Goal: Task Accomplishment & Management: Complete application form

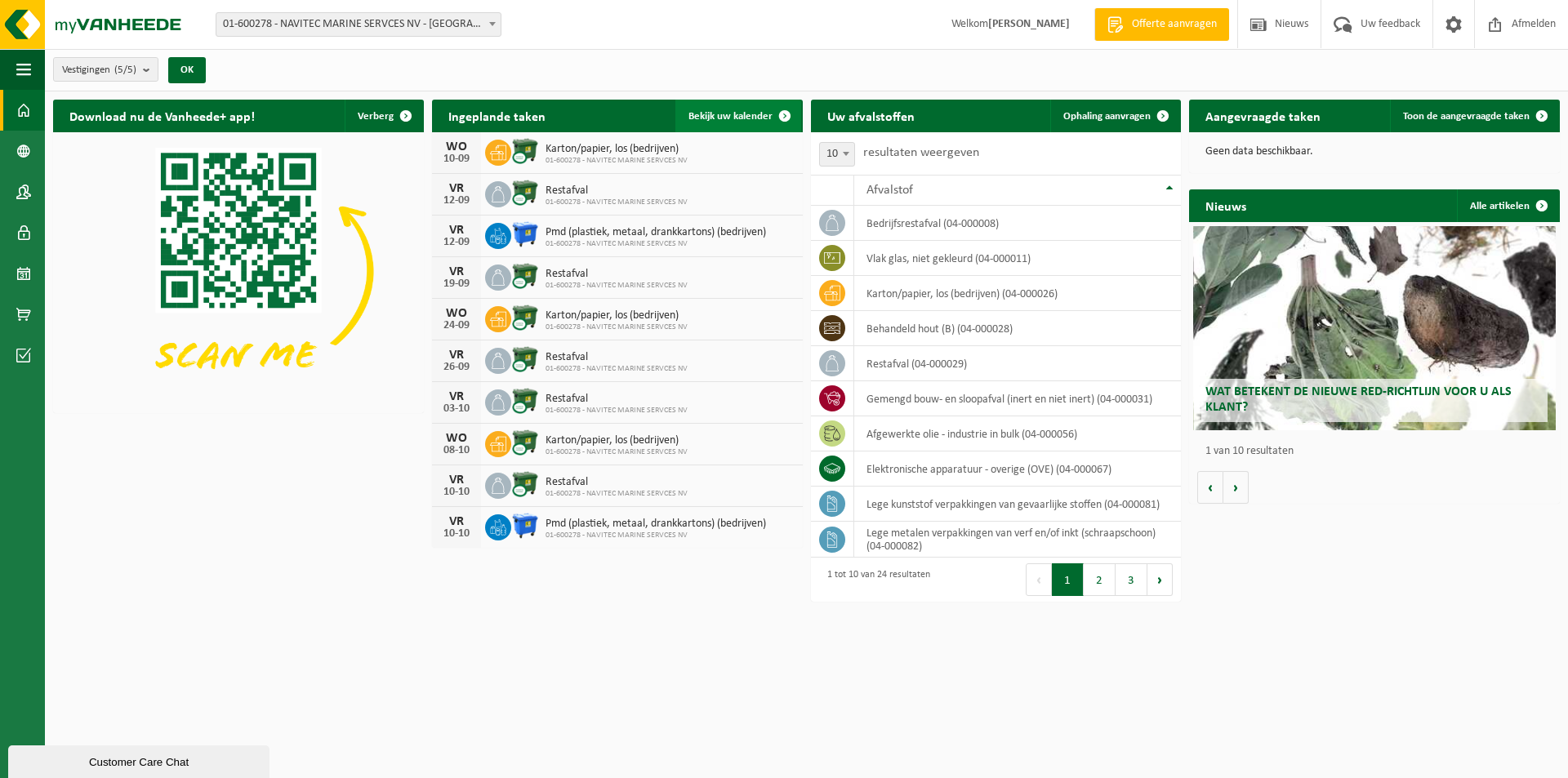
click at [732, 111] on span "Bekijk uw kalender" at bounding box center [730, 116] width 84 height 11
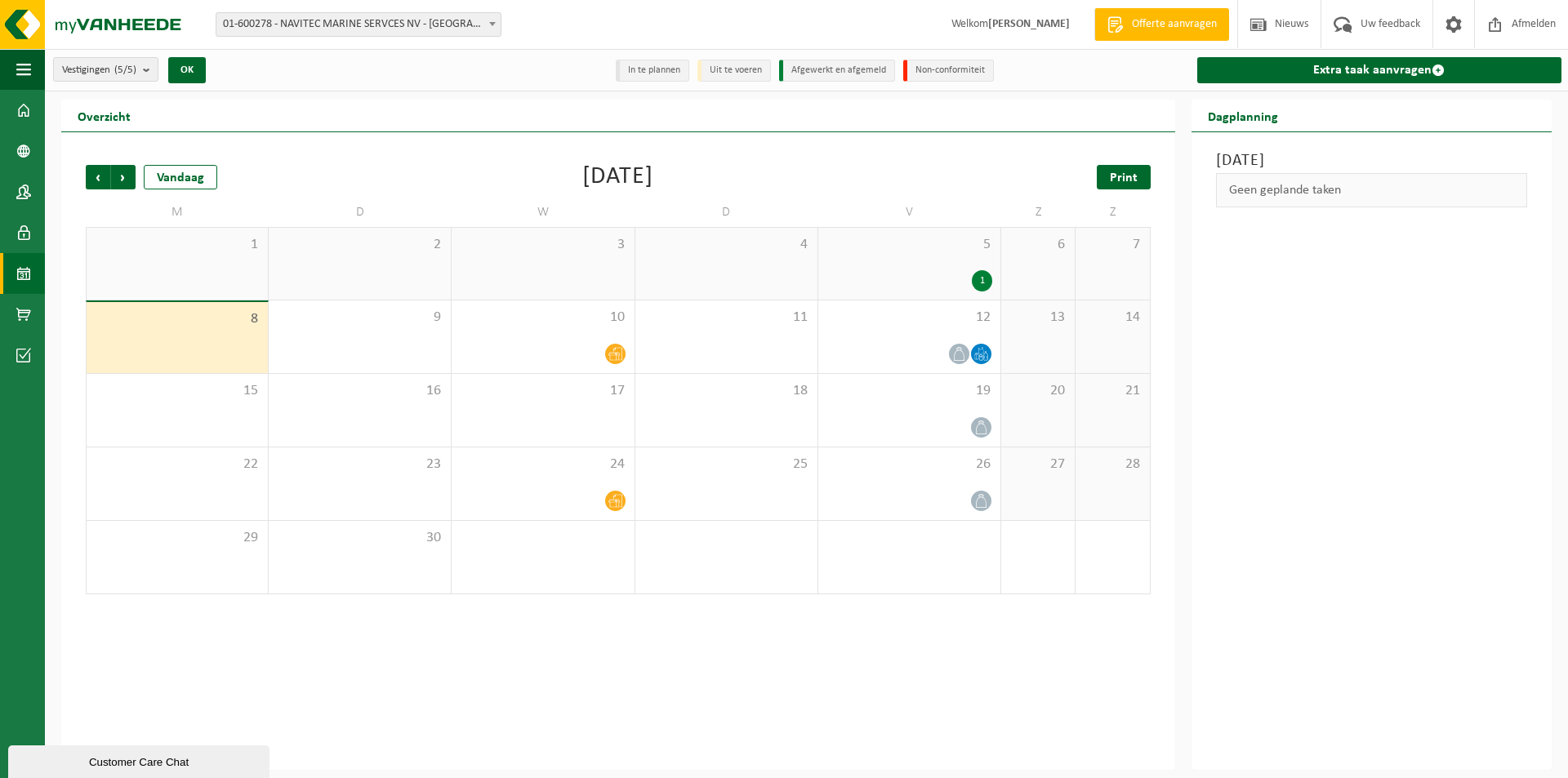
click at [1106, 172] on link "Print" at bounding box center [1124, 177] width 54 height 25
click at [113, 170] on span "Volgende" at bounding box center [123, 177] width 25 height 25
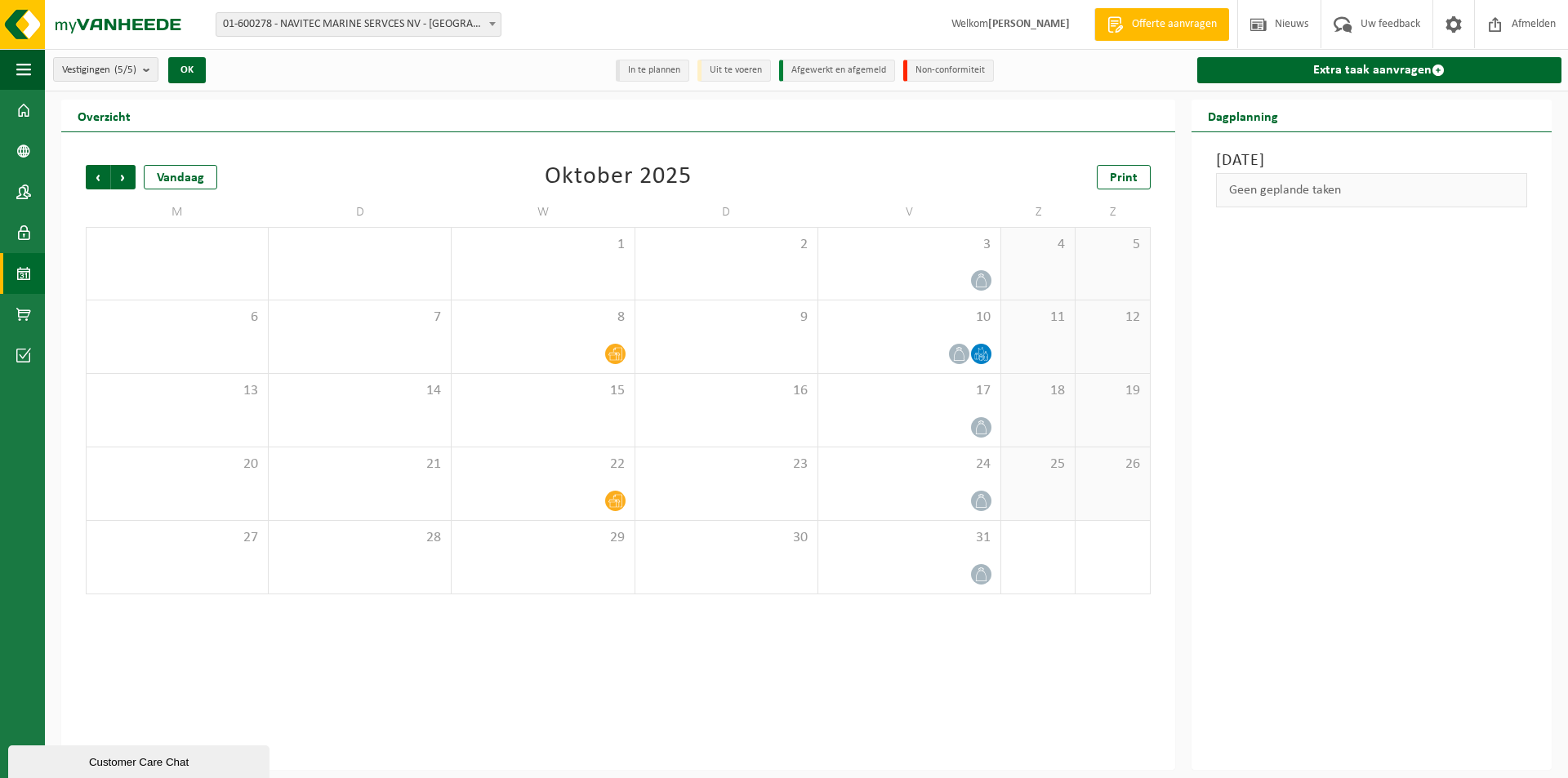
click at [113, 170] on span "Volgende" at bounding box center [123, 177] width 25 height 25
click at [93, 173] on span "Vorige" at bounding box center [98, 177] width 25 height 25
click at [94, 181] on span "Vorige" at bounding box center [98, 177] width 25 height 25
click at [118, 181] on span "Volgende" at bounding box center [123, 177] width 25 height 25
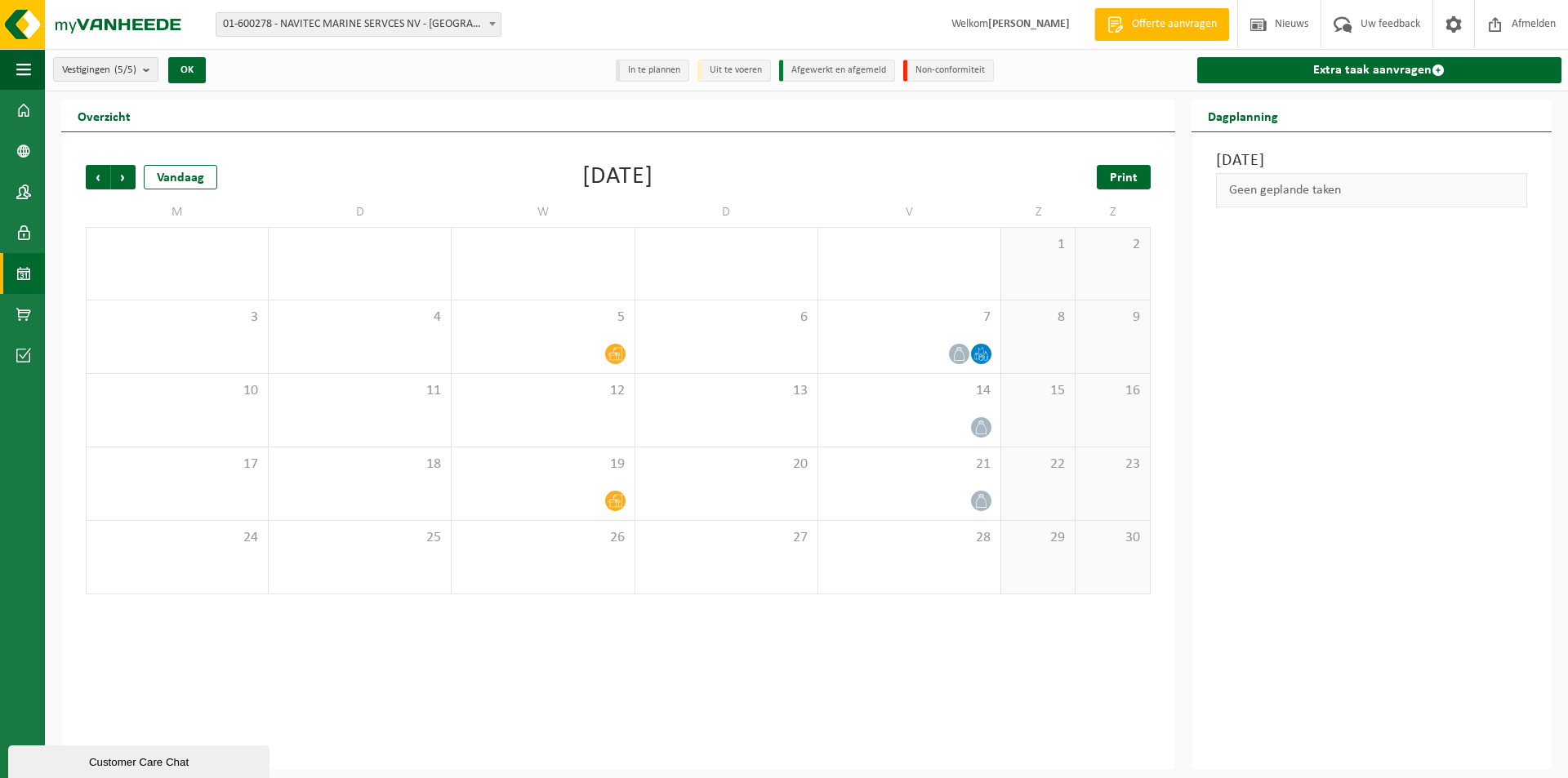
click at [1132, 183] on span "Print" at bounding box center [1124, 178] width 28 height 13
click at [101, 177] on span "Vorige" at bounding box center [98, 177] width 25 height 25
click at [1123, 182] on span "Print" at bounding box center [1124, 178] width 28 height 13
click at [108, 27] on img at bounding box center [98, 25] width 196 height 49
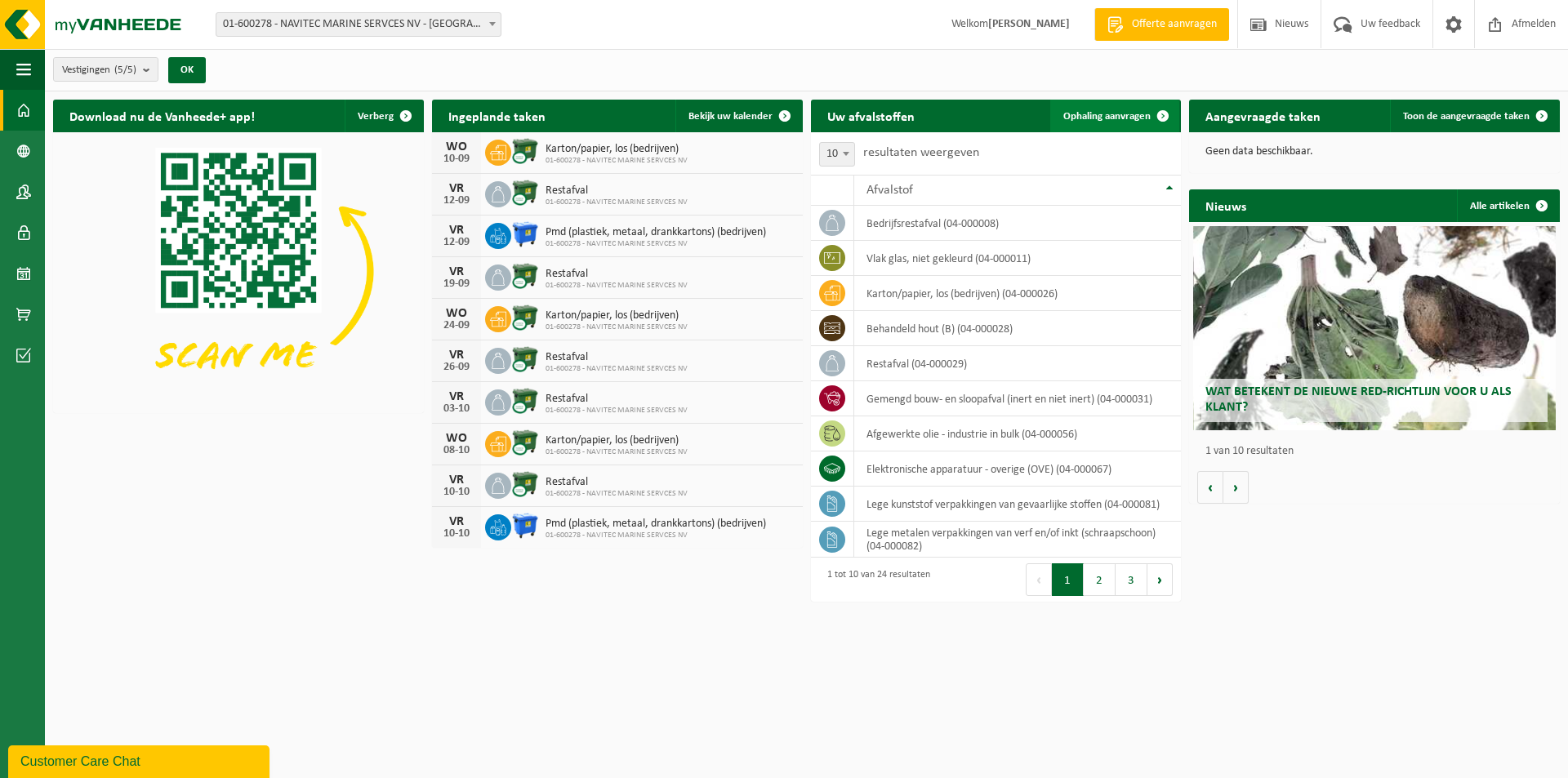
click at [1156, 115] on span at bounding box center [1163, 116] width 33 height 33
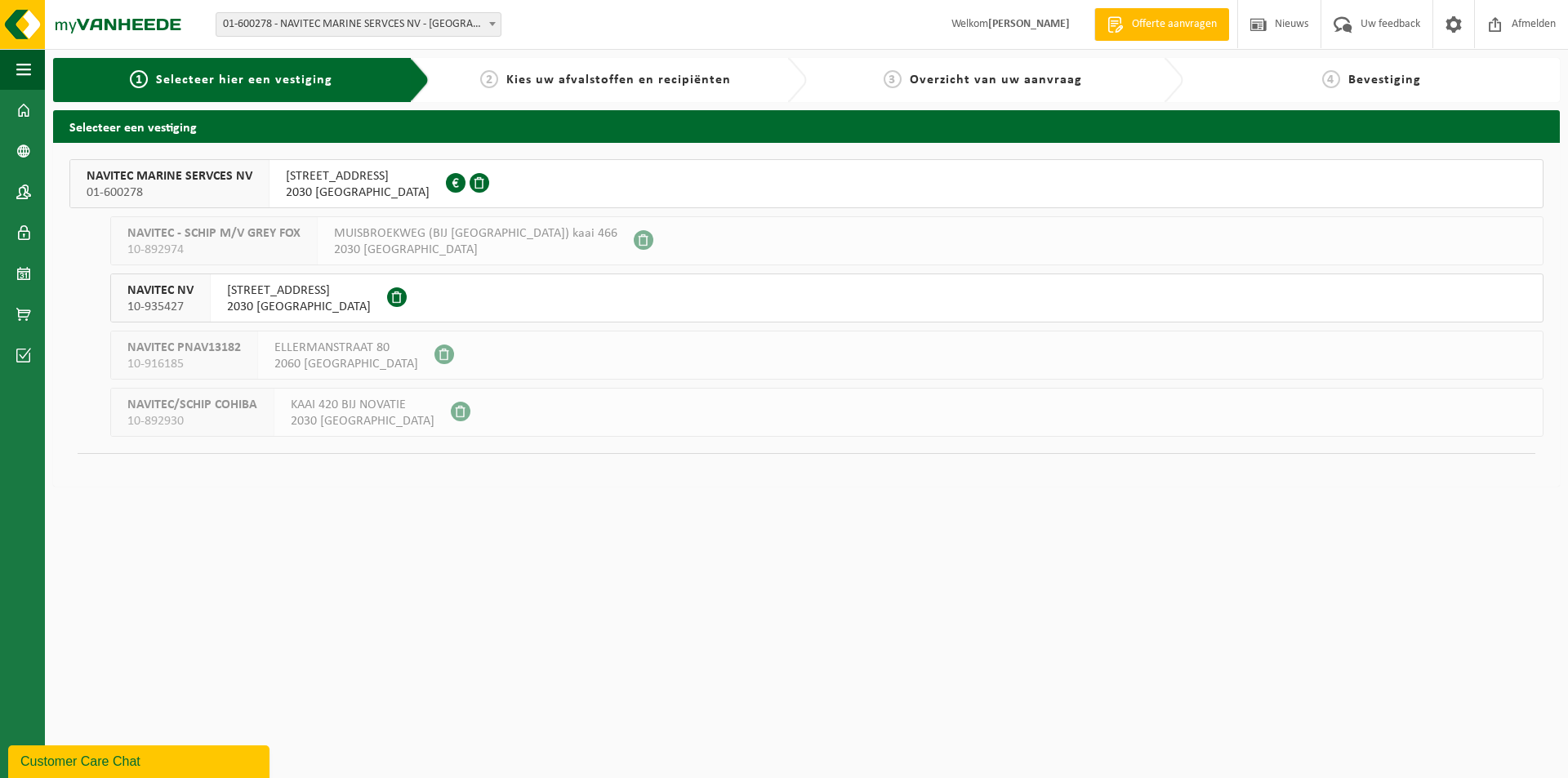
click at [227, 296] on span "EMDENWEG 11" at bounding box center [298, 291] width 144 height 16
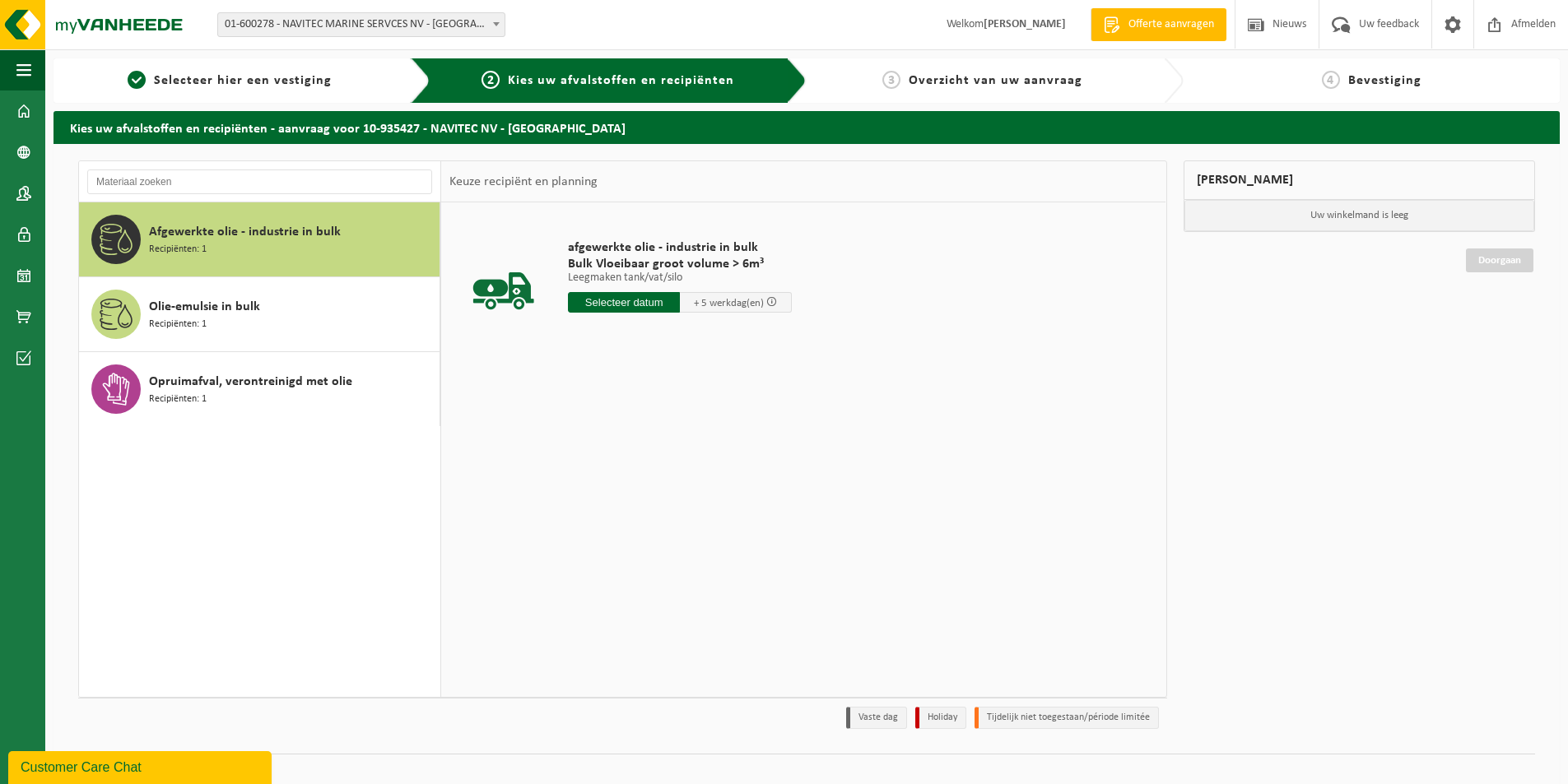
click at [228, 298] on span "Olie-emulsie in bulk" at bounding box center [204, 307] width 111 height 20
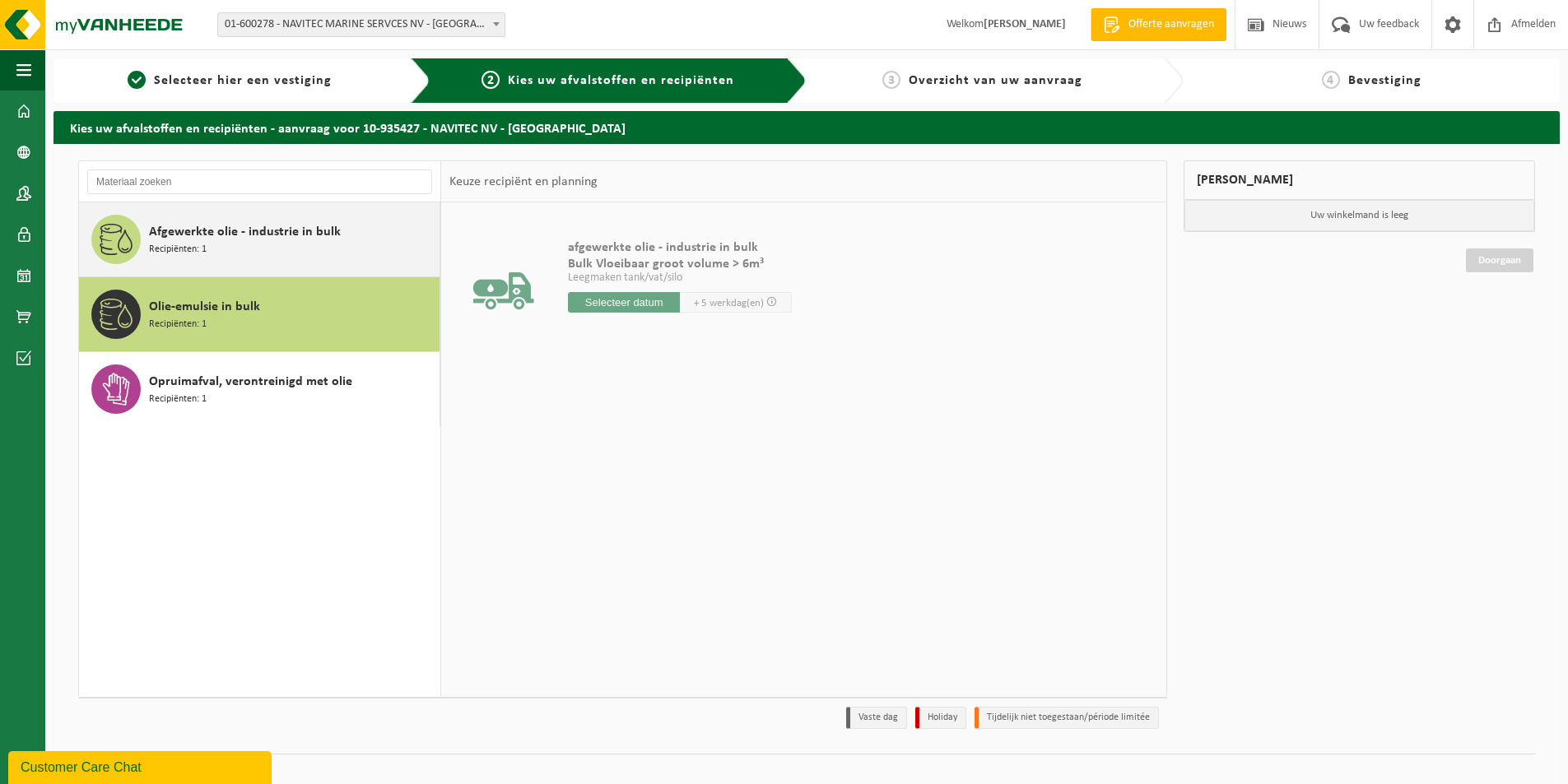
click at [227, 234] on span "Afgewerkte olie - industrie in bulk" at bounding box center [245, 232] width 192 height 20
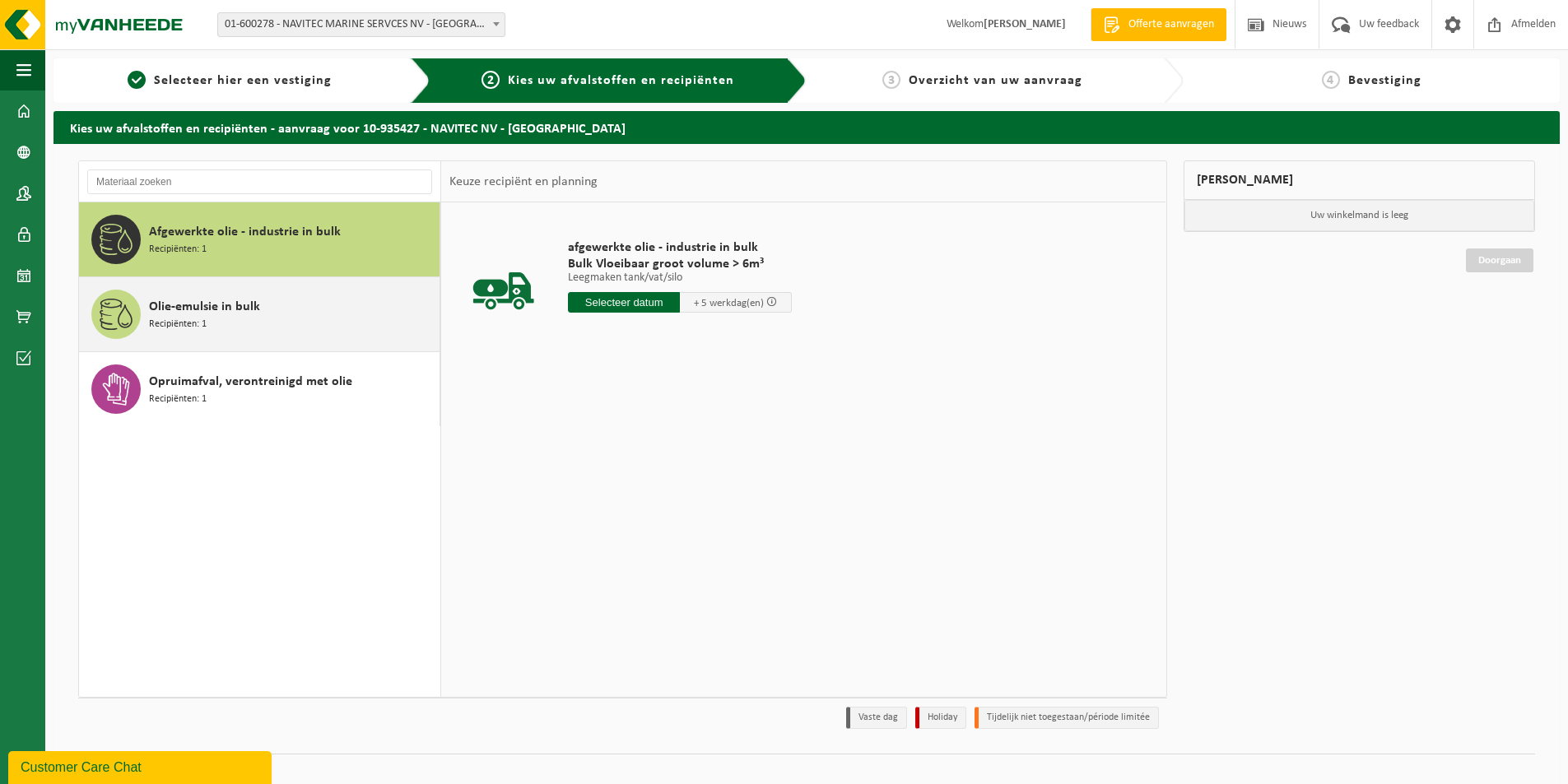
click at [233, 327] on div "Olie-emulsie in bulk Recipiënten: 1" at bounding box center [292, 315] width 286 height 50
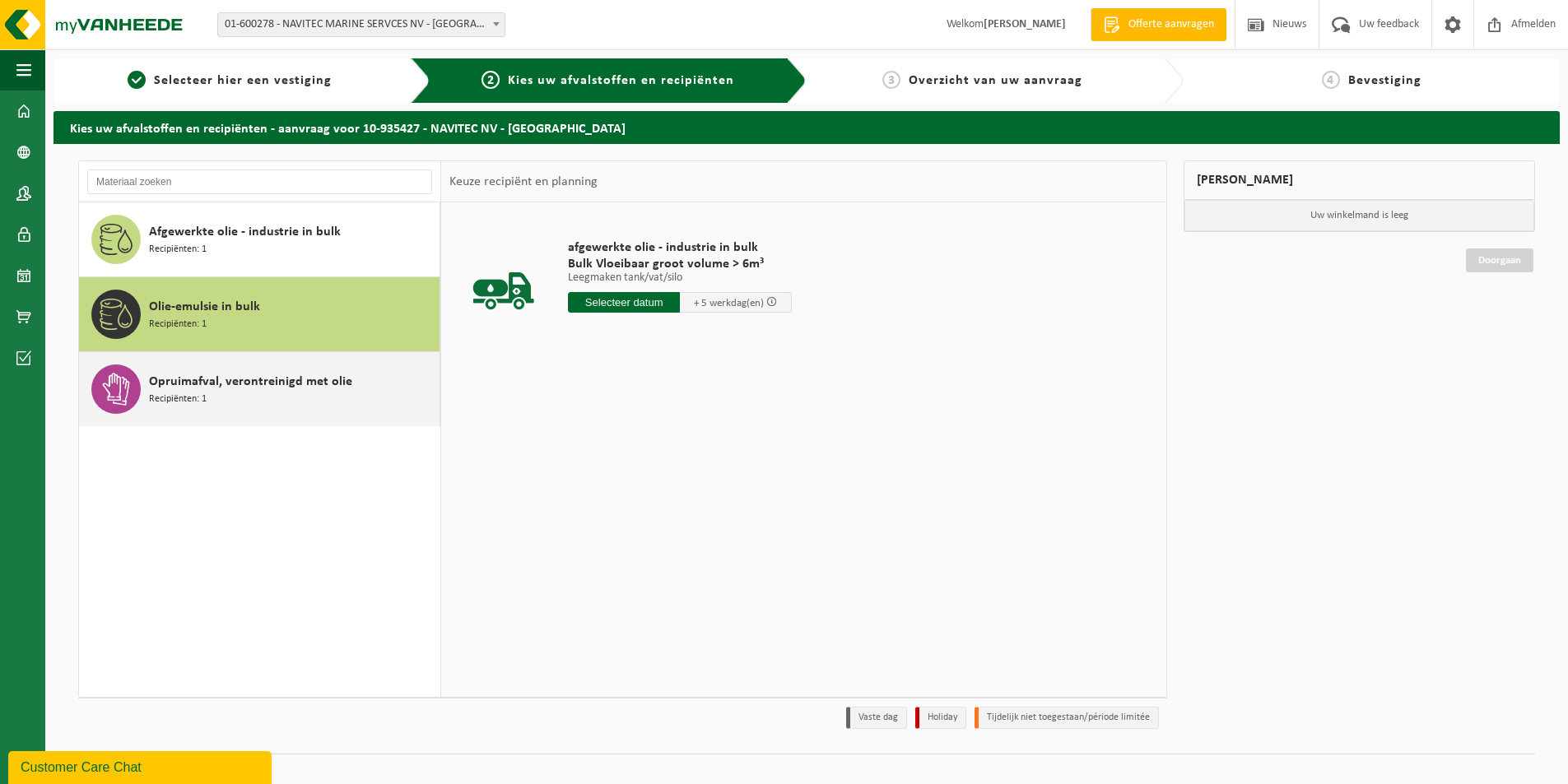
click at [228, 374] on span "Opruimafval, verontreinigd met olie" at bounding box center [251, 382] width 204 height 20
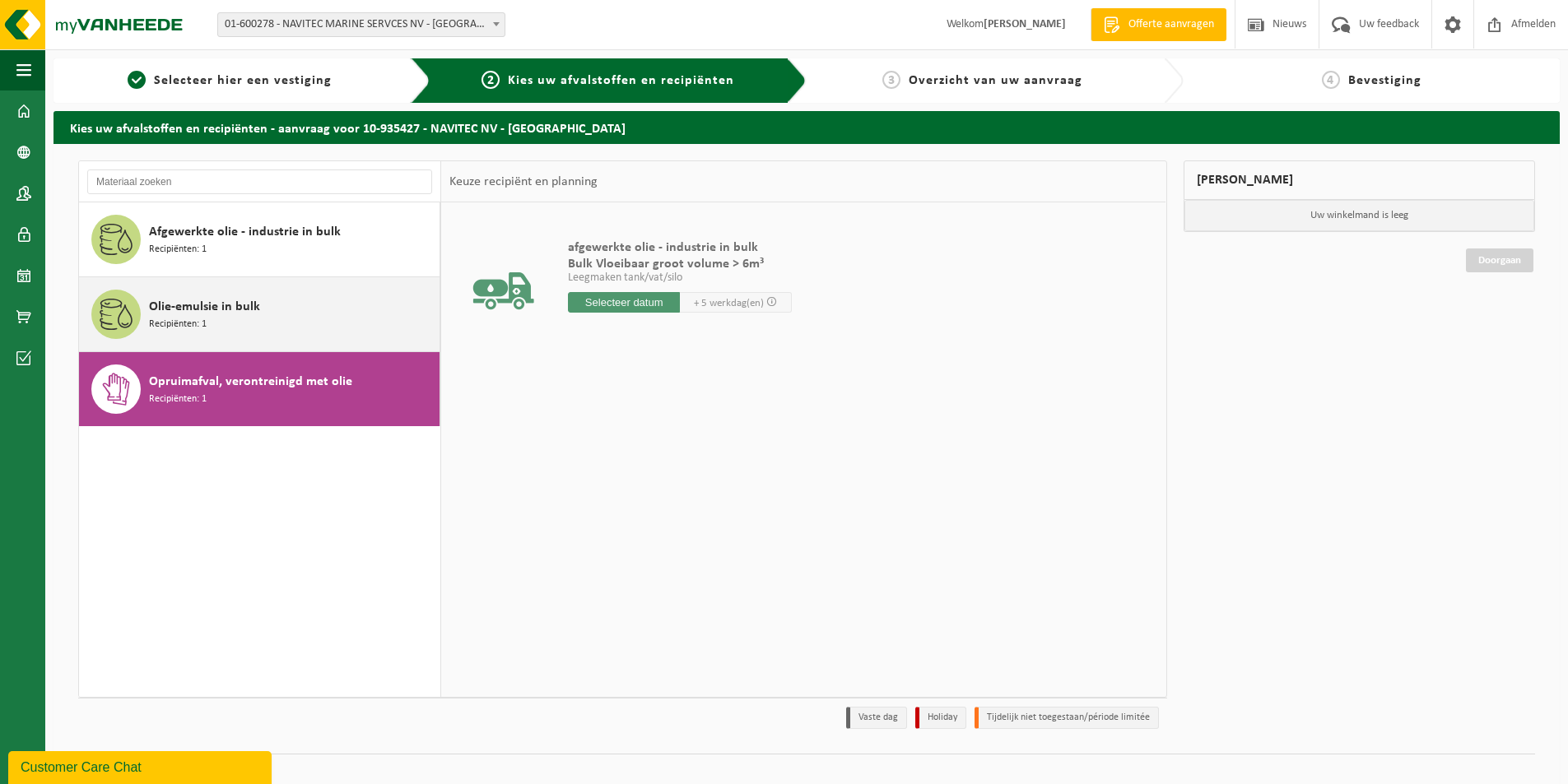
click at [228, 329] on div "Olie-emulsie in bulk Recipiënten: 1" at bounding box center [292, 315] width 286 height 50
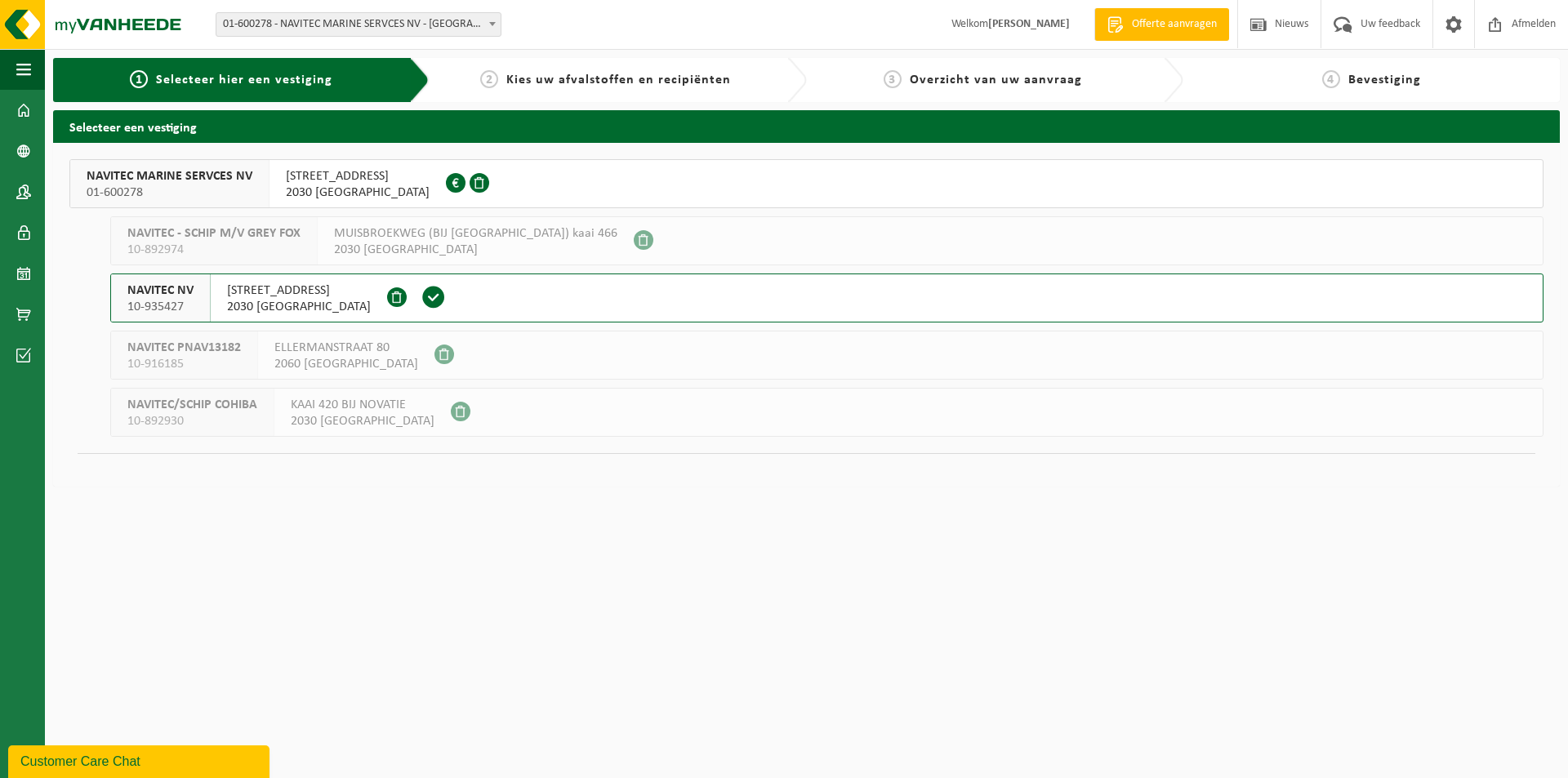
click at [269, 168] on div "EMDENWEG 17 2030 ANTWERPEN 0418.981.503" at bounding box center [357, 184] width 177 height 48
click at [269, 171] on div "EMDENWEG 17 2030 ANTWERPEN 0418.981.503" at bounding box center [357, 184] width 177 height 48
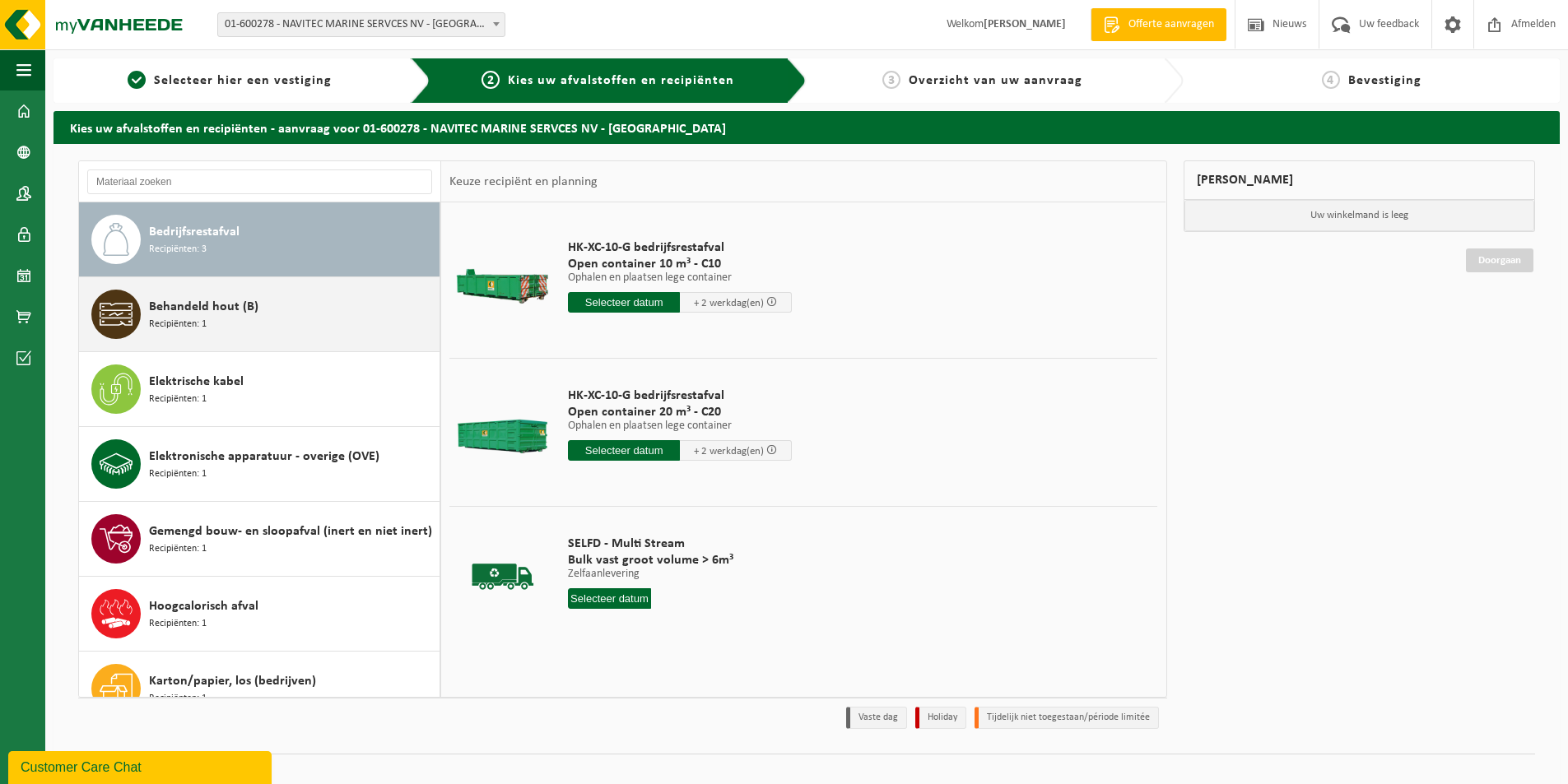
scroll to position [82, 0]
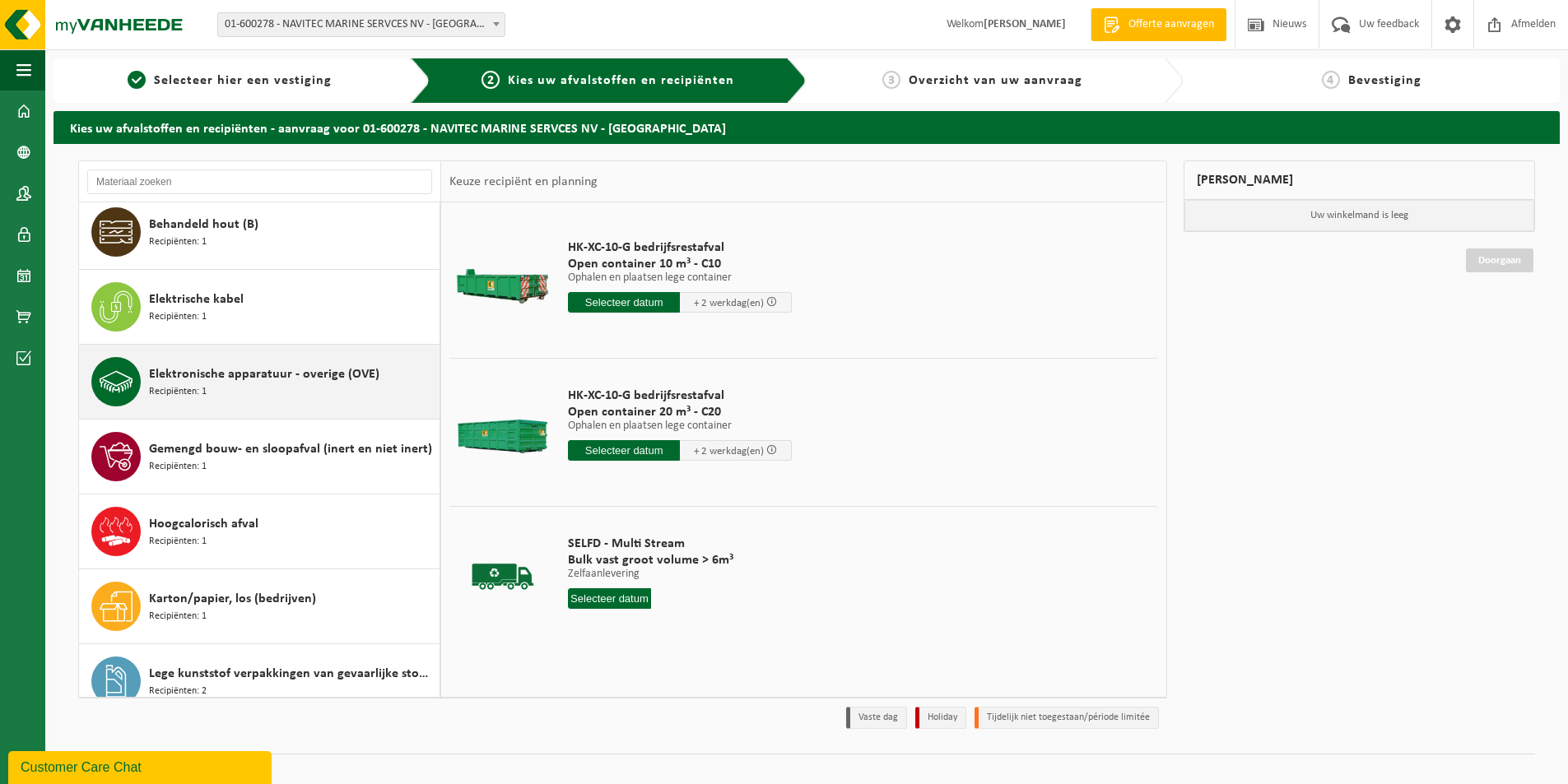
click at [319, 371] on span "Elektronische apparatuur - overige (OVE)" at bounding box center [264, 374] width 230 height 20
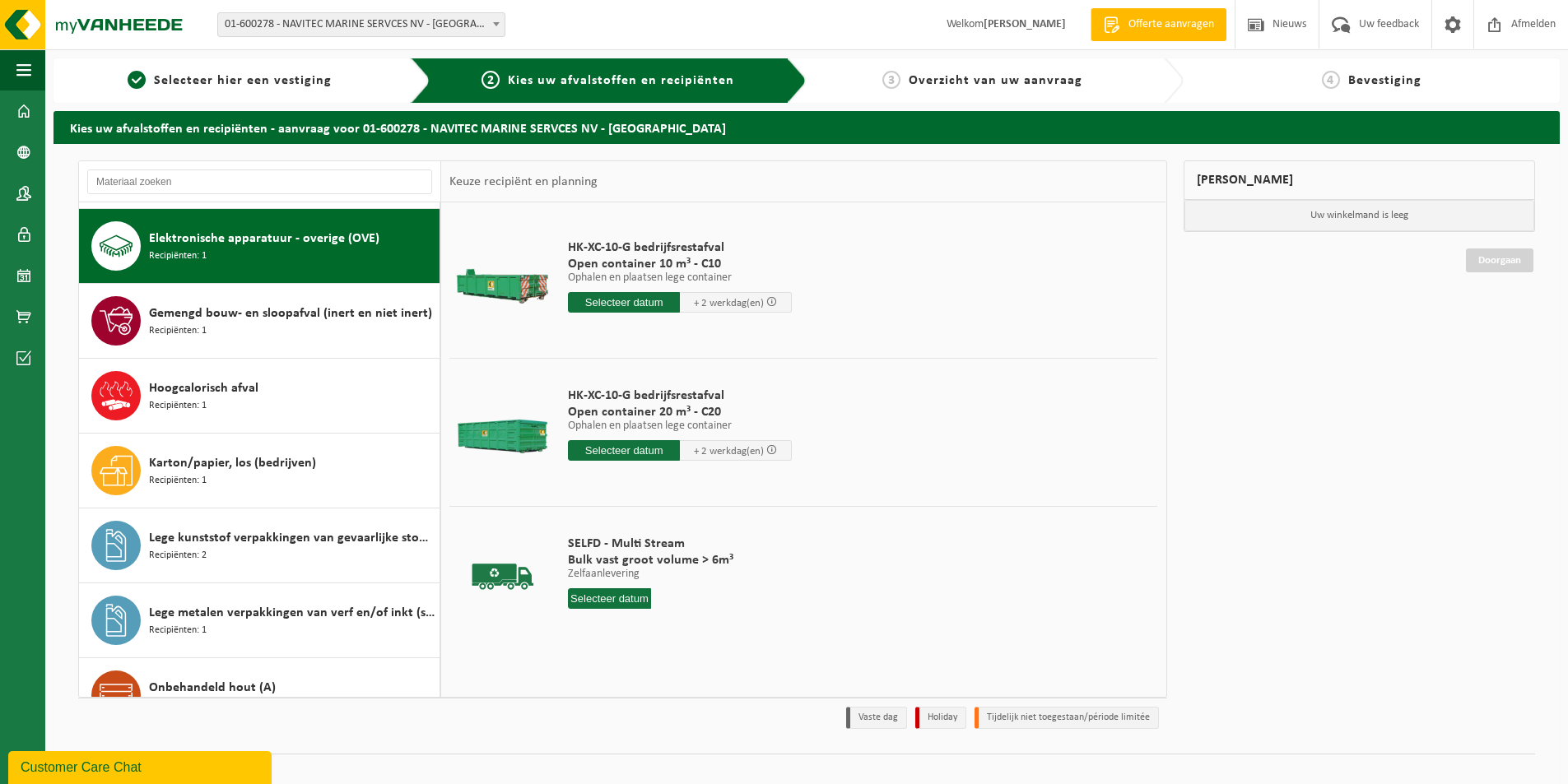
scroll to position [224, 0]
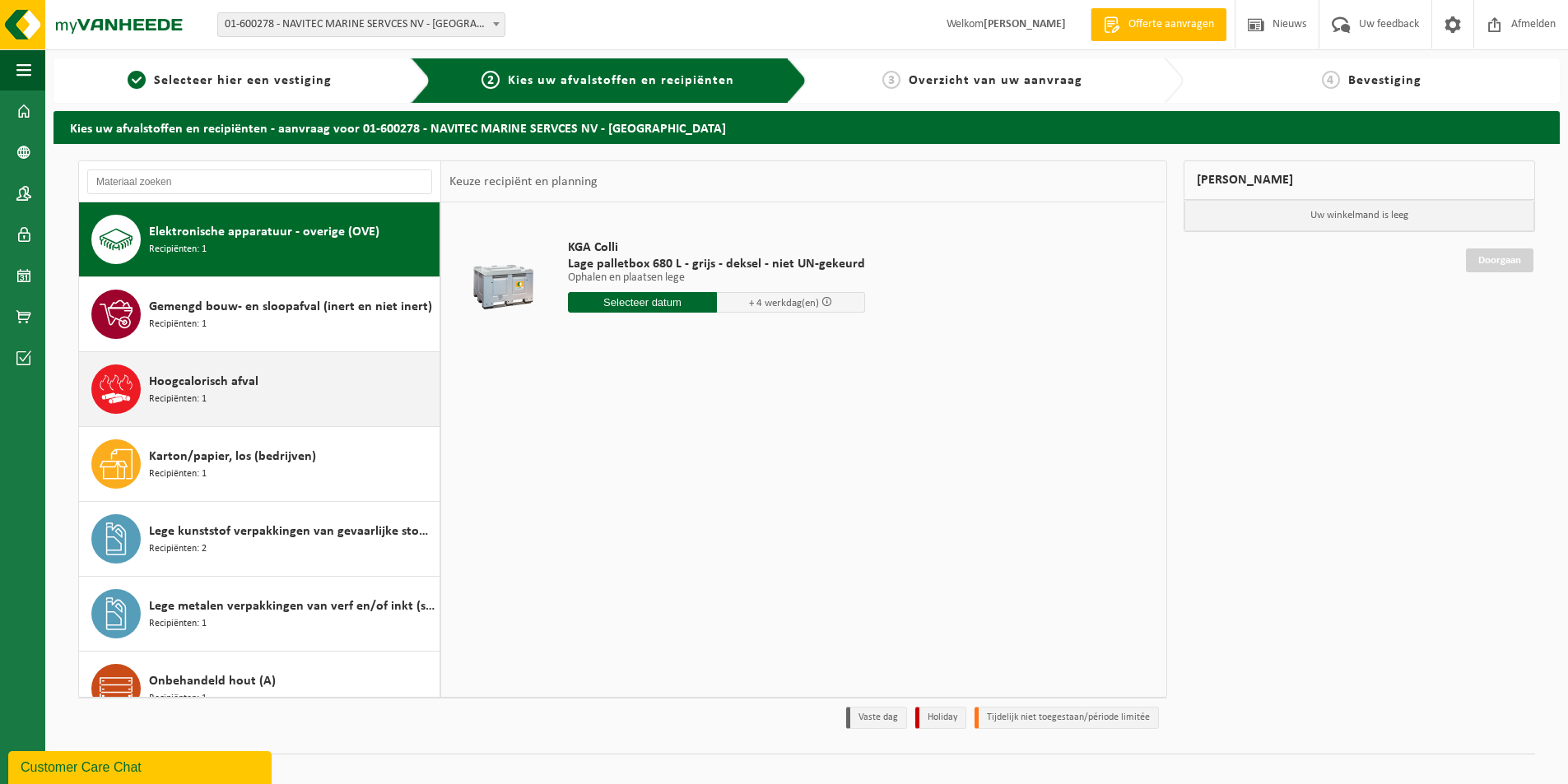
click at [284, 378] on div "Hoogcalorisch afval Recipiënten: 1" at bounding box center [292, 389] width 286 height 50
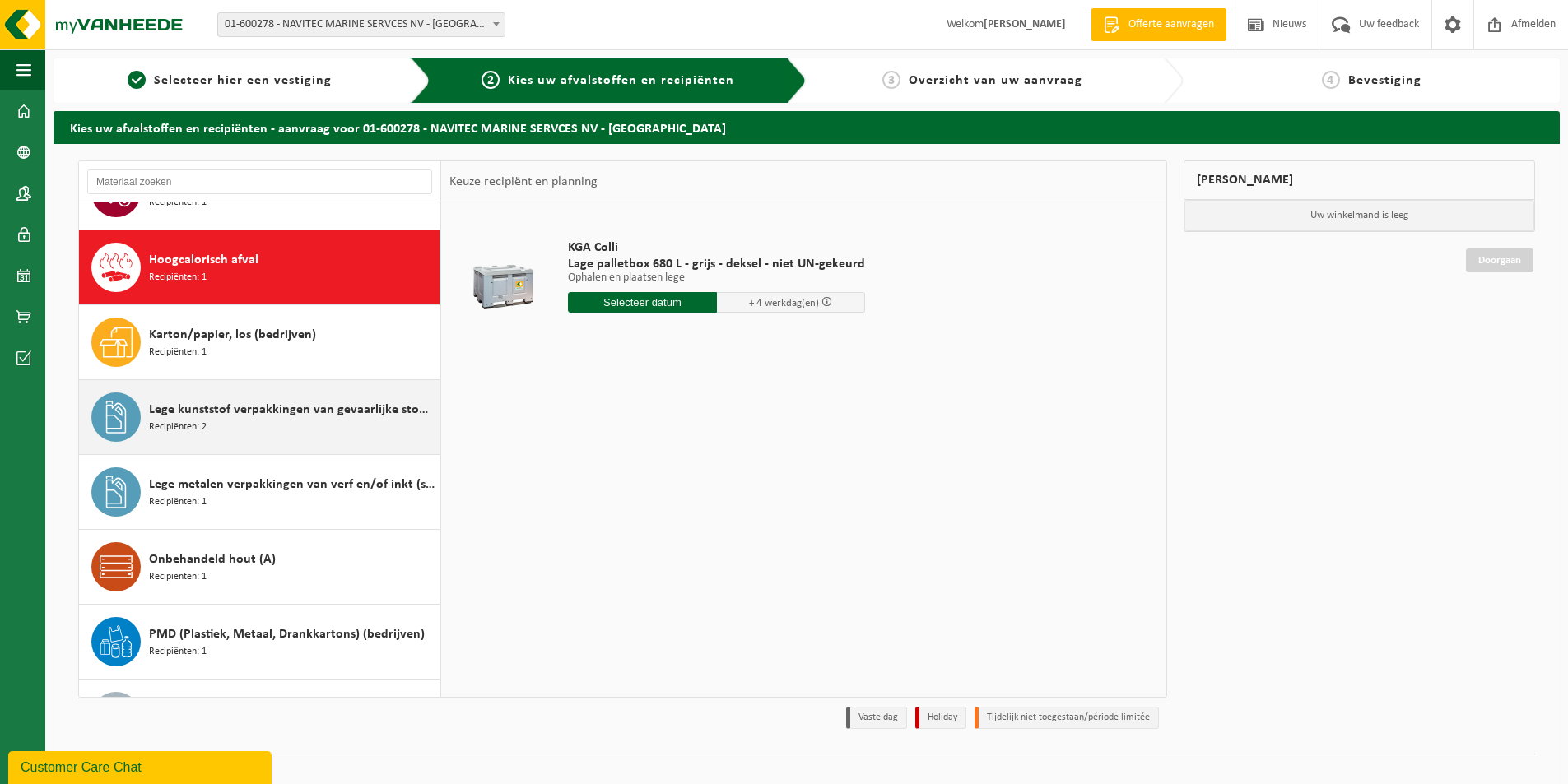
scroll to position [374, 0]
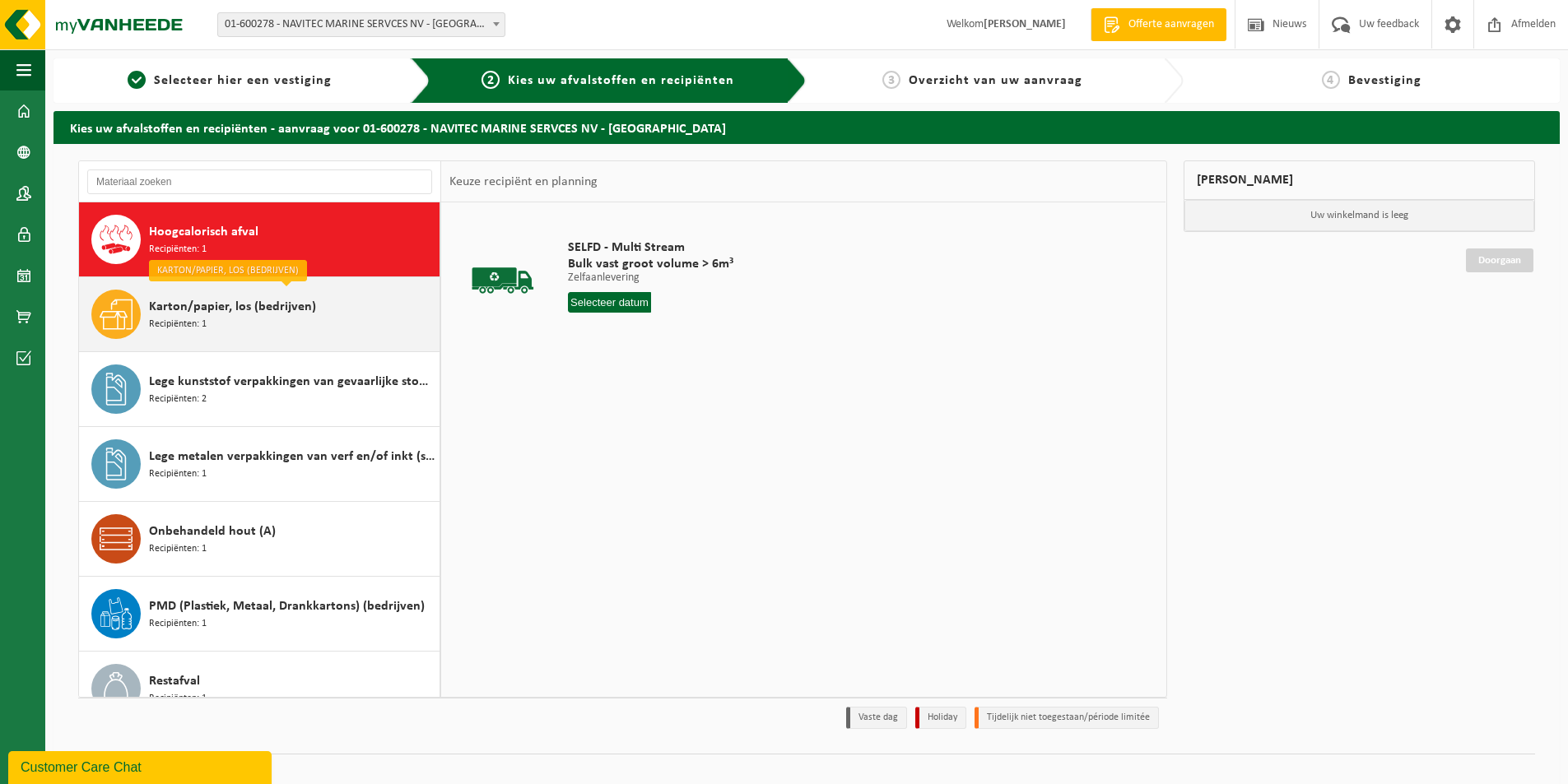
click at [261, 316] on span "Karton/papier, los (bedrijven)" at bounding box center [233, 307] width 167 height 20
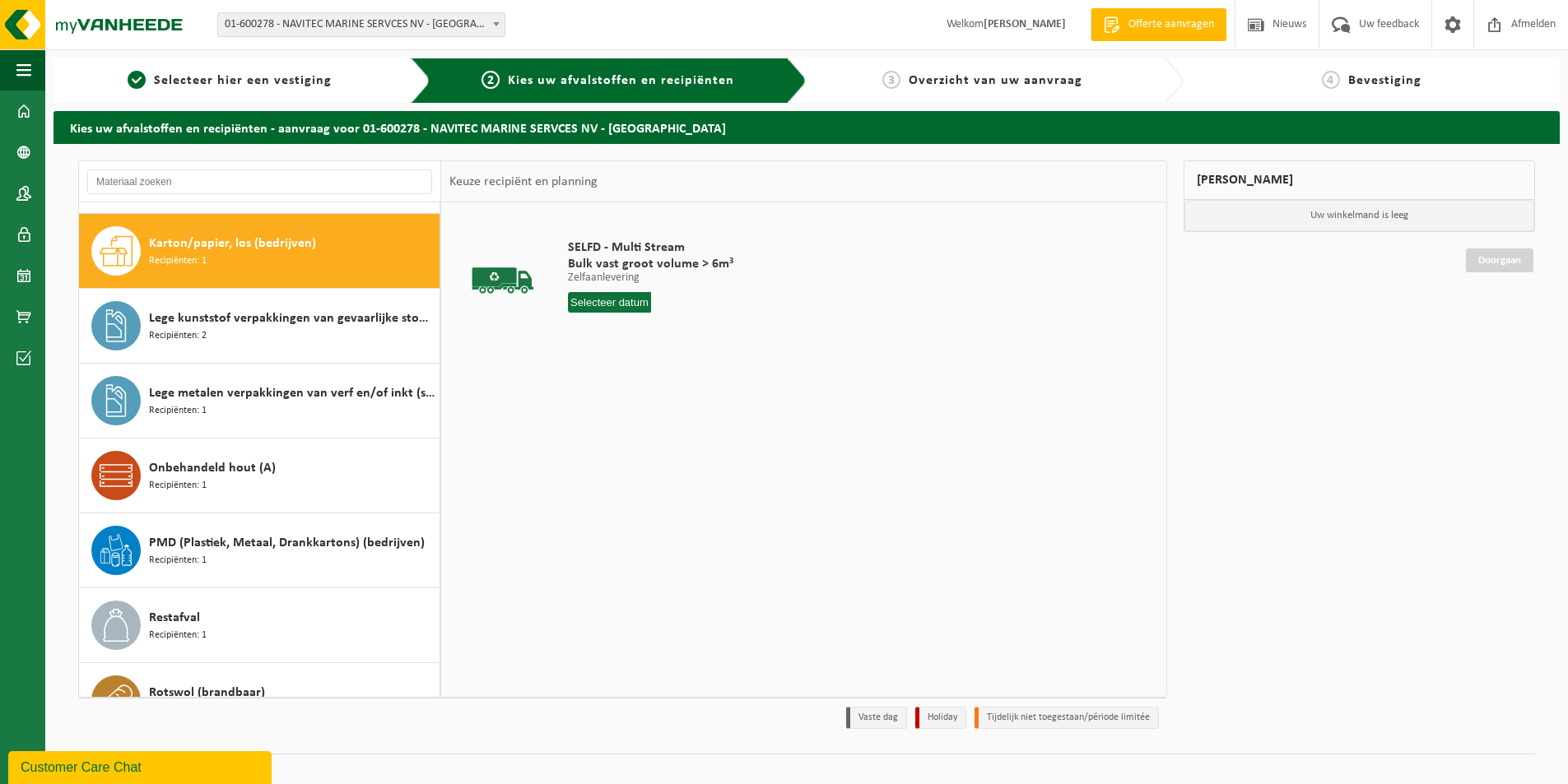
scroll to position [450, 0]
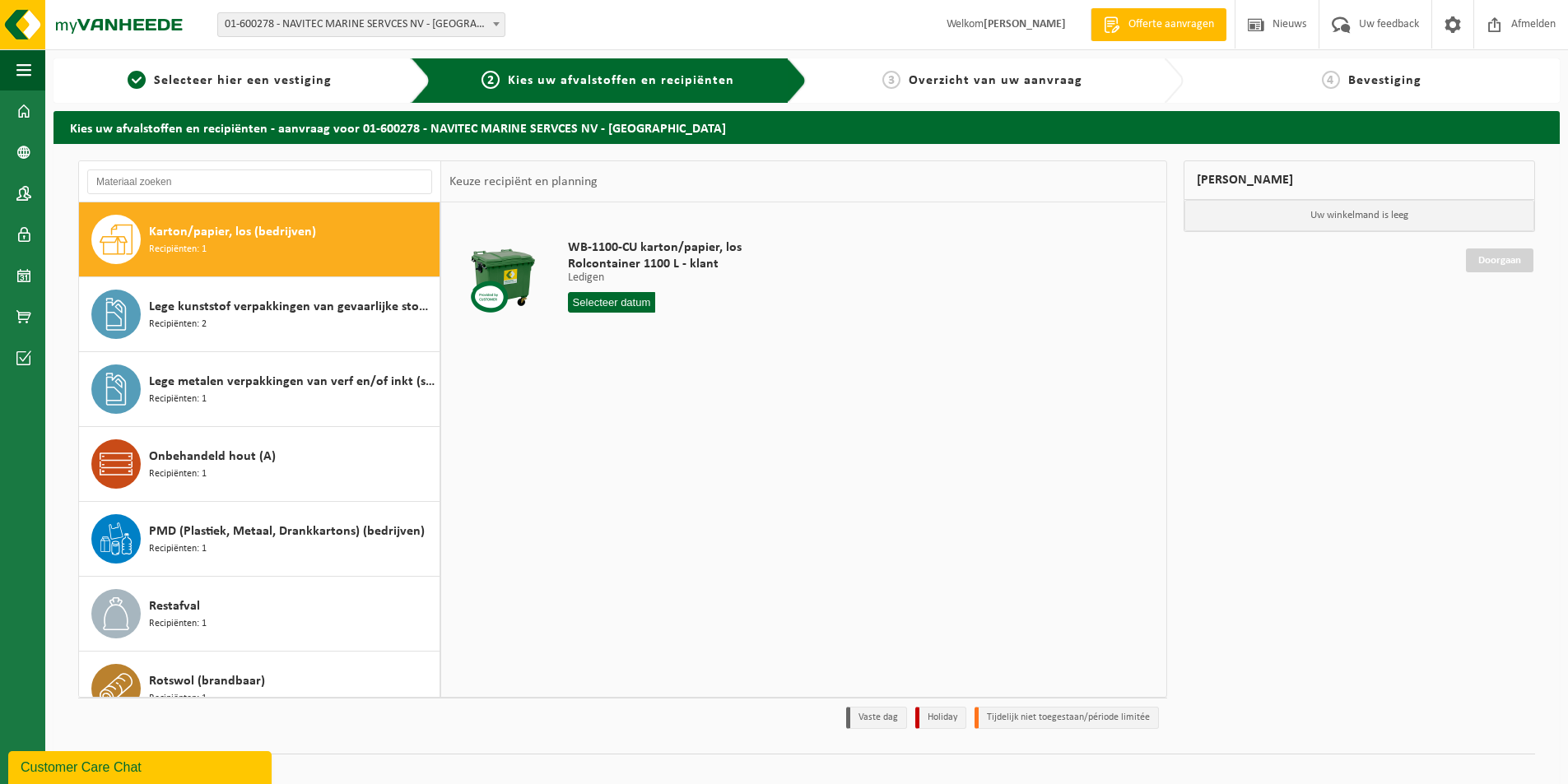
click at [261, 316] on span "Lege kunststof verpakkingen van gevaarlijke stoffen" at bounding box center [292, 307] width 286 height 20
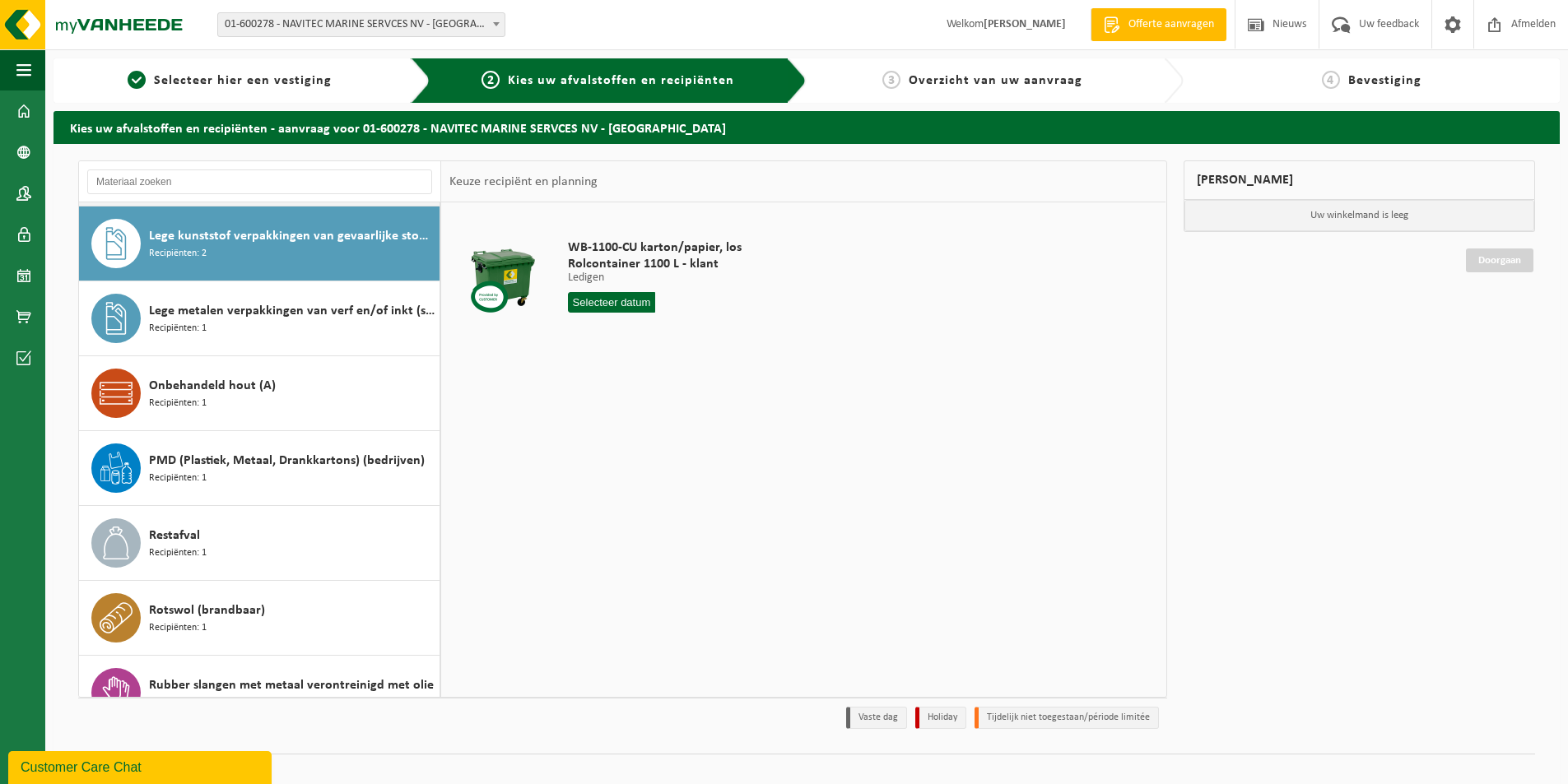
scroll to position [524, 0]
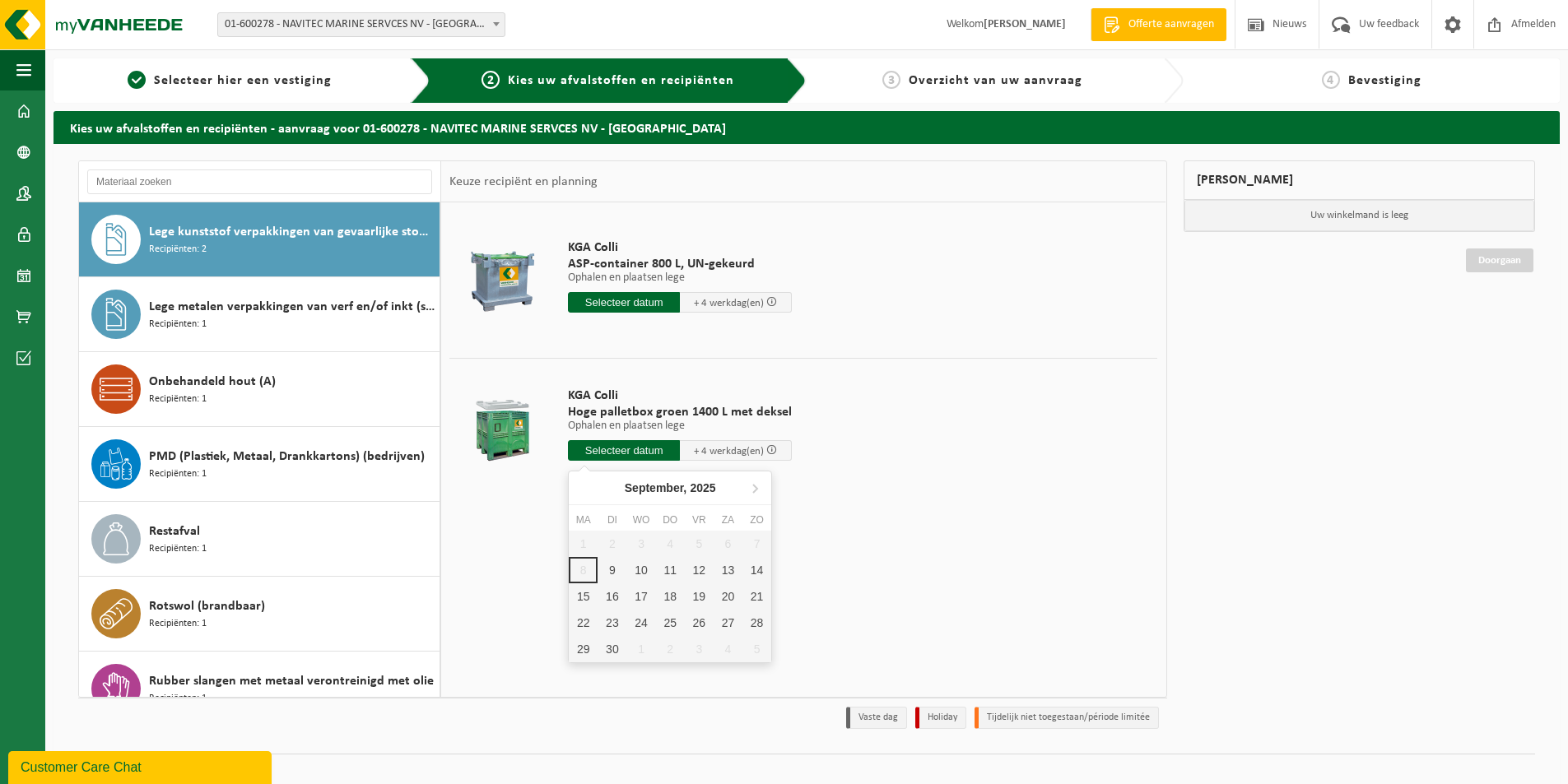
click at [600, 453] on input "text" at bounding box center [623, 450] width 112 height 21
click at [613, 576] on div "9" at bounding box center [612, 570] width 29 height 26
type input "Van 2025-09-09"
type input "2025-09-09"
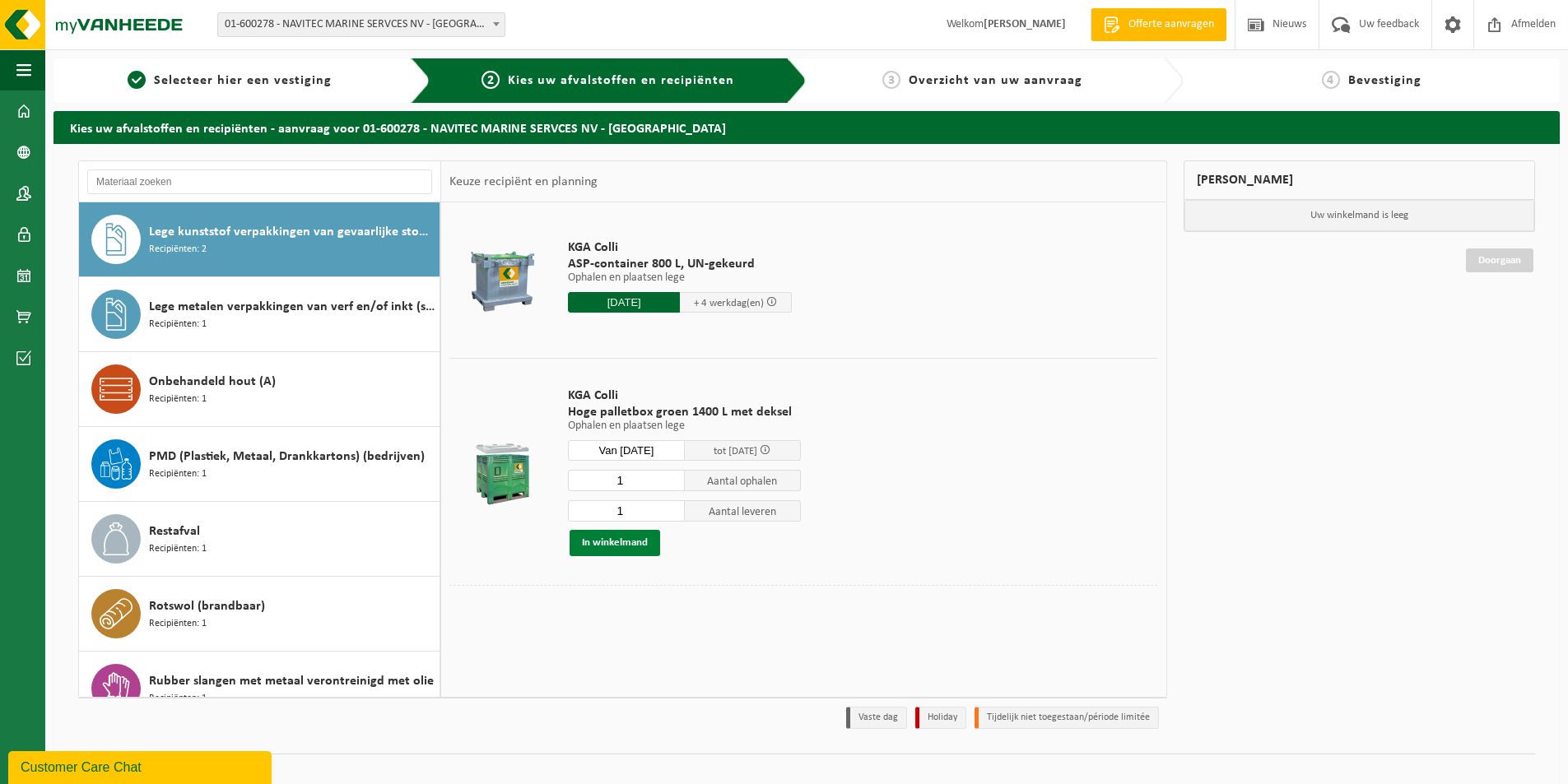
click at [616, 545] on button "In winkelmand" at bounding box center [614, 543] width 90 height 26
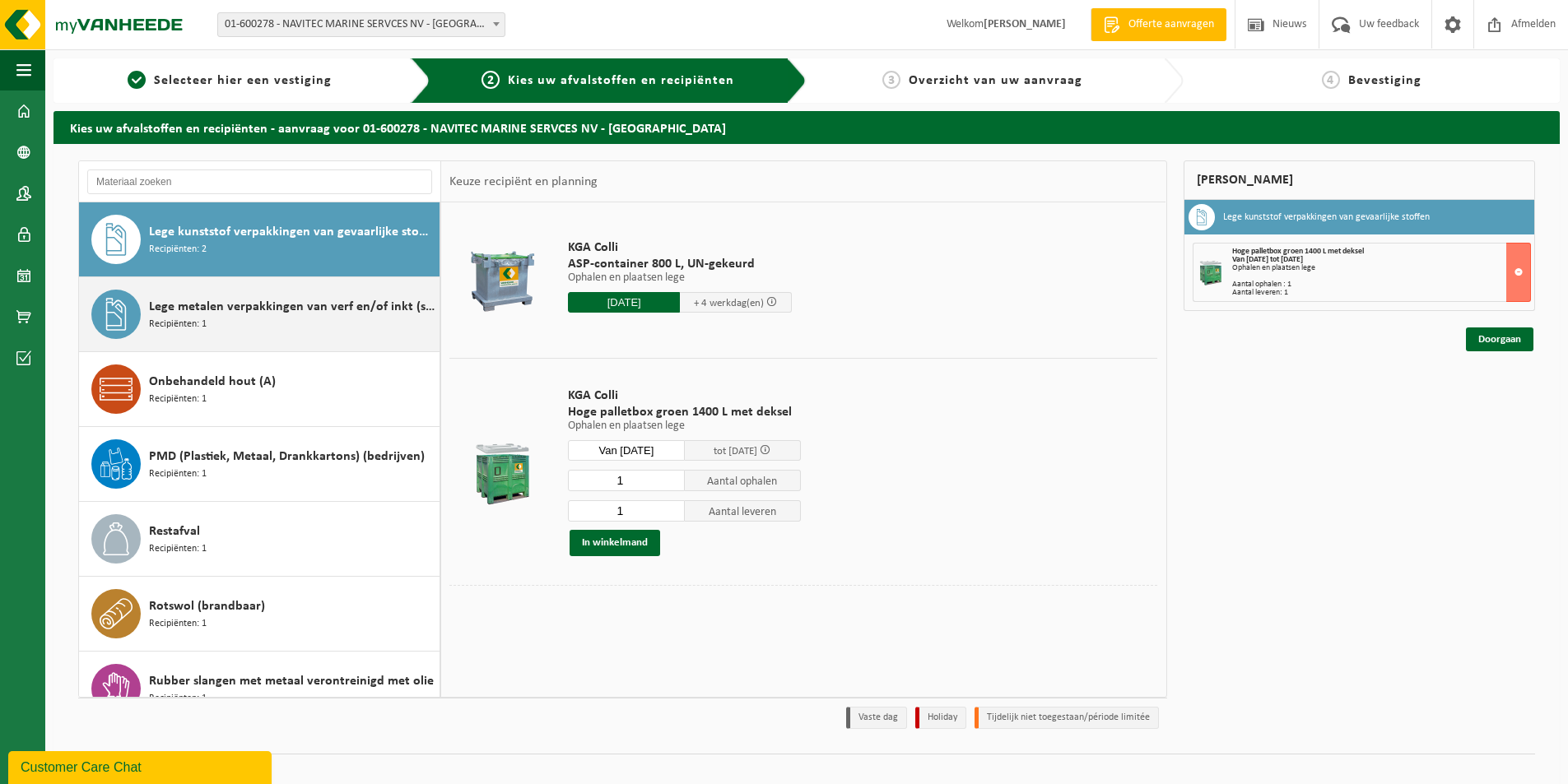
click at [254, 313] on span "Lege metalen verpakkingen van verf en/of inkt (schraapschoon)" at bounding box center [292, 307] width 286 height 20
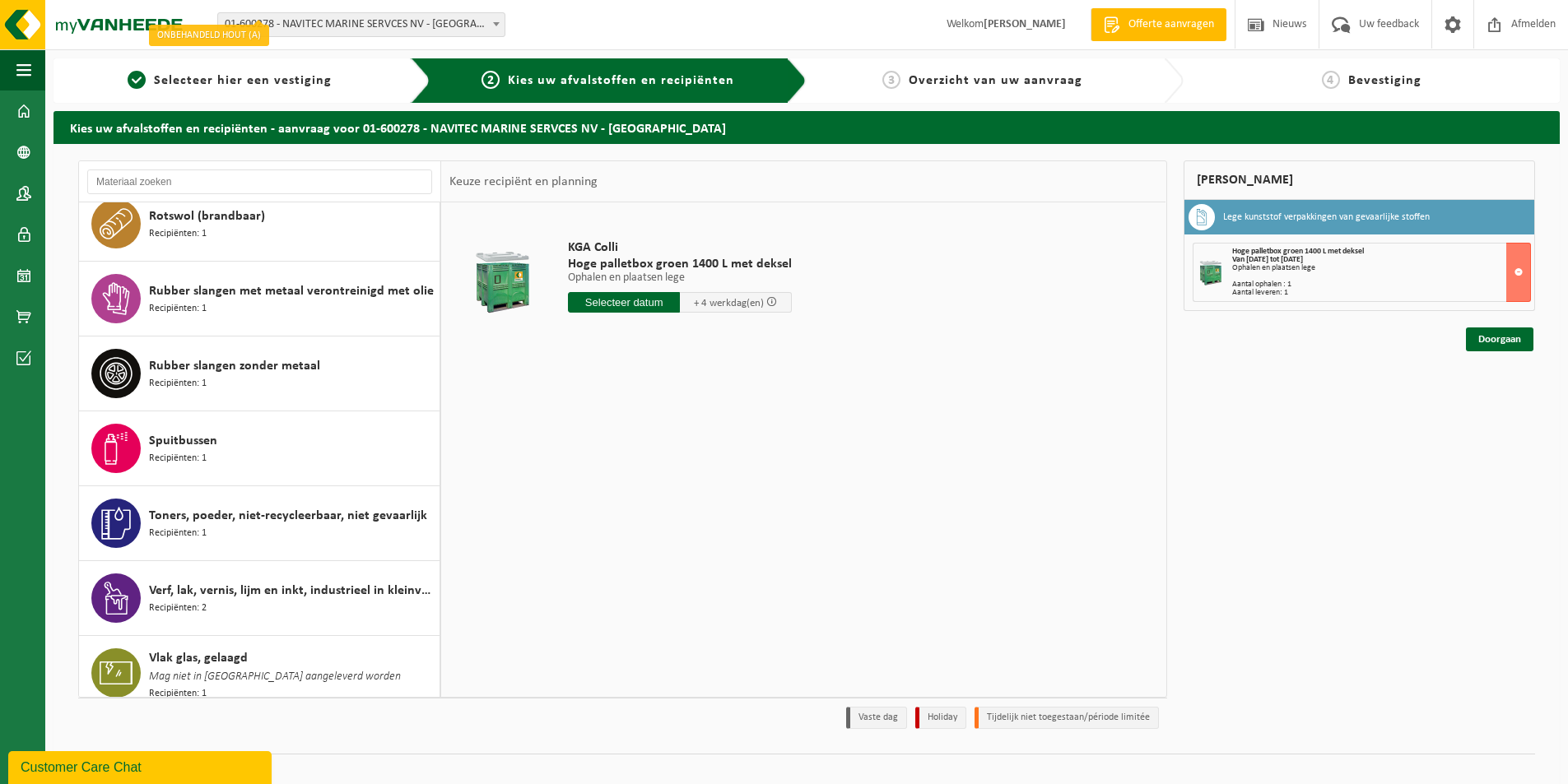
scroll to position [928, 0]
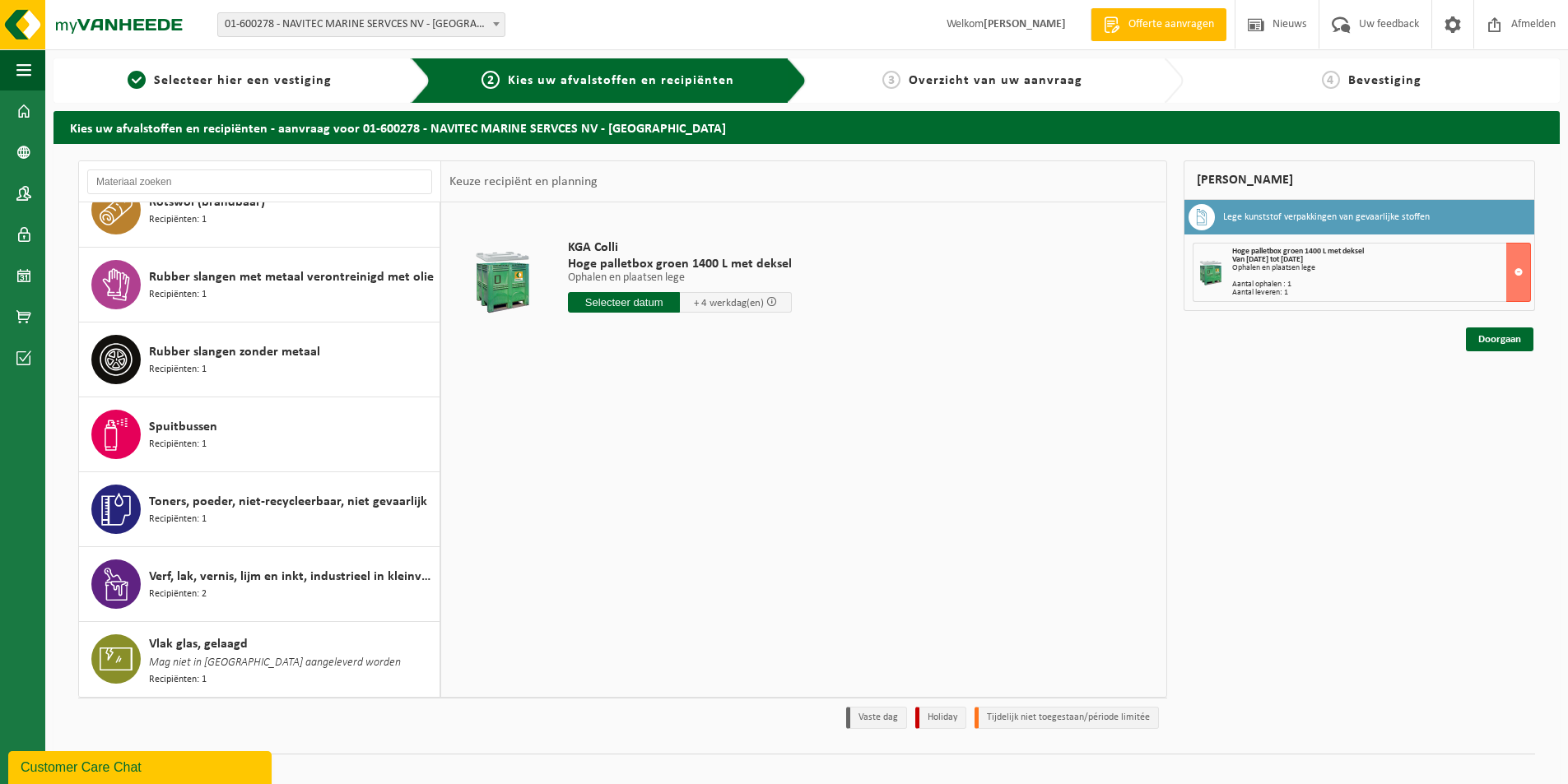
click at [292, 445] on div "Spuitbussen Recipiënten: 1" at bounding box center [292, 435] width 286 height 50
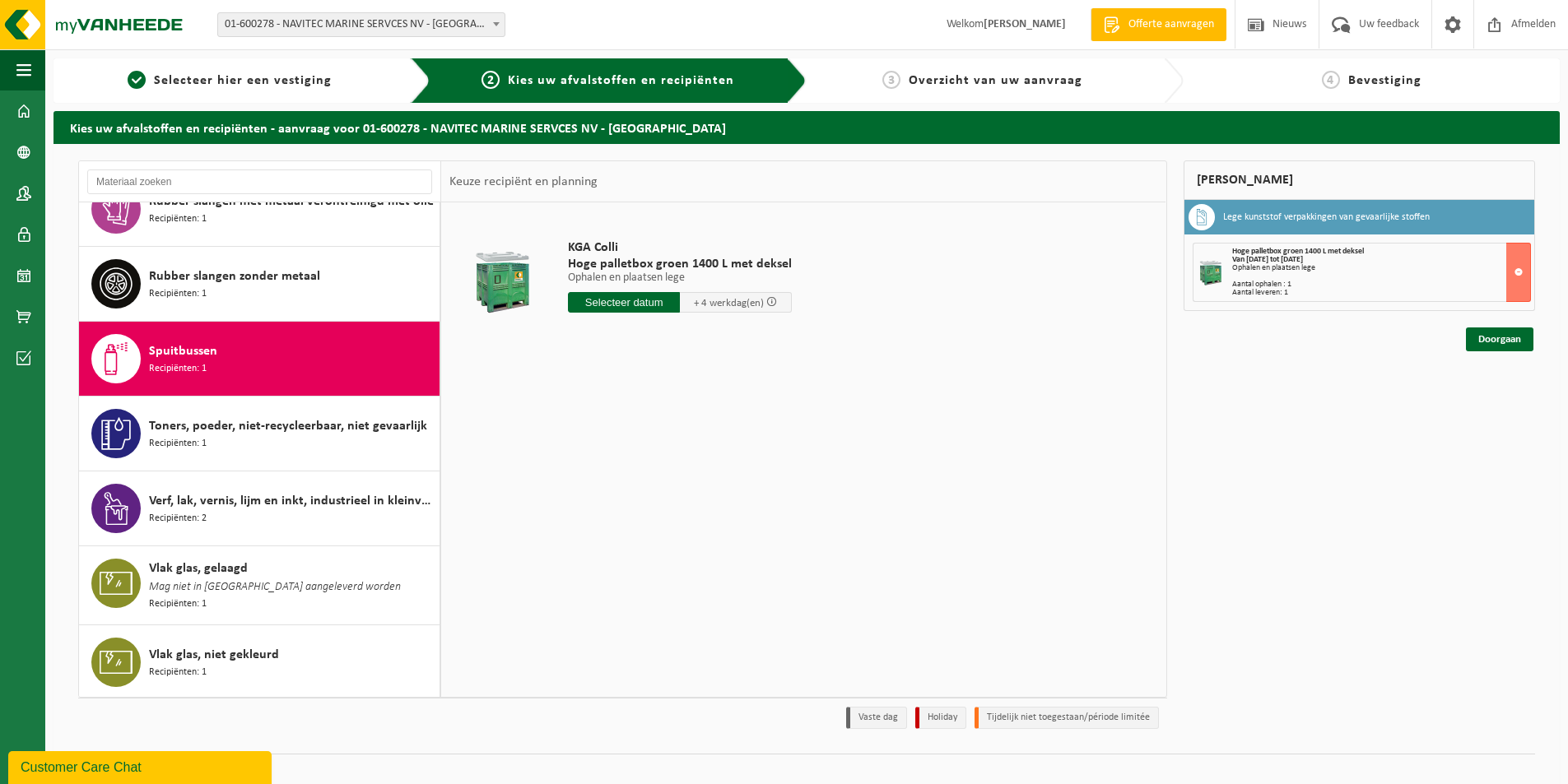
scroll to position [1004, 0]
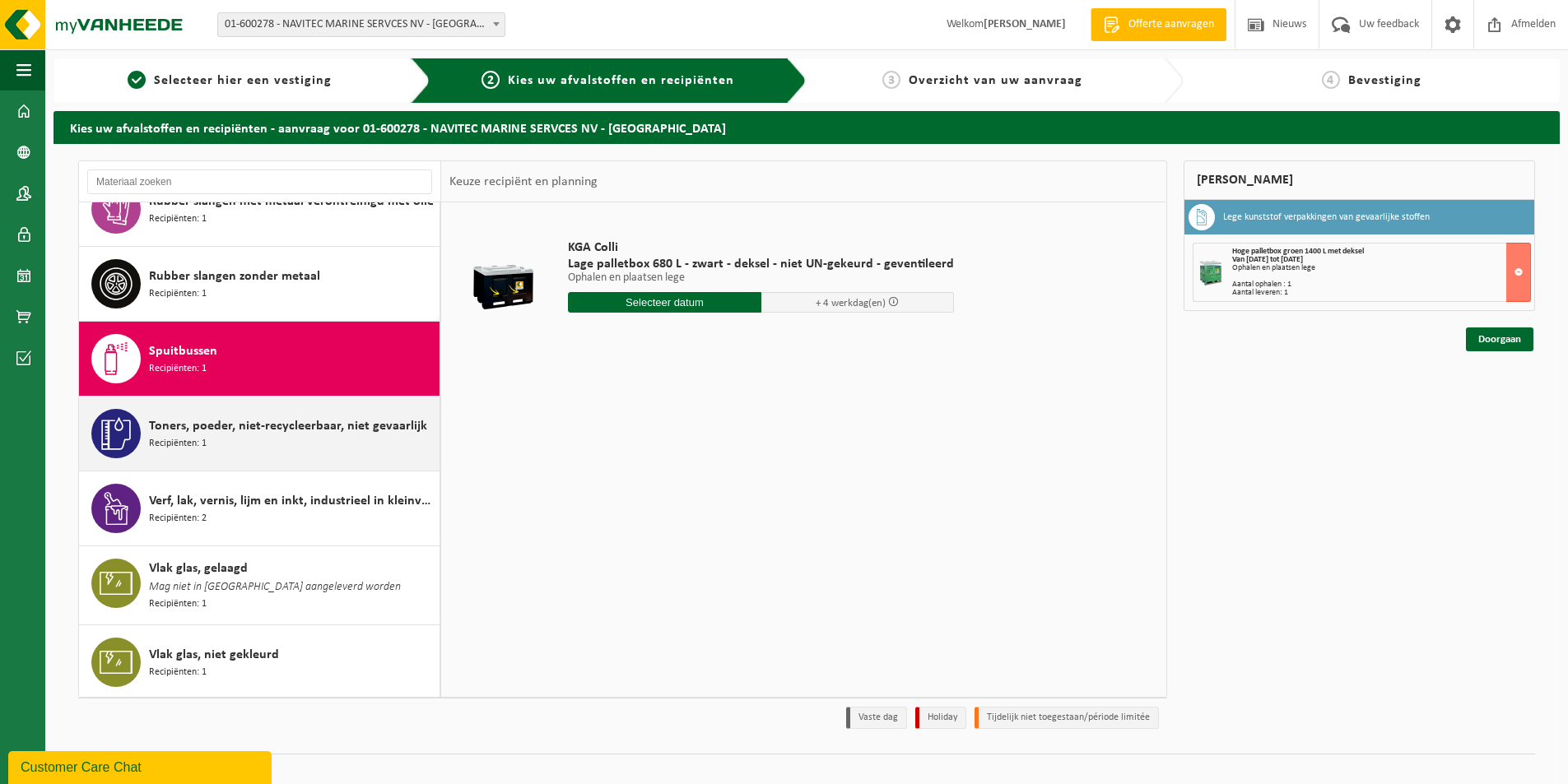
click at [287, 441] on div "Toners, poeder, niet-recycleerbaar, niet gevaarlijk Recipiënten: 1" at bounding box center [292, 434] width 286 height 50
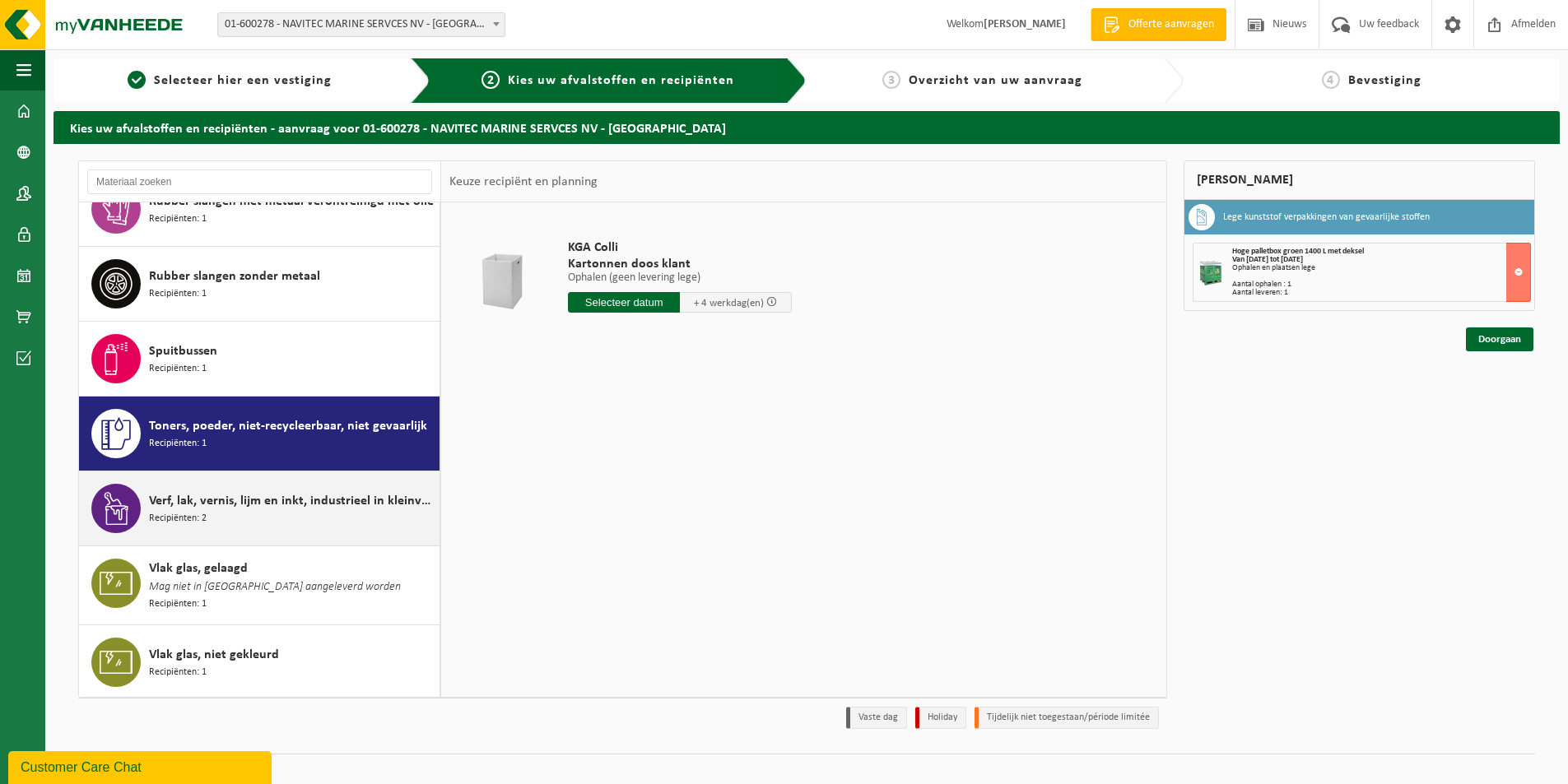
click at [273, 489] on div "Verf, lak, vernis, lijm en inkt, industrieel in kleinverpakking Recipiënten: 2" at bounding box center [292, 509] width 286 height 50
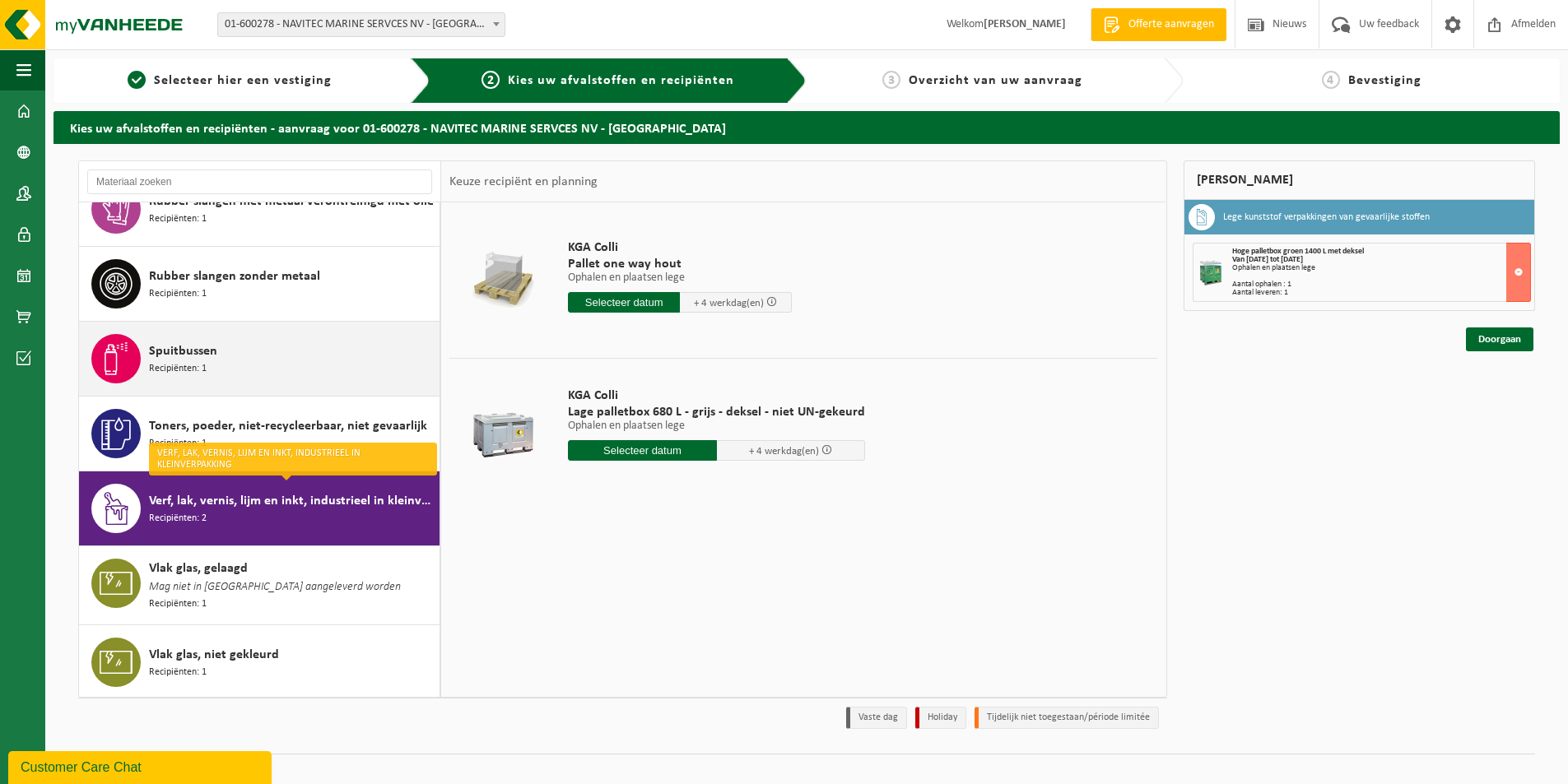
click at [248, 377] on div "Spuitbussen Recipiënten: 1" at bounding box center [292, 359] width 286 height 50
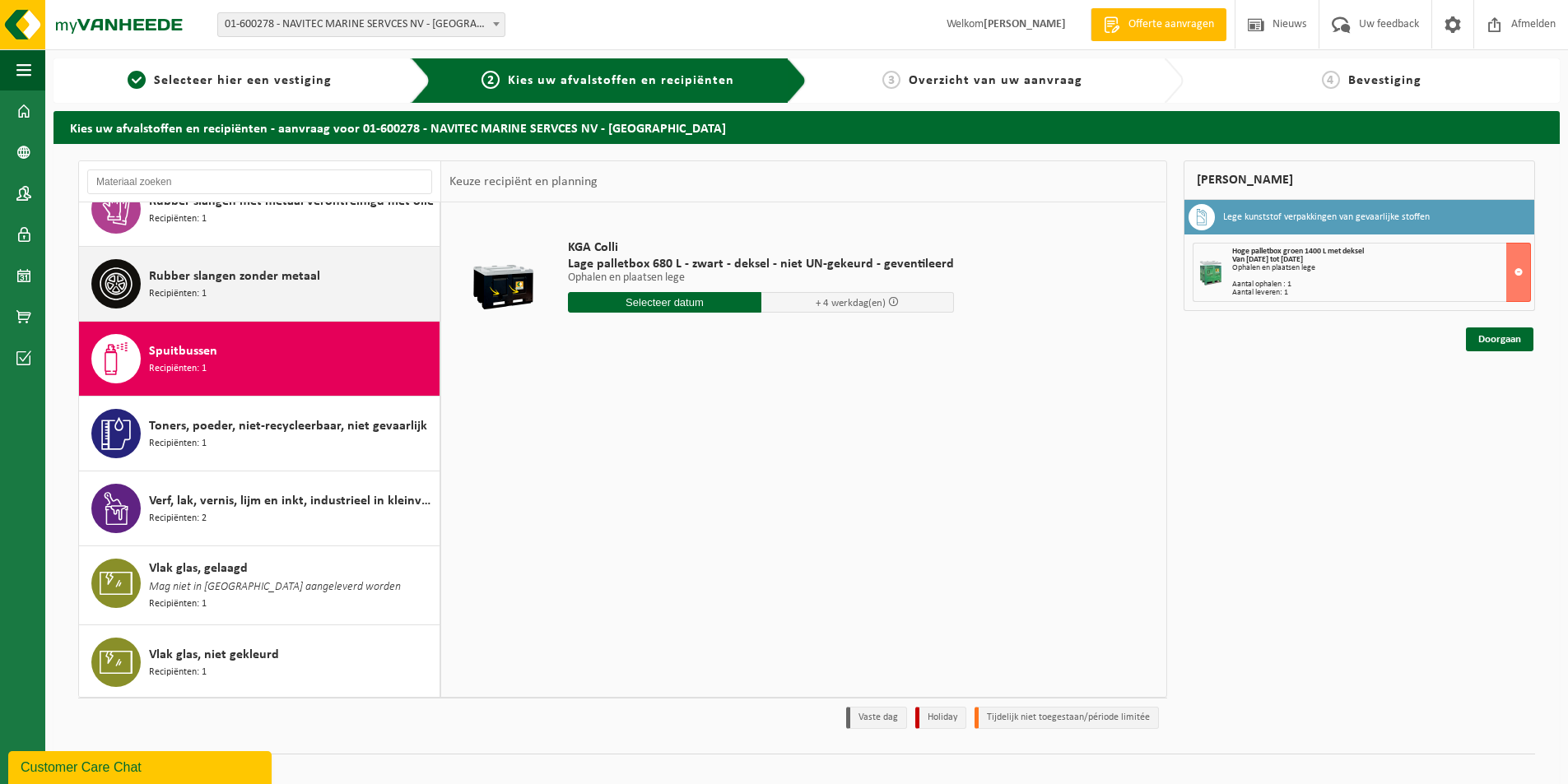
click at [262, 291] on div "Rubber slangen zonder metaal Recipiënten: 1" at bounding box center [292, 284] width 286 height 50
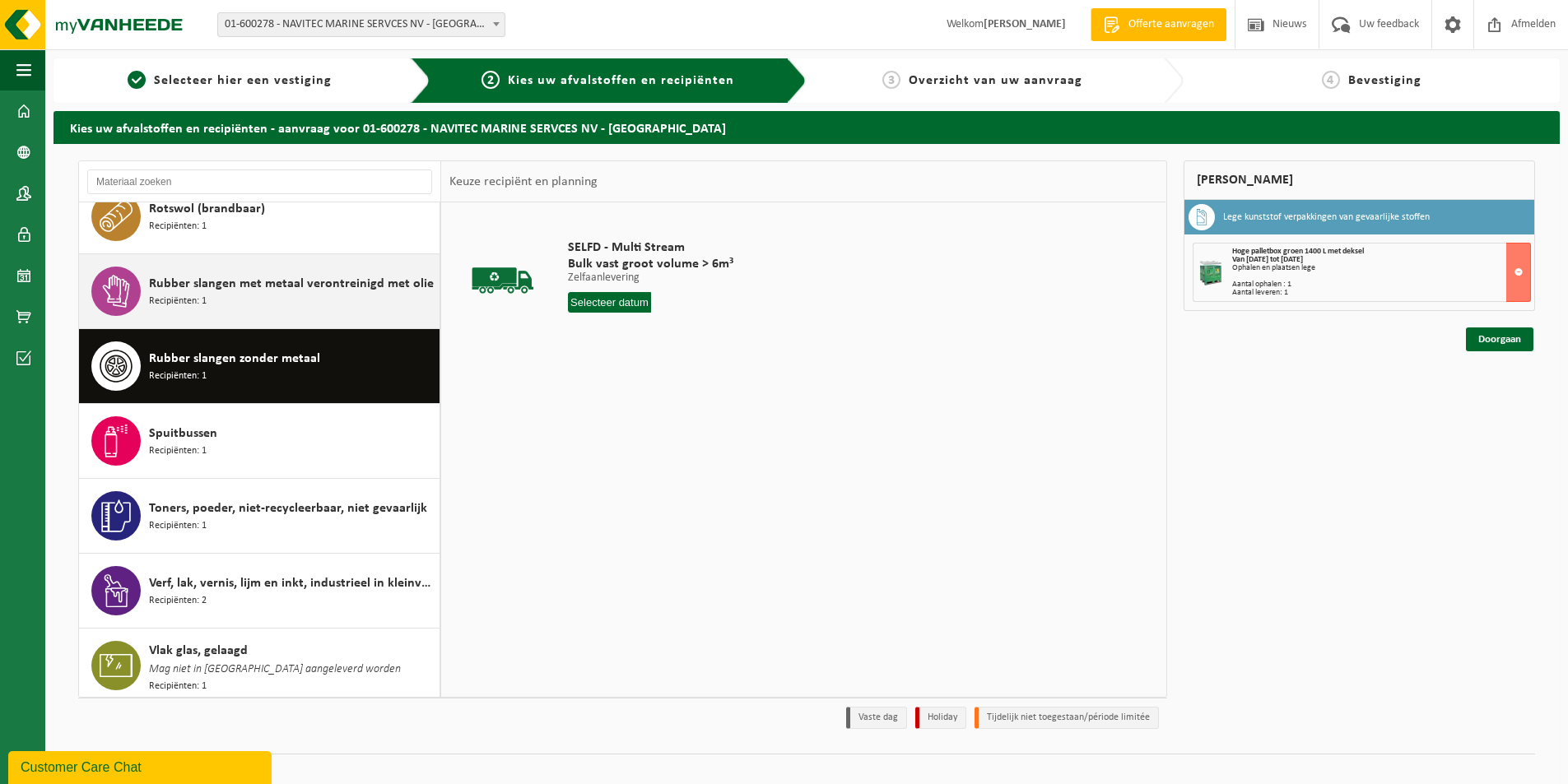
click at [302, 277] on span "Rubber slangen met metaal verontreinigd met olie" at bounding box center [291, 284] width 285 height 20
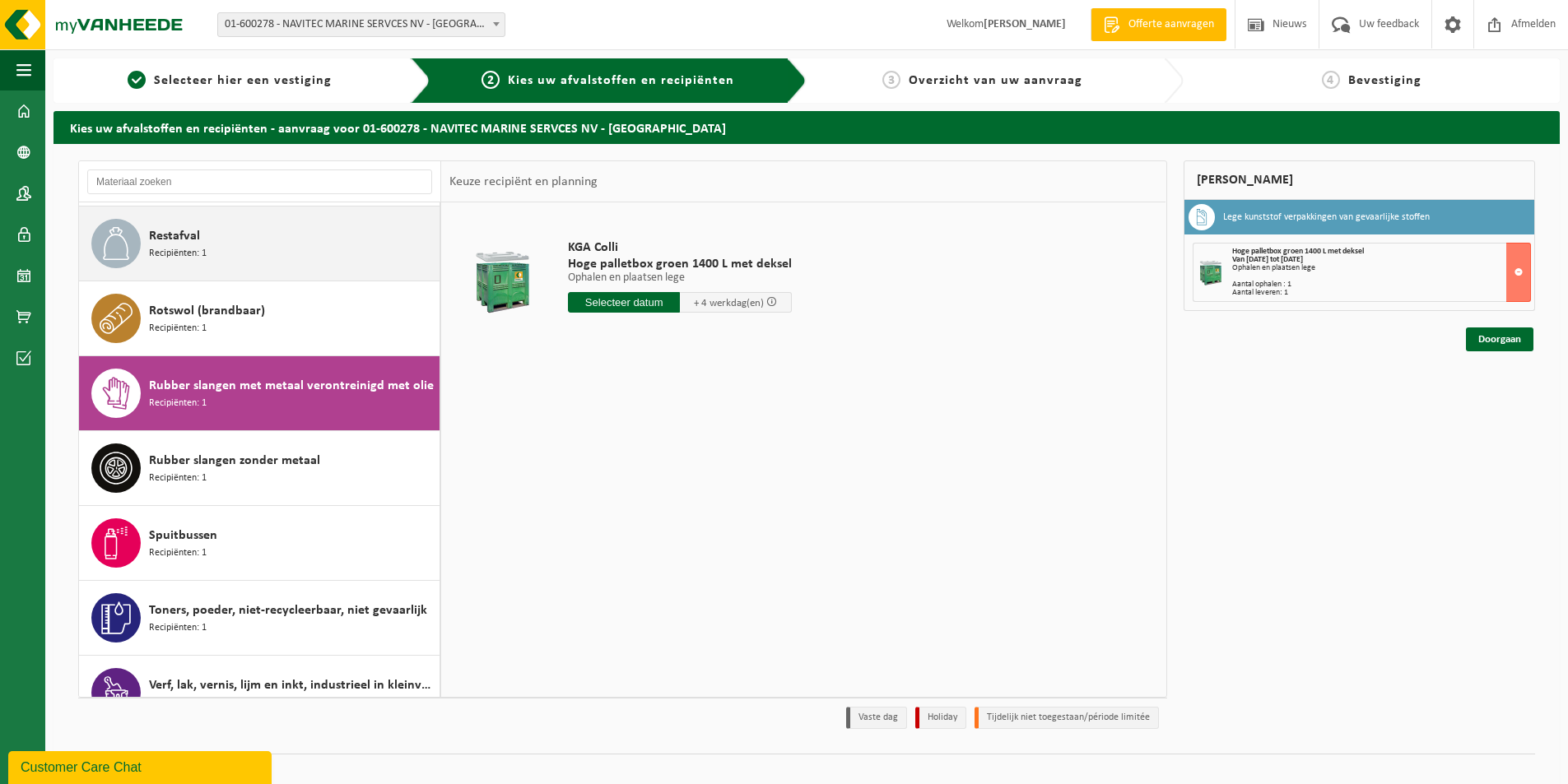
scroll to position [809, 0]
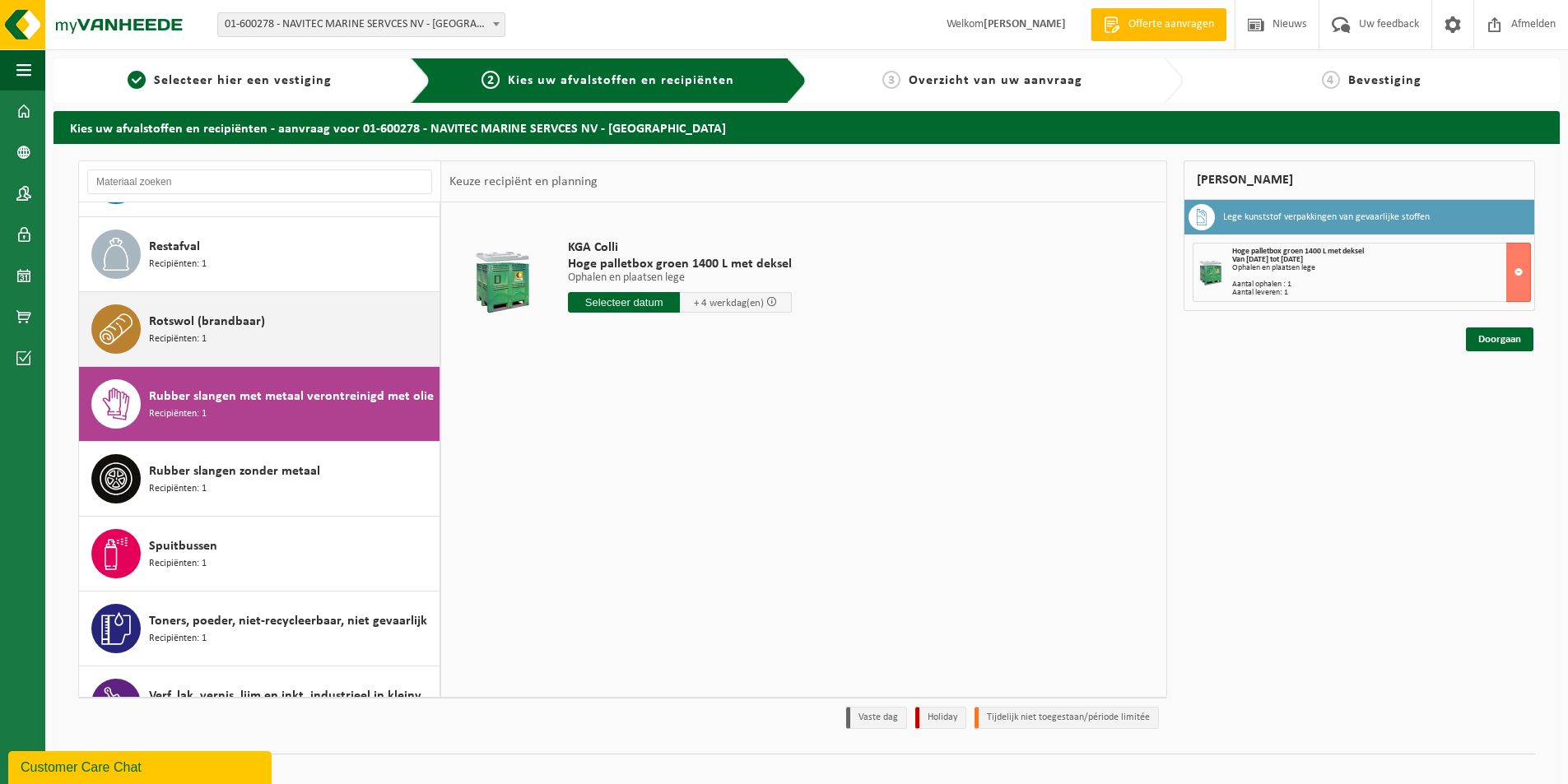
click at [291, 329] on div "Rotswol (brandbaar) Recipiënten: 1" at bounding box center [292, 329] width 286 height 50
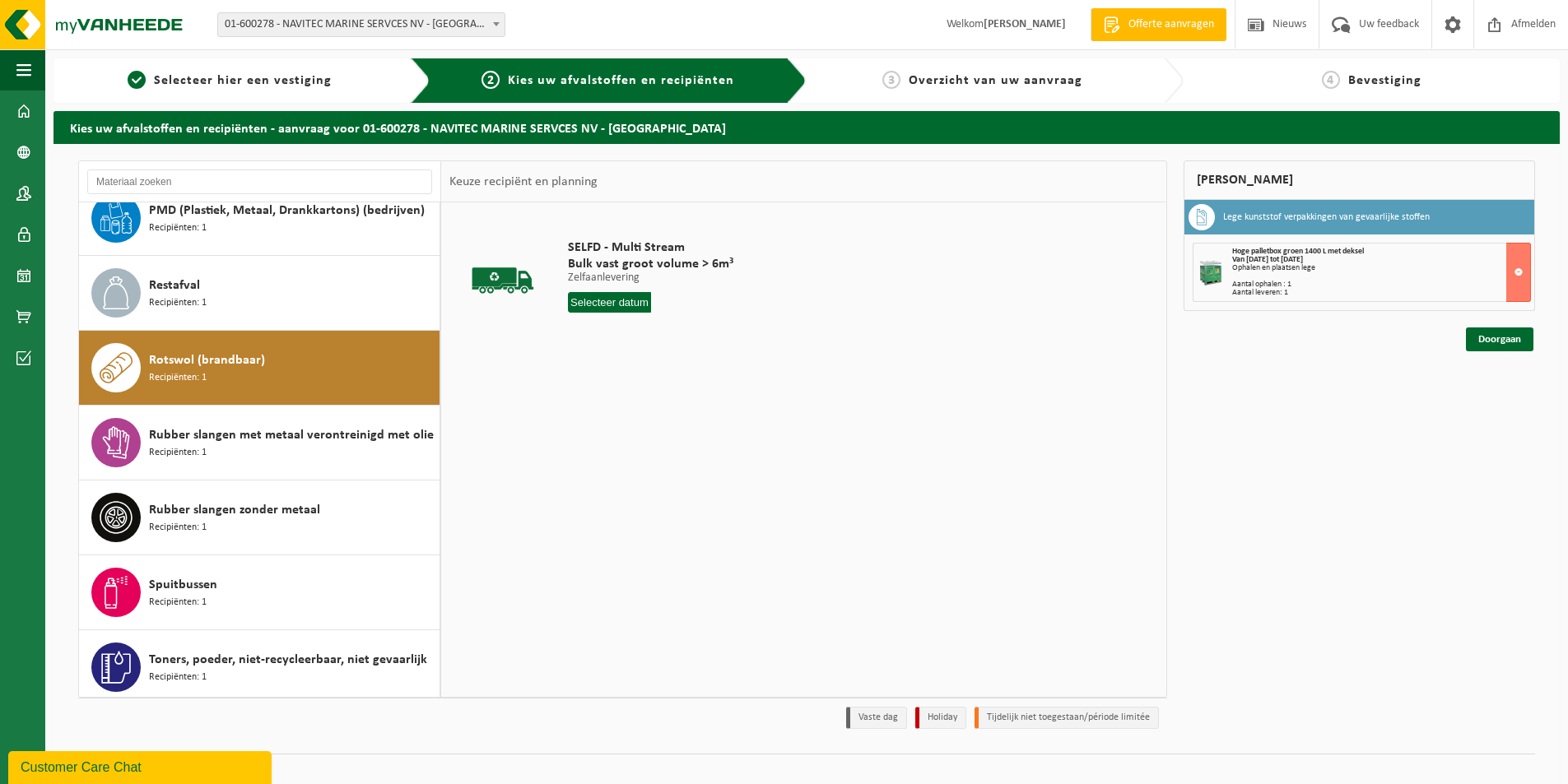
scroll to position [734, 0]
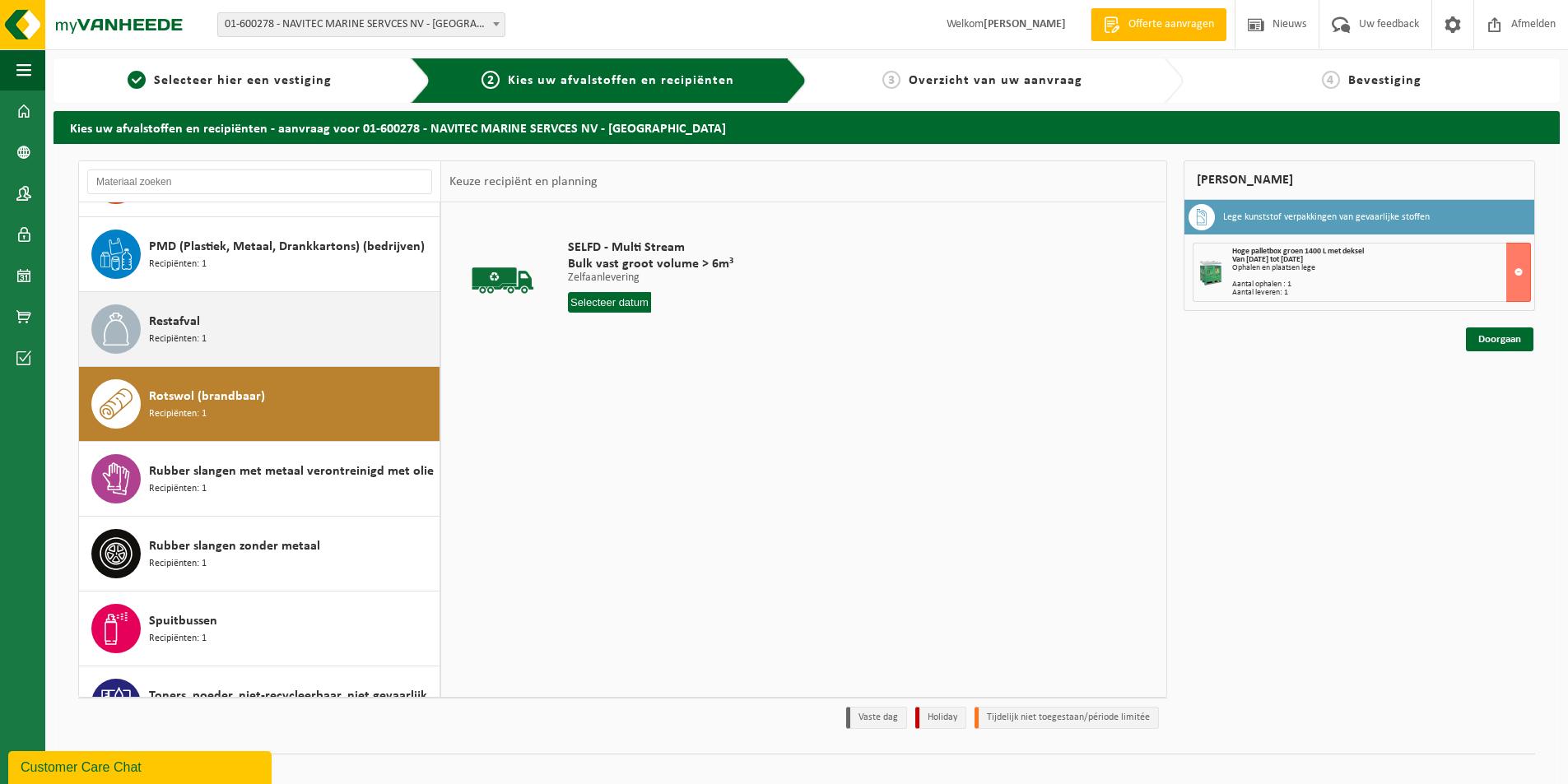
click at [263, 349] on div "Restafval Recipiënten: 1" at bounding box center [292, 329] width 286 height 50
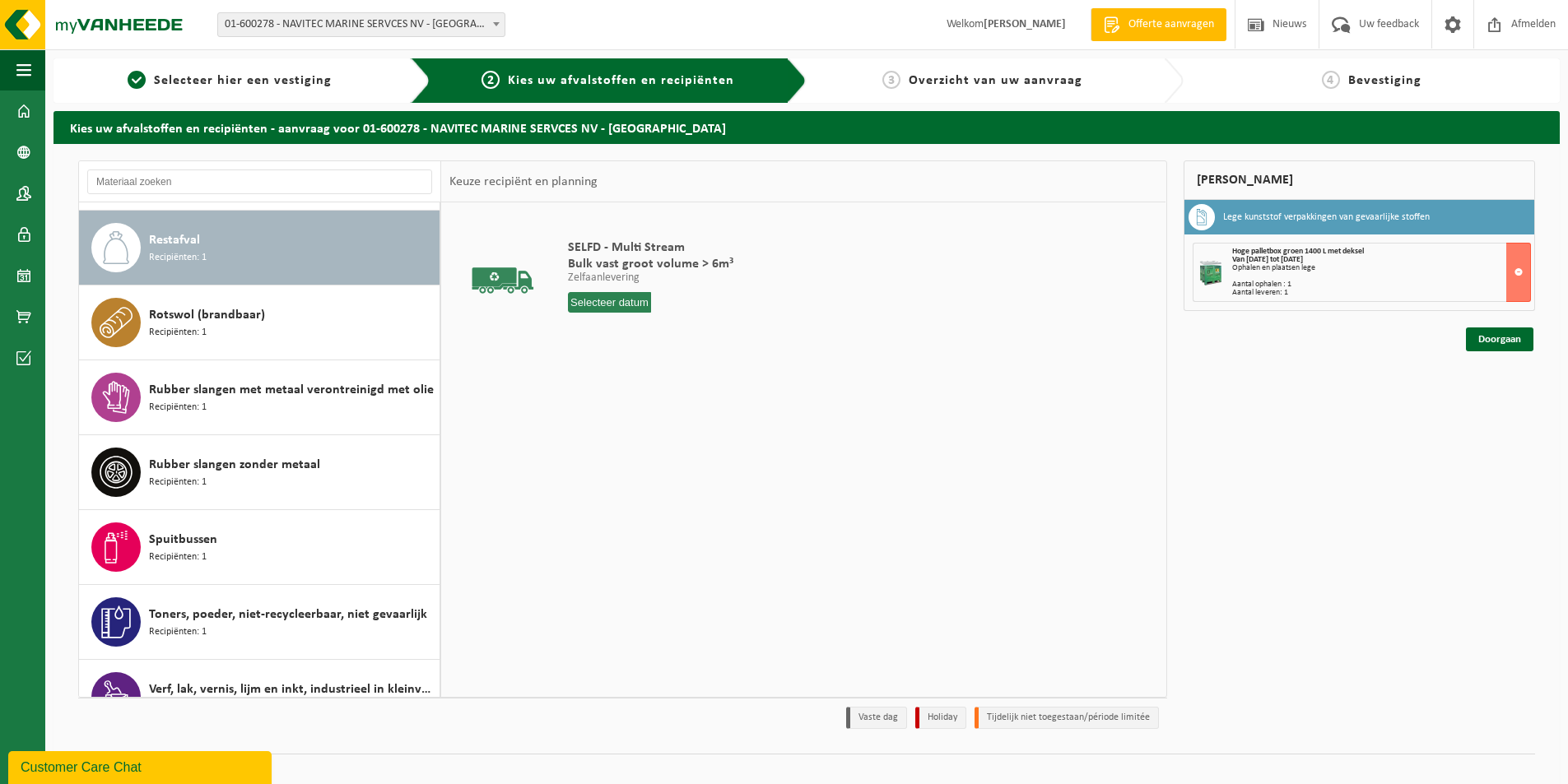
scroll to position [824, 0]
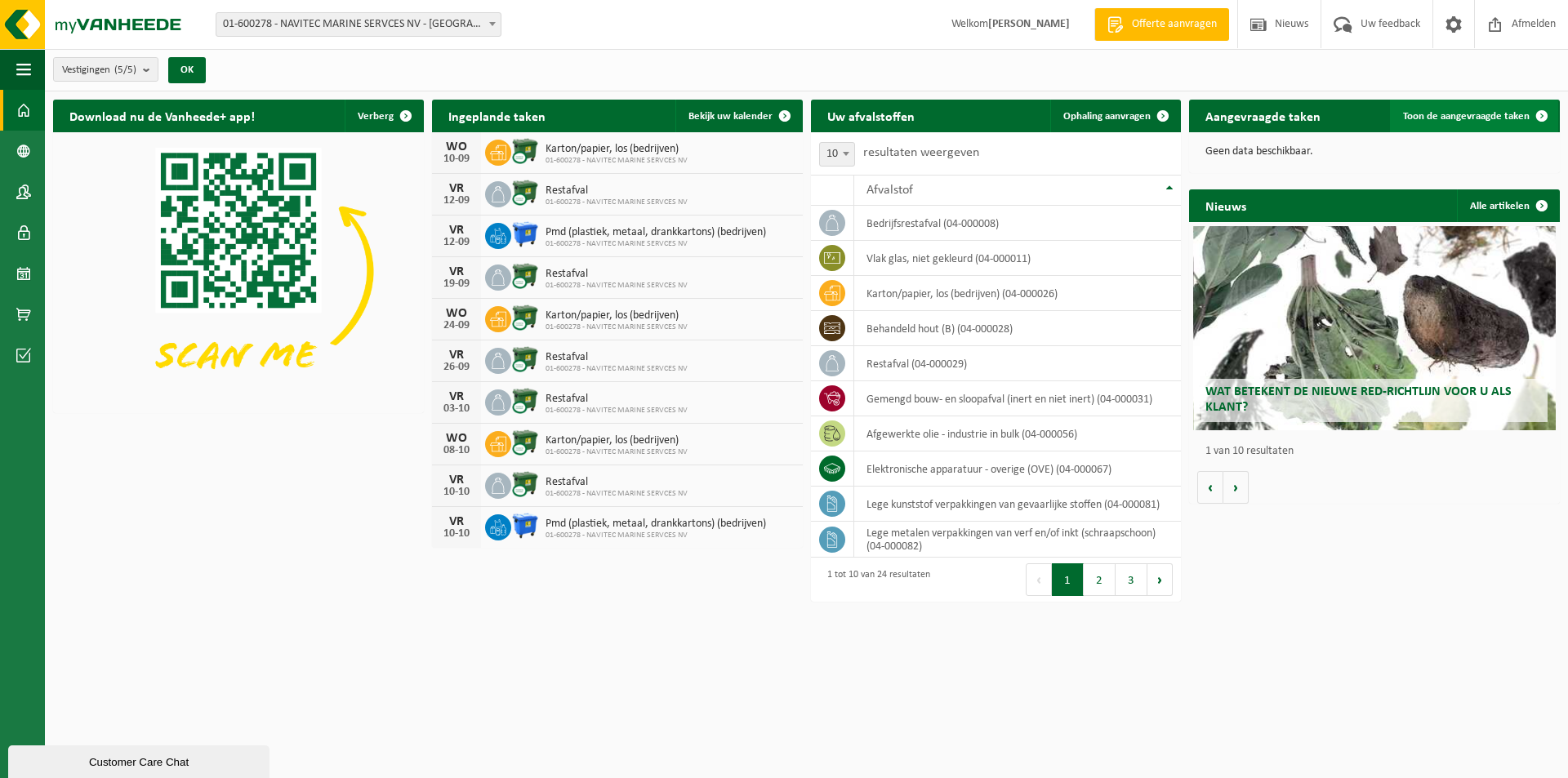
click at [1501, 106] on link "Toon de aangevraagde taken" at bounding box center [1474, 116] width 168 height 33
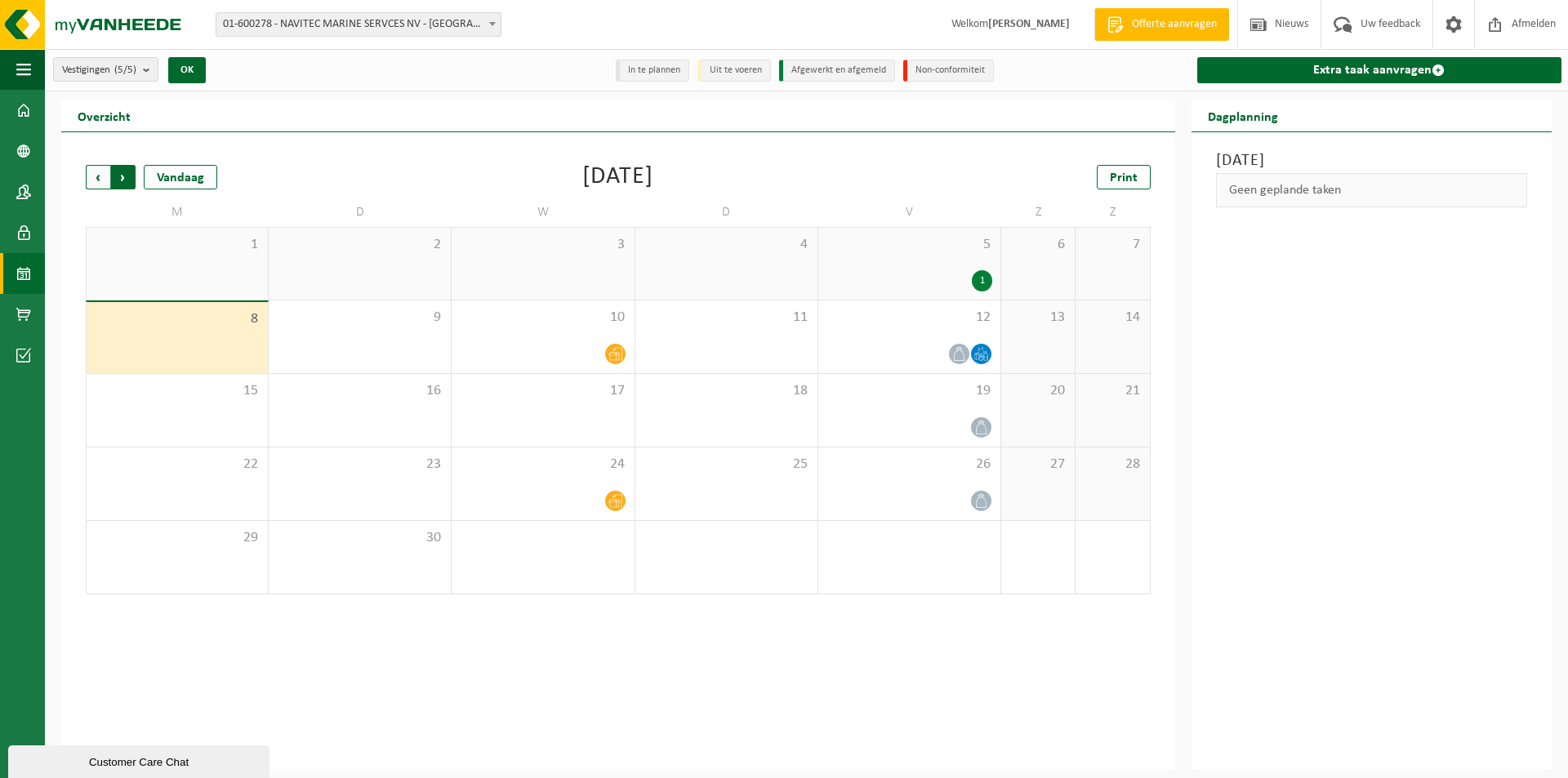
click at [96, 177] on span "Vorige" at bounding box center [98, 177] width 25 height 25
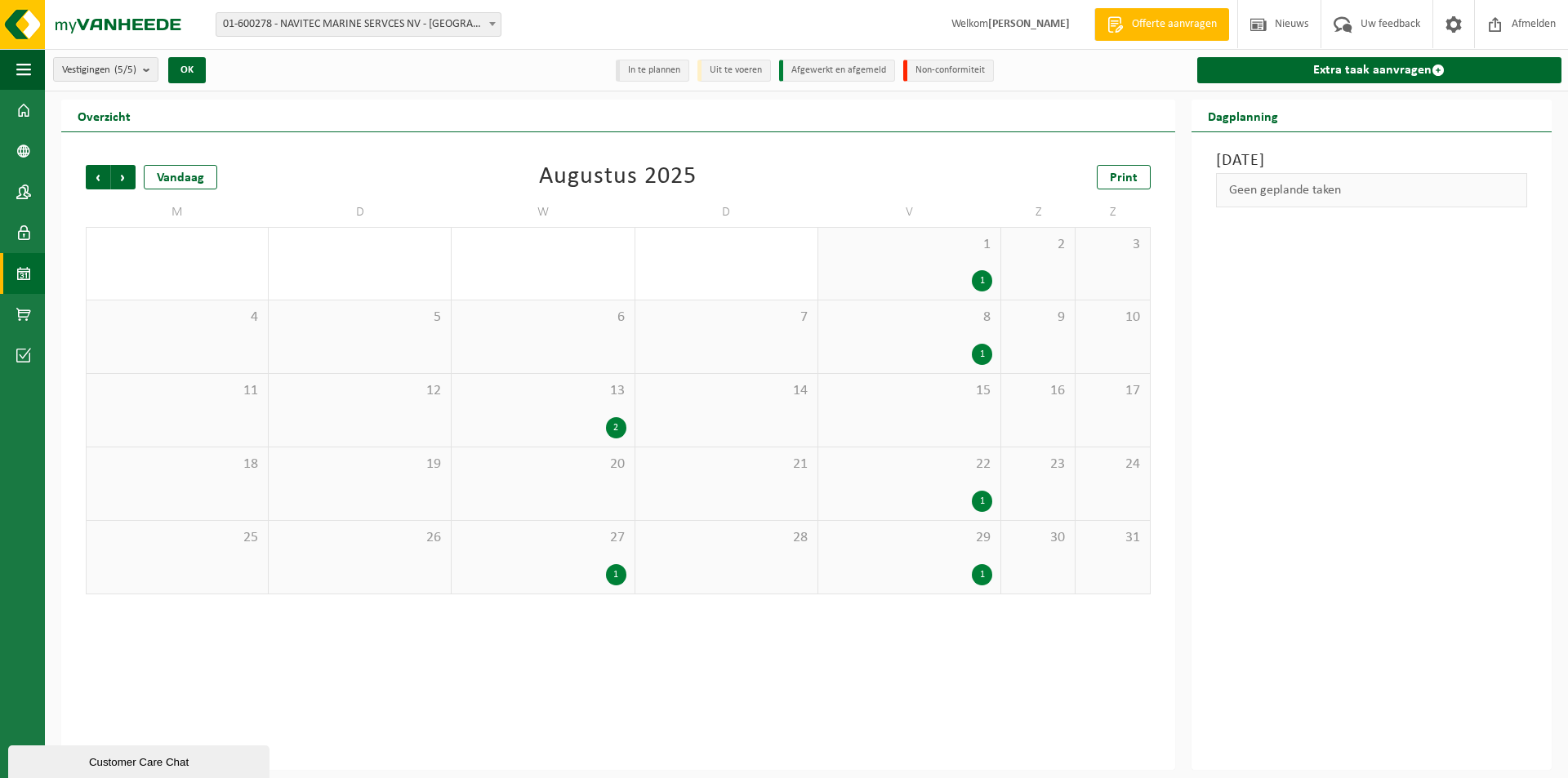
click at [96, 177] on span "Vorige" at bounding box center [98, 177] width 25 height 25
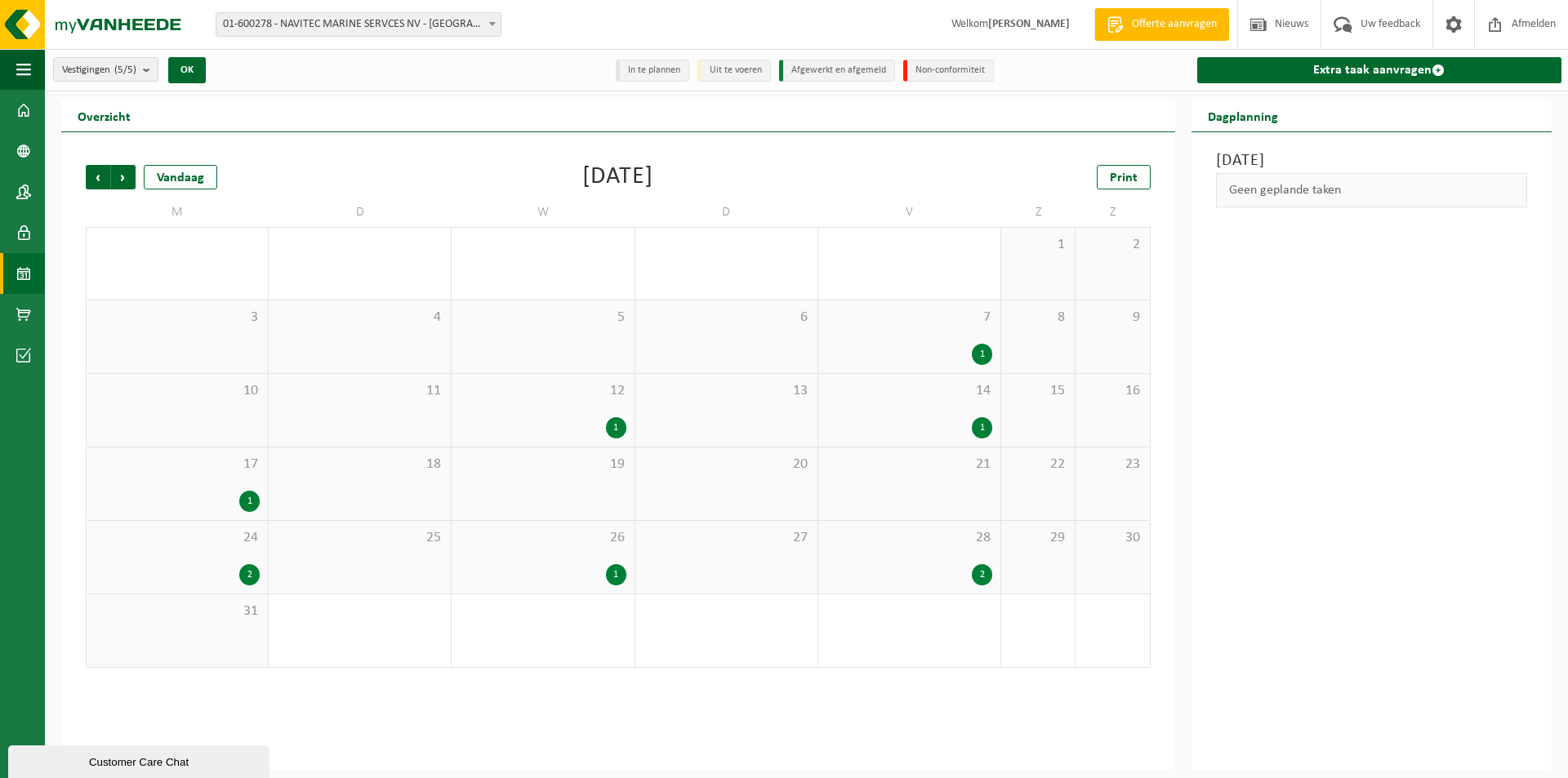
click at [96, 177] on span "Vorige" at bounding box center [98, 177] width 25 height 25
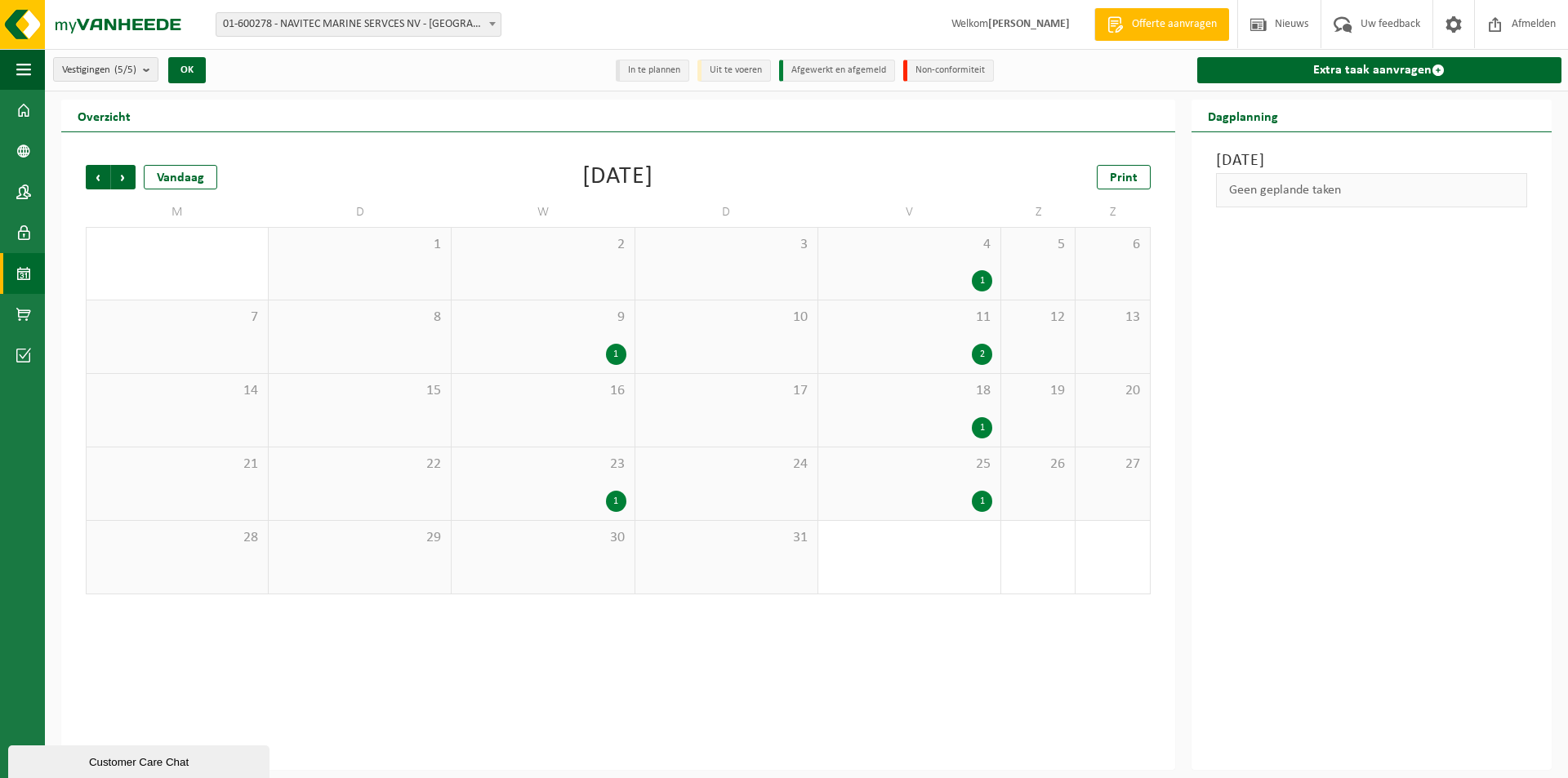
click at [96, 177] on span "Vorige" at bounding box center [98, 177] width 25 height 25
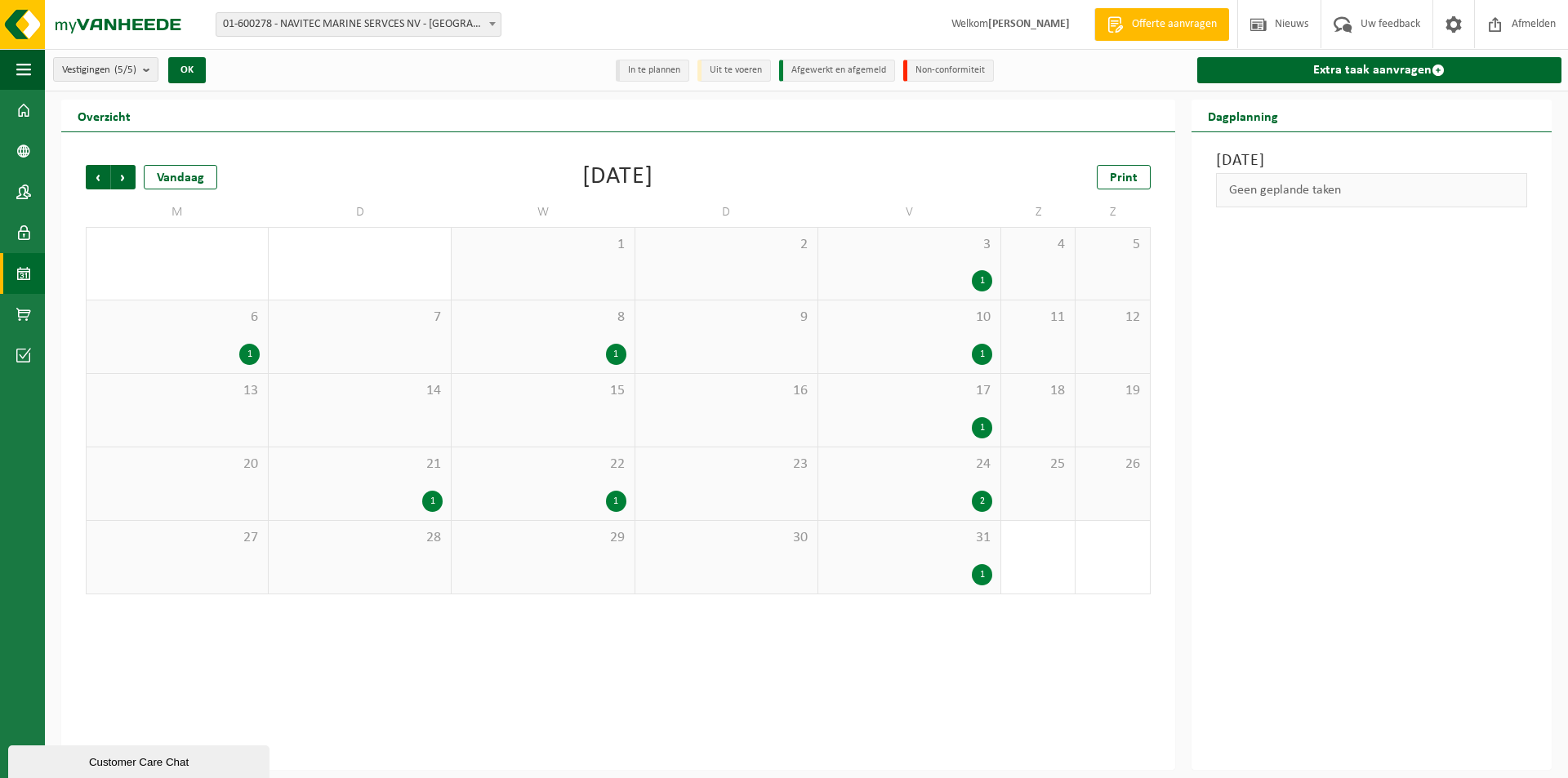
click at [96, 177] on span "Vorige" at bounding box center [98, 177] width 25 height 25
click at [126, 174] on span "Volgende" at bounding box center [123, 177] width 25 height 25
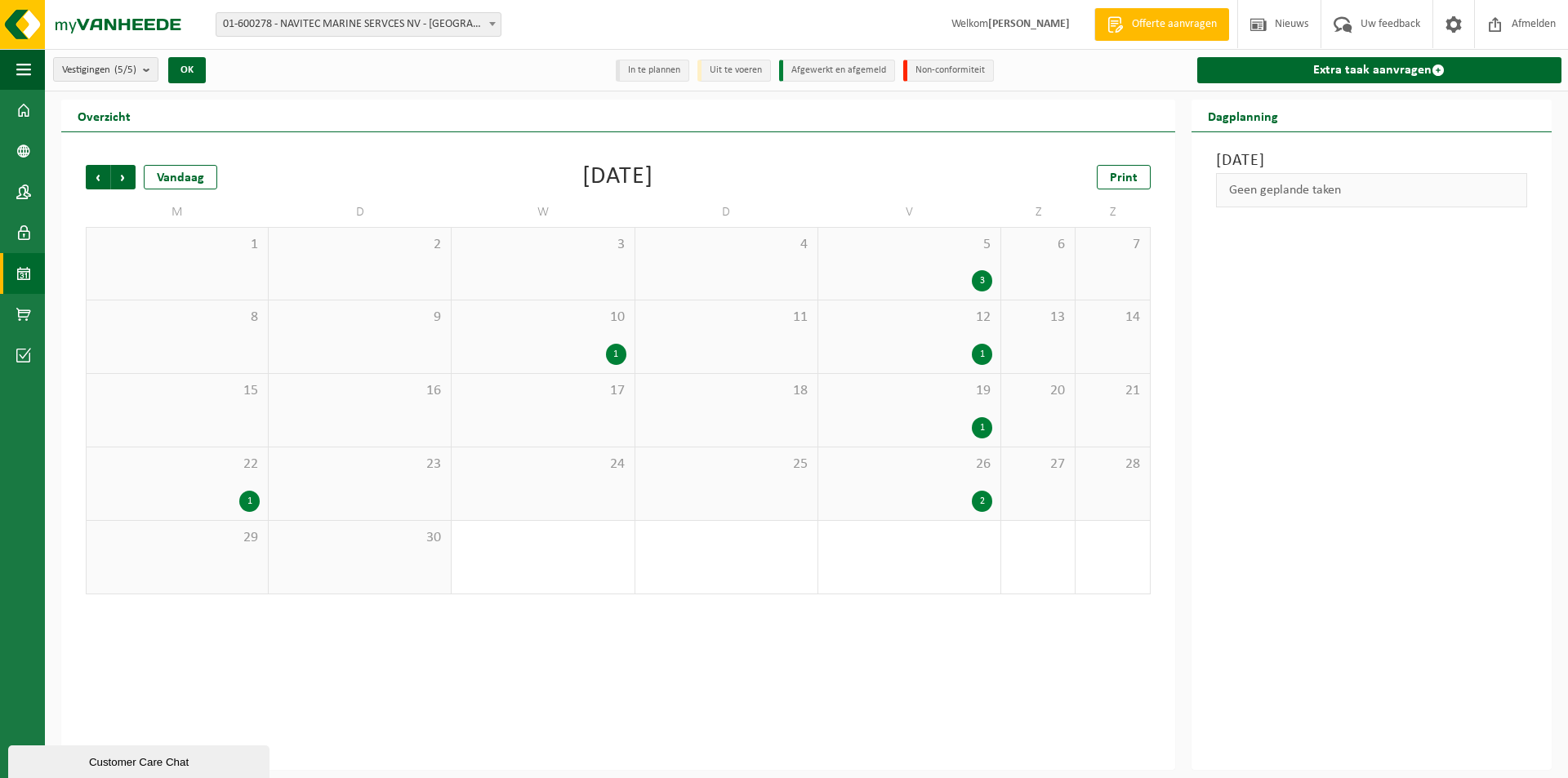
click at [126, 174] on span "Volgende" at bounding box center [123, 177] width 25 height 25
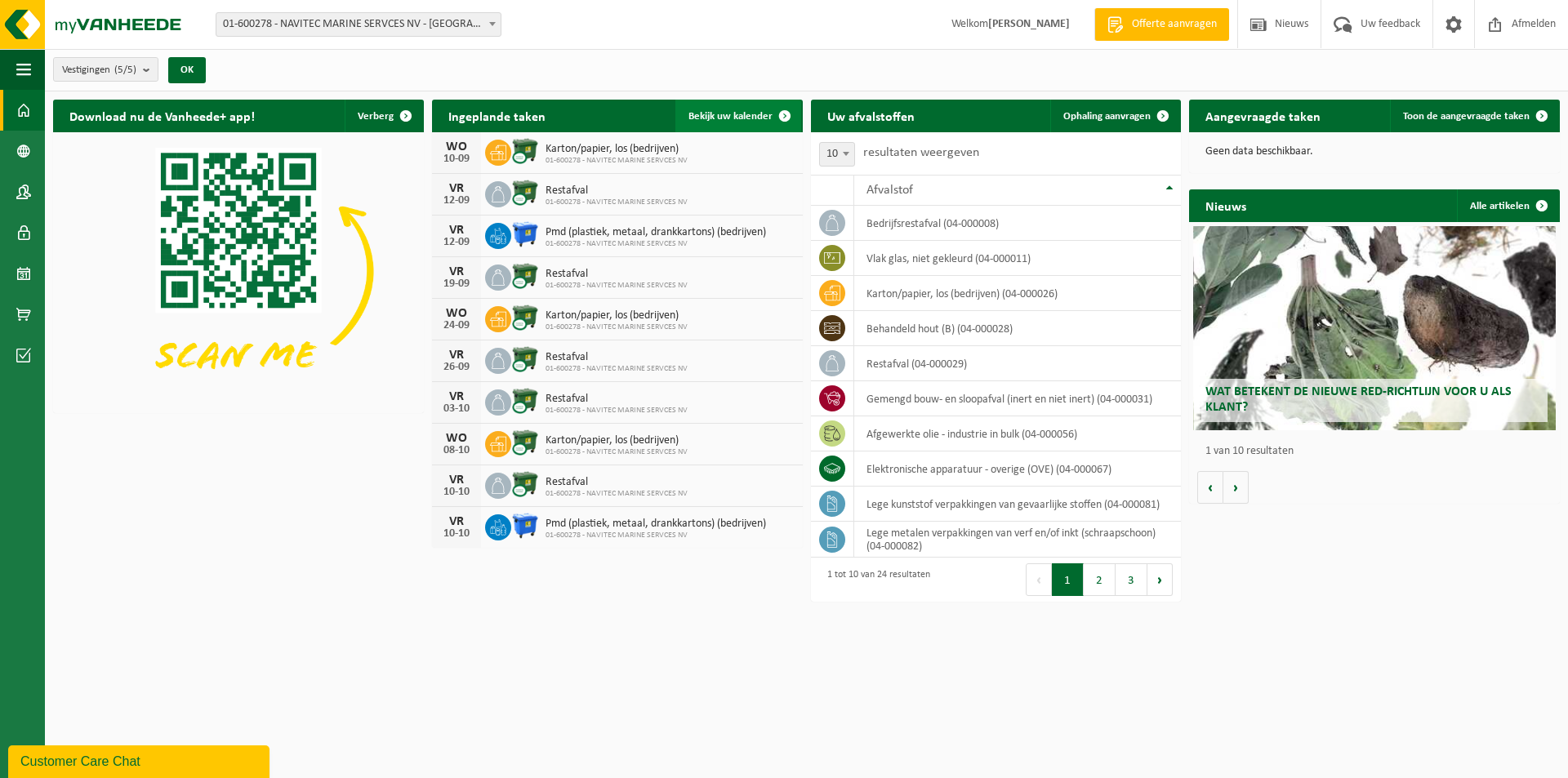
click at [706, 119] on span "Bekijk uw kalender" at bounding box center [730, 116] width 84 height 11
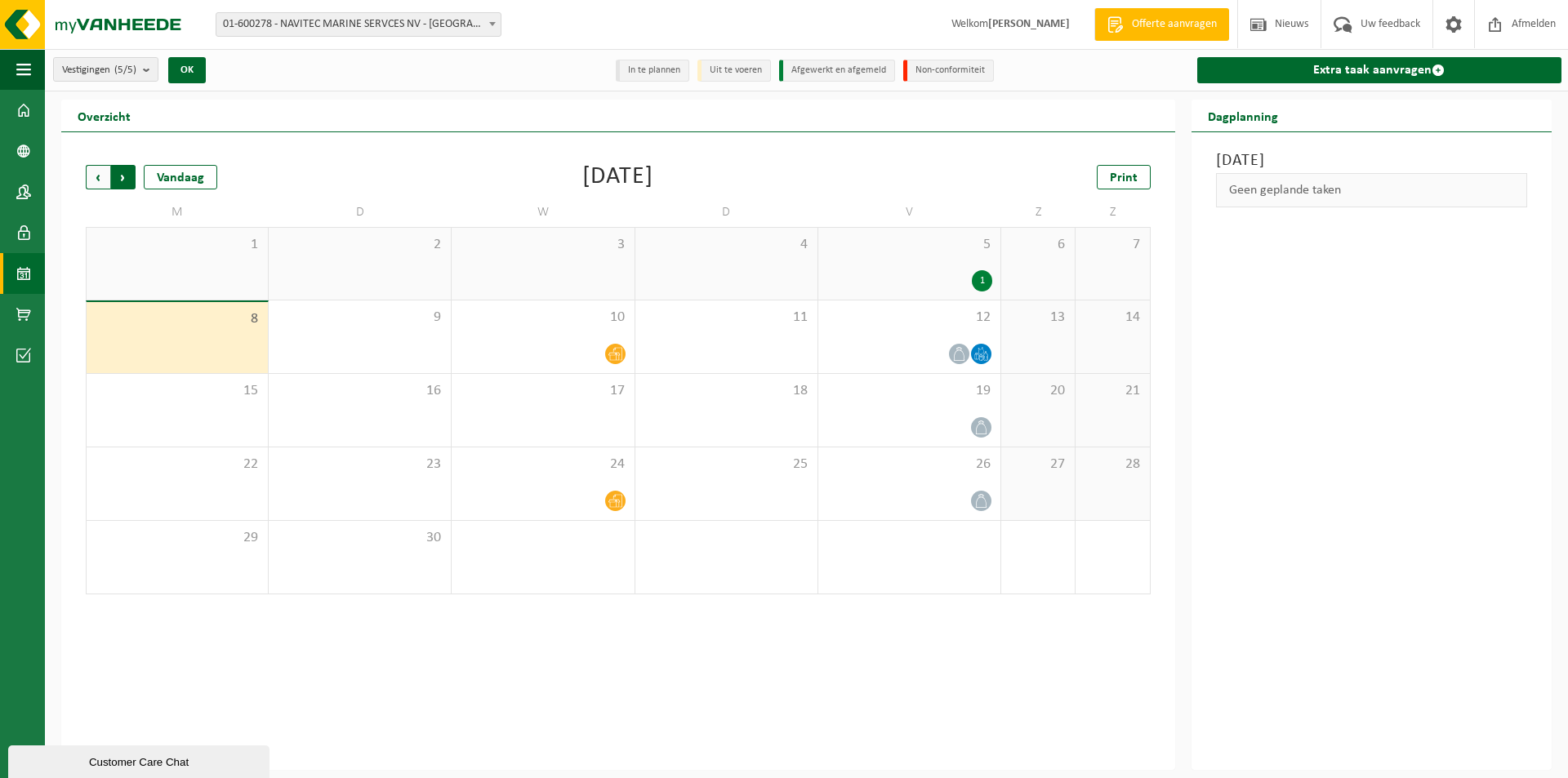
click at [93, 177] on span "Vorige" at bounding box center [98, 177] width 25 height 25
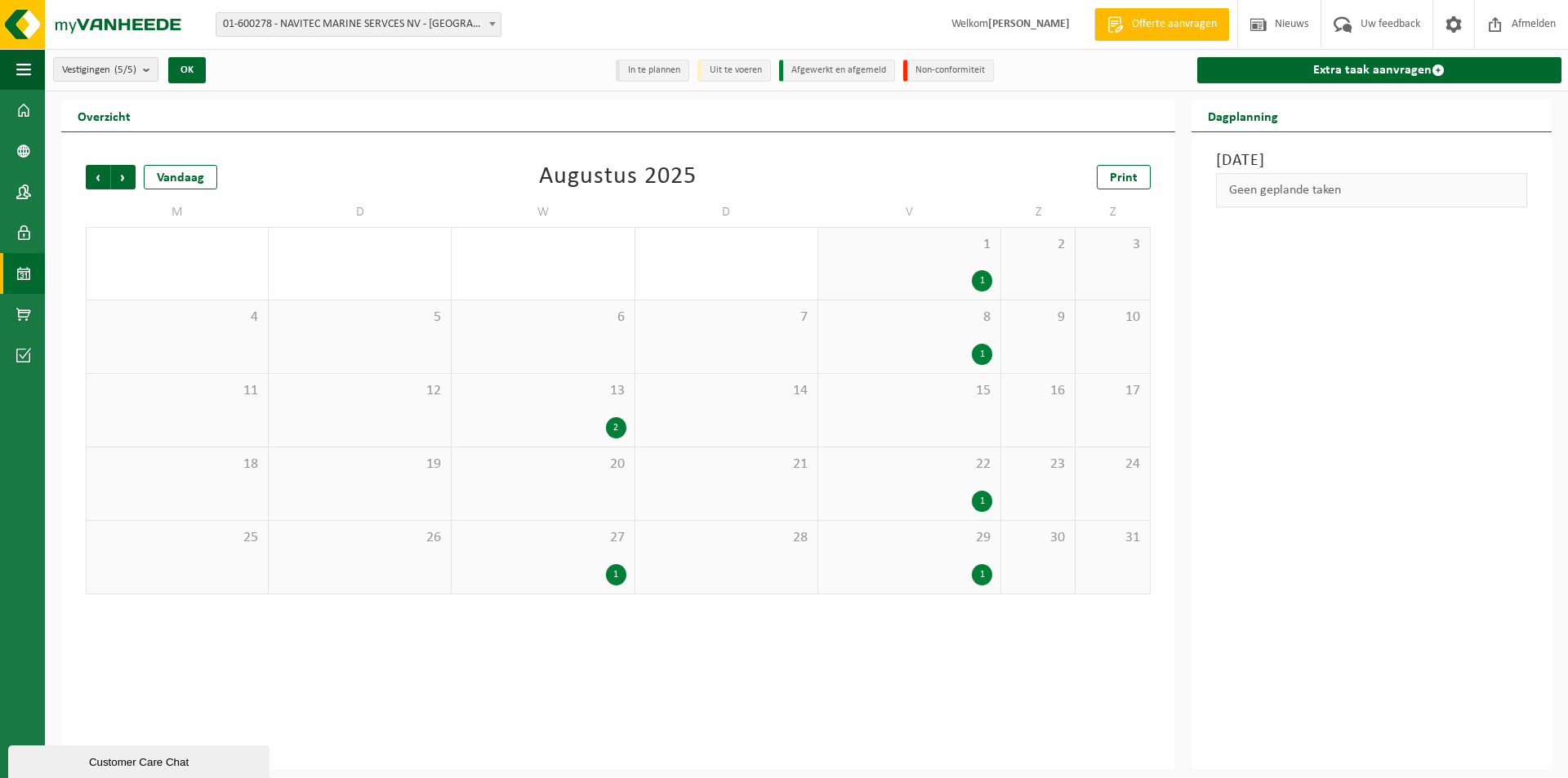
click at [93, 177] on span "Vorige" at bounding box center [98, 177] width 25 height 25
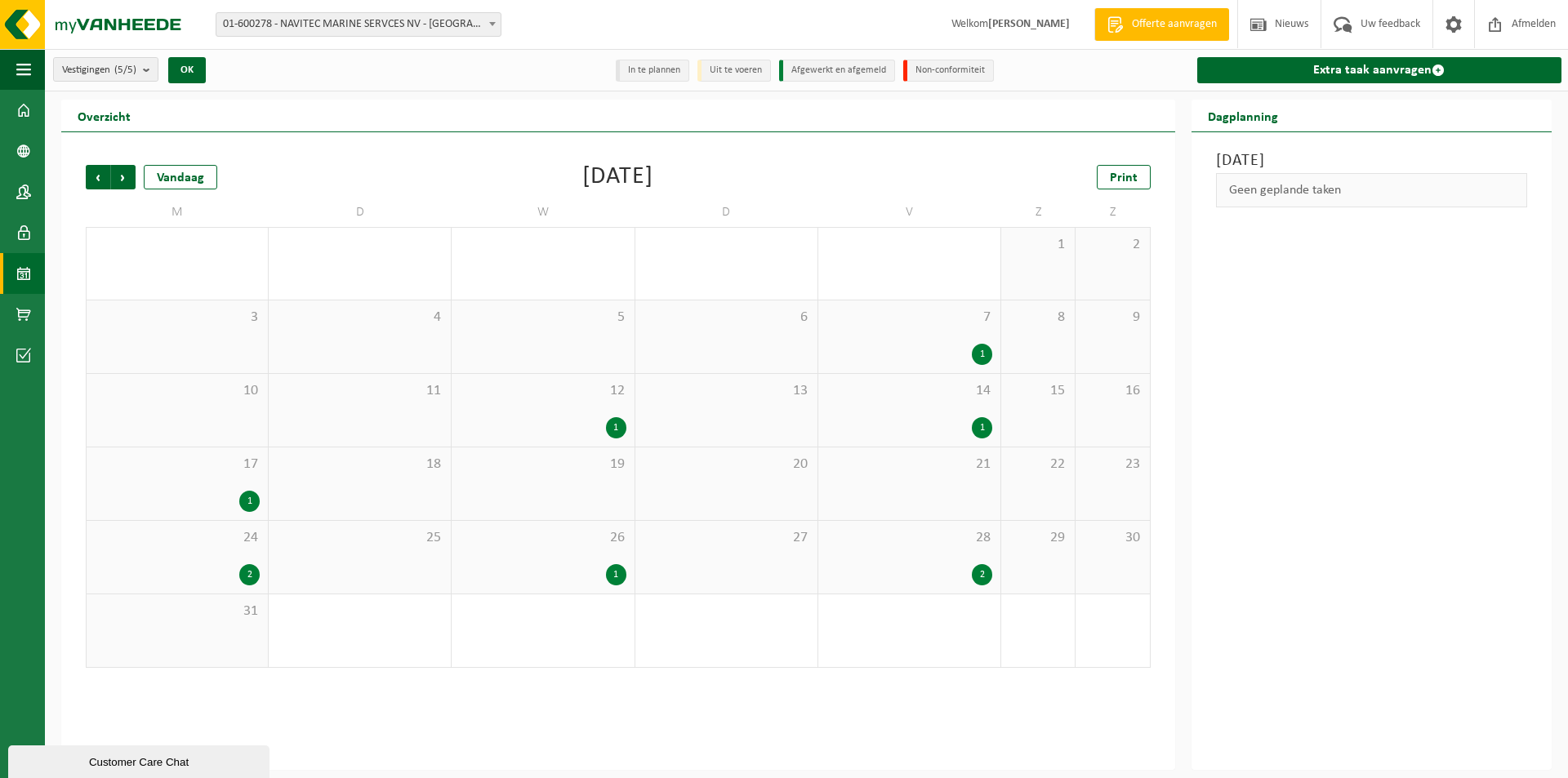
click at [93, 177] on span "Vorige" at bounding box center [98, 177] width 25 height 25
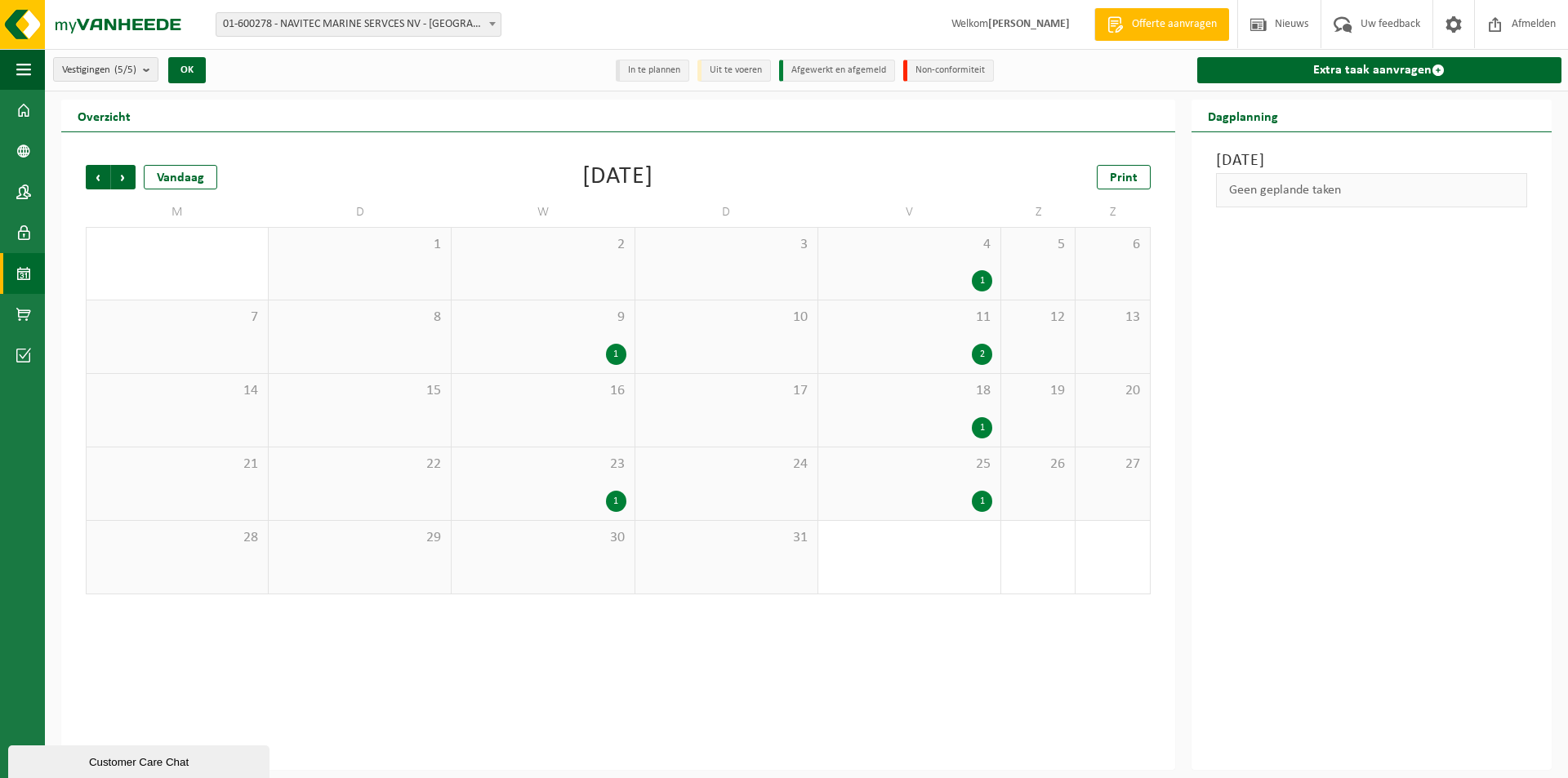
click at [93, 177] on span "Vorige" at bounding box center [98, 177] width 25 height 25
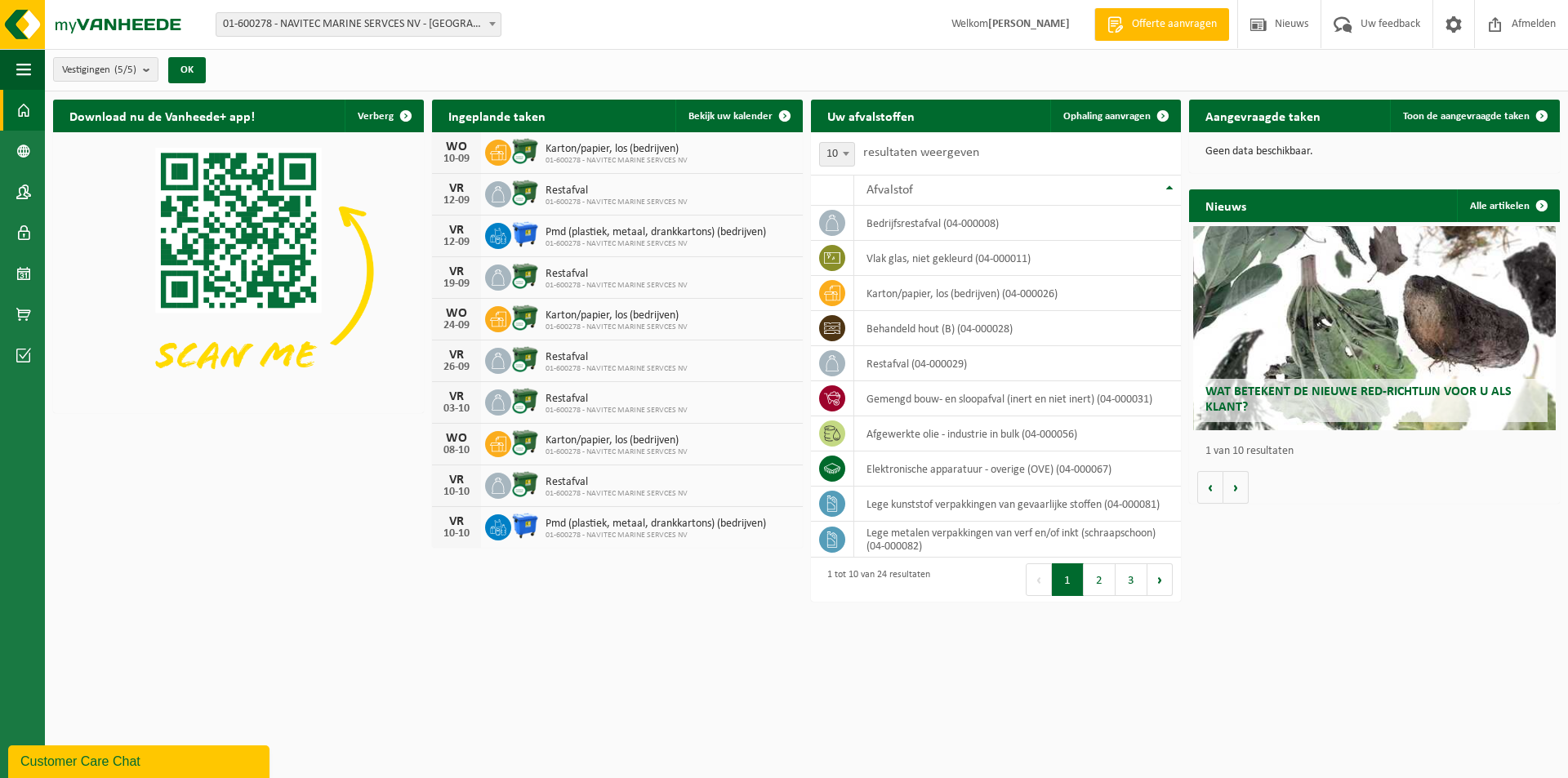
click at [1102, 582] on button "2" at bounding box center [1099, 580] width 32 height 33
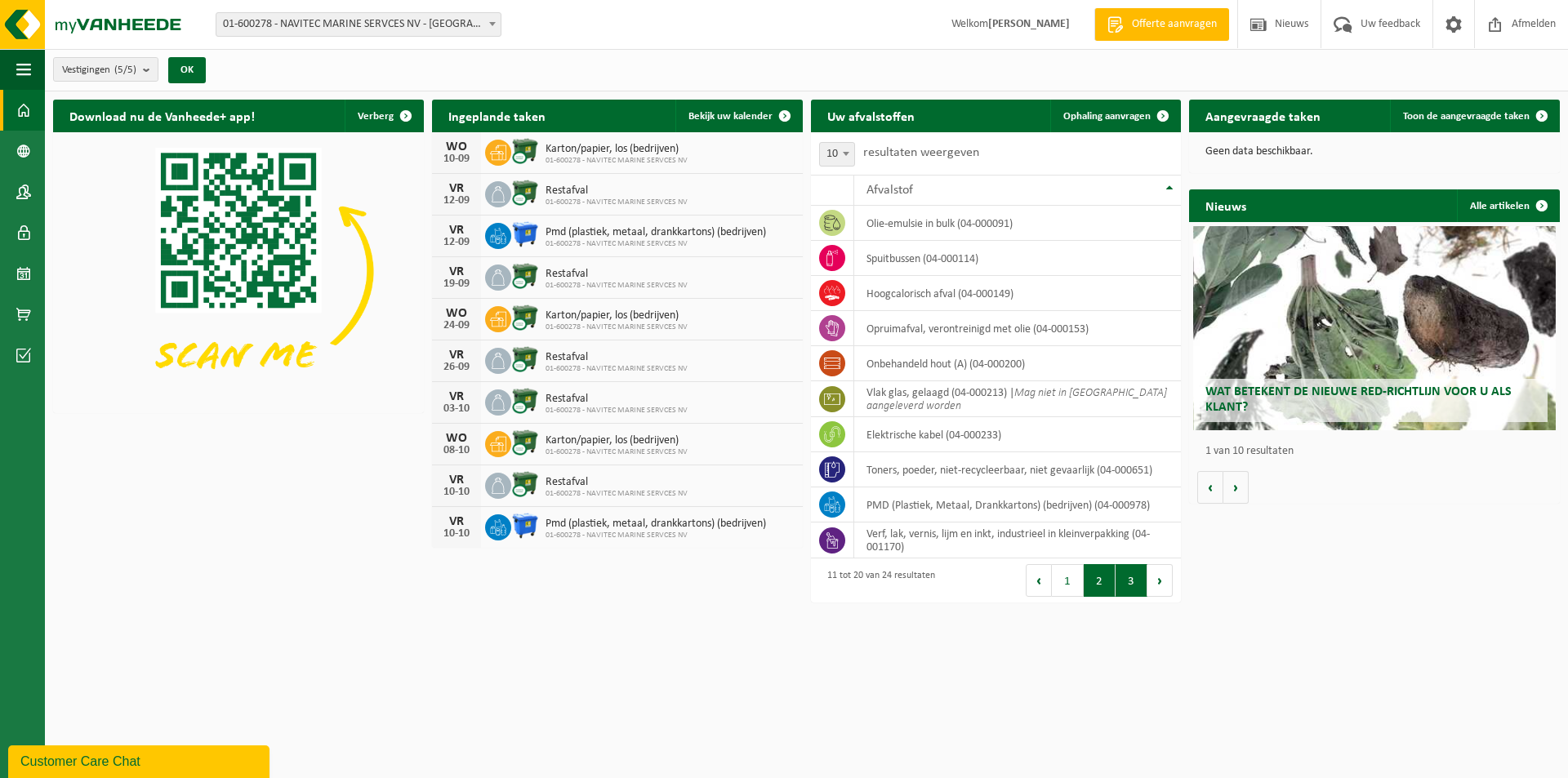
click at [1128, 579] on button "3" at bounding box center [1131, 581] width 32 height 33
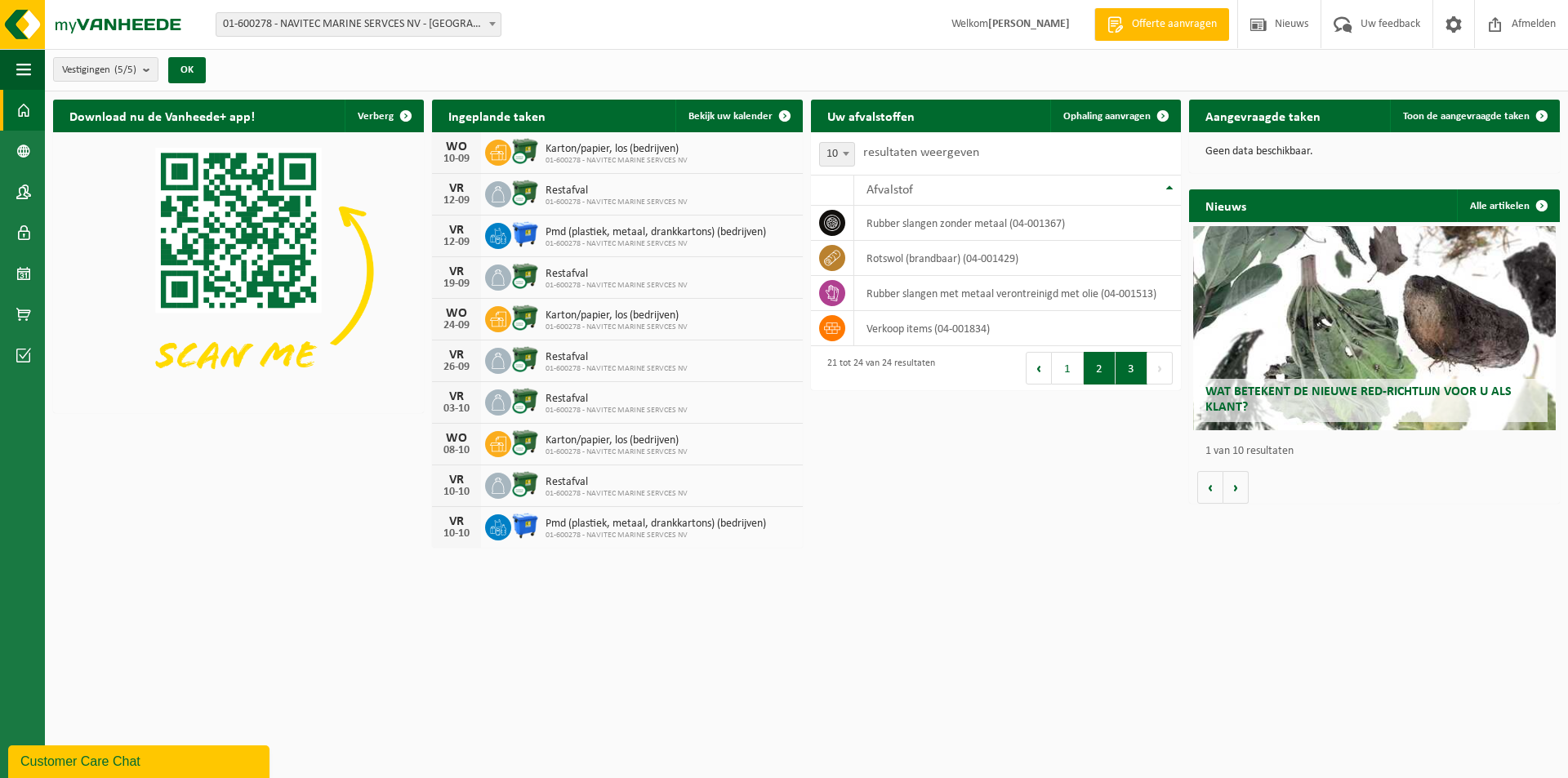
click at [1101, 375] on button "2" at bounding box center [1099, 369] width 32 height 33
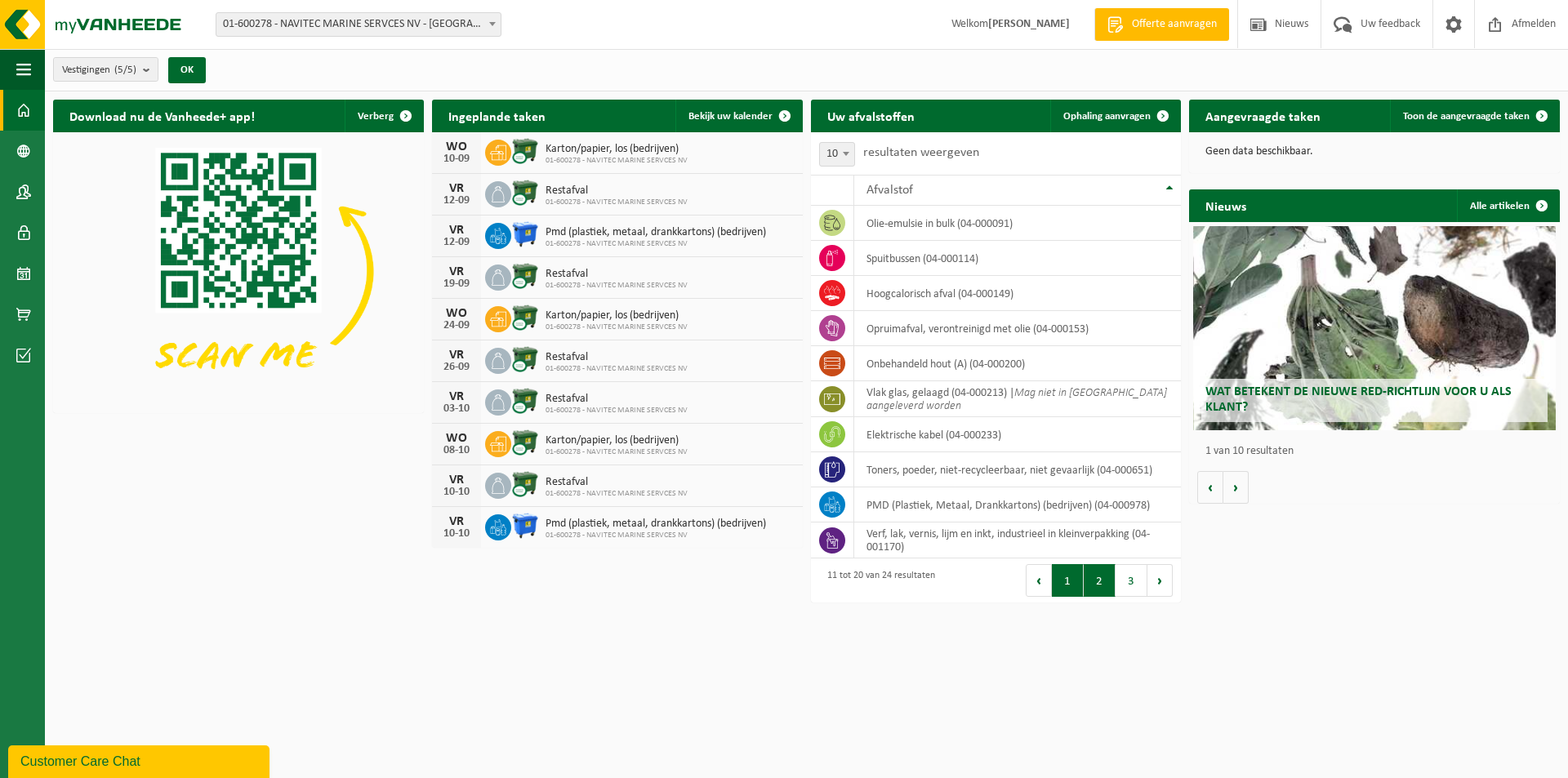
click at [1069, 590] on button "1" at bounding box center [1068, 581] width 32 height 33
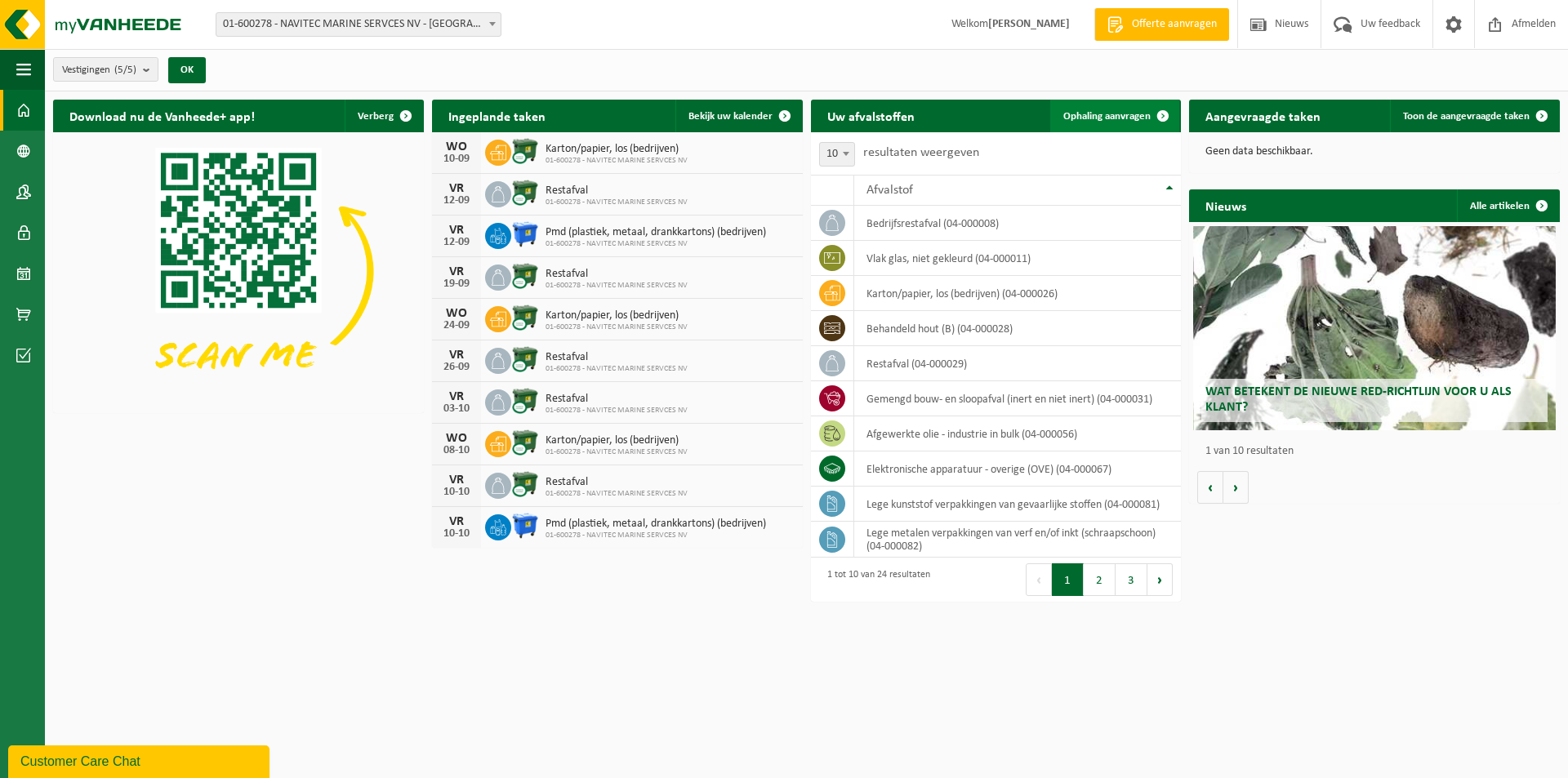
click at [1117, 112] on span "Ophaling aanvragen" at bounding box center [1106, 116] width 87 height 11
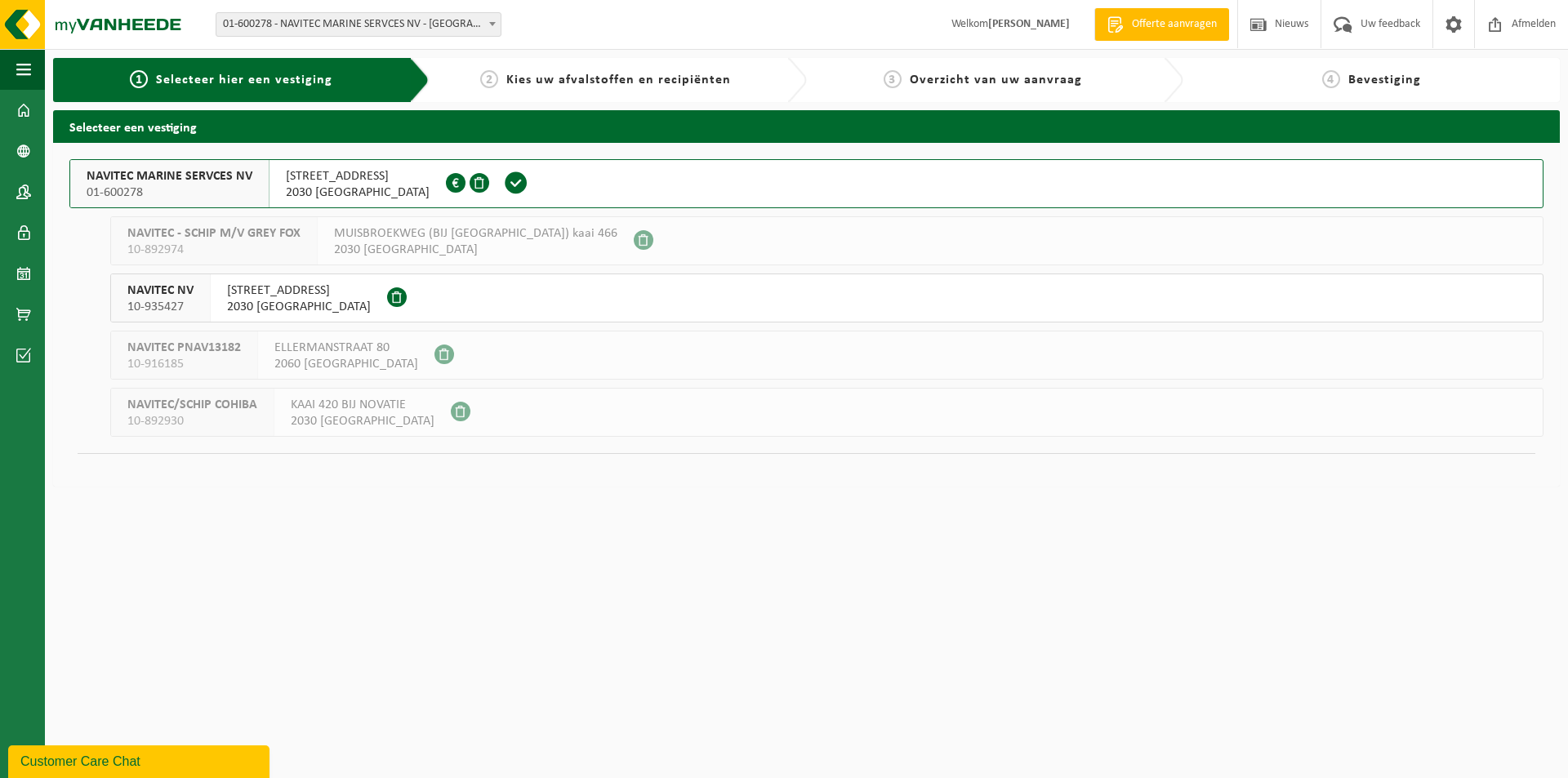
click at [701, 81] on span "Kies uw afvalstoffen en recipiënten" at bounding box center [618, 80] width 224 height 13
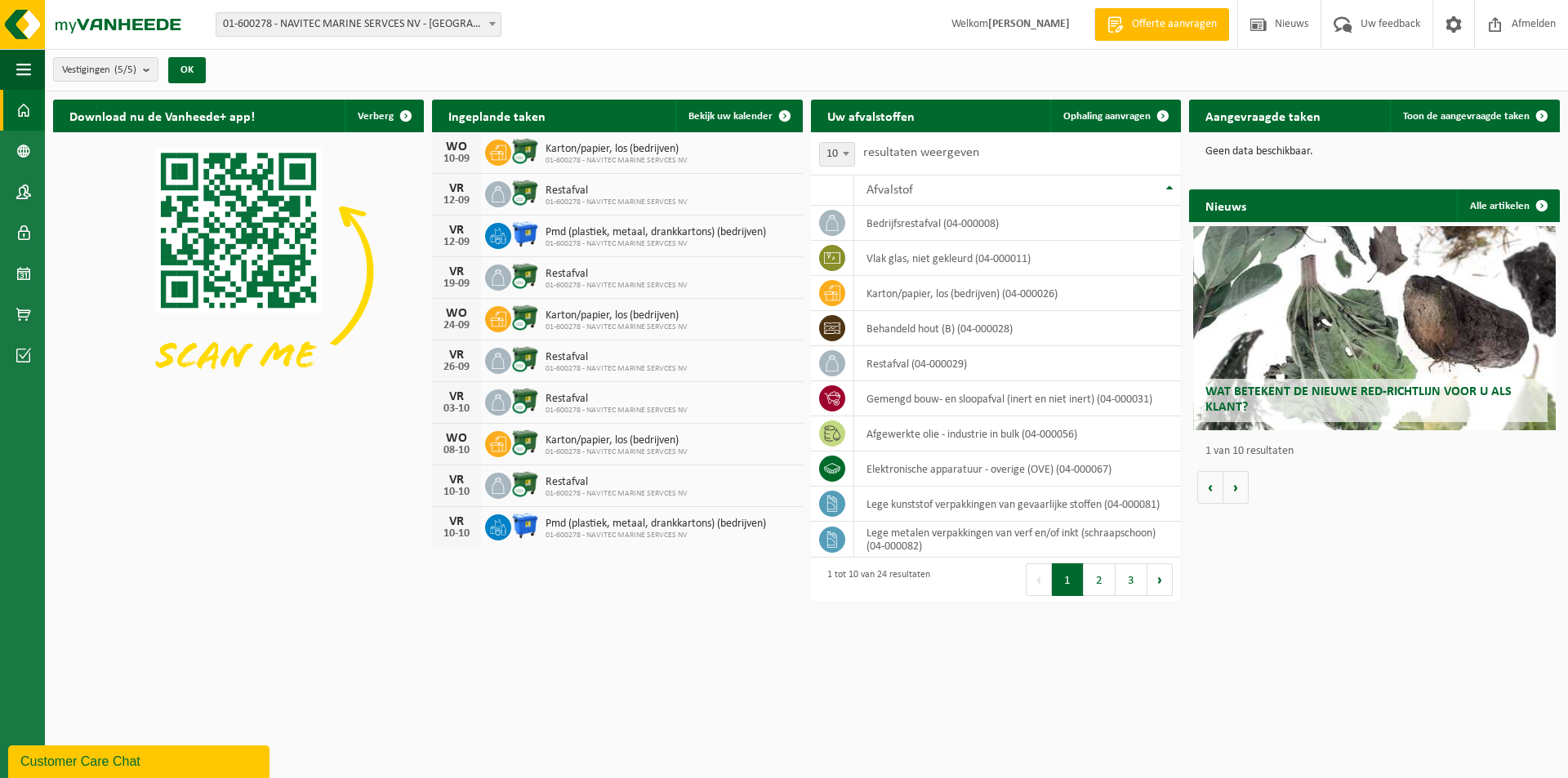
click at [925, 151] on label "resultaten weergeven" at bounding box center [921, 153] width 116 height 13
click at [872, 141] on select "10 25 50 100" at bounding box center [848, 140] width 49 height 1
click at [1486, 113] on span "Toon de aangevraagde taken" at bounding box center [1466, 116] width 126 height 11
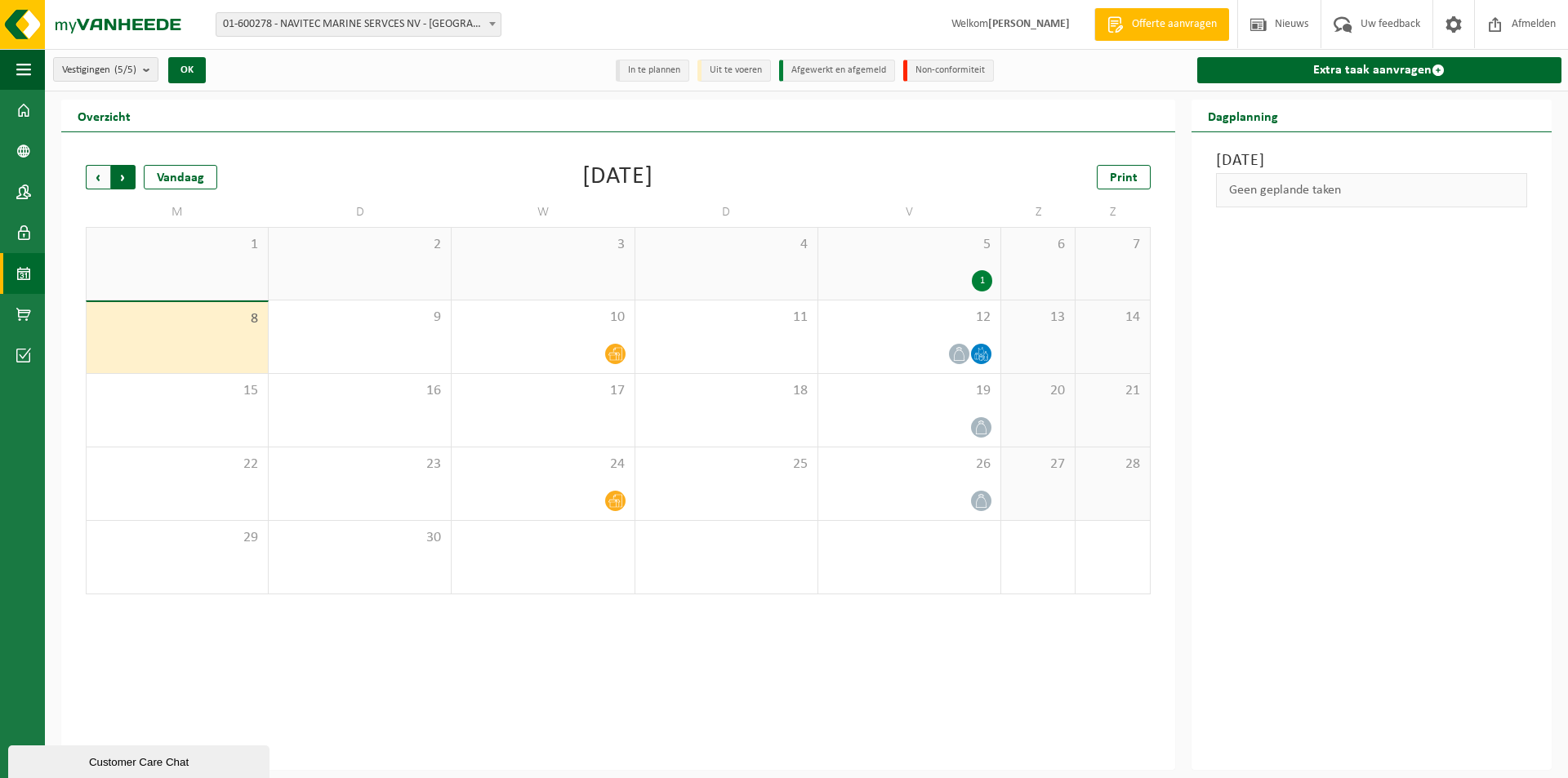
click at [89, 180] on span "Vorige" at bounding box center [98, 177] width 25 height 25
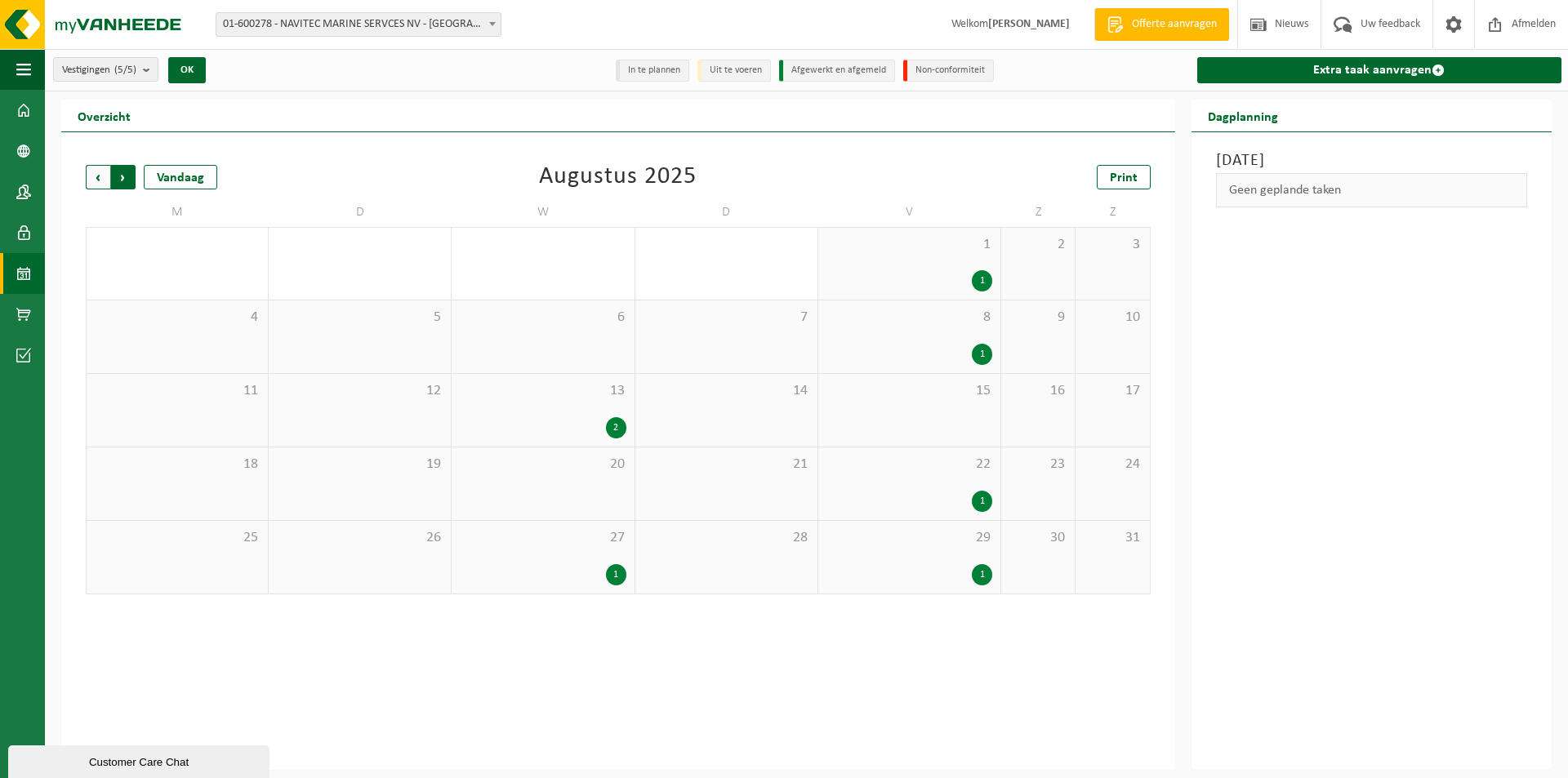
click at [89, 179] on span "Vorige" at bounding box center [98, 177] width 25 height 25
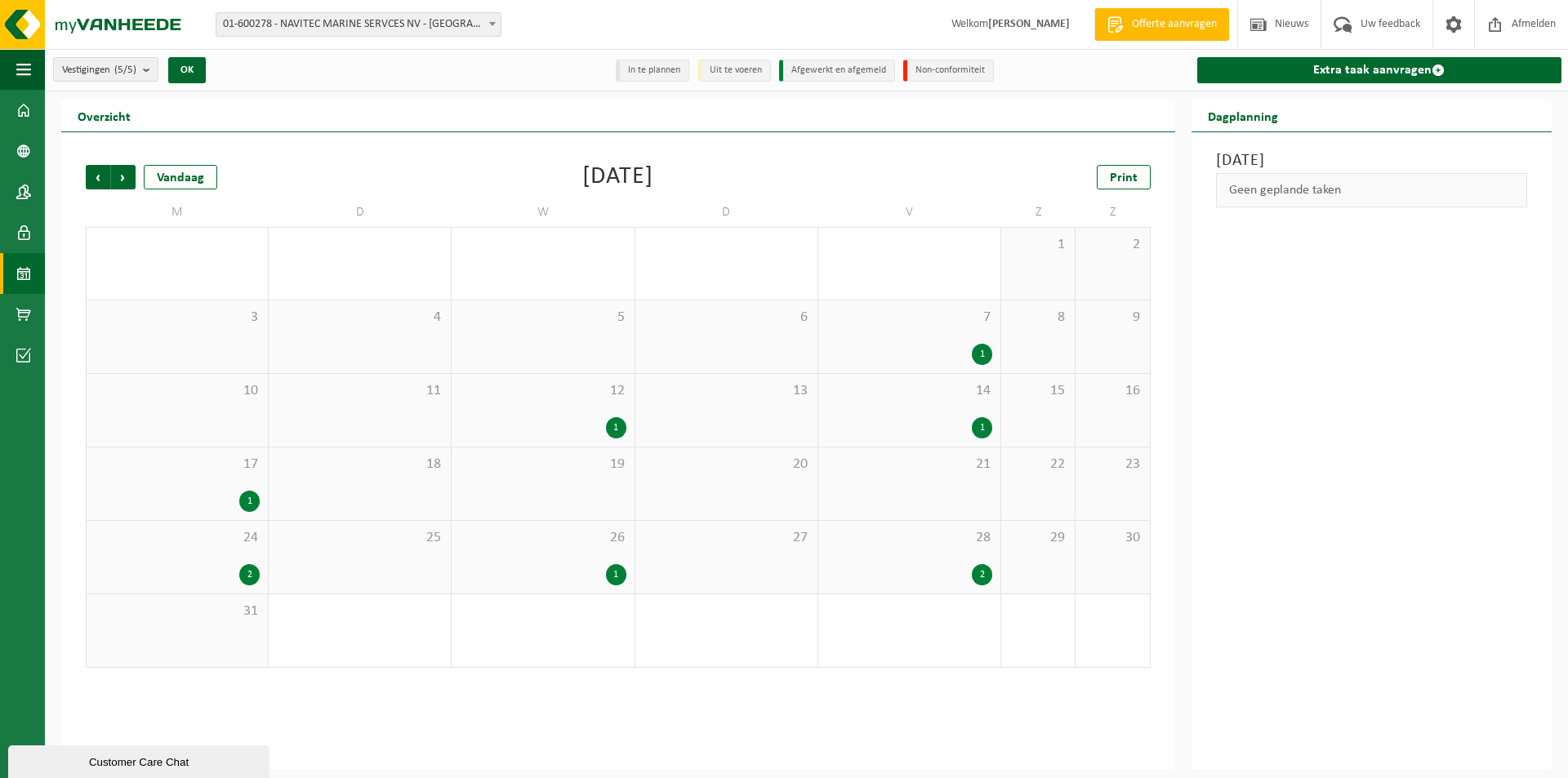
click at [89, 179] on span "Vorige" at bounding box center [98, 177] width 25 height 25
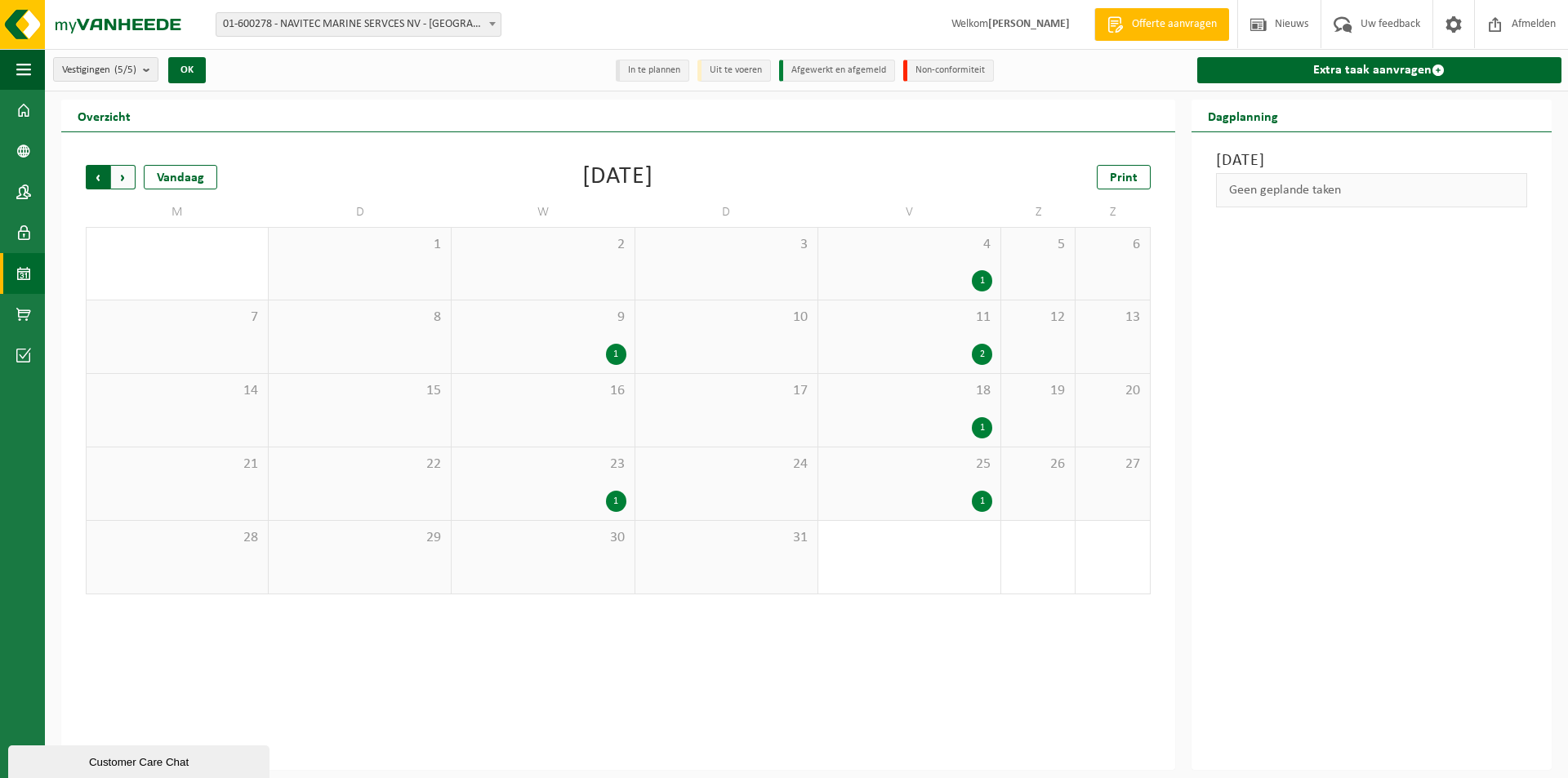
click at [112, 174] on span "Volgende" at bounding box center [123, 177] width 25 height 25
click at [807, 424] on div "1" at bounding box center [798, 428] width 21 height 21
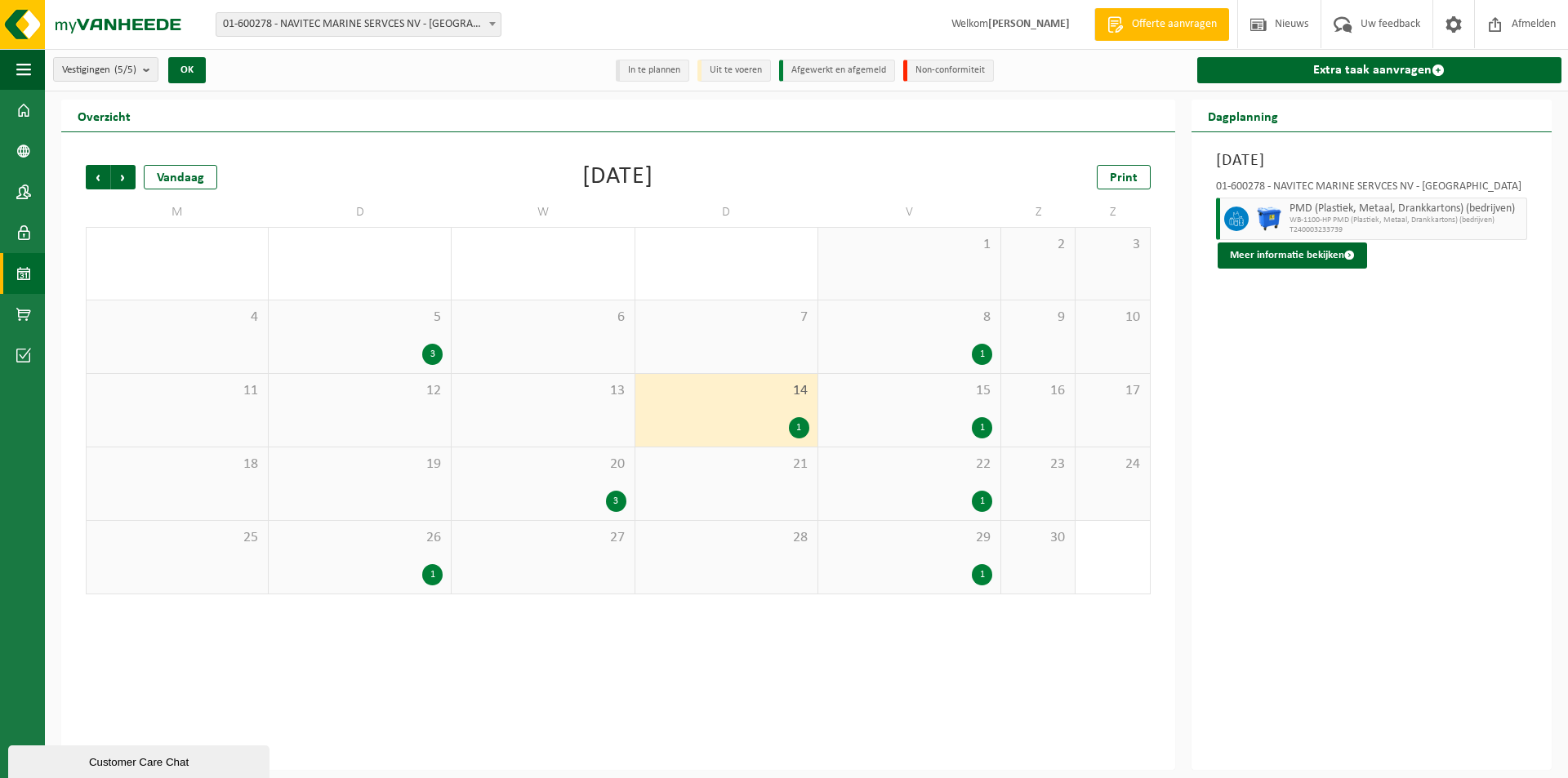
click at [428, 344] on div "3" at bounding box center [432, 355] width 21 height 21
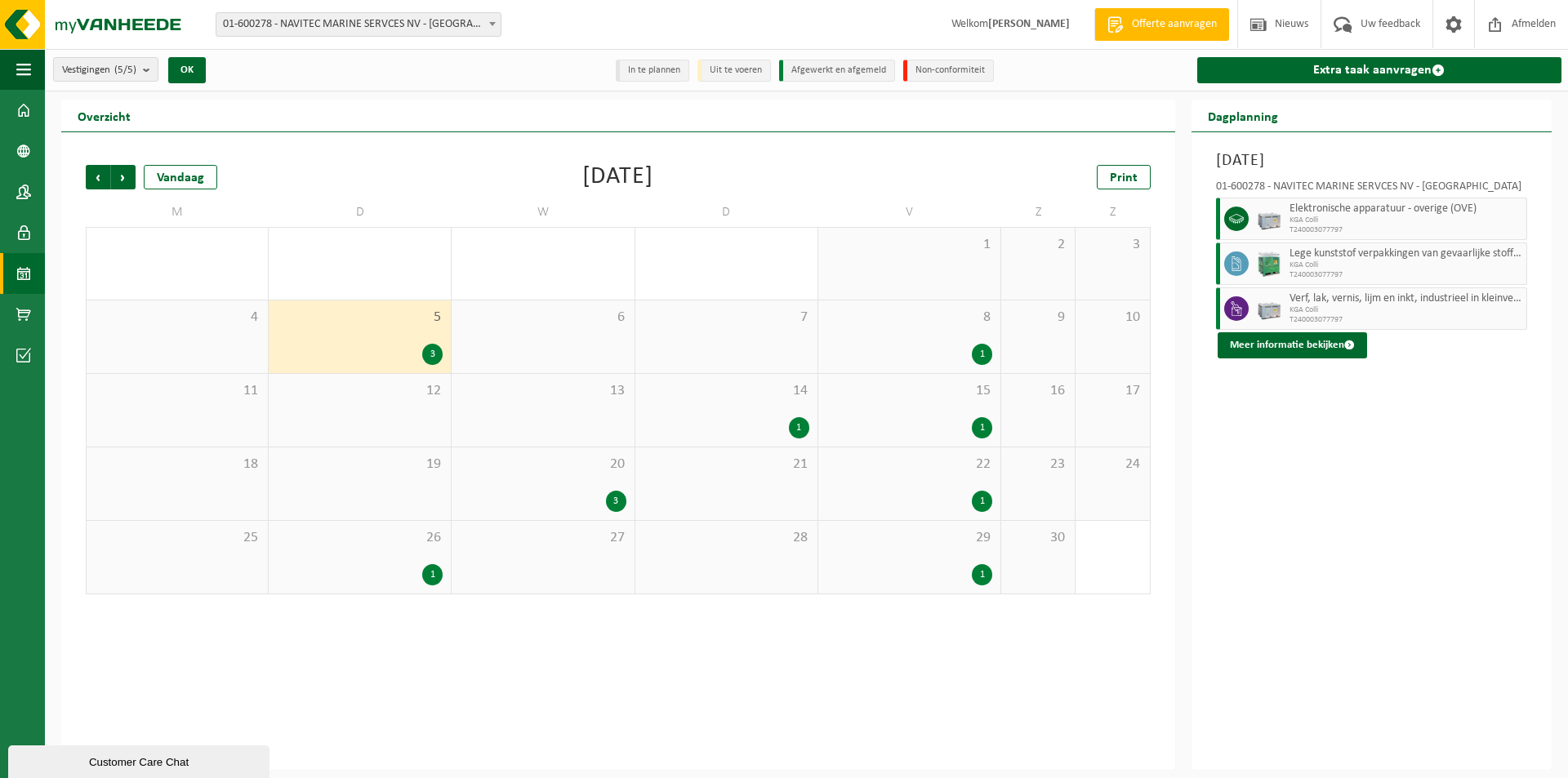
click at [1274, 261] on img at bounding box center [1269, 264] width 25 height 27
click at [1271, 269] on img at bounding box center [1269, 264] width 25 height 27
click at [1260, 210] on img at bounding box center [1269, 219] width 25 height 25
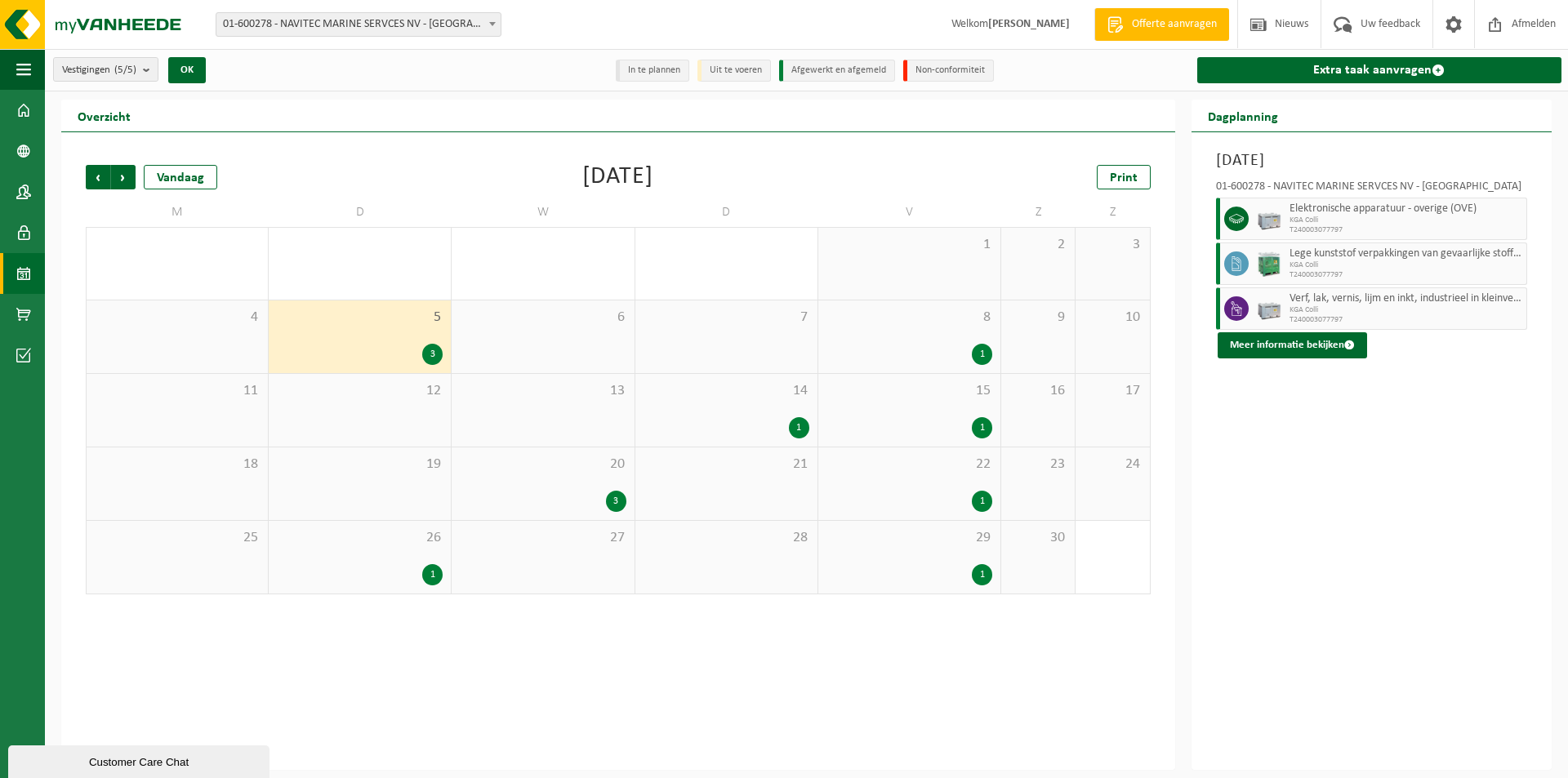
click at [1275, 265] on img at bounding box center [1269, 264] width 25 height 27
click at [424, 572] on div "1" at bounding box center [432, 575] width 21 height 21
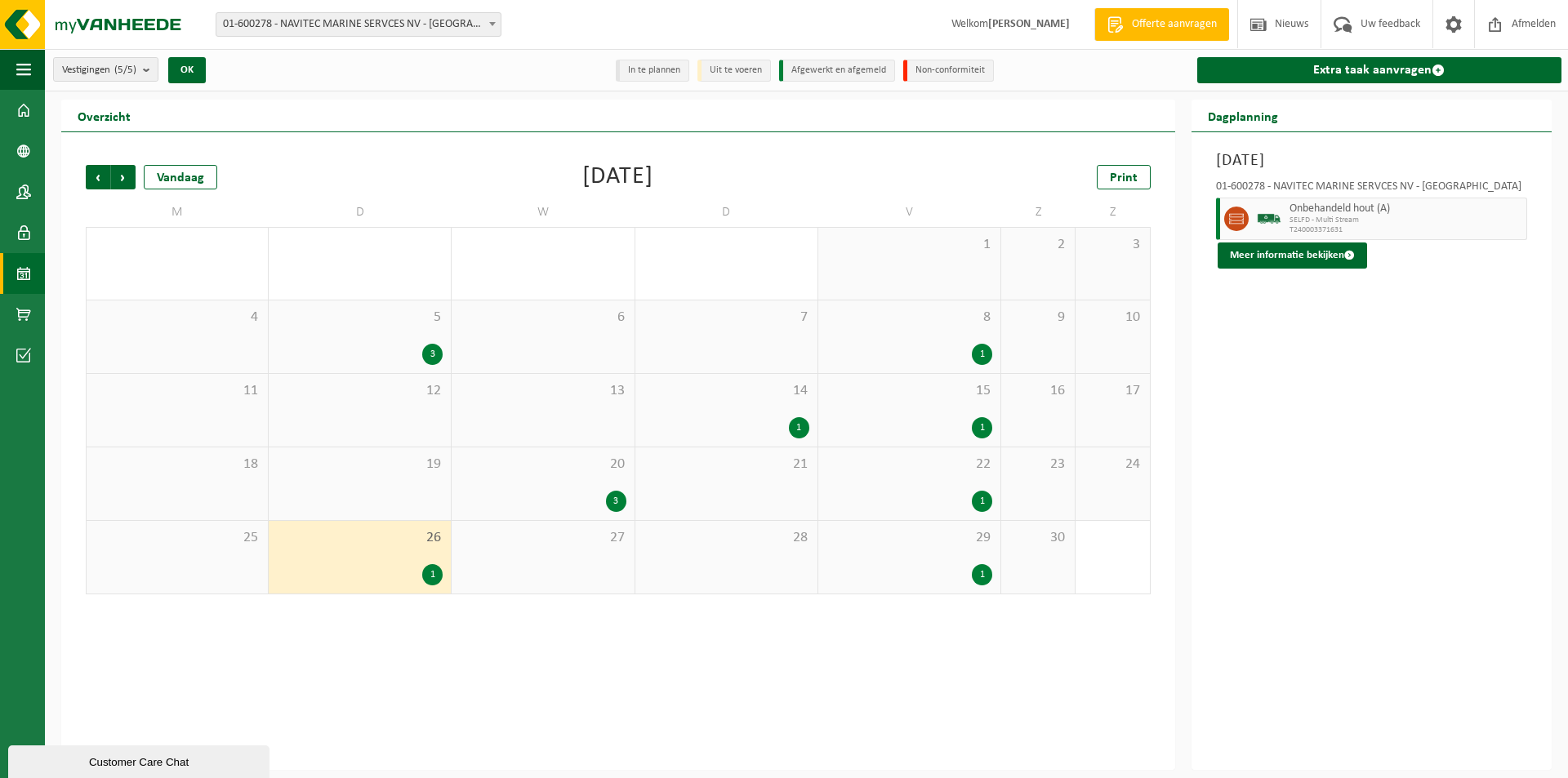
click at [618, 495] on div "3" at bounding box center [616, 502] width 21 height 21
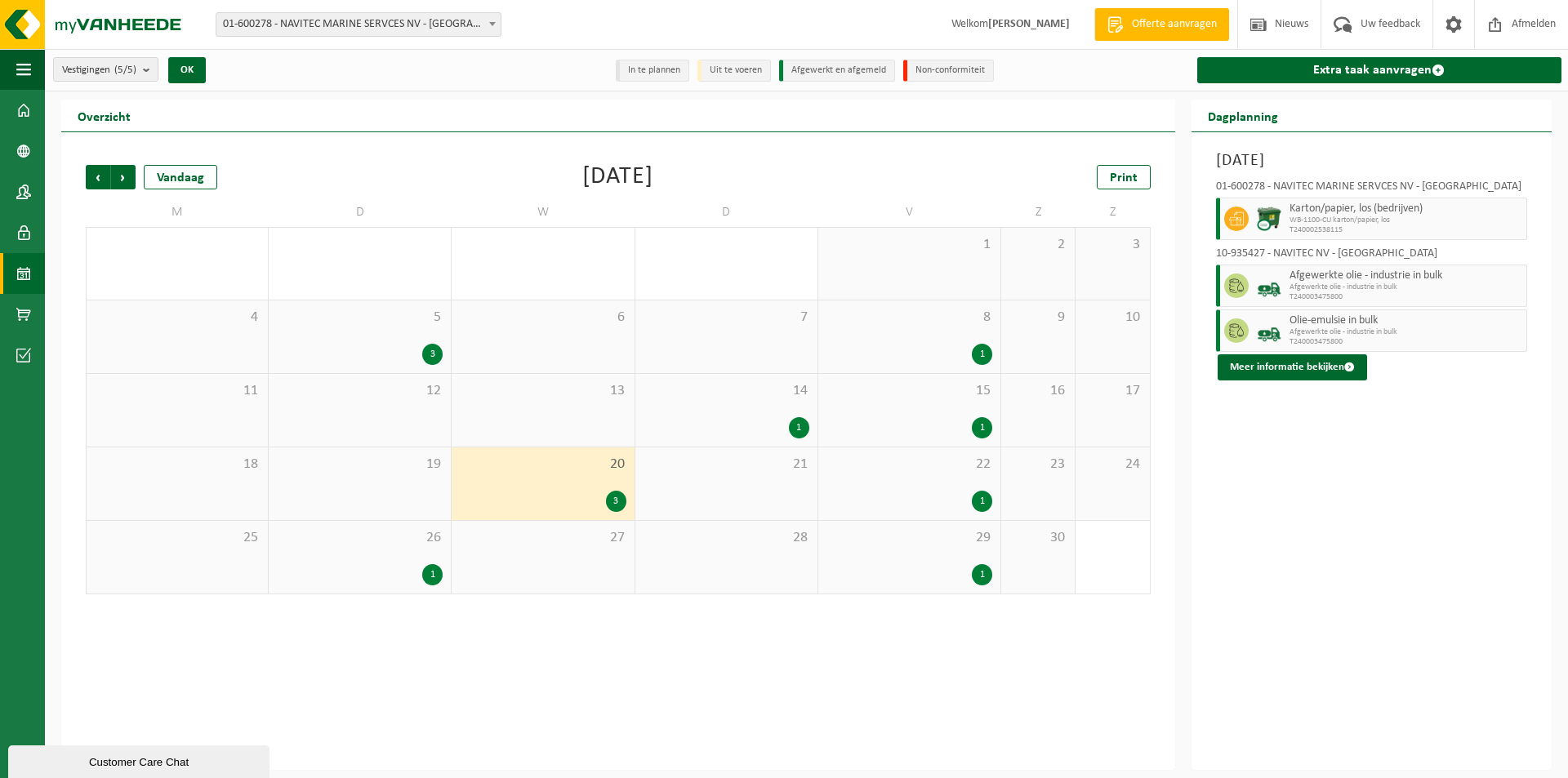
click at [976, 423] on div "1" at bounding box center [982, 428] width 21 height 21
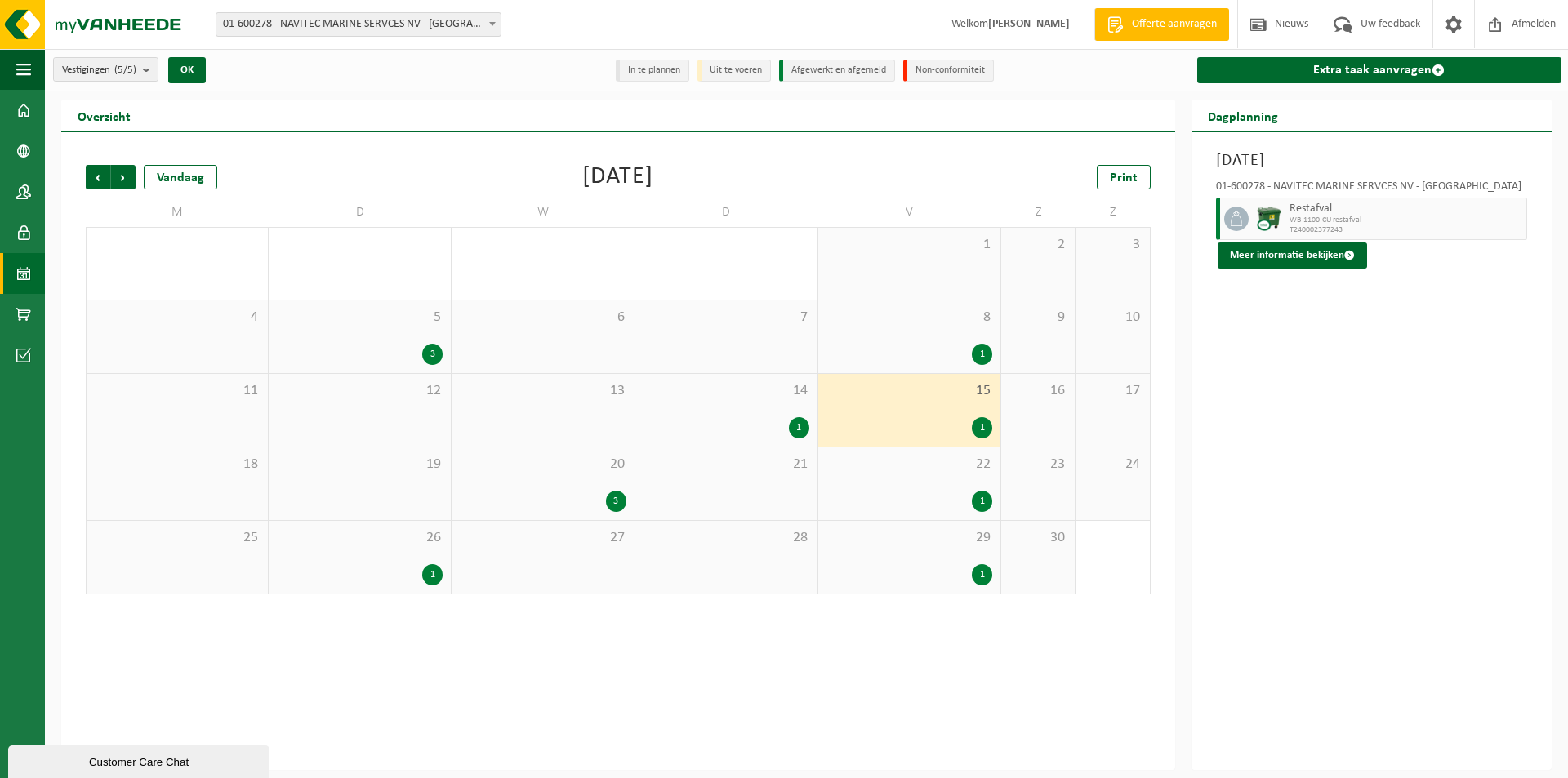
click at [977, 503] on div "1" at bounding box center [982, 502] width 21 height 21
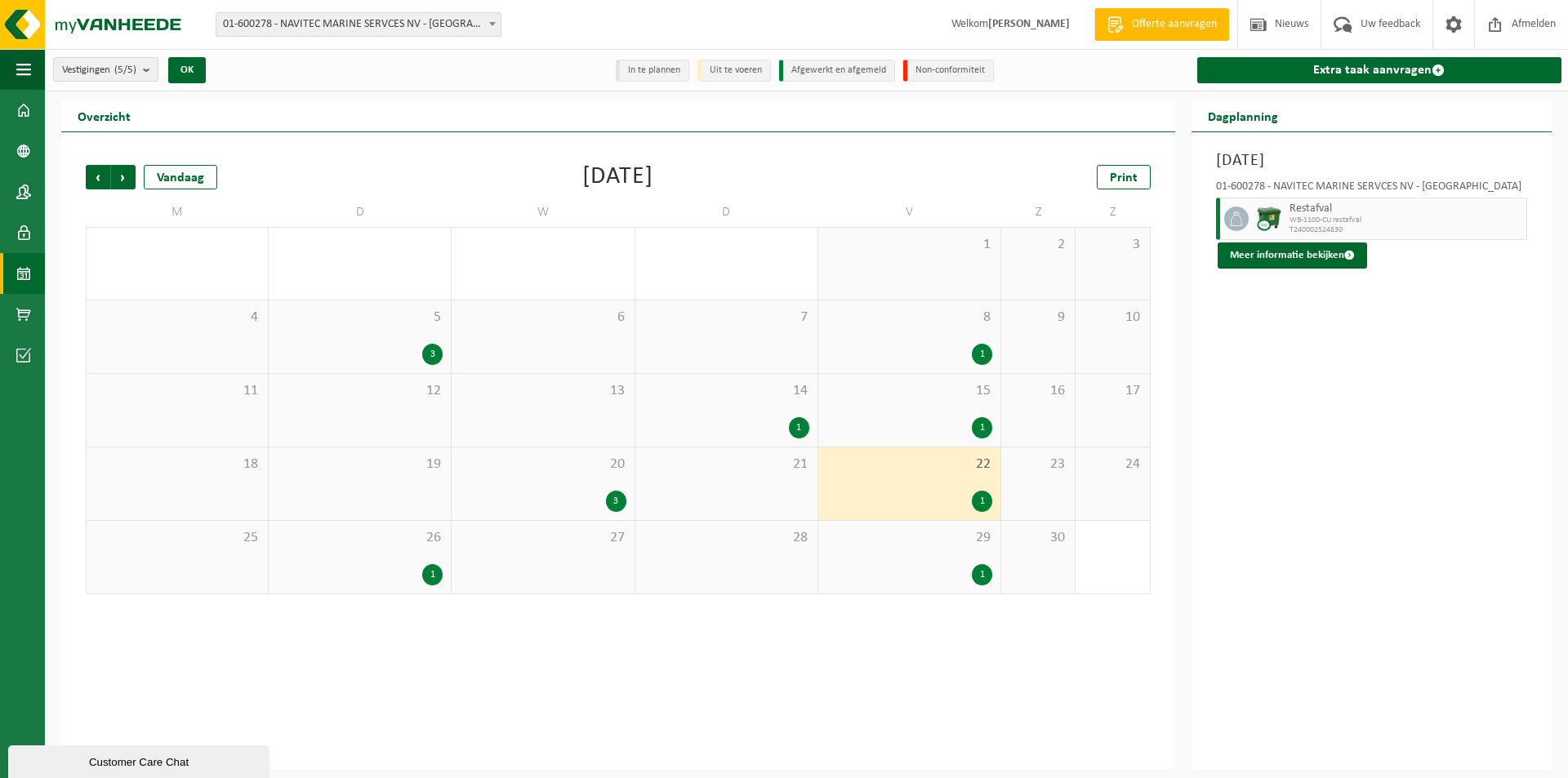
click at [975, 578] on div "1" at bounding box center [982, 575] width 21 height 21
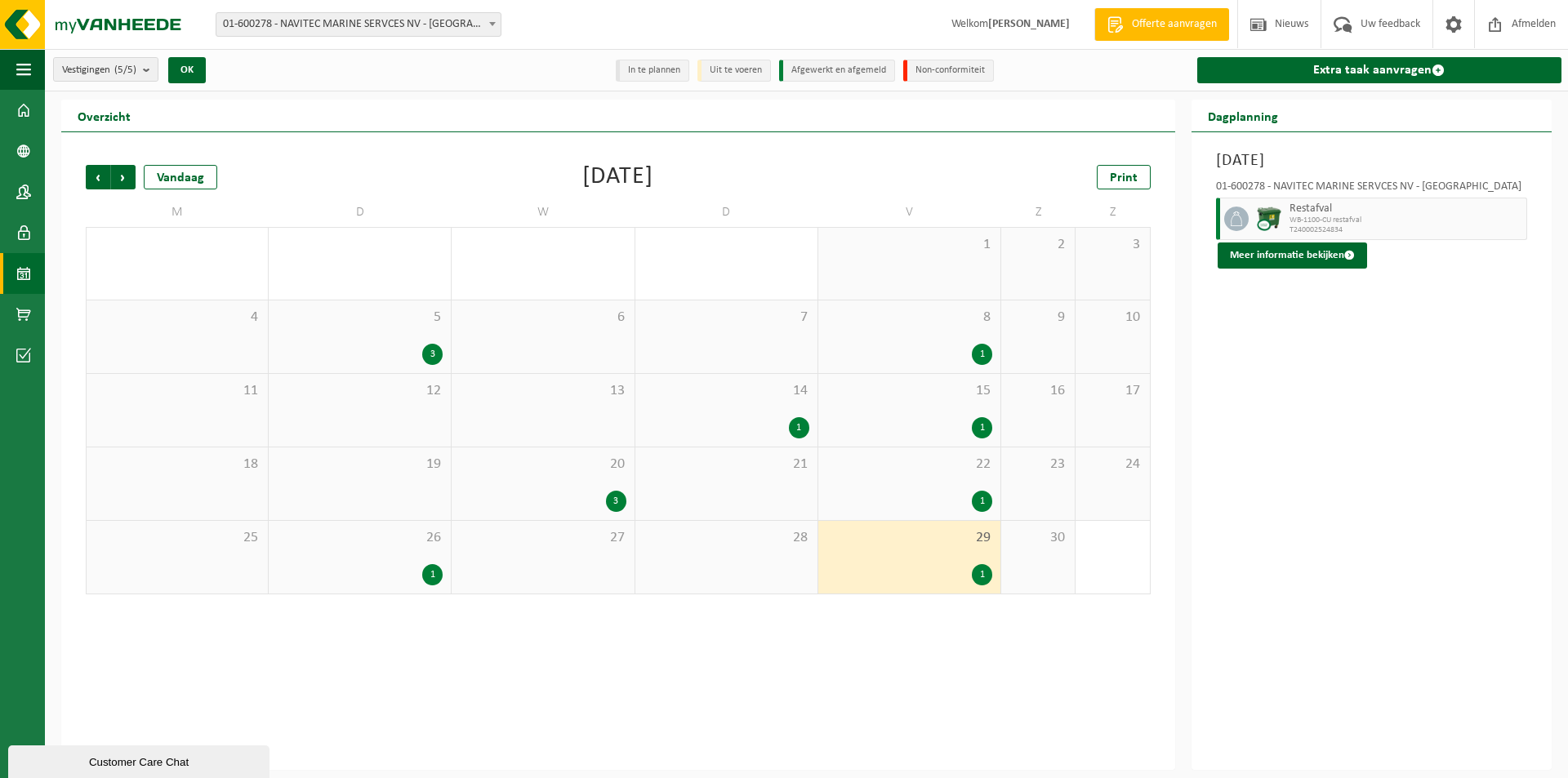
click at [974, 355] on div "1" at bounding box center [982, 355] width 21 height 21
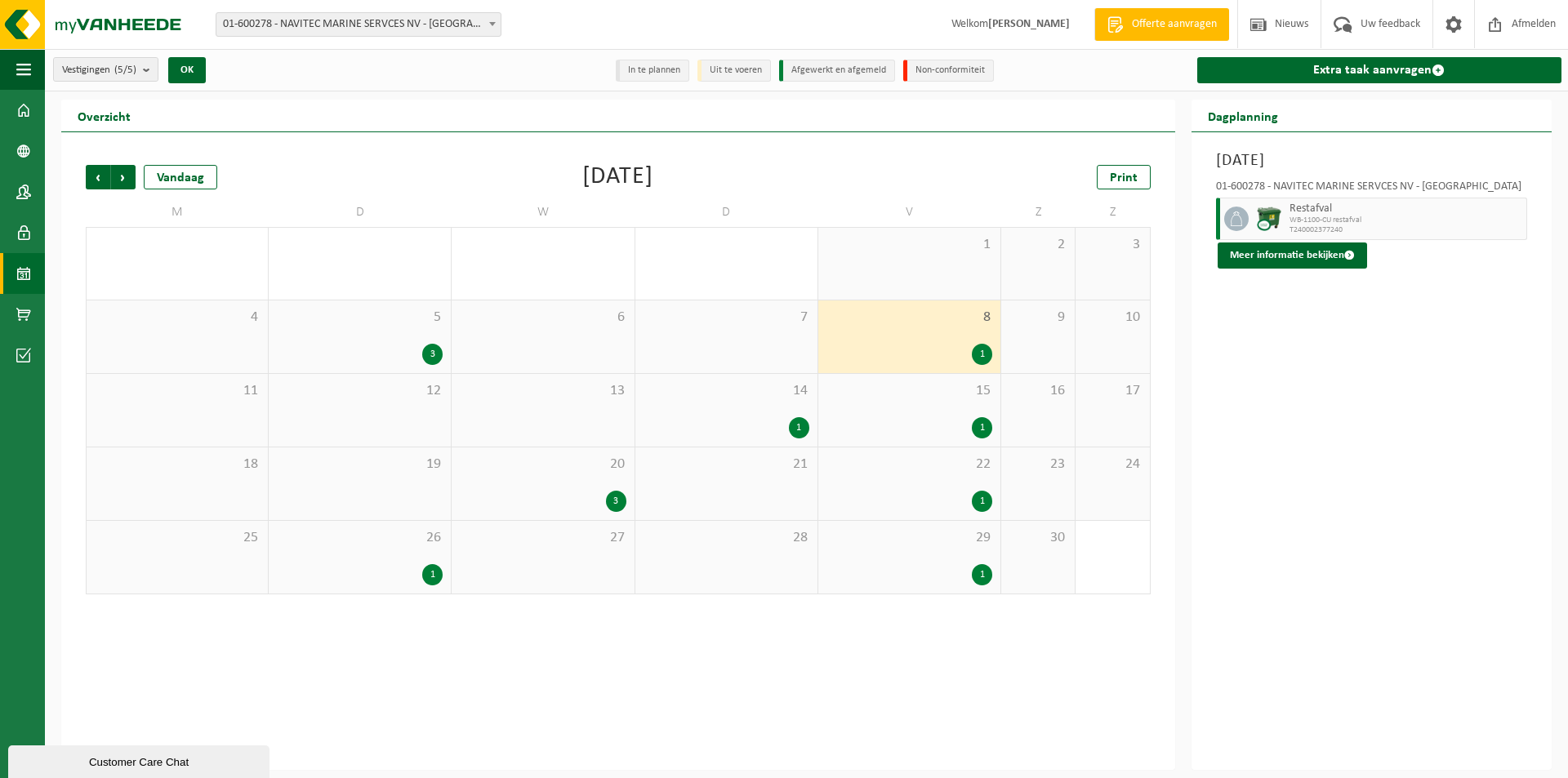
click at [800, 412] on div "14 1" at bounding box center [726, 410] width 182 height 72
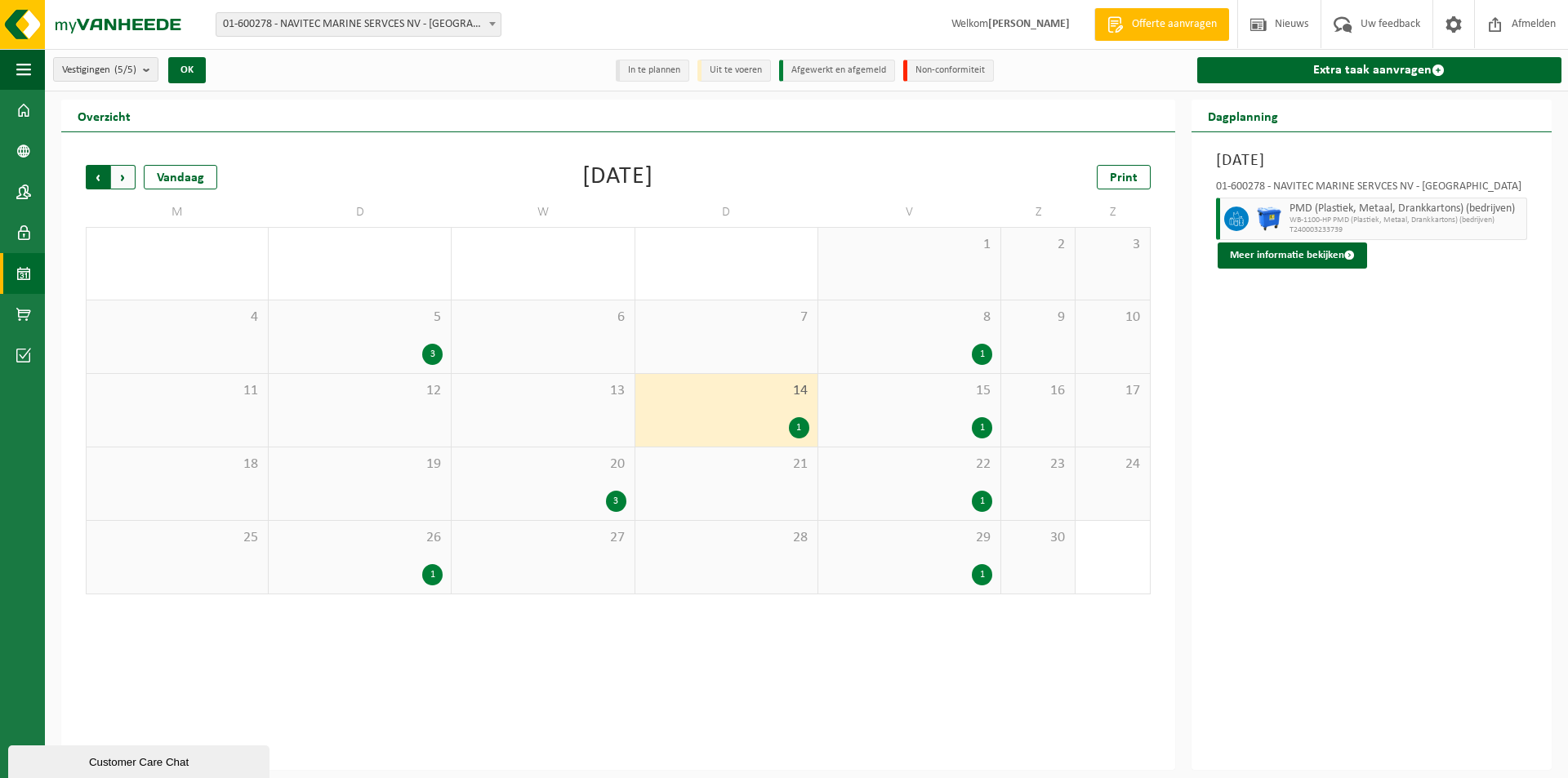
click at [121, 180] on span "Volgende" at bounding box center [123, 177] width 25 height 25
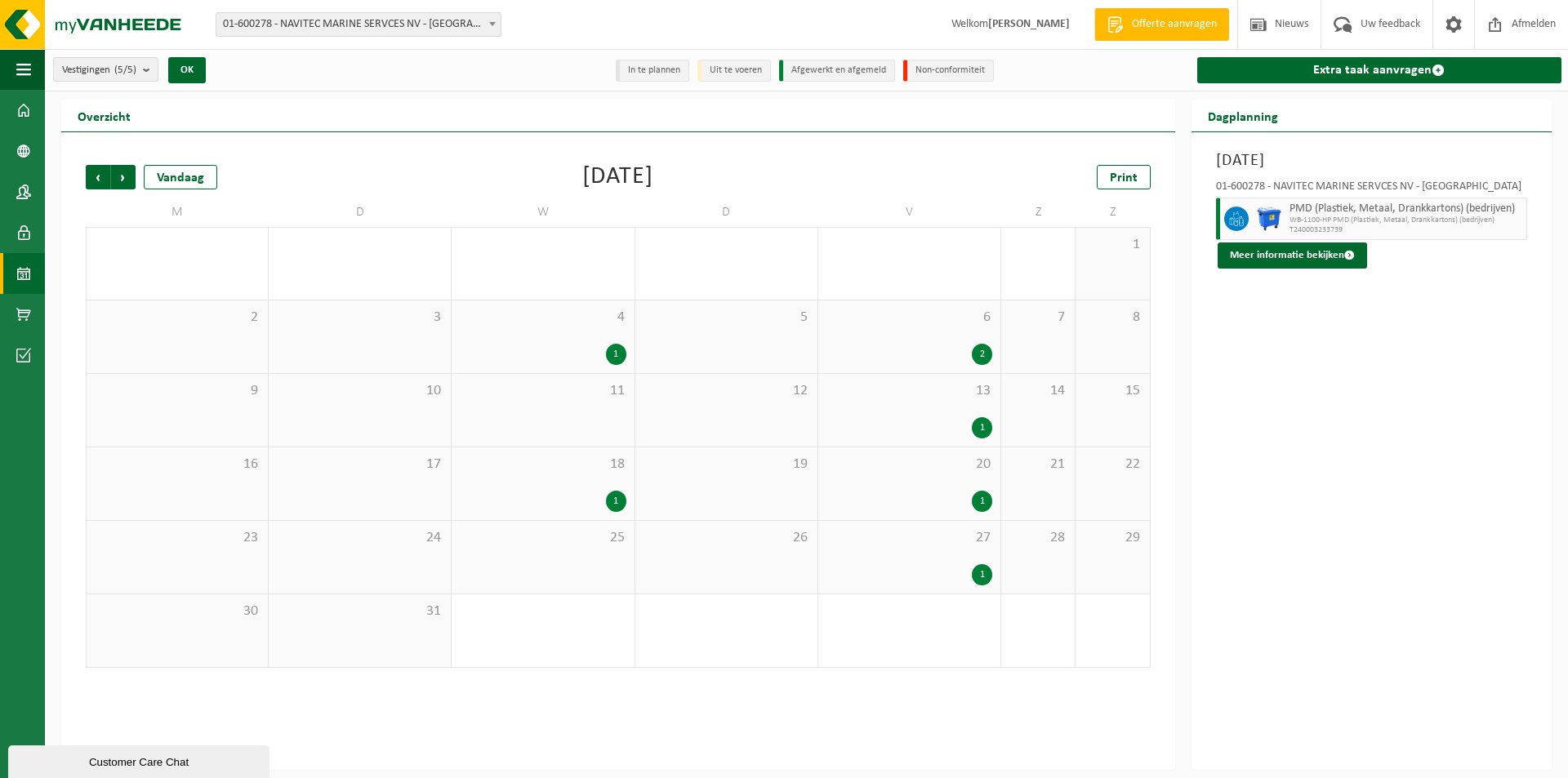
click at [121, 180] on span "Volgende" at bounding box center [123, 177] width 25 height 25
click at [122, 180] on span "Volgende" at bounding box center [123, 177] width 25 height 25
click at [246, 499] on div "1" at bounding box center [249, 502] width 21 height 21
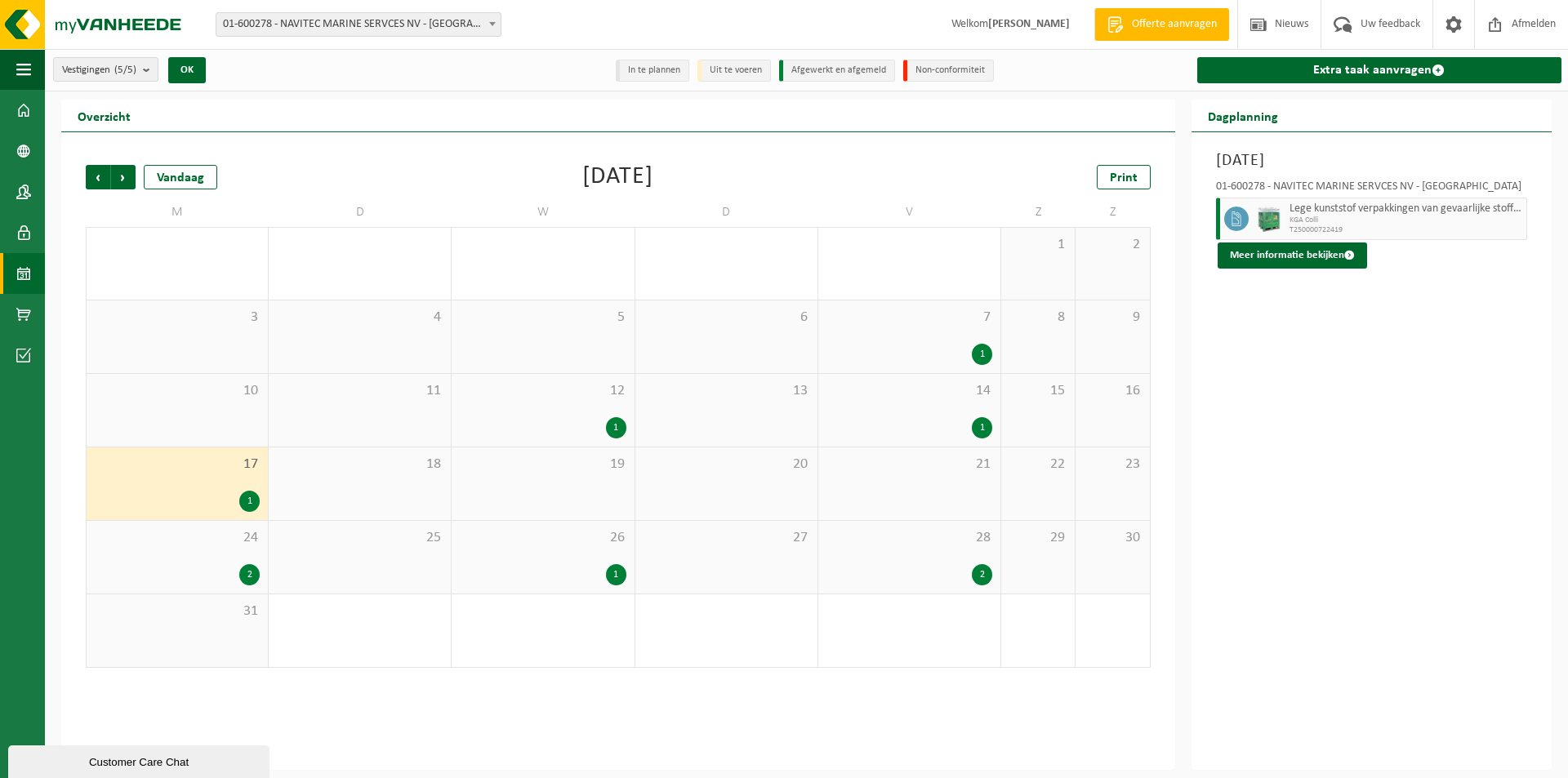
click at [251, 575] on div "2" at bounding box center [249, 575] width 21 height 21
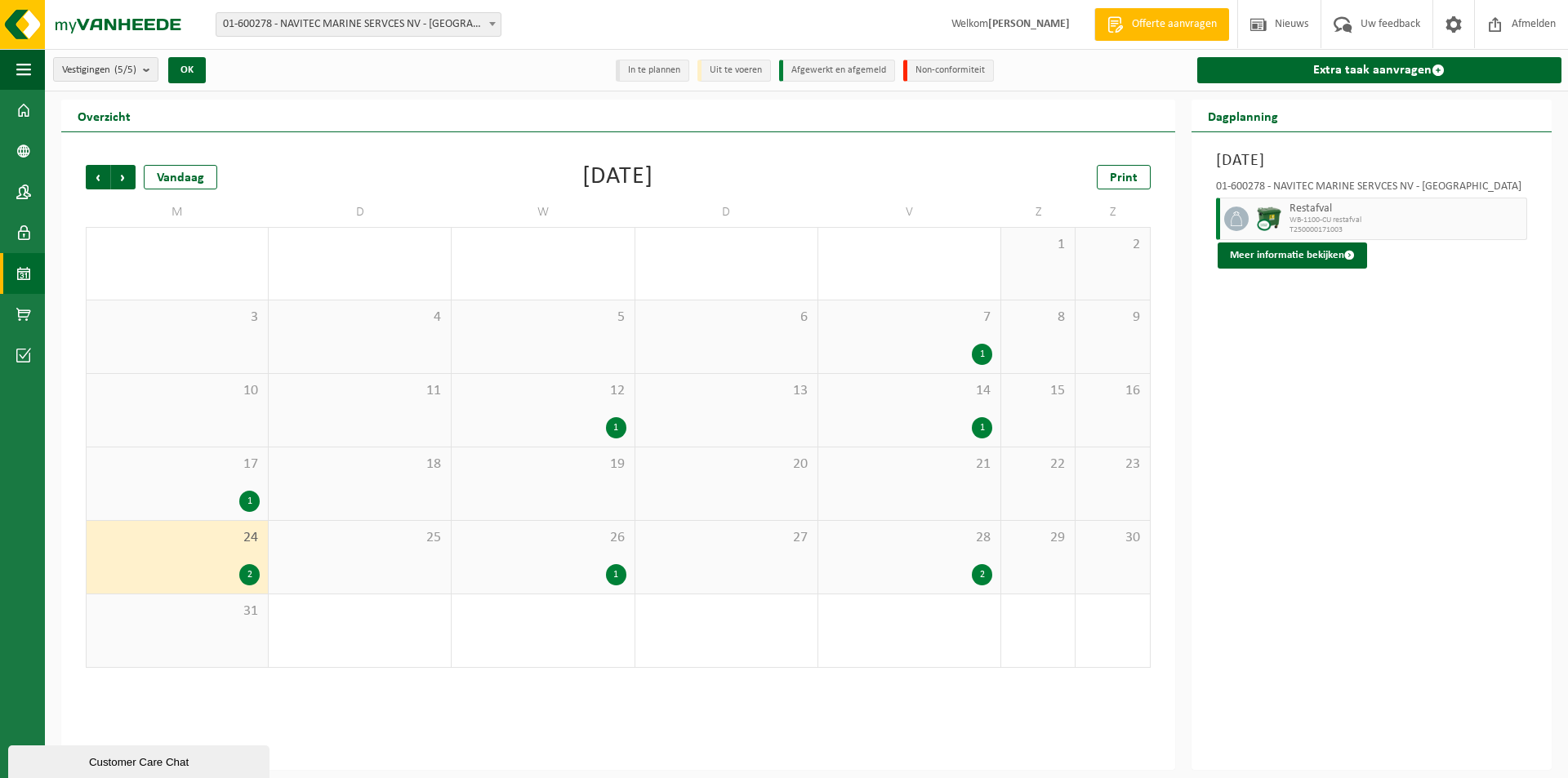
click at [618, 422] on div "1" at bounding box center [616, 428] width 21 height 21
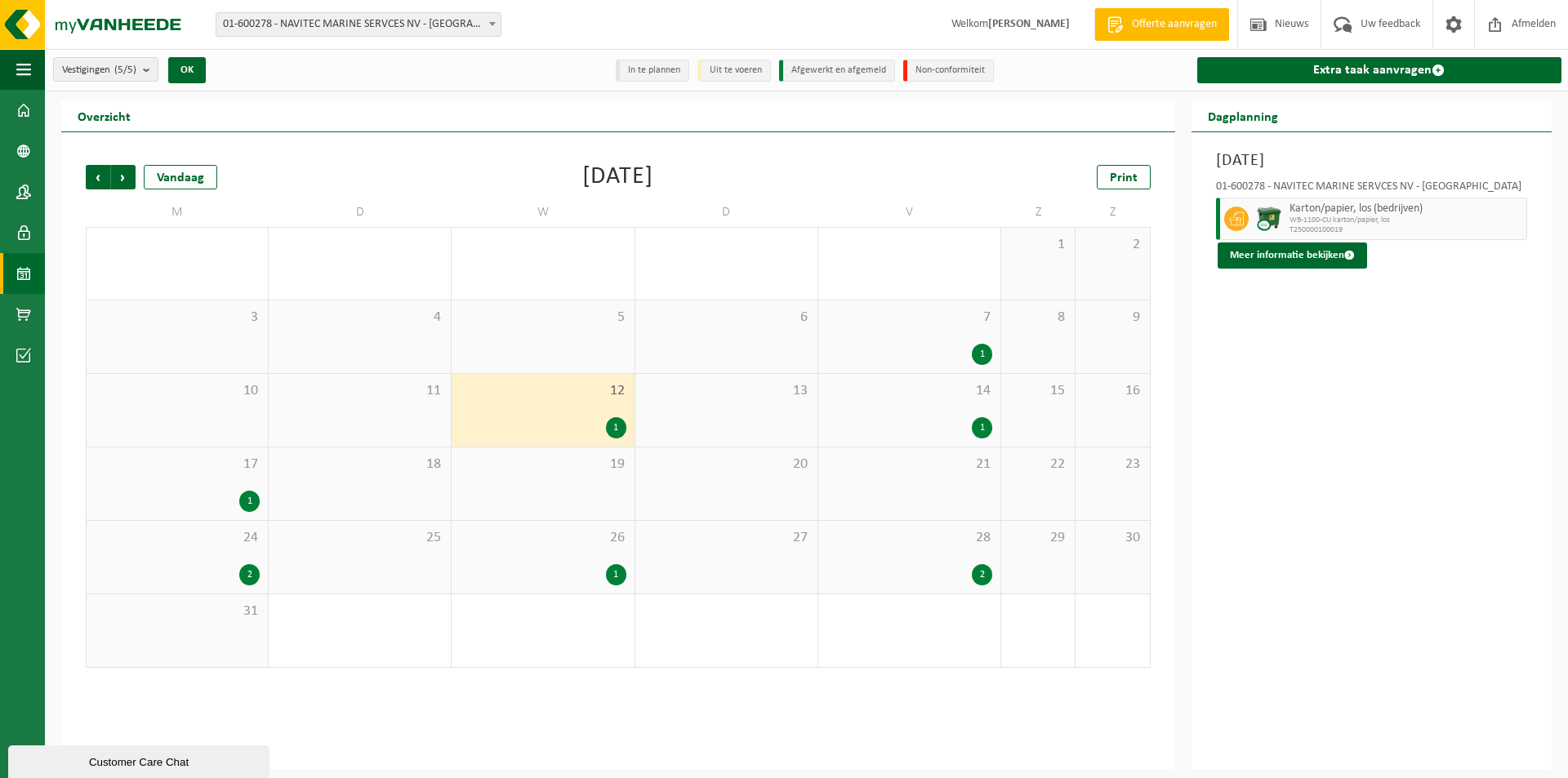
click at [615, 570] on div "1" at bounding box center [616, 575] width 21 height 21
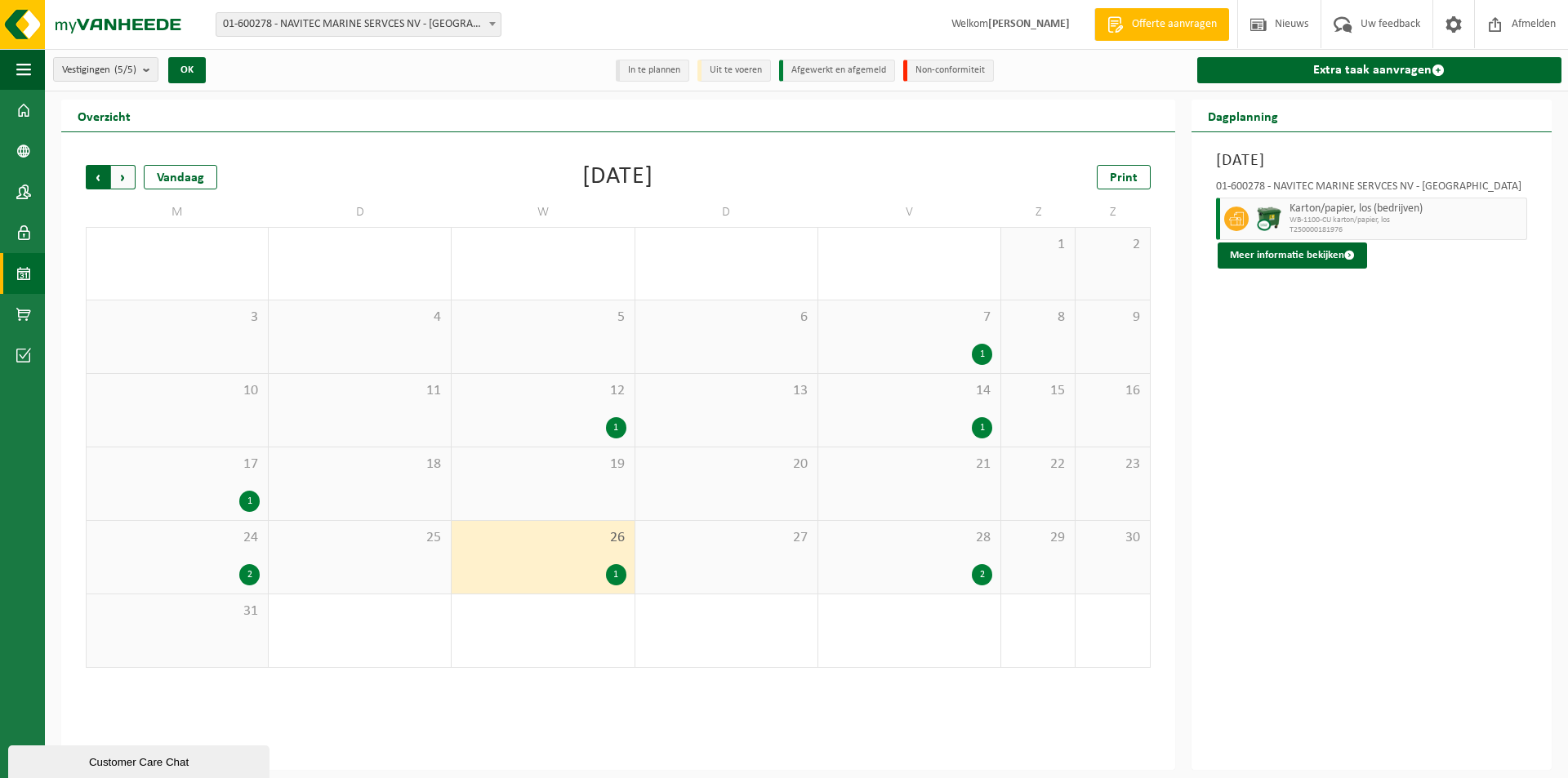
click at [124, 177] on span "Volgende" at bounding box center [123, 177] width 25 height 25
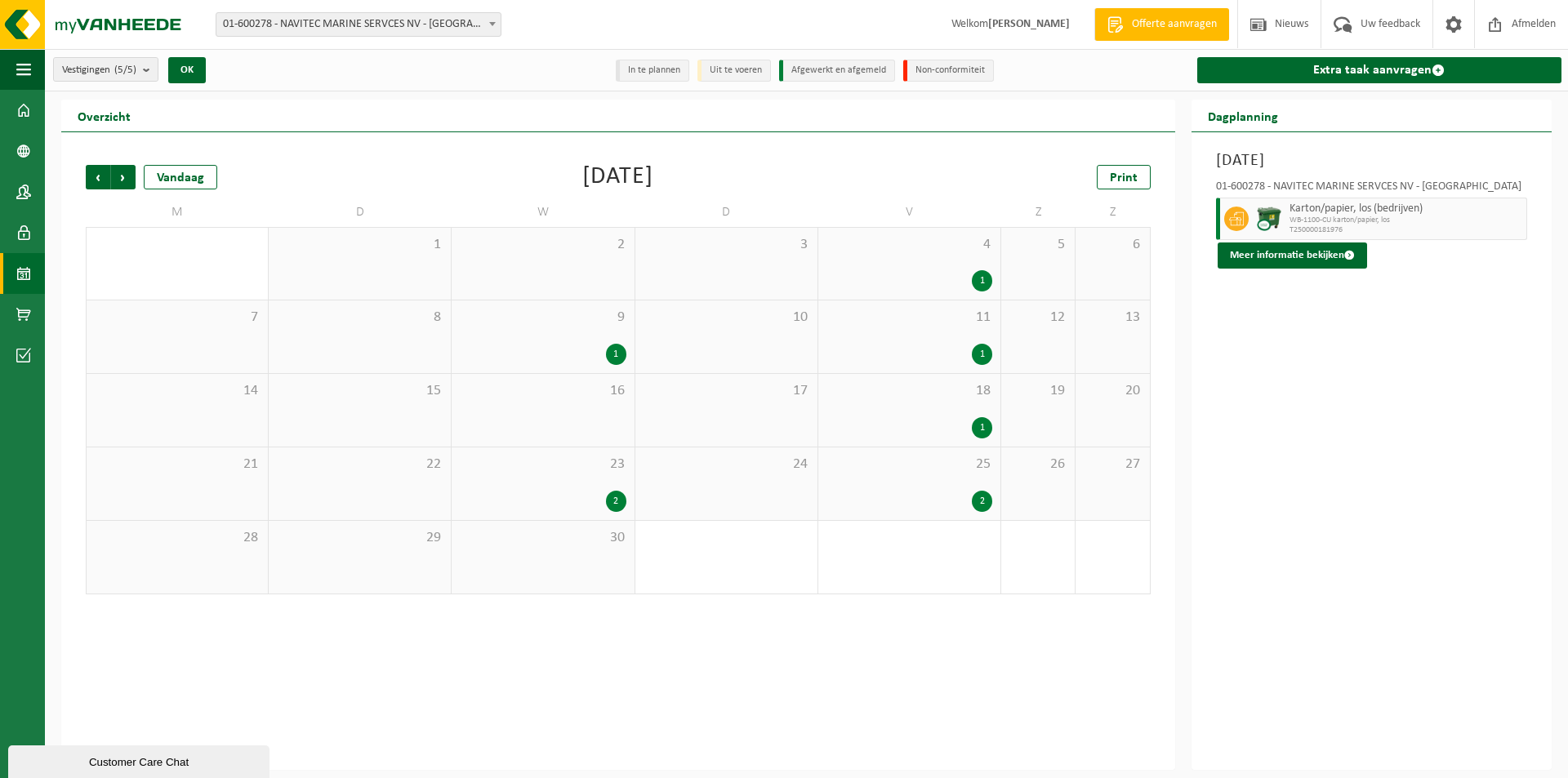
click at [124, 177] on span "Volgende" at bounding box center [123, 177] width 25 height 25
click at [91, 177] on span "Vorige" at bounding box center [98, 177] width 25 height 25
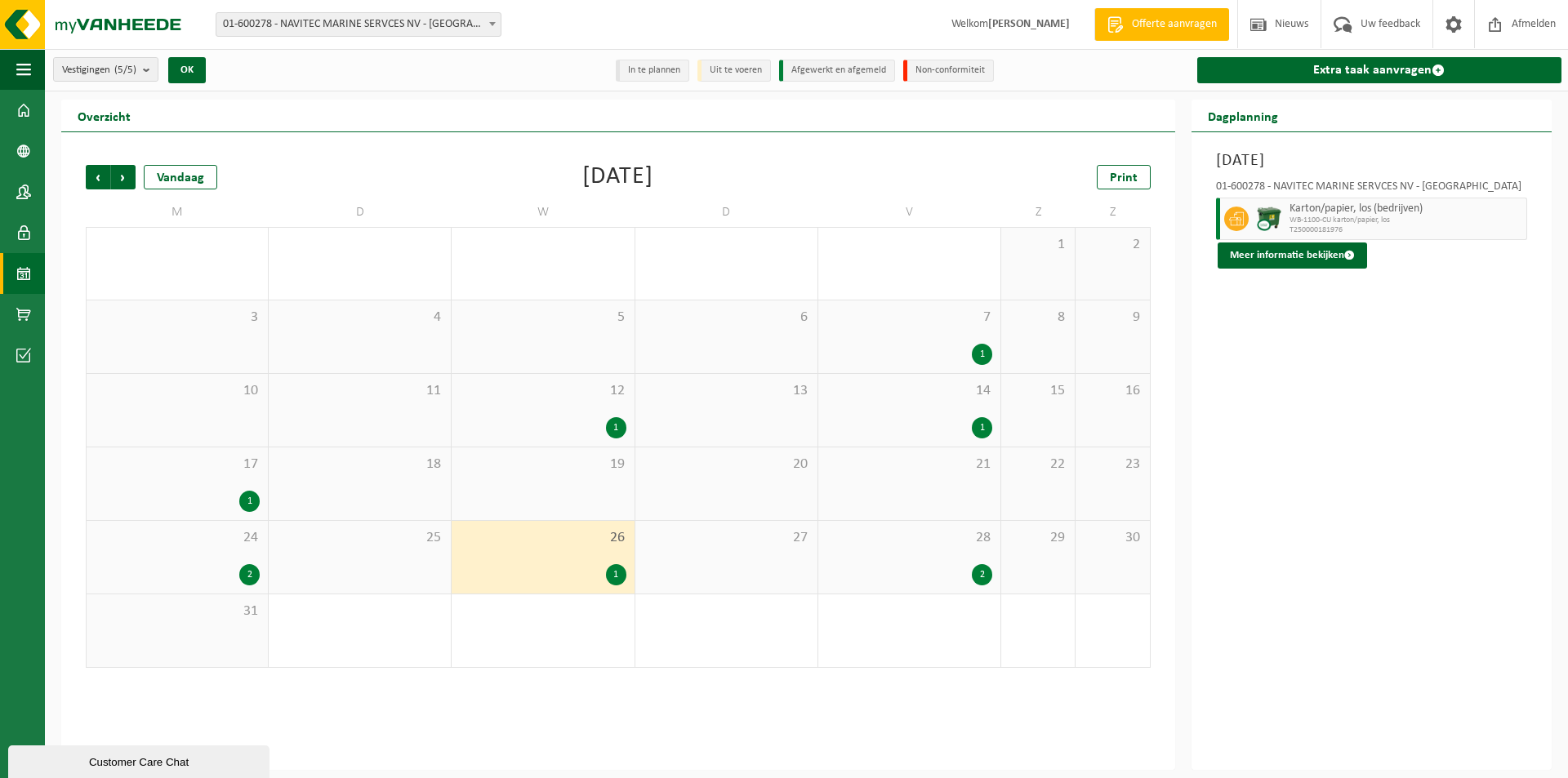
click at [91, 177] on span "Vorige" at bounding box center [98, 177] width 25 height 25
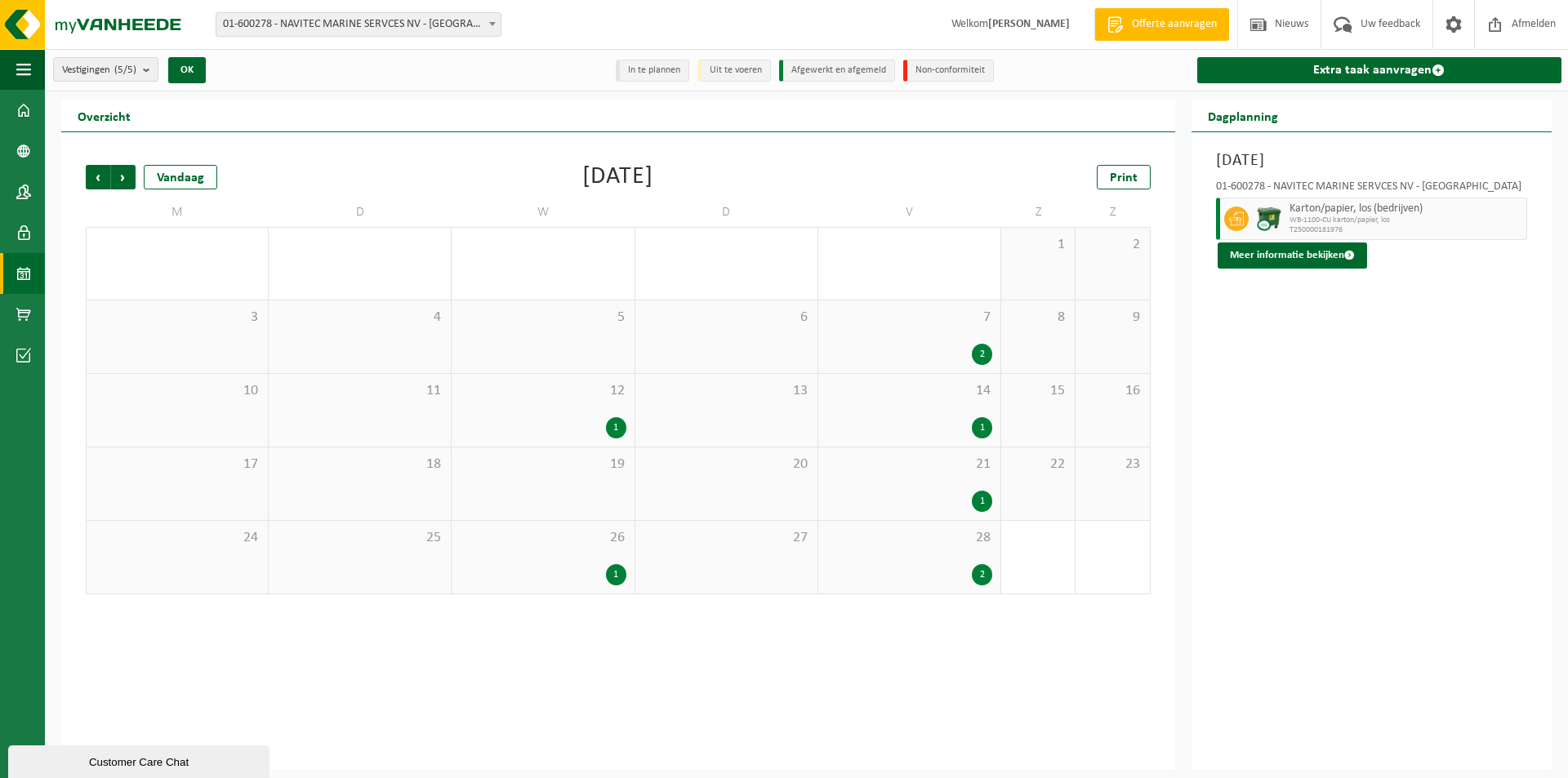
click at [91, 177] on span "Vorige" at bounding box center [98, 177] width 25 height 25
click at [113, 176] on span "Volgende" at bounding box center [123, 177] width 25 height 25
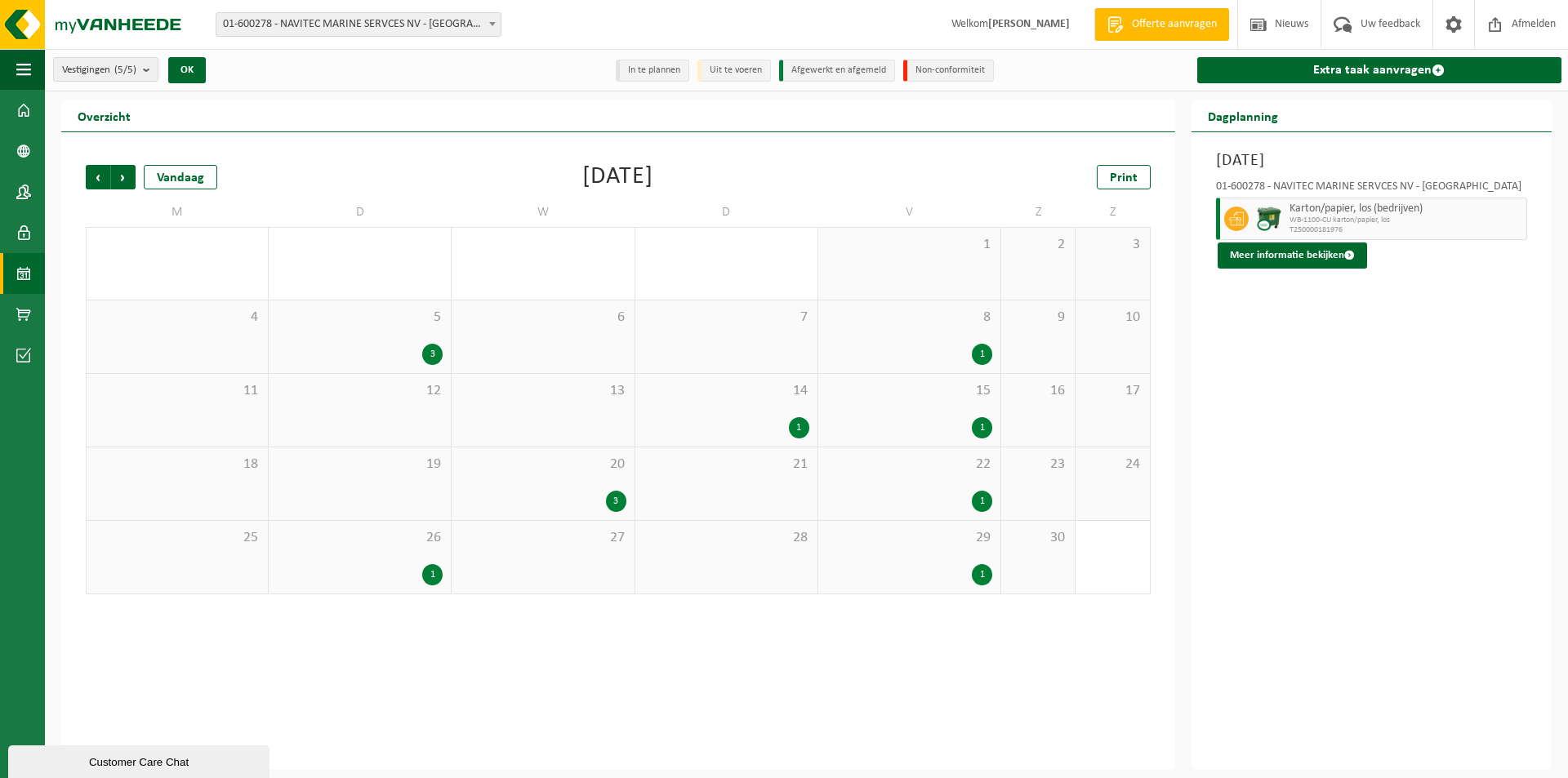
click at [429, 356] on div "3" at bounding box center [432, 355] width 21 height 21
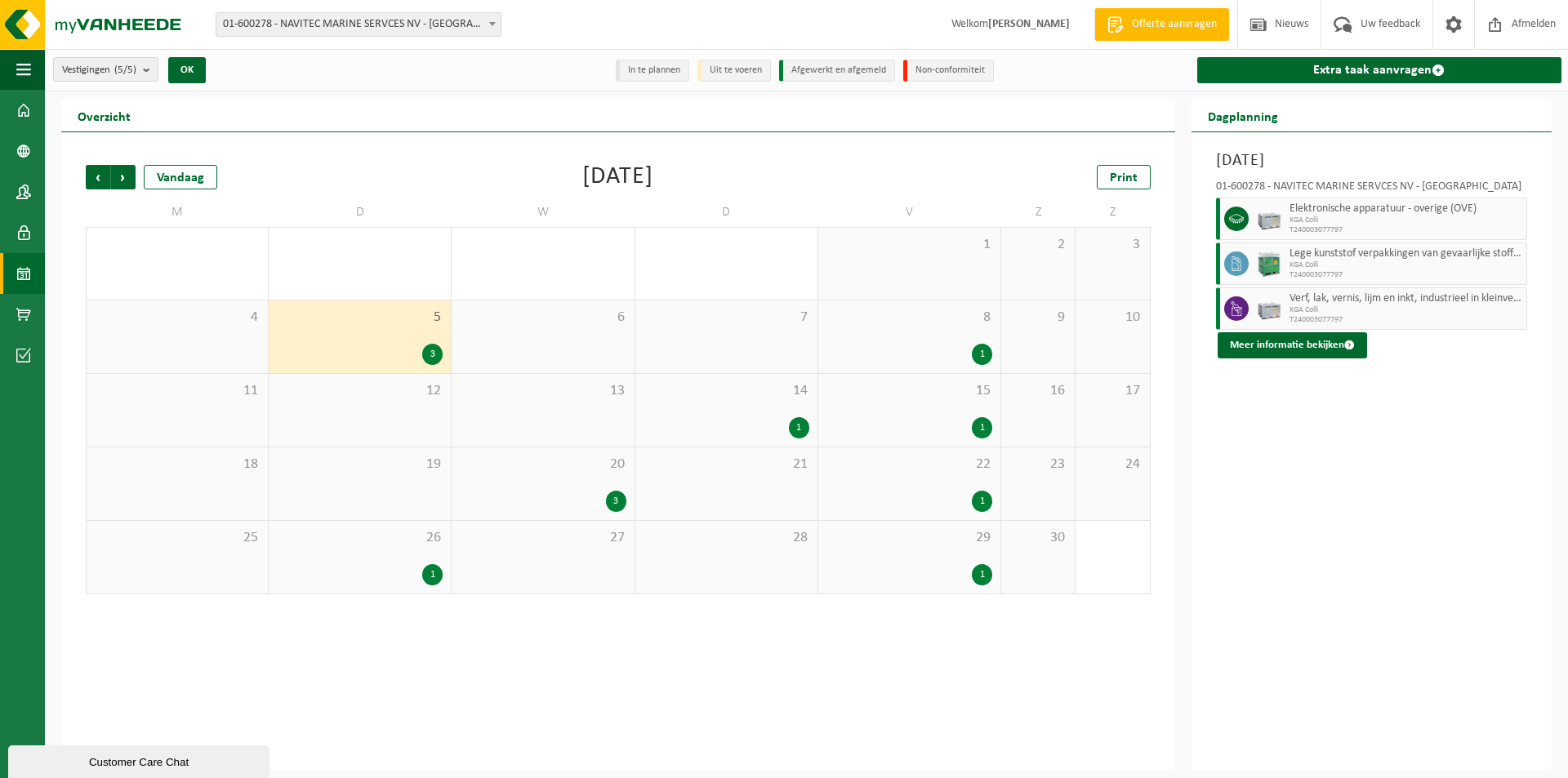
click at [426, 573] on div "1" at bounding box center [432, 575] width 21 height 21
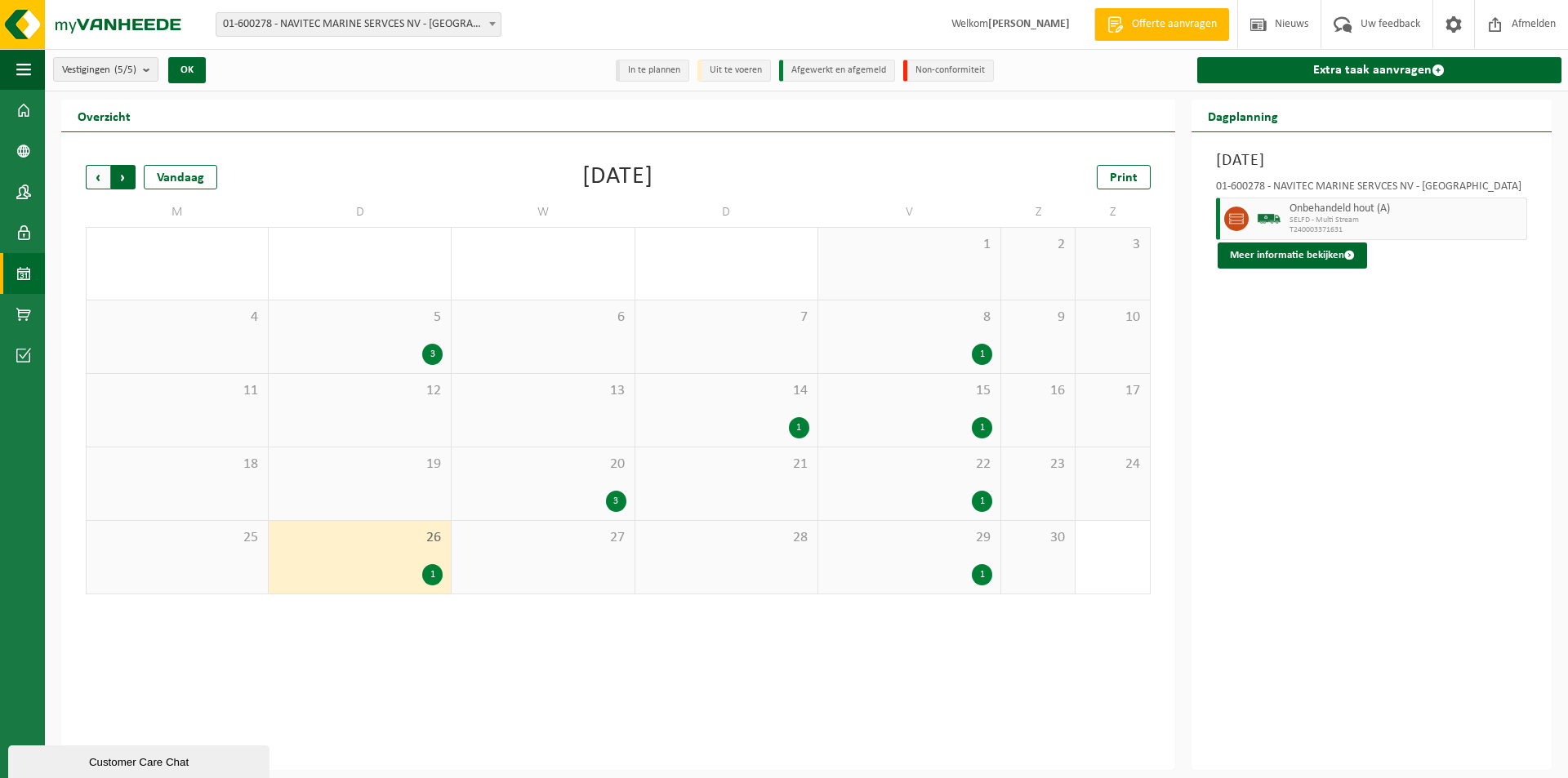
click at [107, 177] on span "Vorige" at bounding box center [98, 177] width 25 height 25
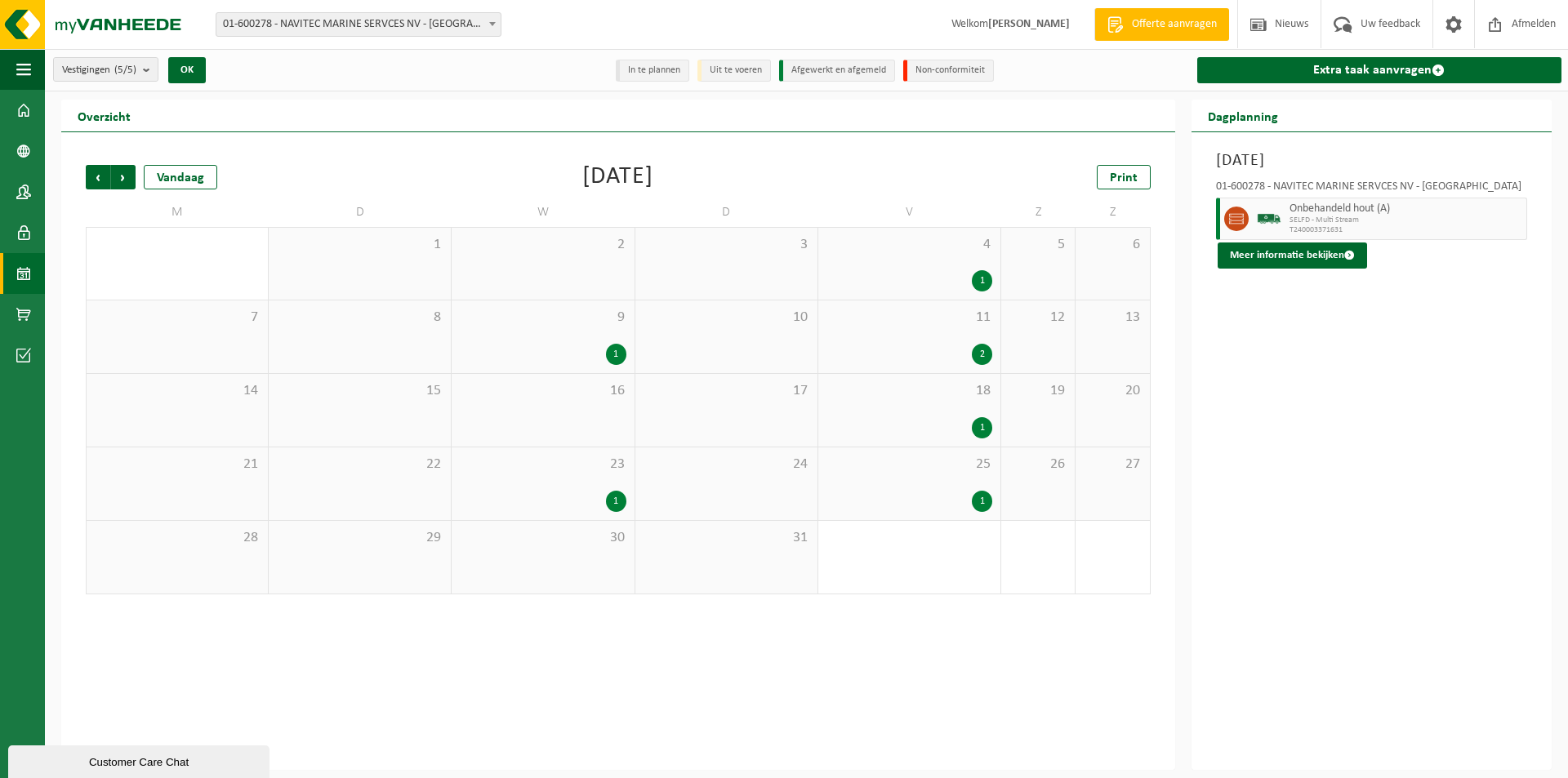
click at [107, 177] on span "Vorige" at bounding box center [98, 177] width 25 height 25
click at [246, 580] on div "1" at bounding box center [249, 575] width 21 height 21
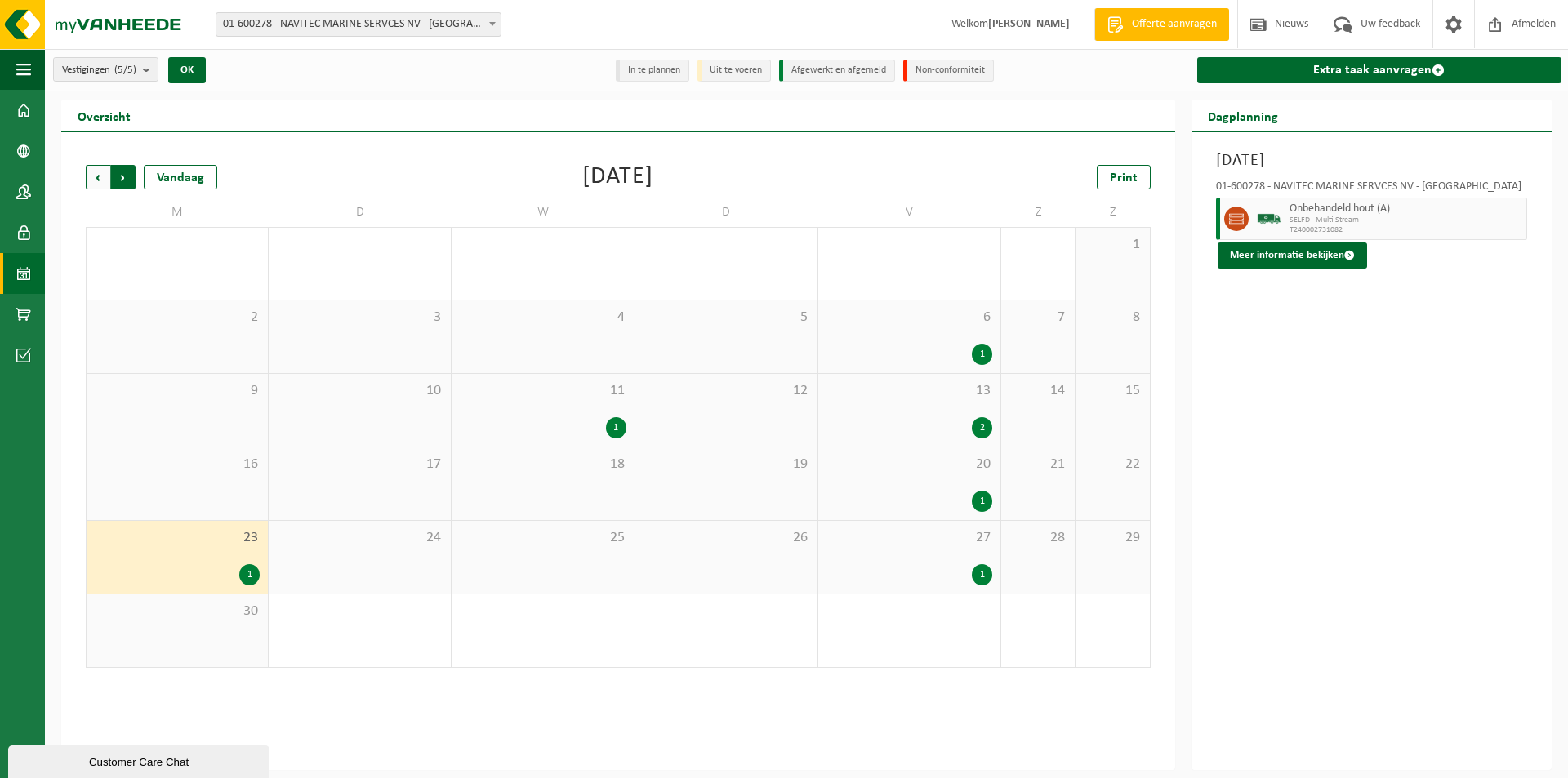
click at [100, 183] on span "Vorige" at bounding box center [98, 177] width 25 height 25
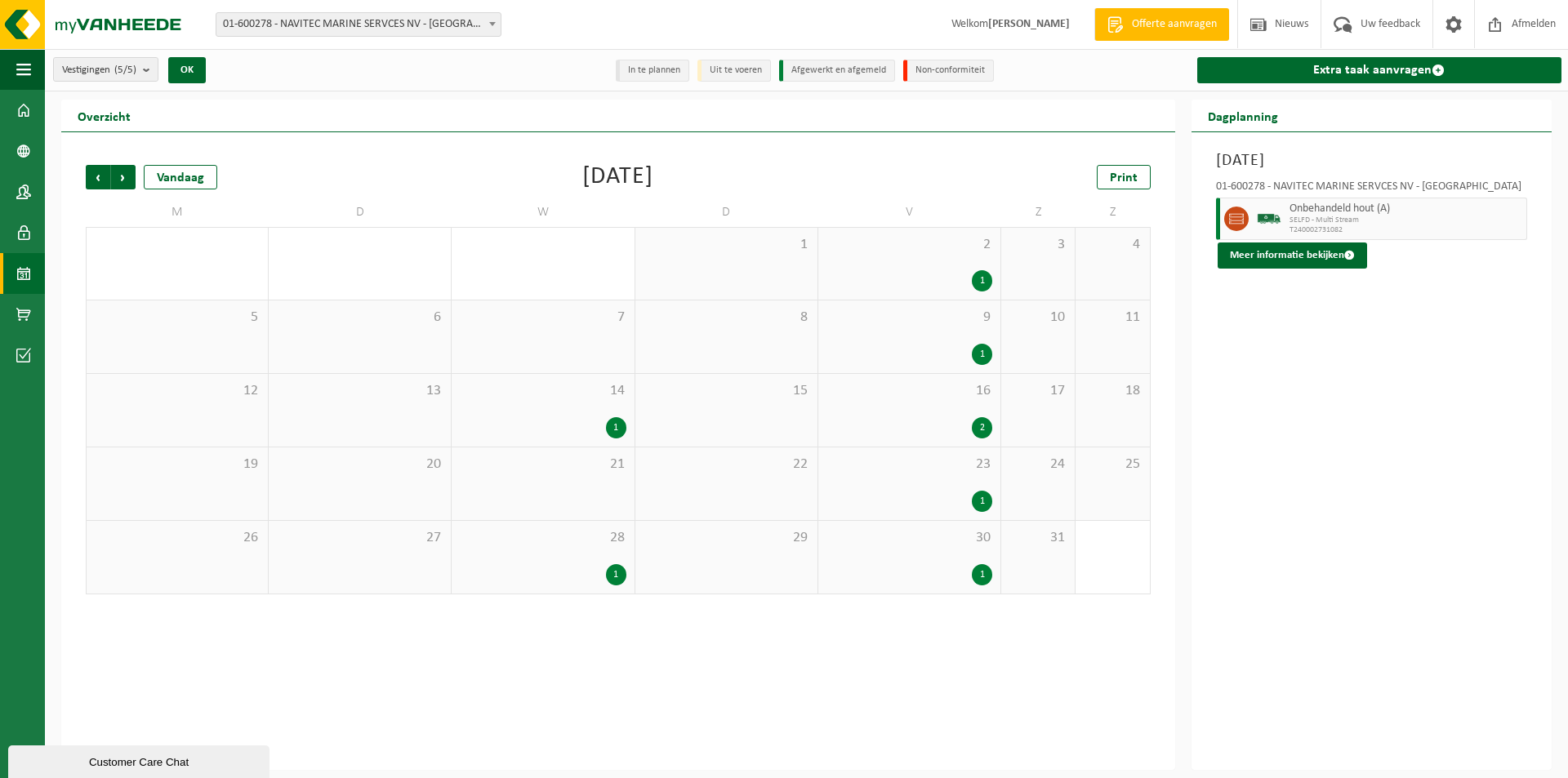
click at [100, 183] on span "Vorige" at bounding box center [98, 177] width 25 height 25
click at [434, 276] on div "1" at bounding box center [432, 281] width 21 height 21
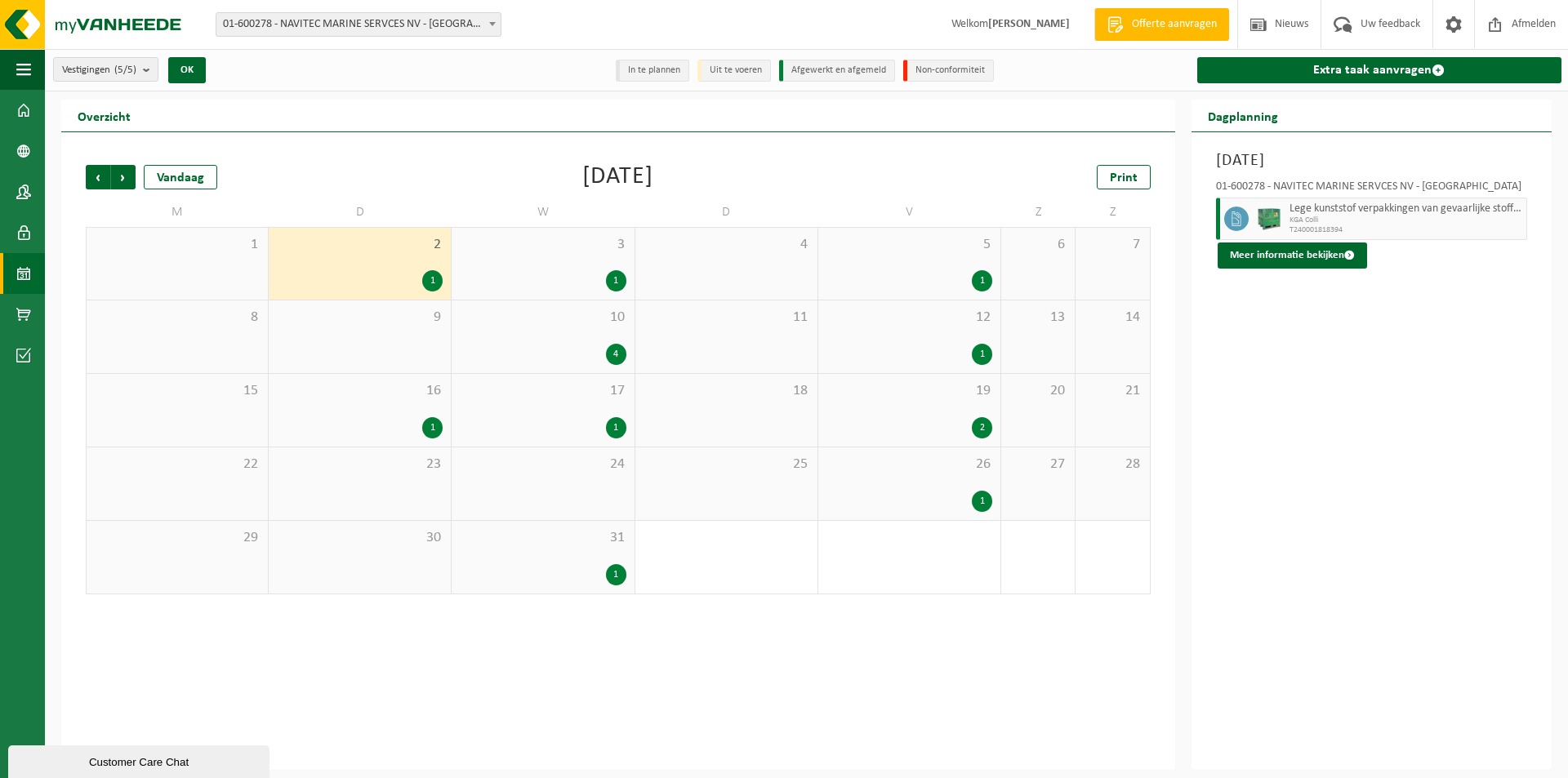
click at [430, 424] on div "1" at bounding box center [432, 428] width 21 height 21
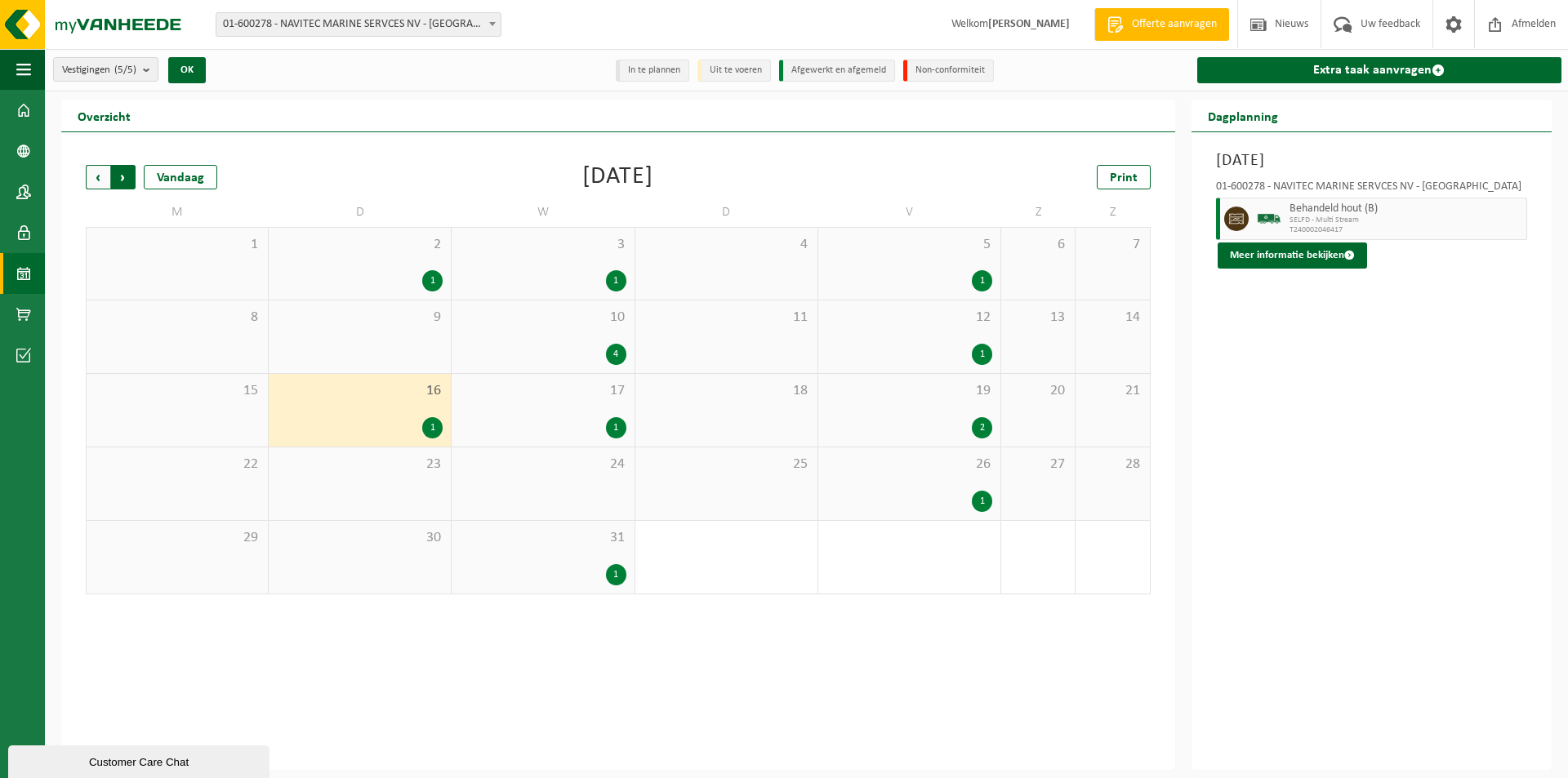
click at [101, 174] on span "Vorige" at bounding box center [98, 177] width 25 height 25
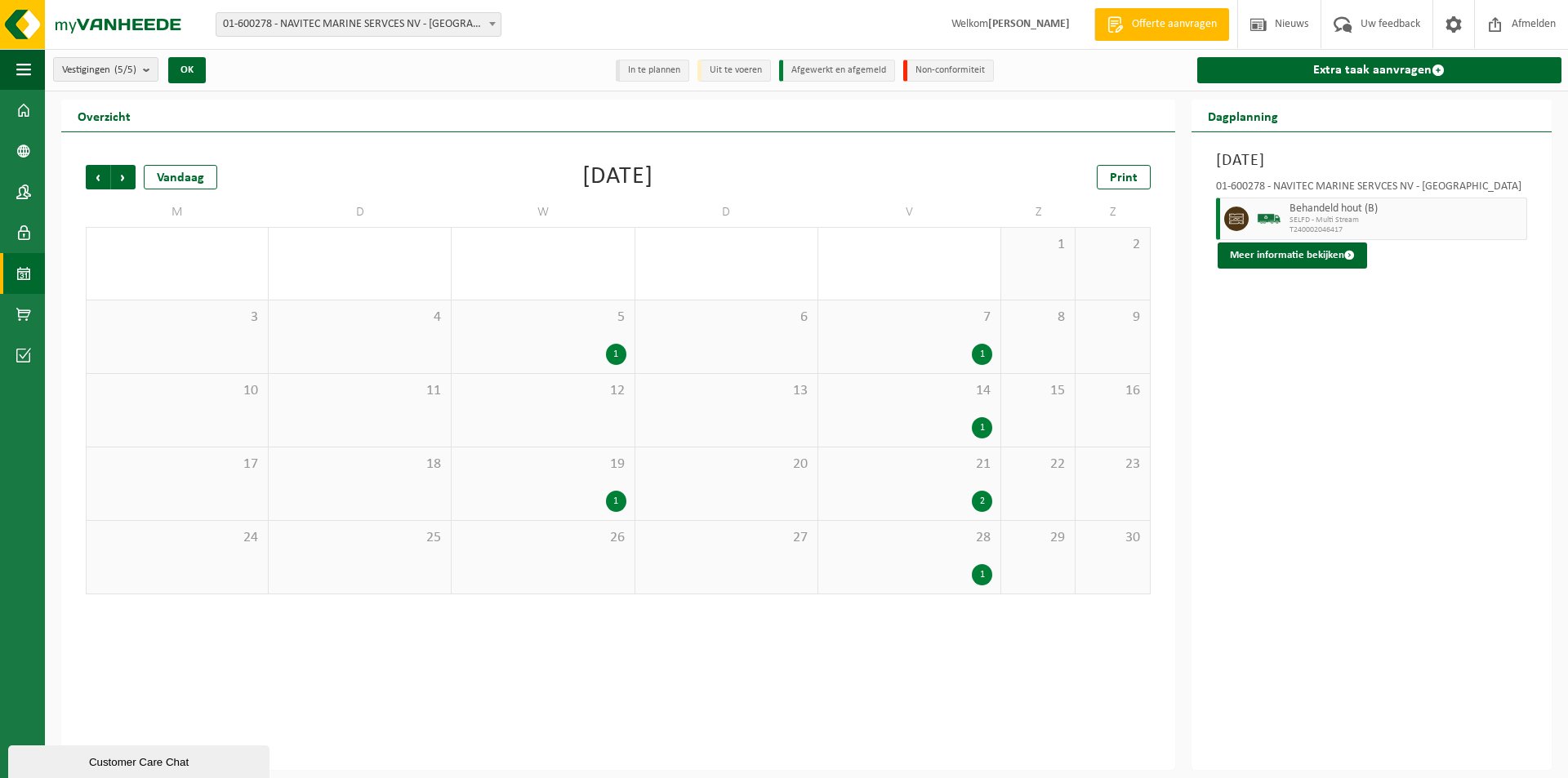
click at [101, 174] on span "Vorige" at bounding box center [98, 177] width 25 height 25
click at [249, 350] on div "1" at bounding box center [249, 355] width 21 height 21
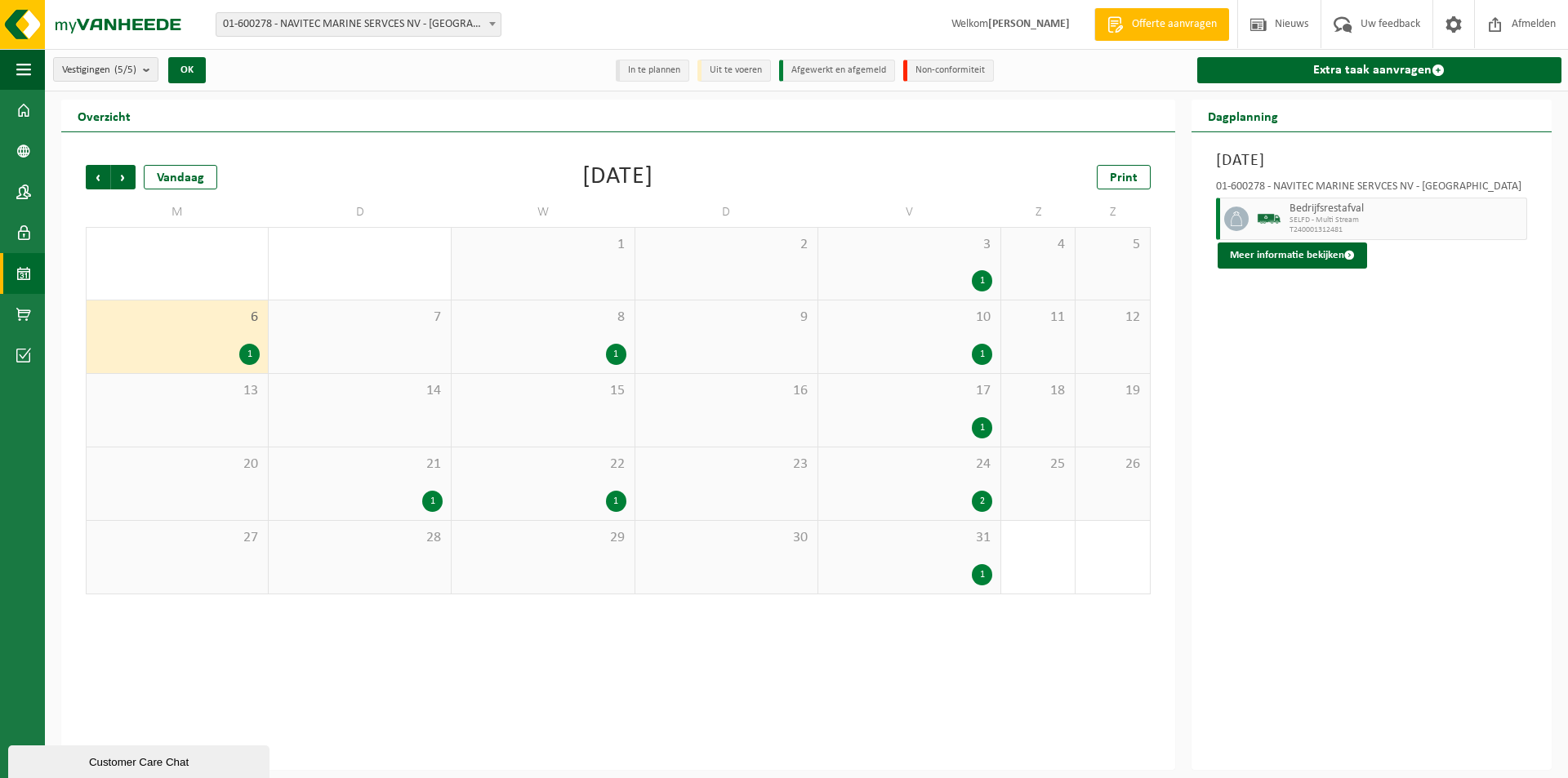
click at [431, 498] on div "1" at bounding box center [432, 502] width 21 height 21
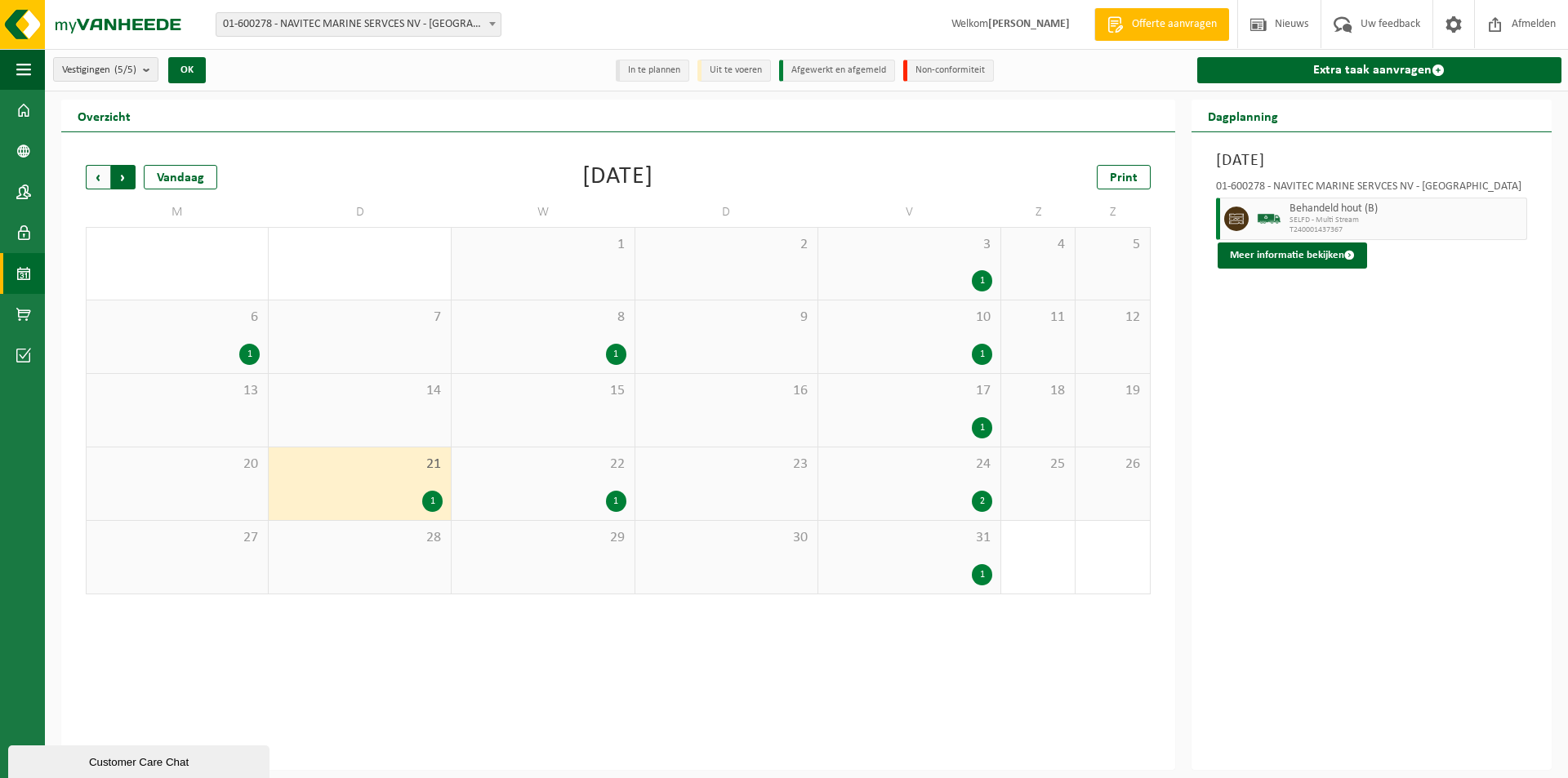
click at [101, 177] on span "Vorige" at bounding box center [98, 177] width 25 height 25
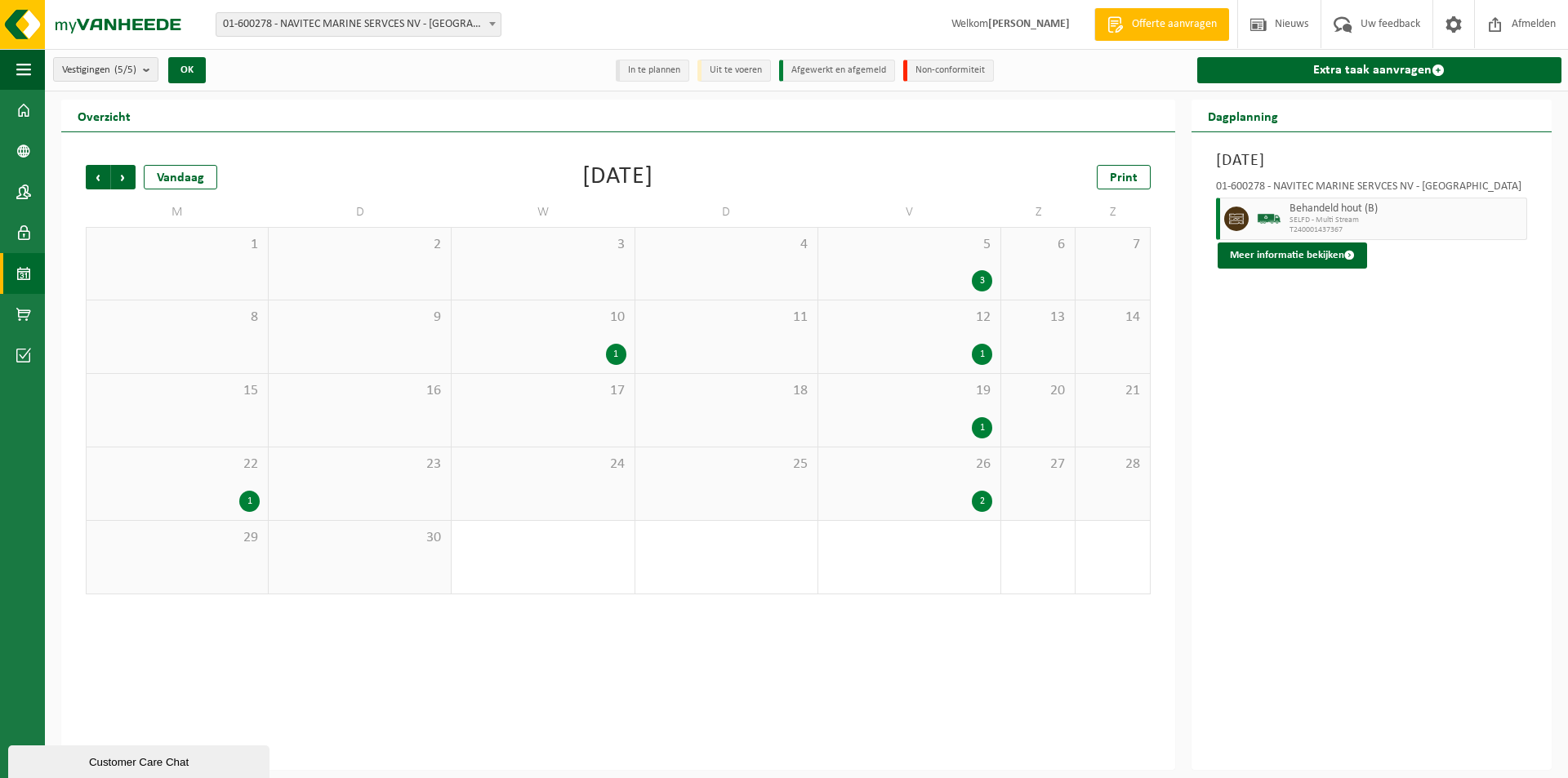
click at [246, 494] on div "1" at bounding box center [249, 502] width 21 height 21
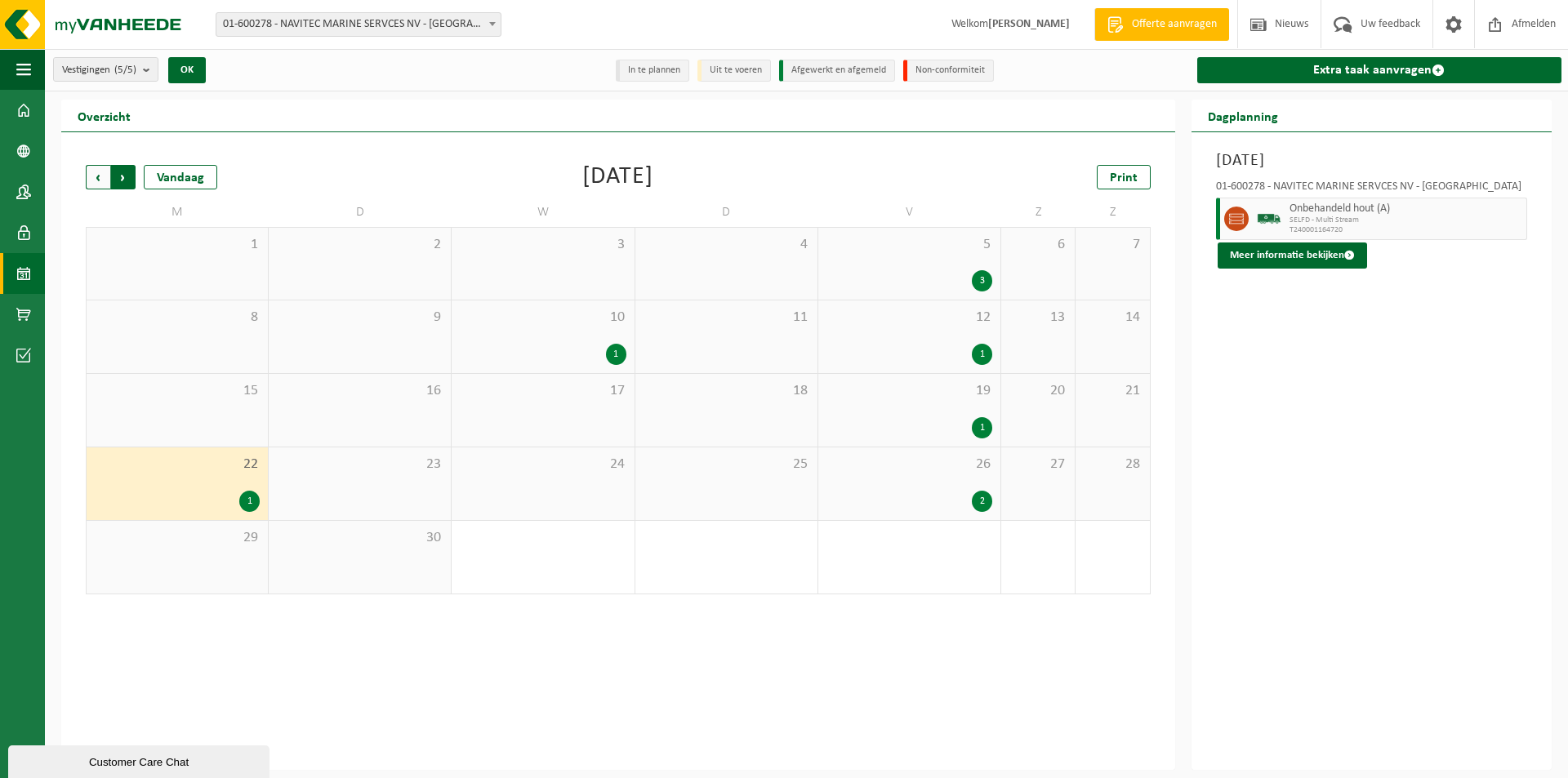
click at [105, 185] on span "Vorige" at bounding box center [98, 177] width 25 height 25
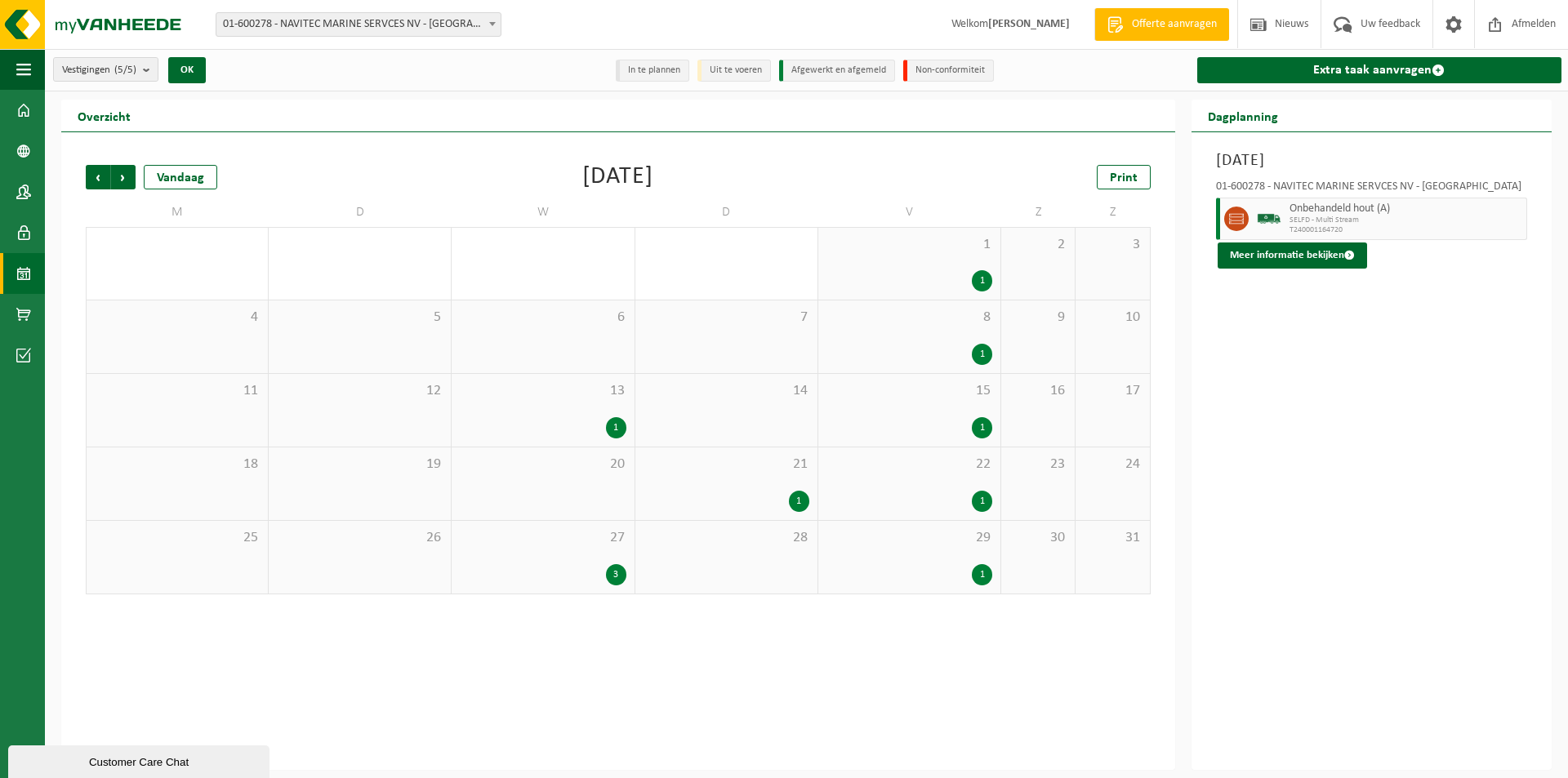
click at [801, 492] on div "1" at bounding box center [798, 502] width 21 height 21
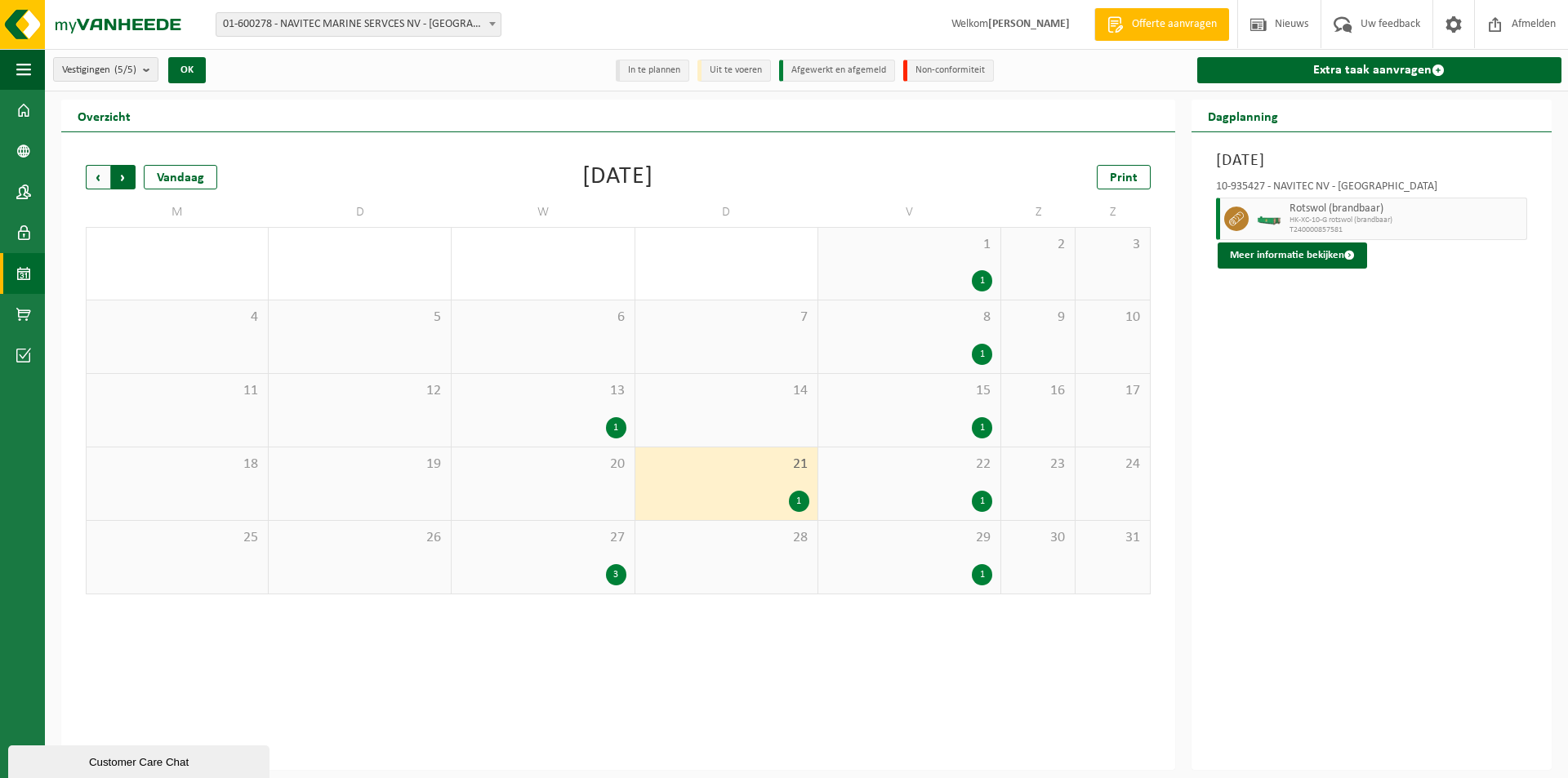
click at [96, 173] on span "Vorige" at bounding box center [98, 177] width 25 height 25
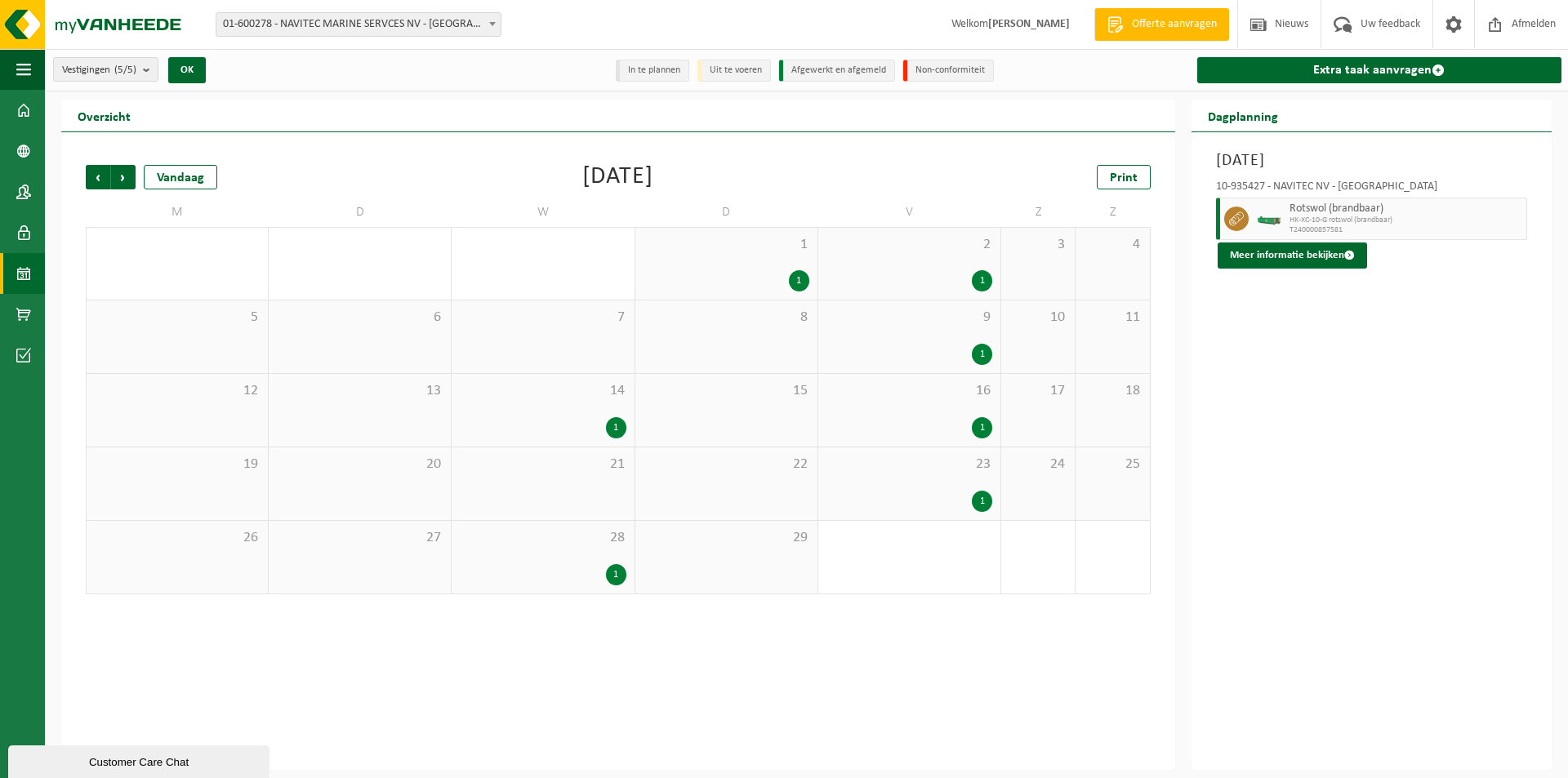
click at [96, 173] on span "Vorige" at bounding box center [98, 177] width 25 height 25
click at [249, 573] on div "1" at bounding box center [249, 575] width 21 height 21
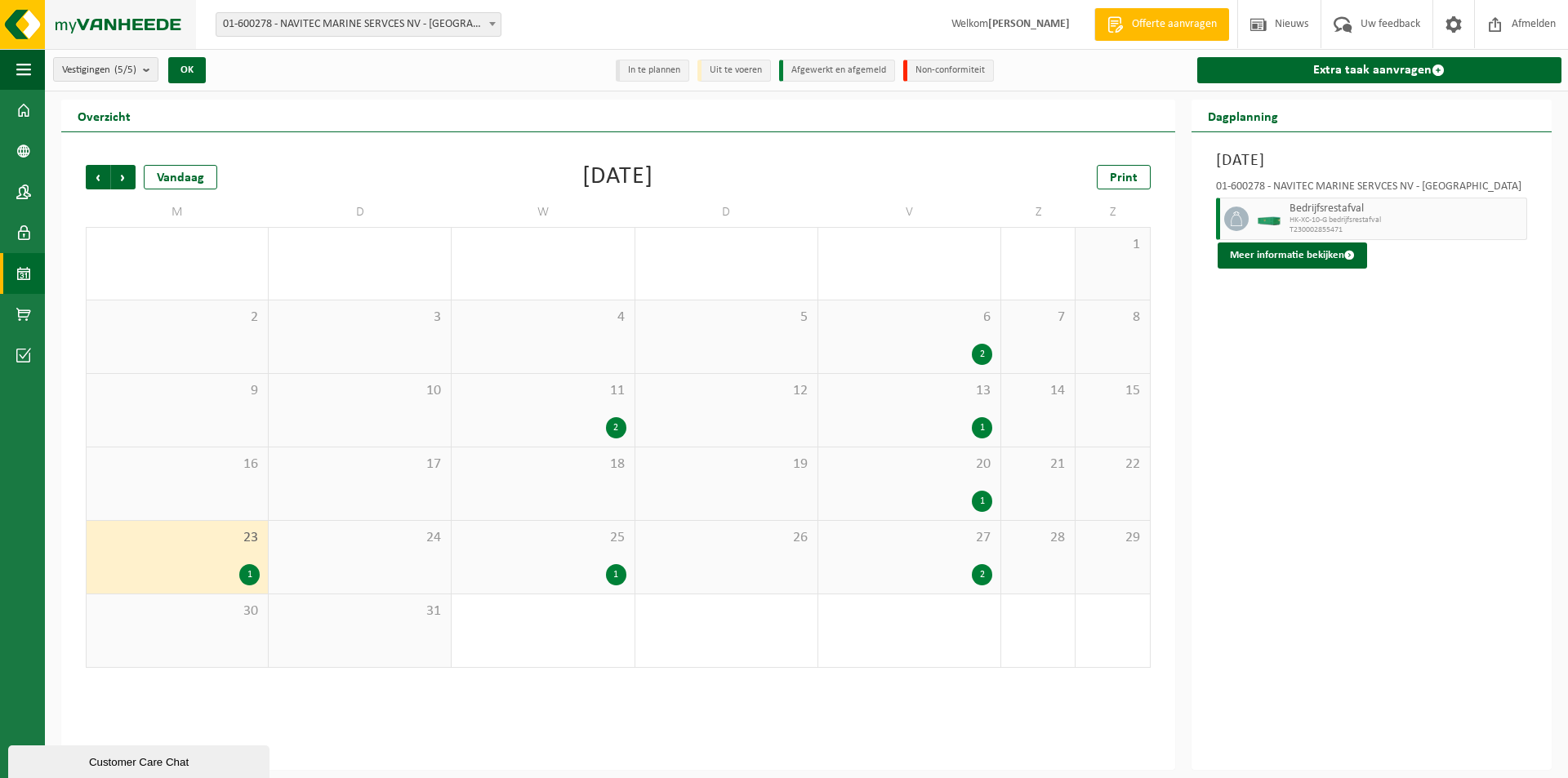
click at [98, 21] on img at bounding box center [98, 25] width 196 height 49
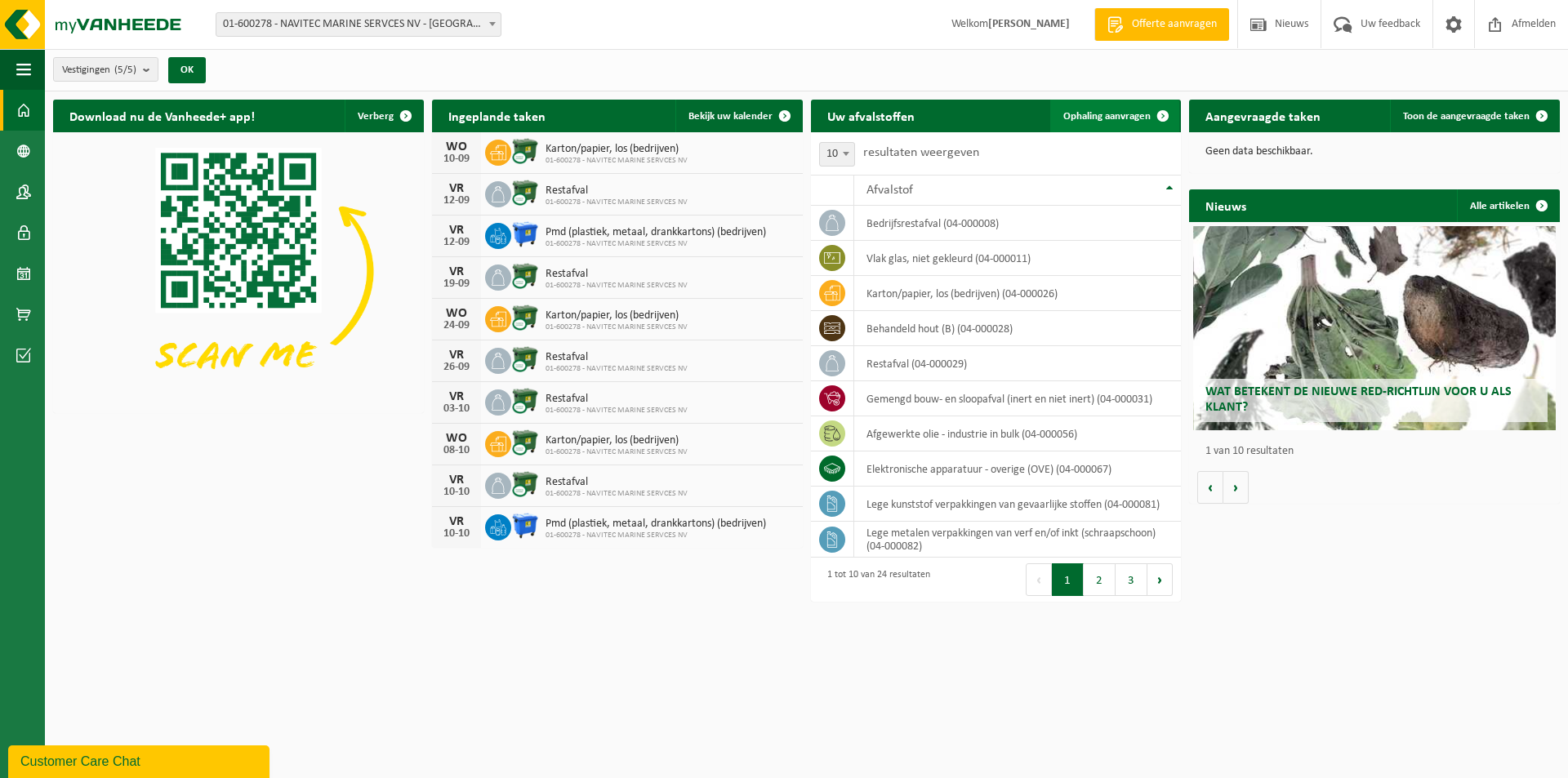
click at [1111, 118] on span "Ophaling aanvragen" at bounding box center [1106, 116] width 87 height 11
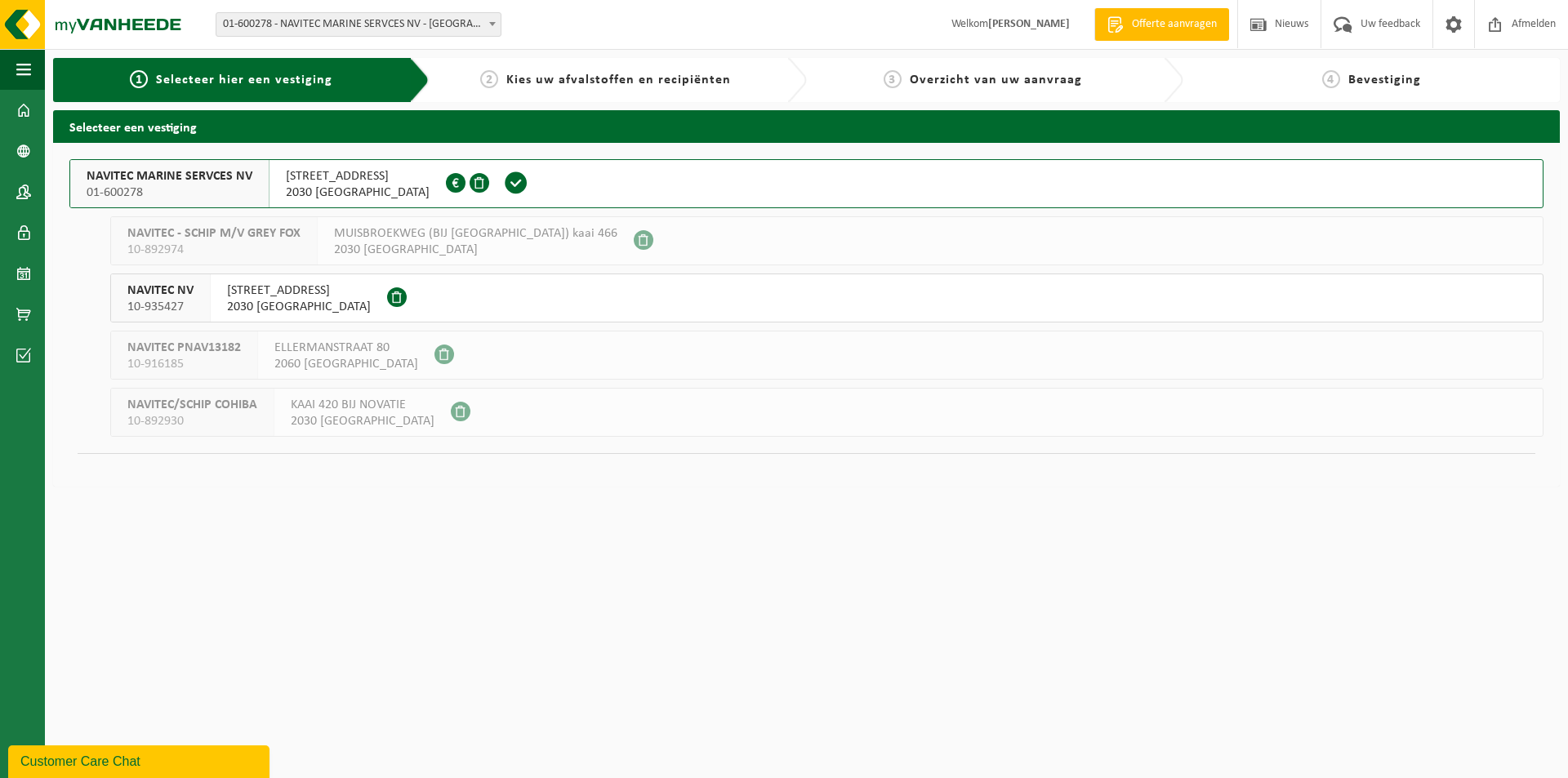
click at [354, 177] on span "EMDENWEG 17" at bounding box center [357, 177] width 144 height 16
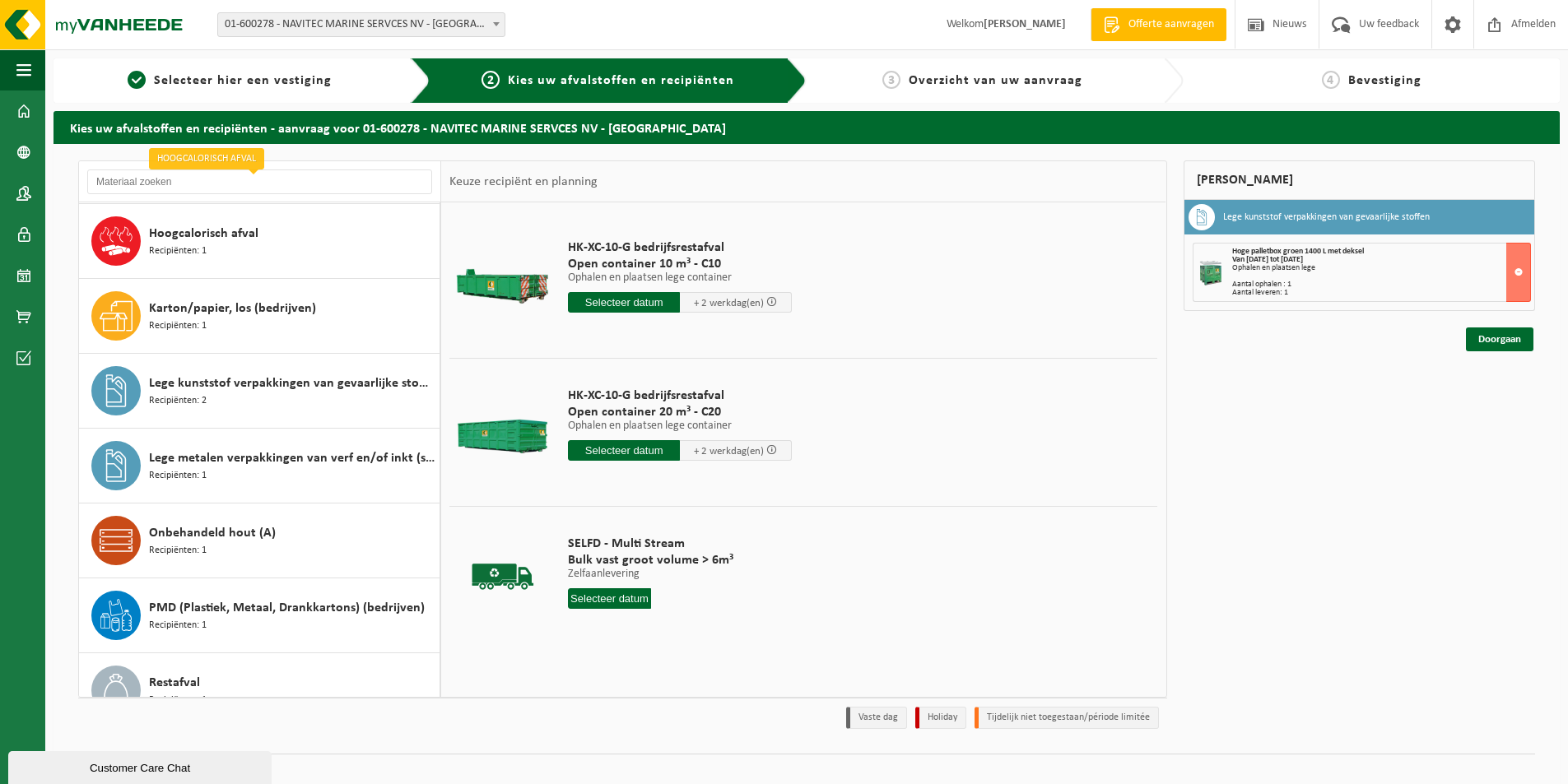
scroll to position [411, 0]
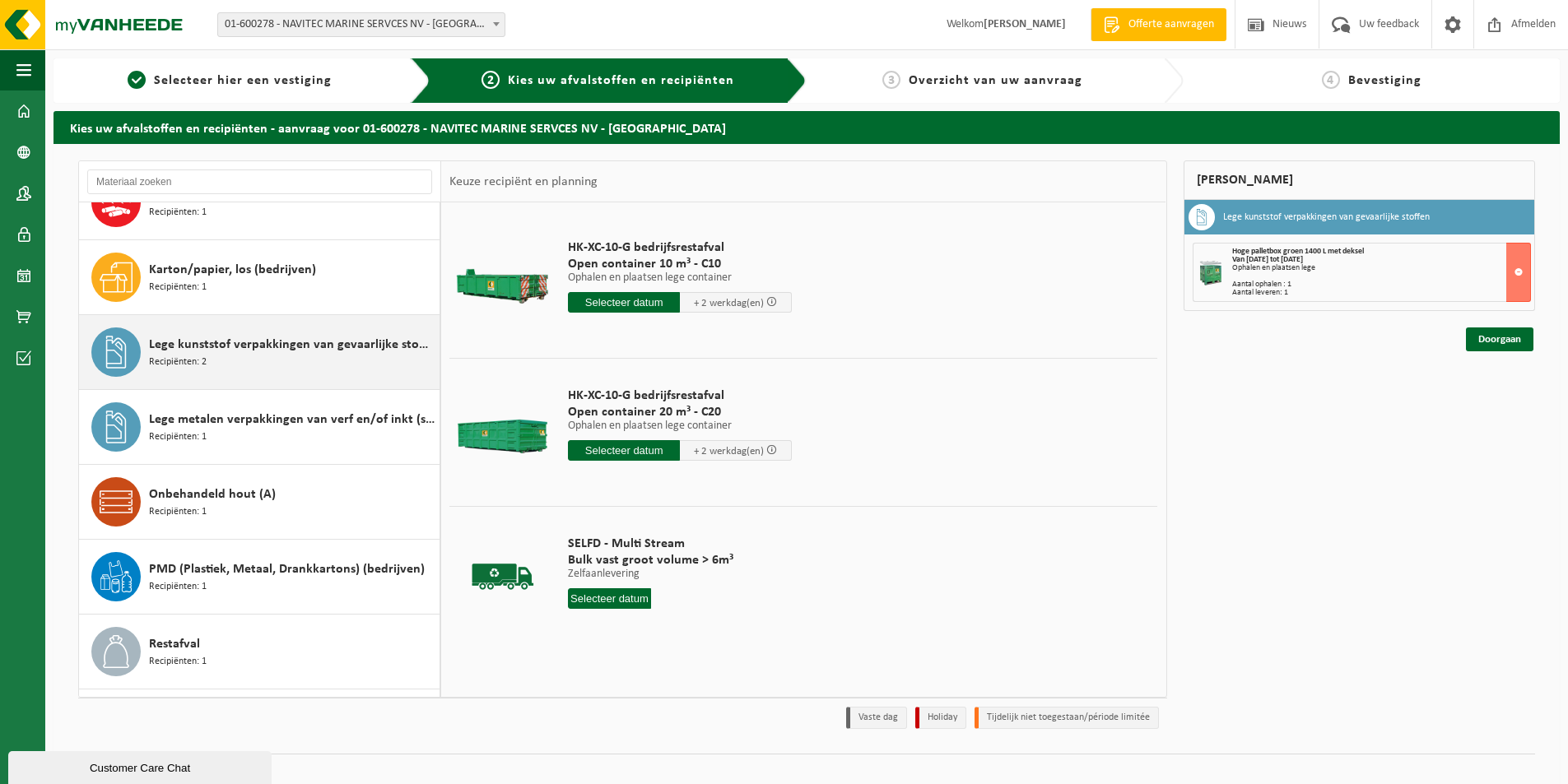
click at [286, 355] on div "Lege kunststof verpakkingen van gevaarlijke stoffen Recipiënten: 2" at bounding box center [292, 353] width 286 height 50
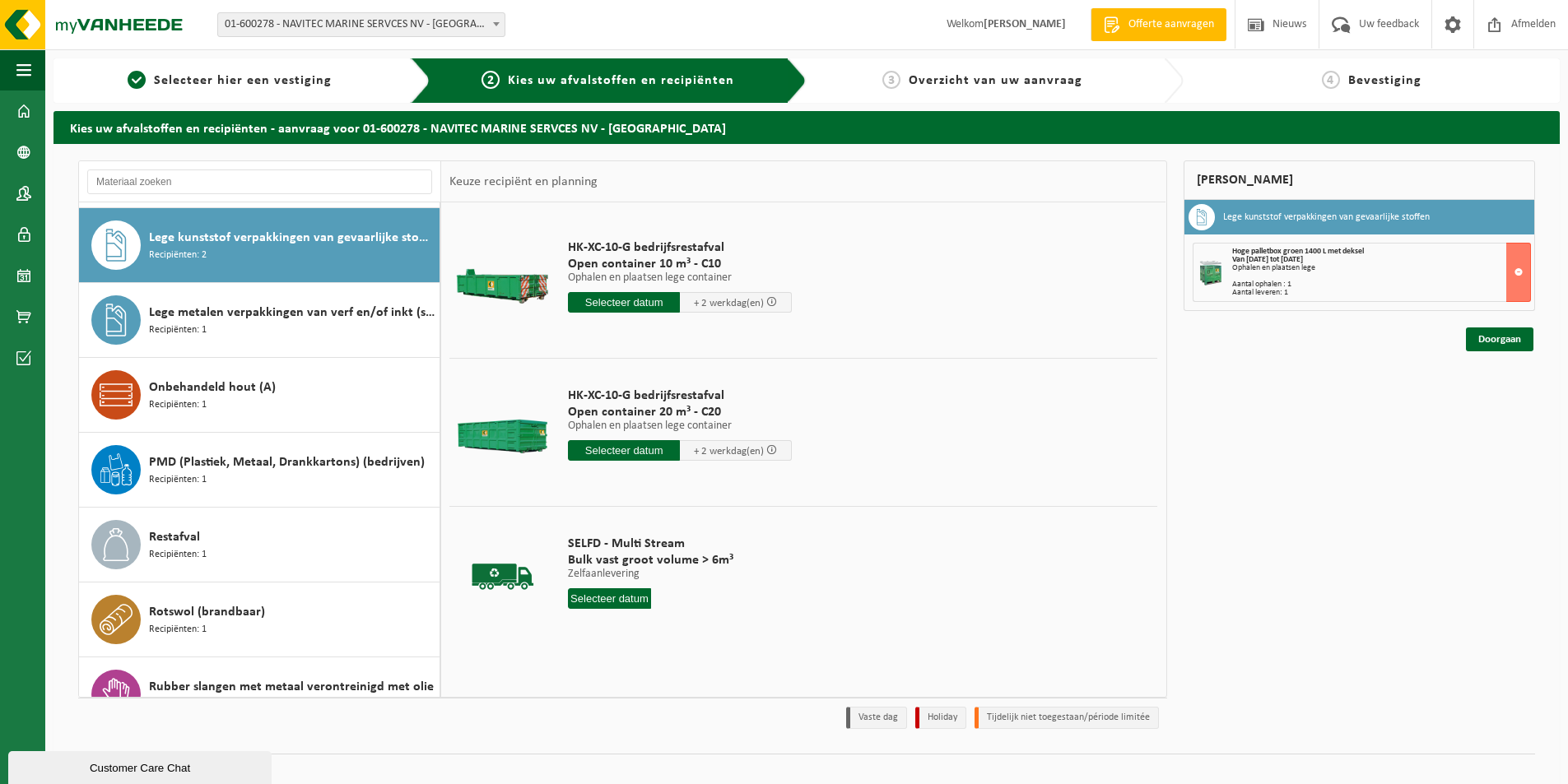
scroll to position [524, 0]
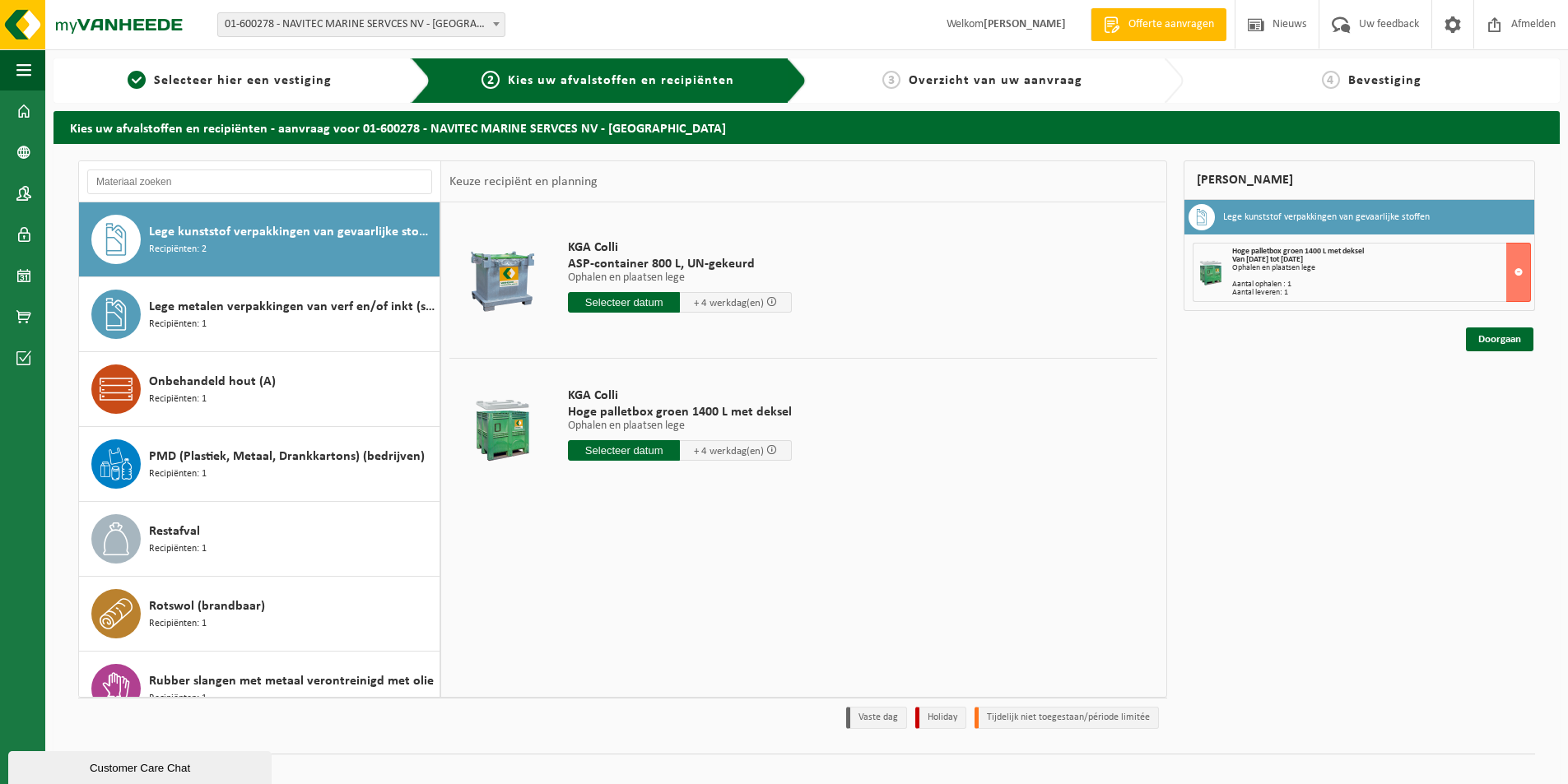
click at [576, 402] on span "KGA Colli" at bounding box center [680, 396] width 224 height 17
click at [498, 428] on div at bounding box center [503, 429] width 98 height 66
click at [628, 394] on span "KGA Colli" at bounding box center [680, 396] width 224 height 17
click at [614, 453] on input "text" at bounding box center [623, 450] width 112 height 21
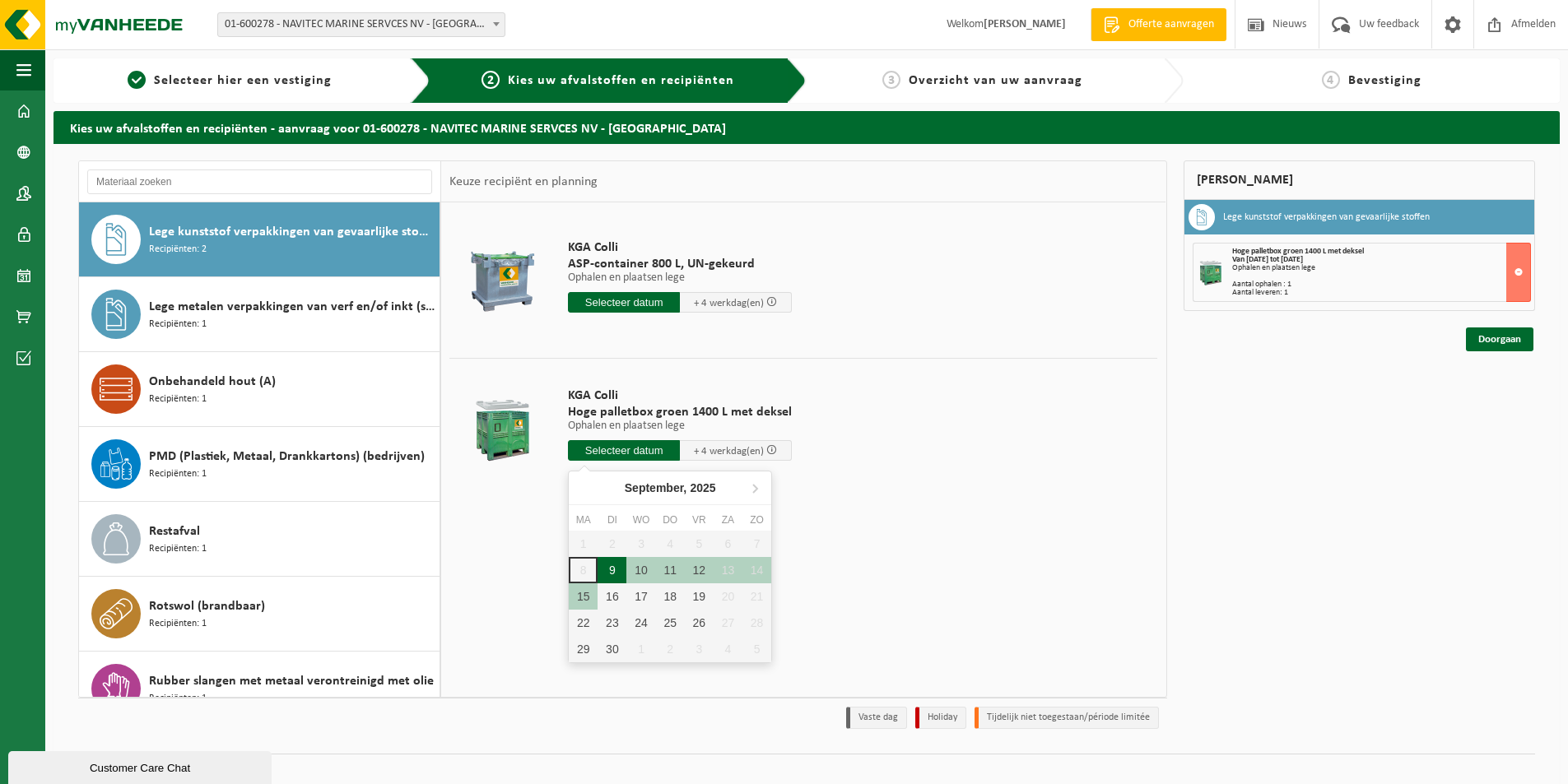
click at [610, 569] on div "9" at bounding box center [612, 570] width 29 height 26
type input "Van 2025-09-09"
type input "2025-09-09"
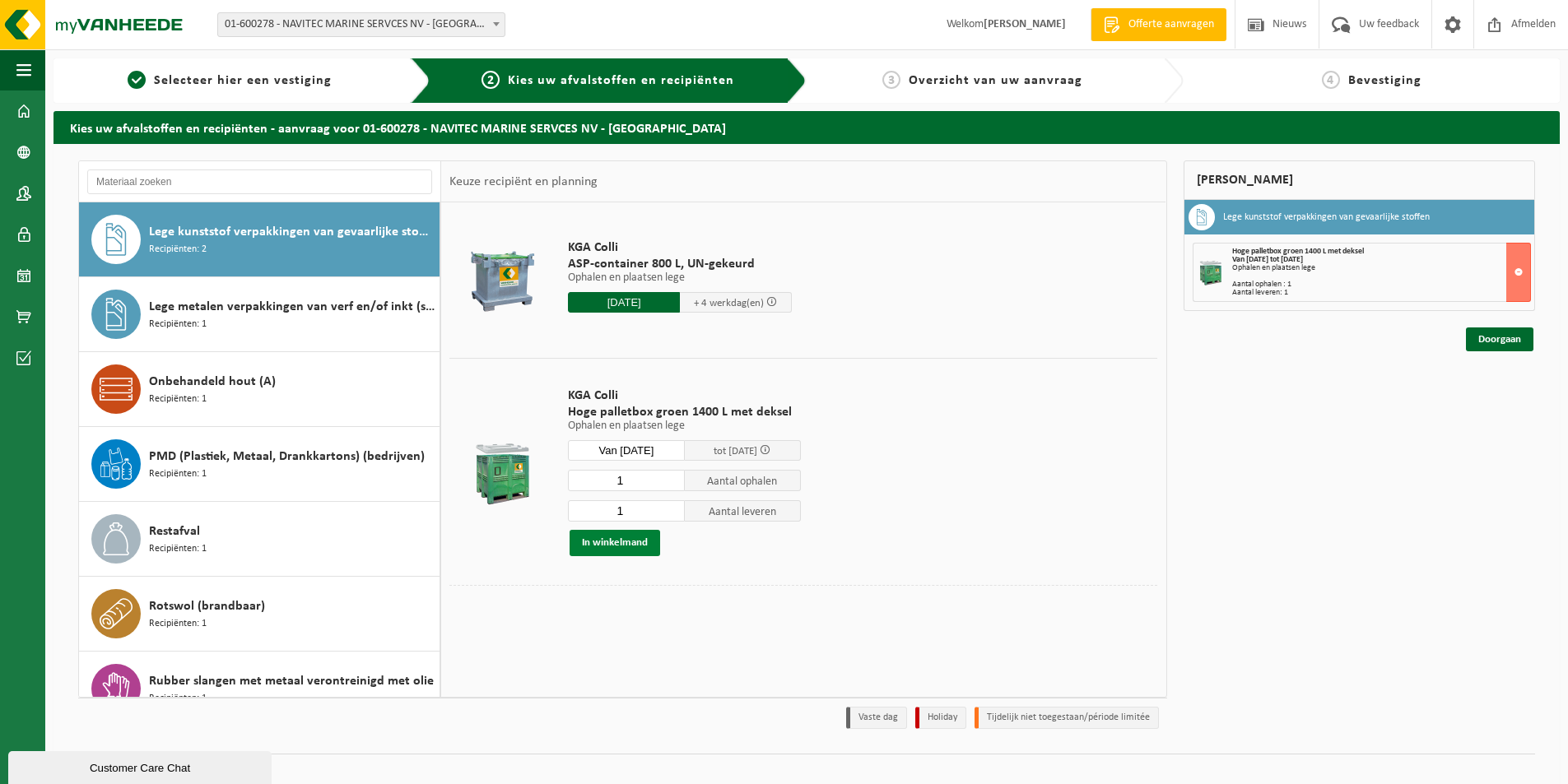
click at [632, 543] on button "In winkelmand" at bounding box center [614, 543] width 90 height 26
click at [1493, 336] on link "Doorgaan" at bounding box center [1500, 339] width 68 height 24
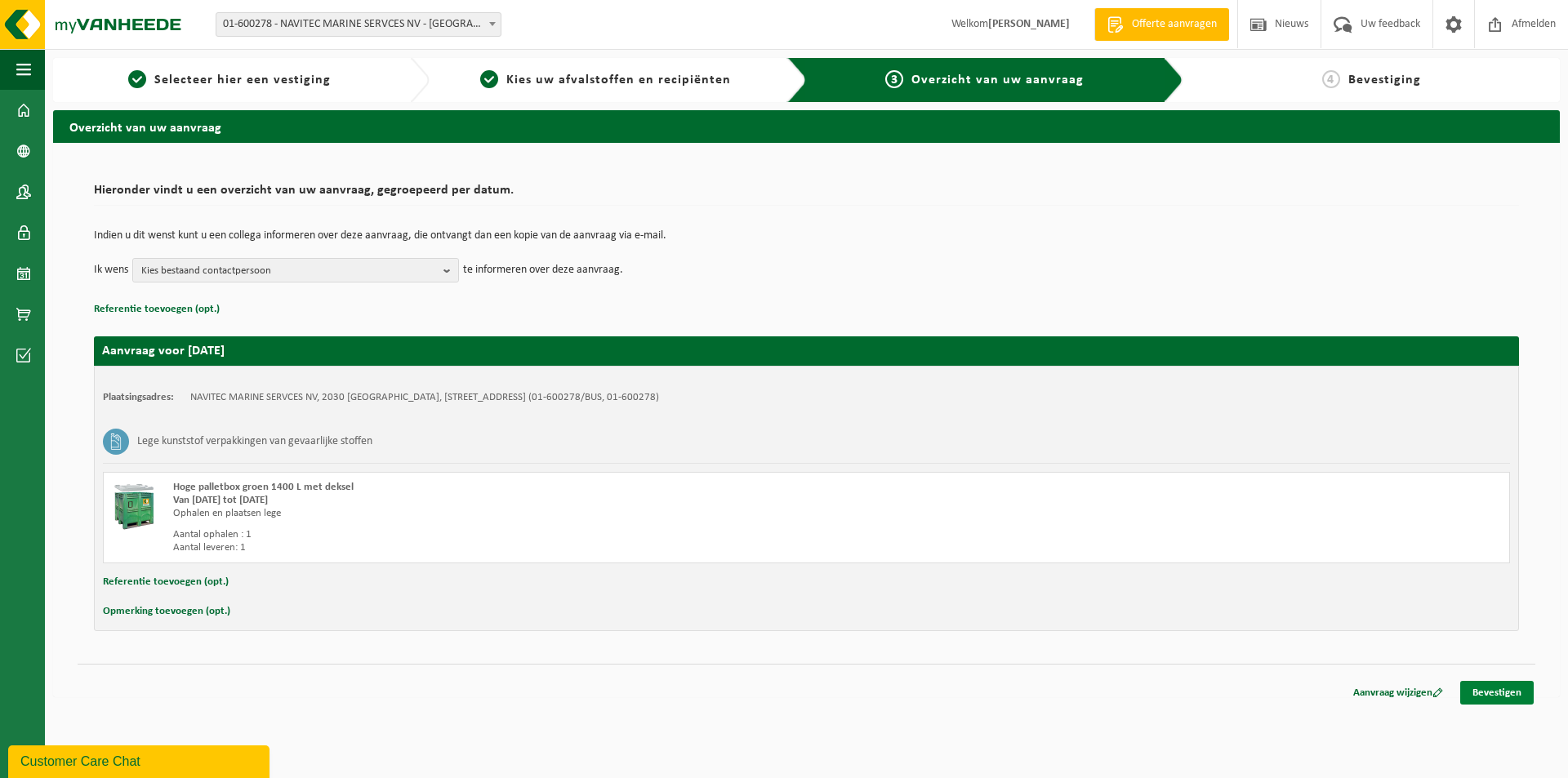
click at [1486, 688] on link "Bevestigen" at bounding box center [1497, 693] width 73 height 24
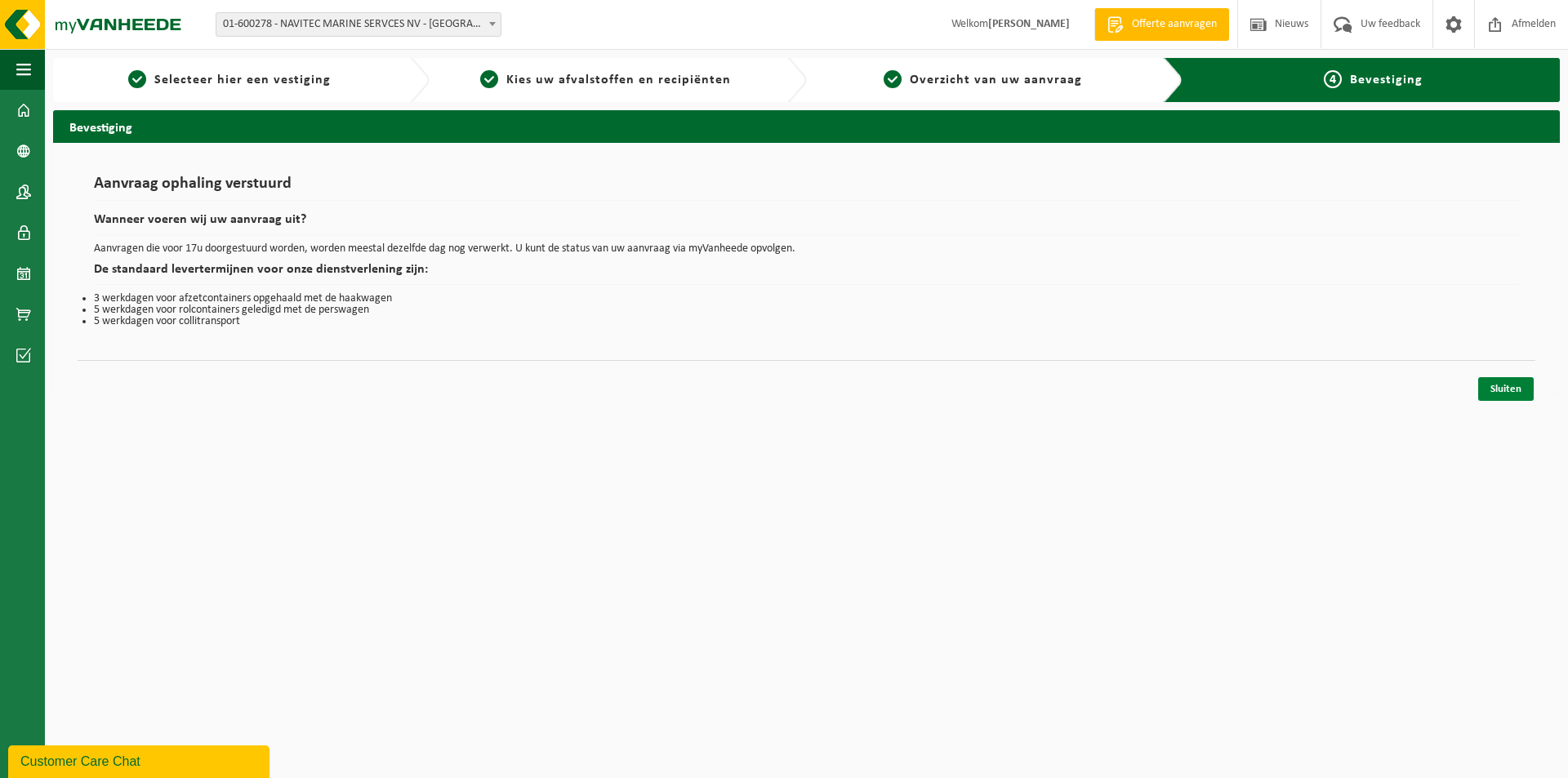
click at [1497, 380] on link "Sluiten" at bounding box center [1506, 389] width 56 height 24
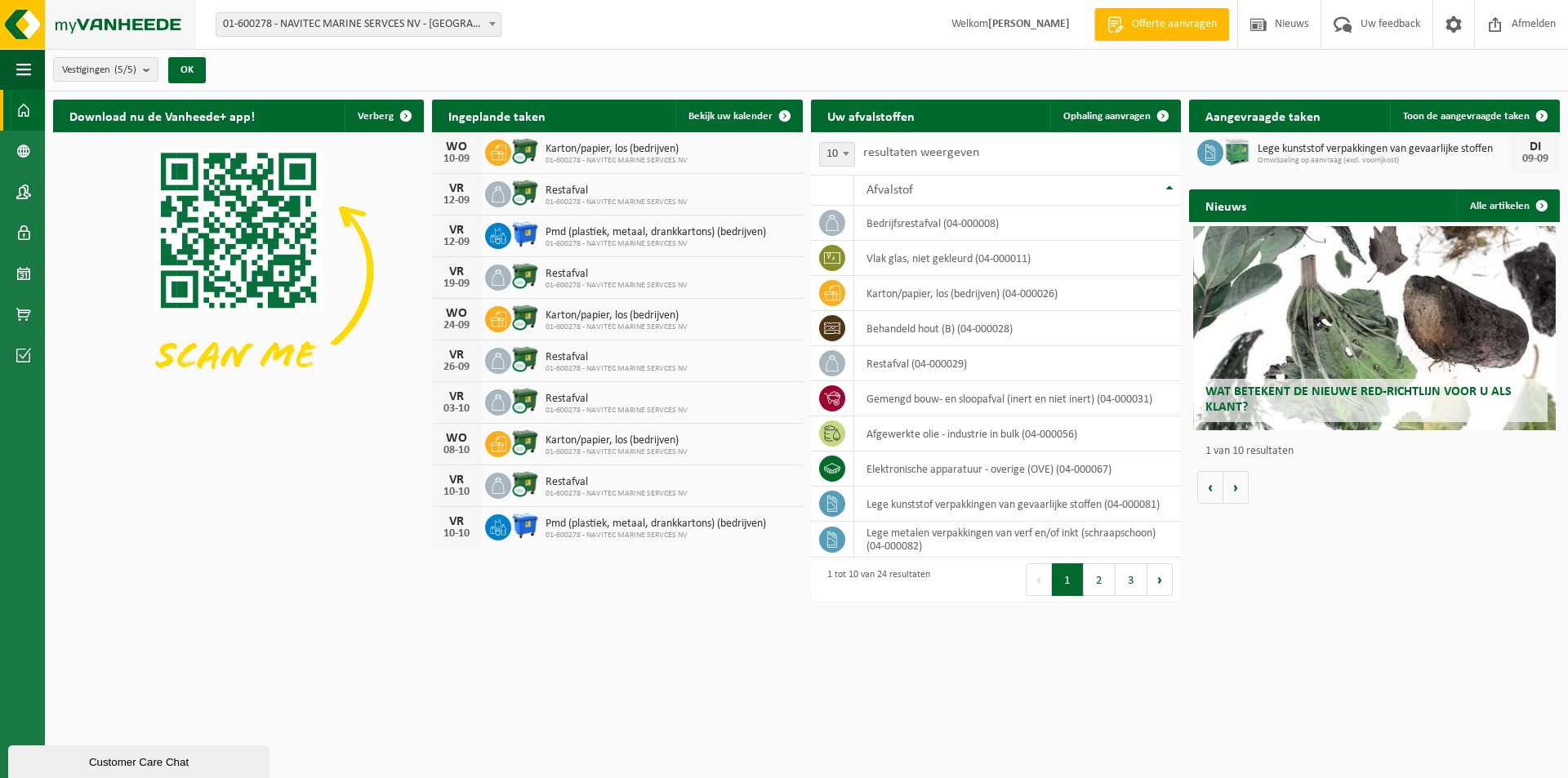
click at [93, 25] on img at bounding box center [98, 25] width 196 height 49
click at [1133, 111] on span "Ophaling aanvragen" at bounding box center [1106, 116] width 87 height 11
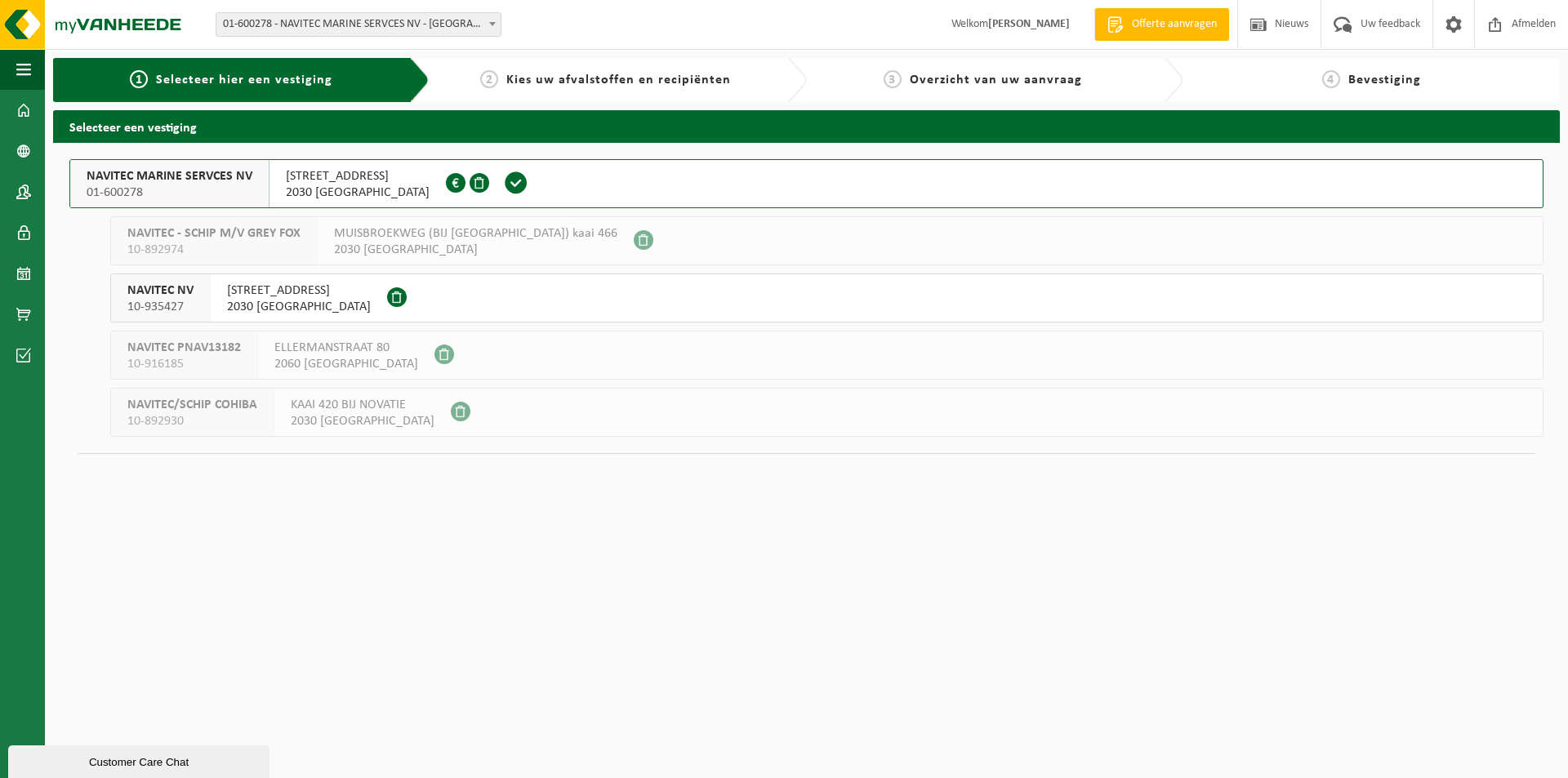
click at [353, 186] on span "2030 [GEOGRAPHIC_DATA]" at bounding box center [357, 193] width 144 height 16
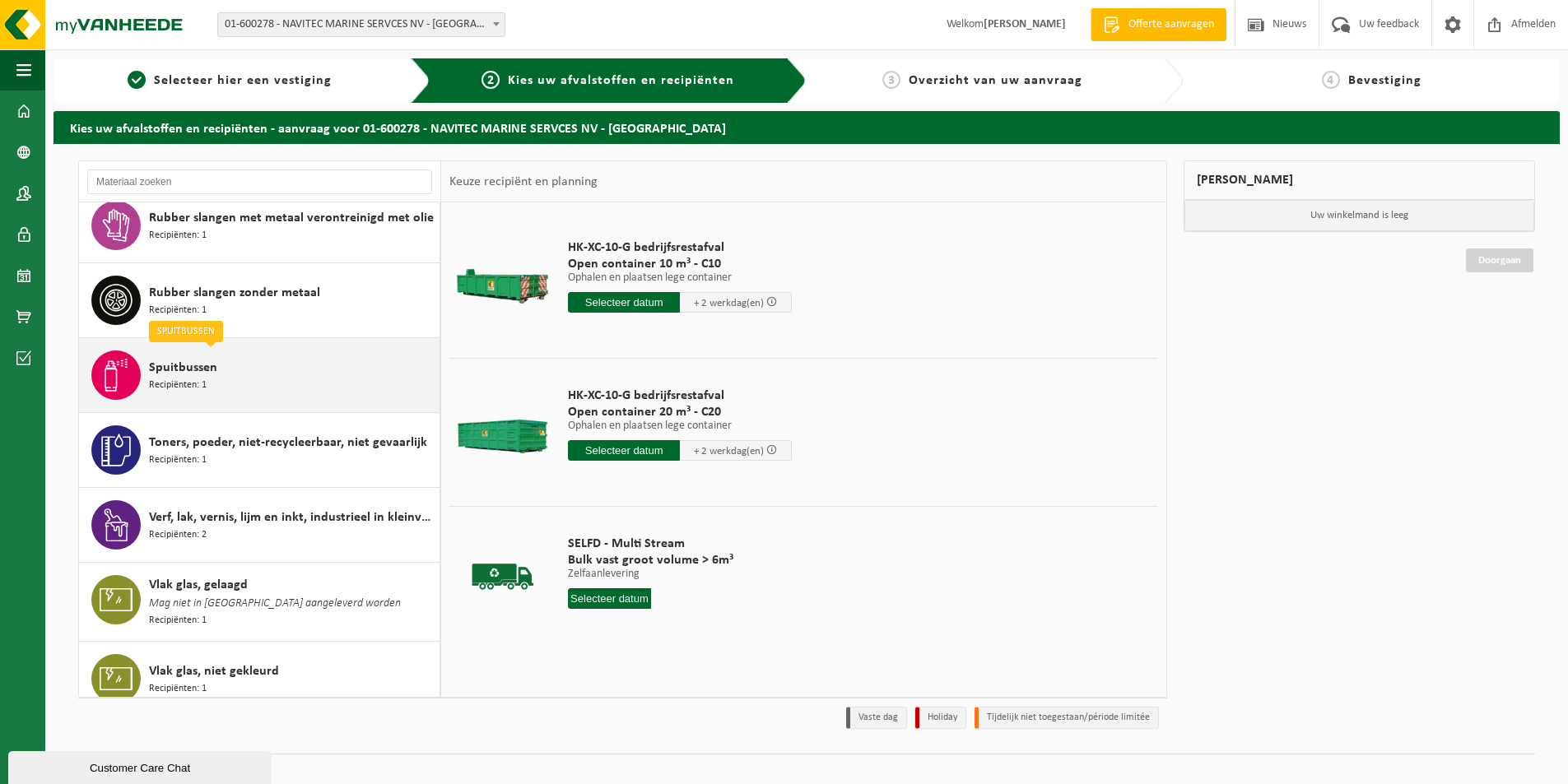
scroll to position [1004, 0]
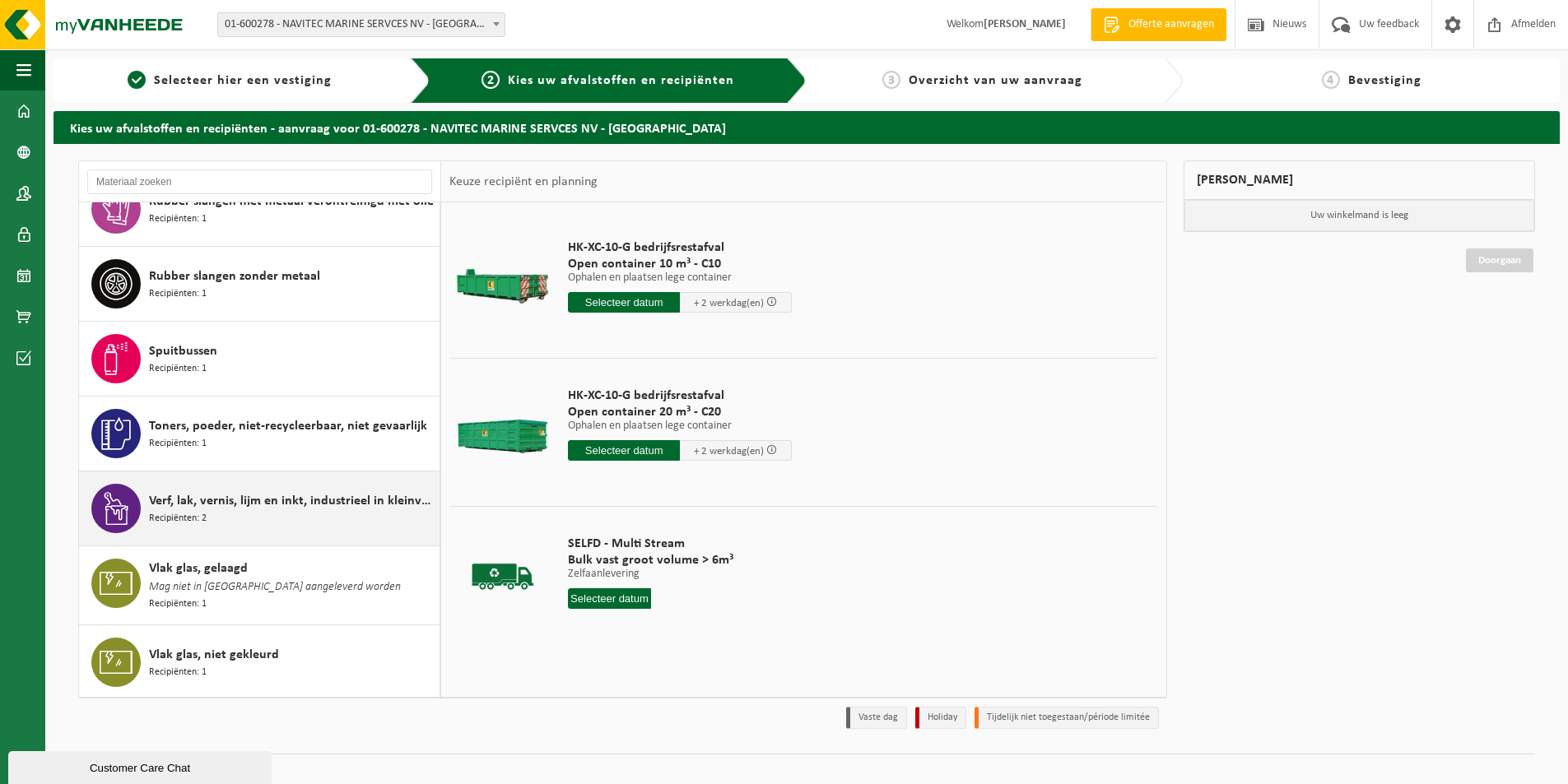
click at [198, 499] on span "Verf, lak, vernis, lijm en inkt, industrieel in kleinverpakking" at bounding box center [292, 502] width 286 height 20
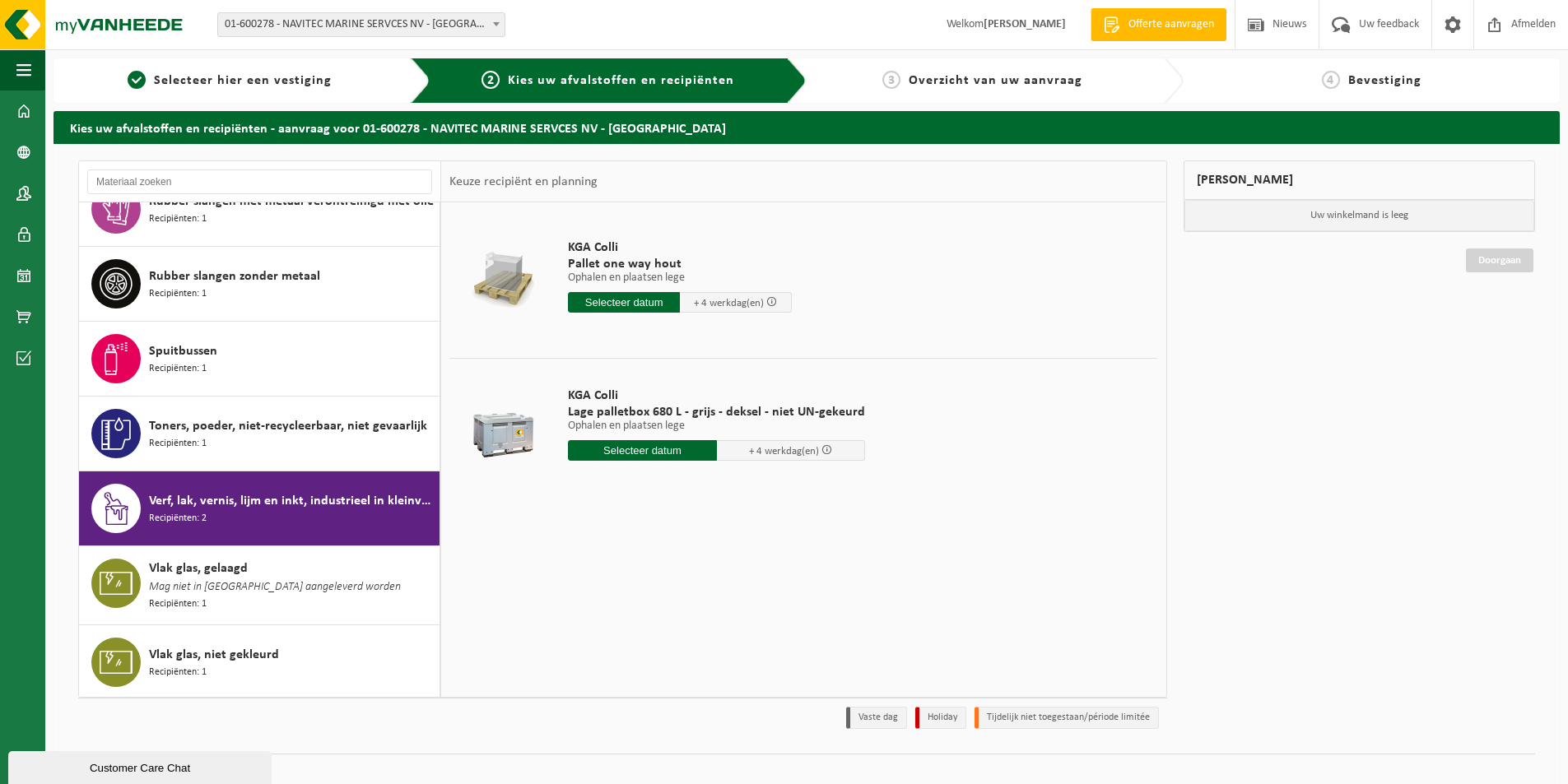
click at [658, 449] on input "text" at bounding box center [642, 450] width 149 height 21
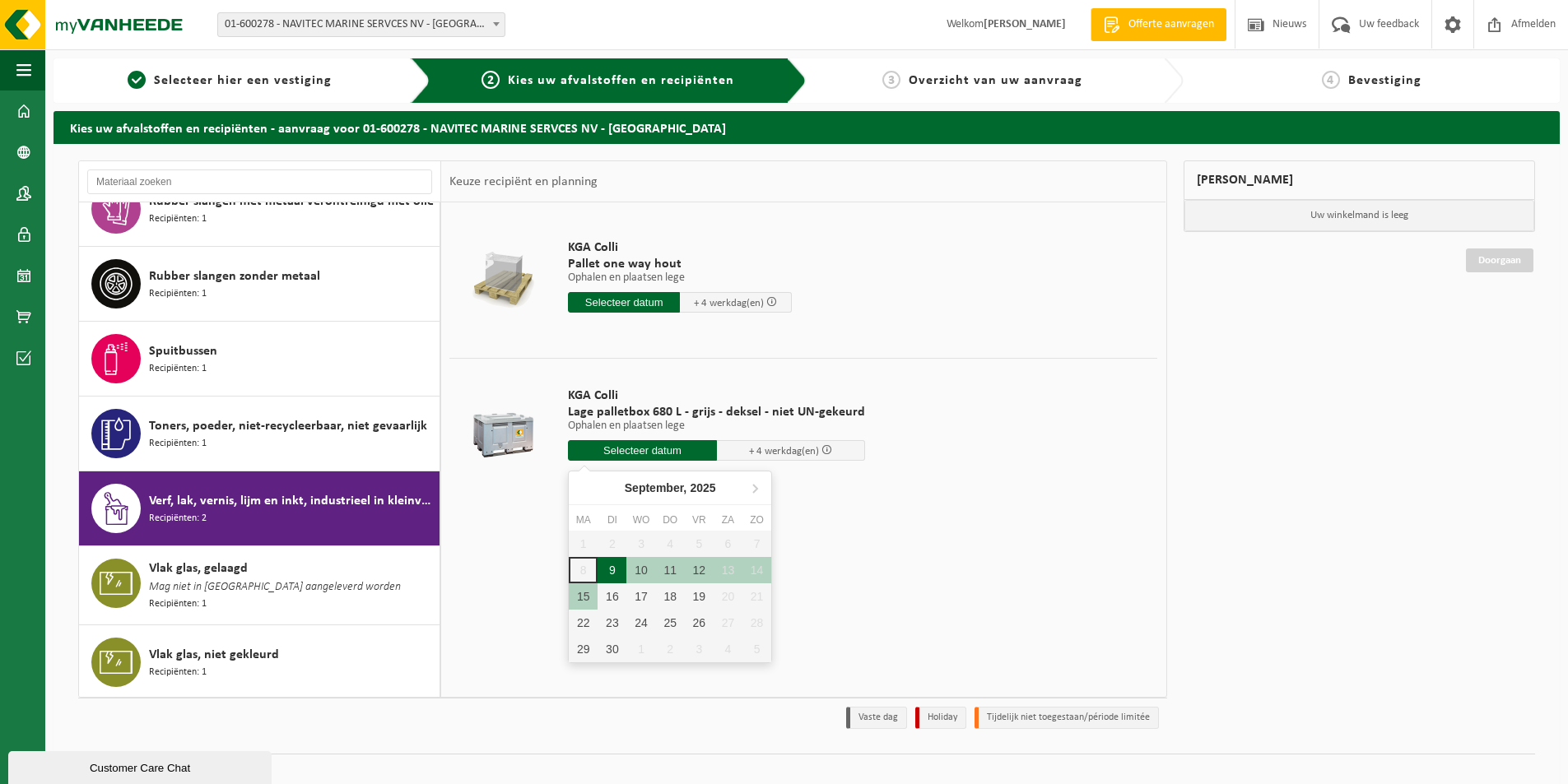
click at [608, 570] on div "9" at bounding box center [612, 570] width 29 height 26
type input "Van 2025-09-09"
type input "2025-09-09"
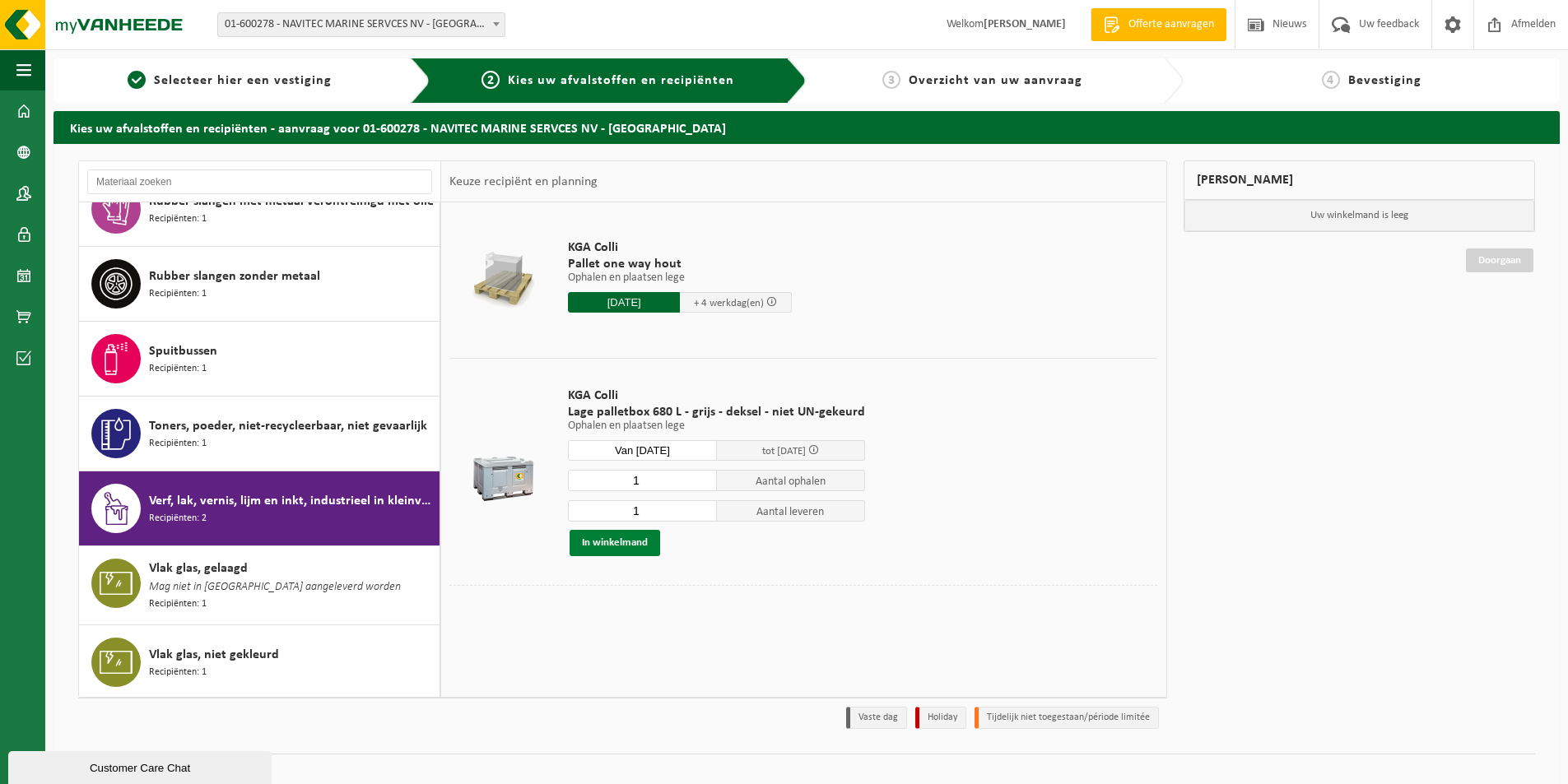
click at [619, 544] on button "In winkelmand" at bounding box center [614, 543] width 90 height 26
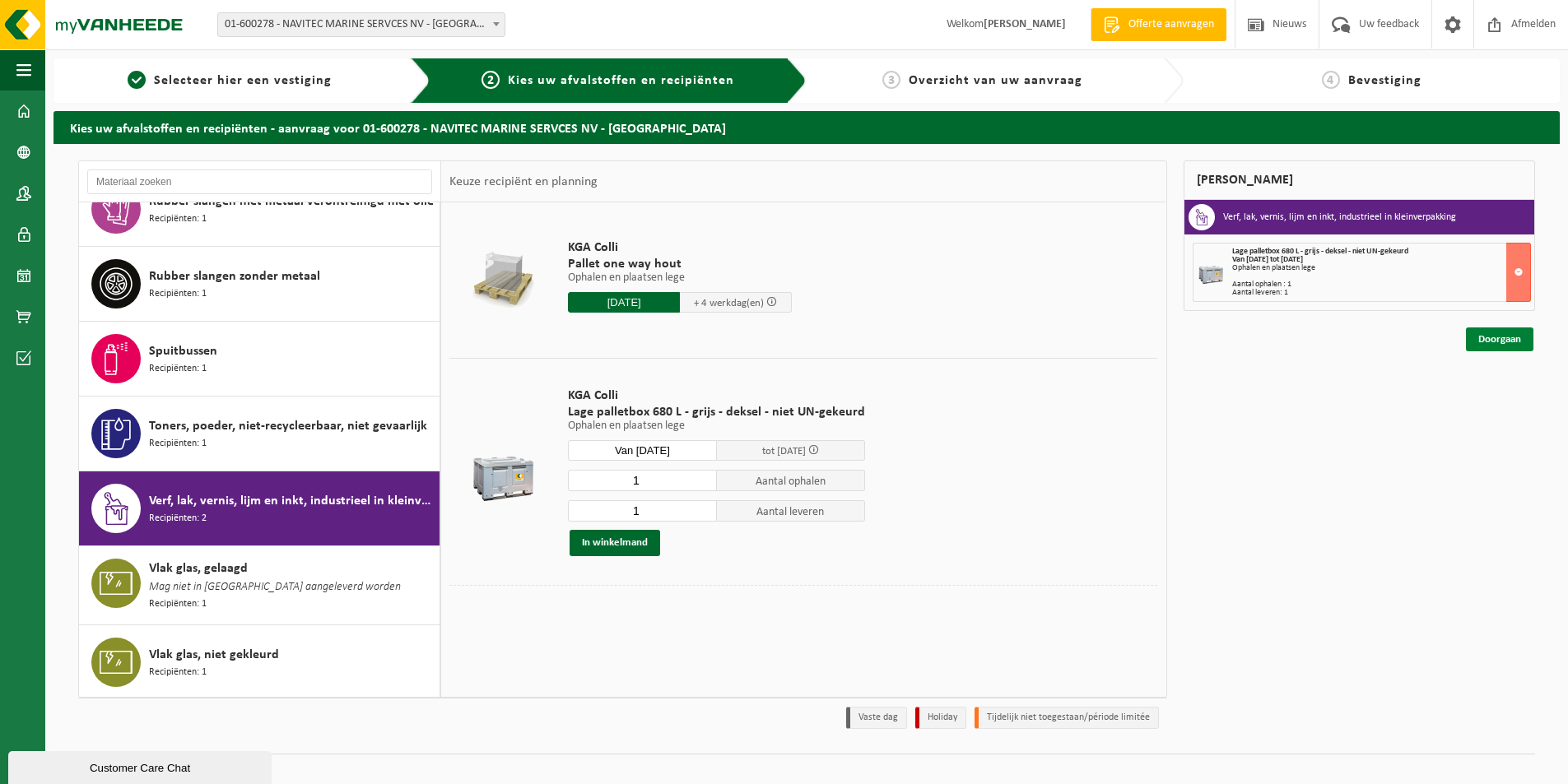
click at [1511, 334] on link "Doorgaan" at bounding box center [1500, 339] width 68 height 24
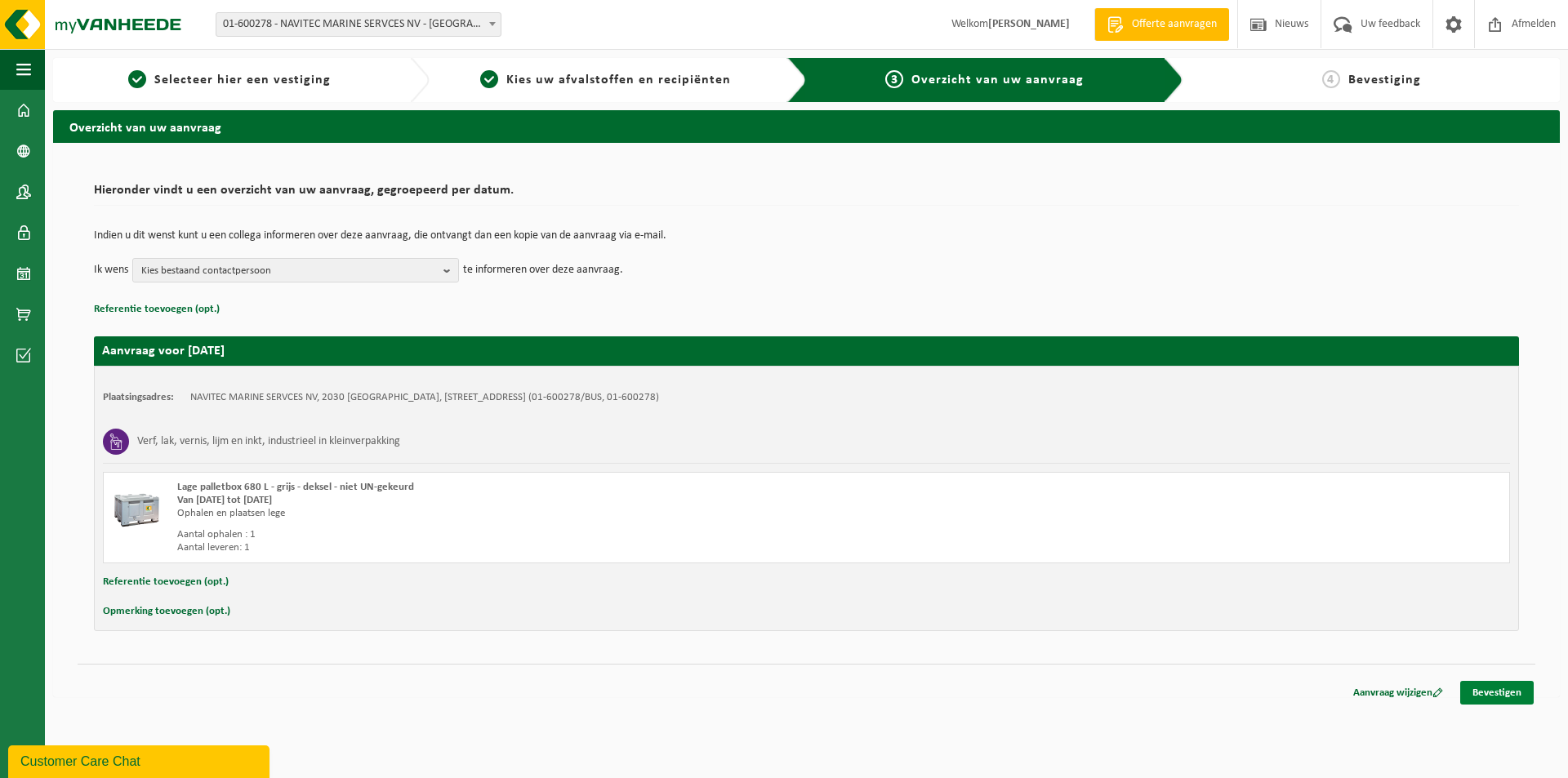
click at [1501, 689] on link "Bevestigen" at bounding box center [1497, 693] width 73 height 24
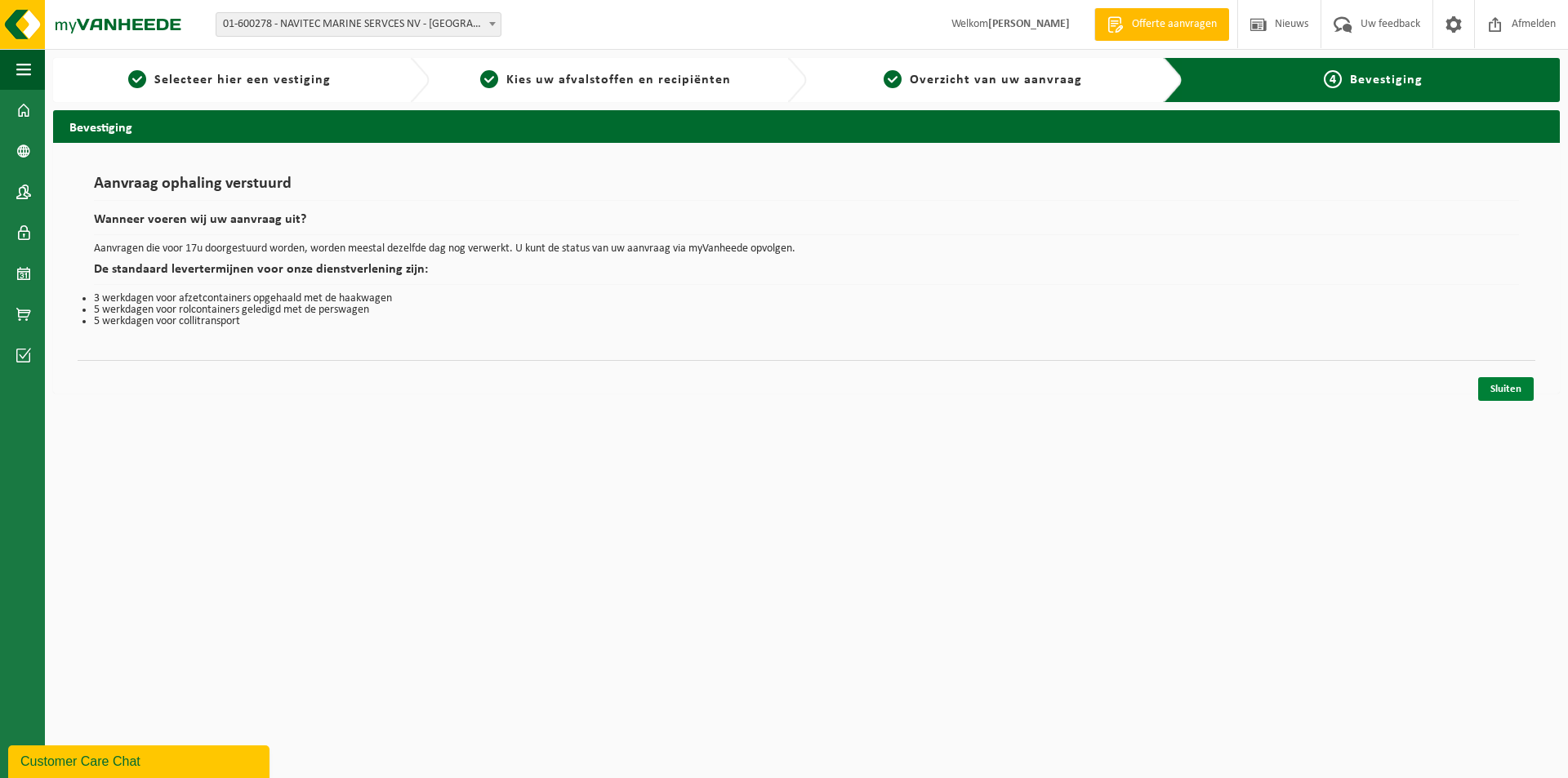
click at [1509, 389] on link "Sluiten" at bounding box center [1506, 389] width 56 height 24
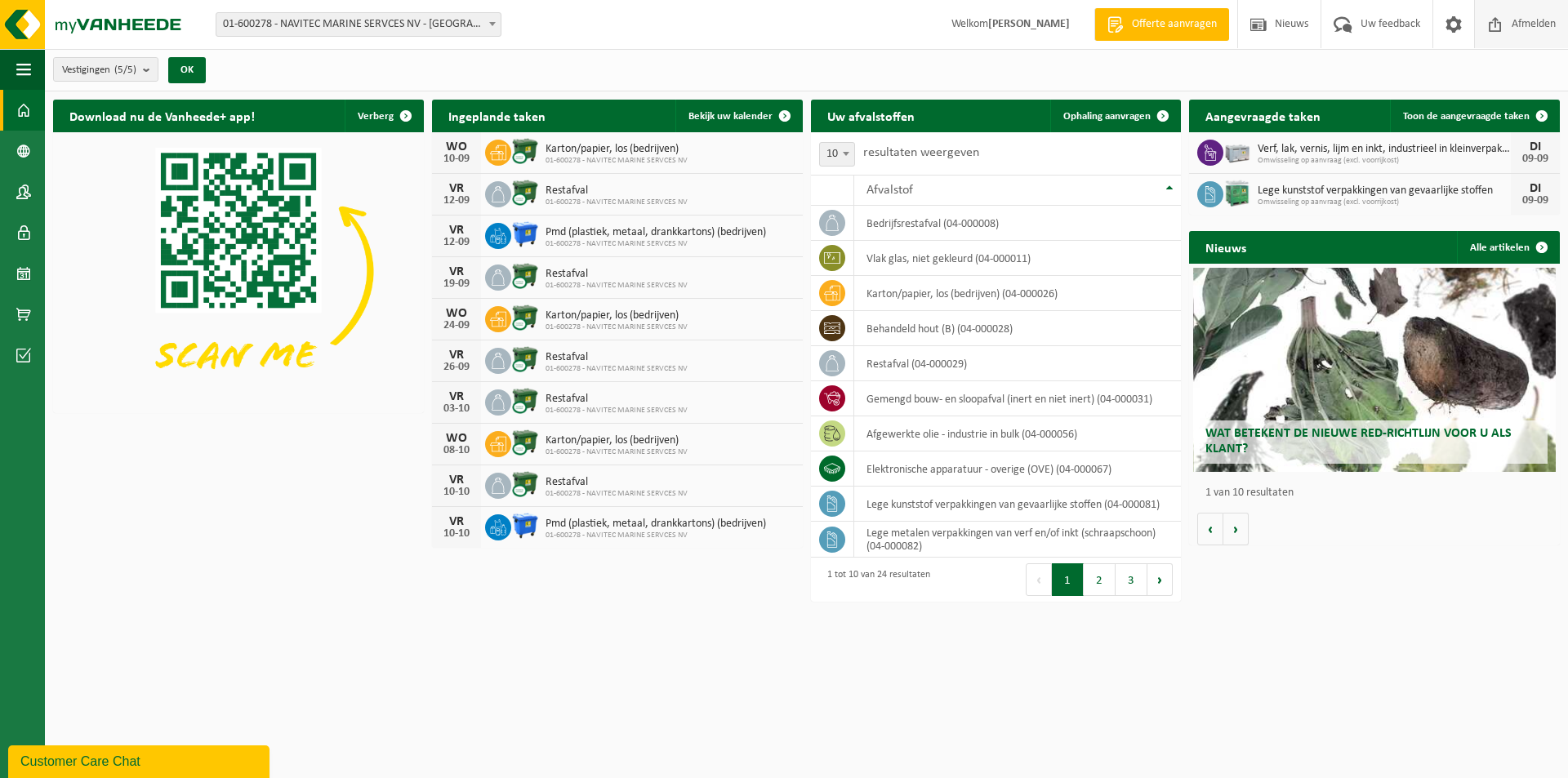
click at [1540, 20] on span "Afmelden" at bounding box center [1534, 24] width 53 height 48
